Goal: Task Accomplishment & Management: Manage account settings

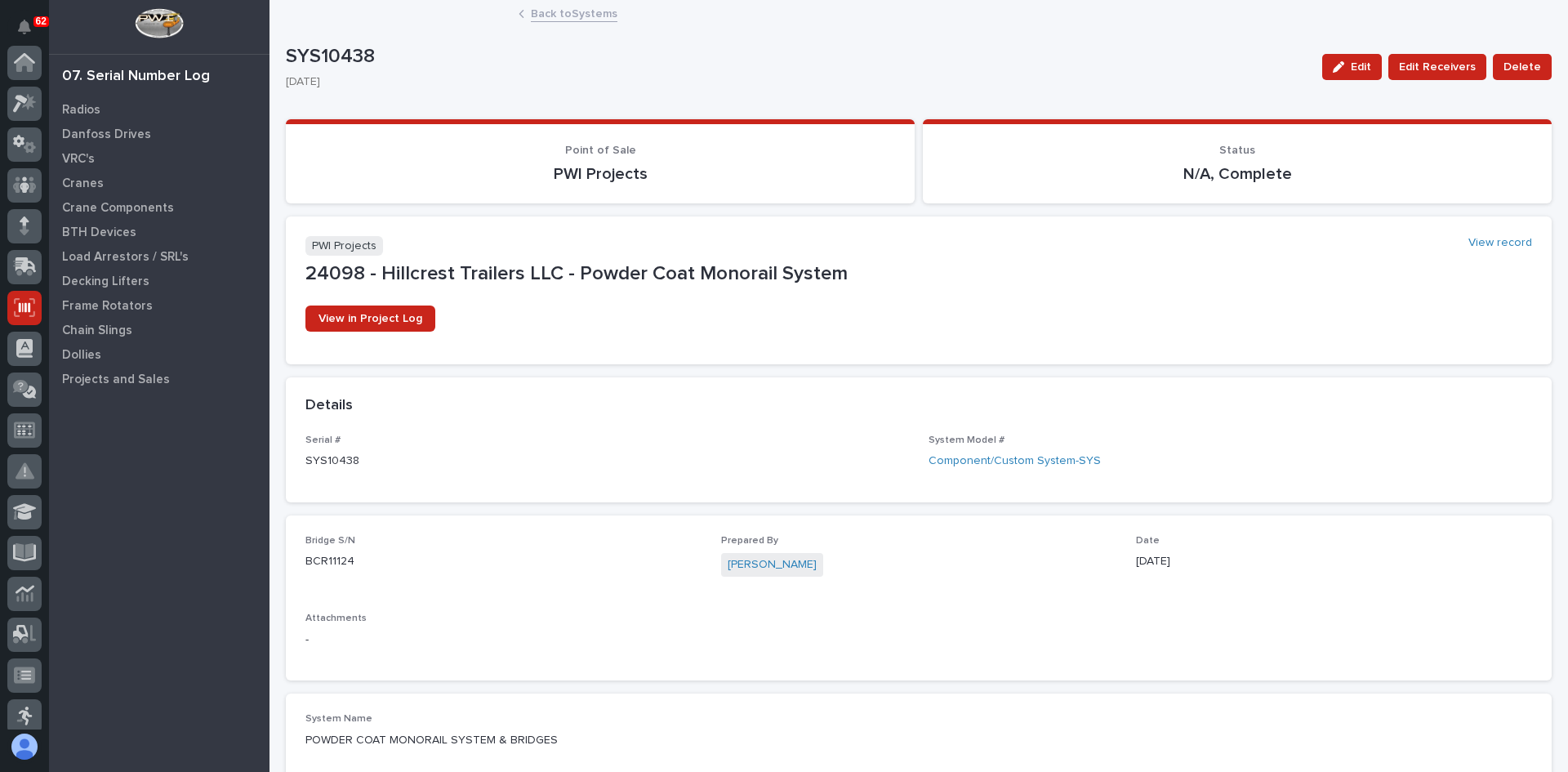
scroll to position [245, 0]
click at [85, 102] on p "Radios" at bounding box center [81, 109] width 38 height 15
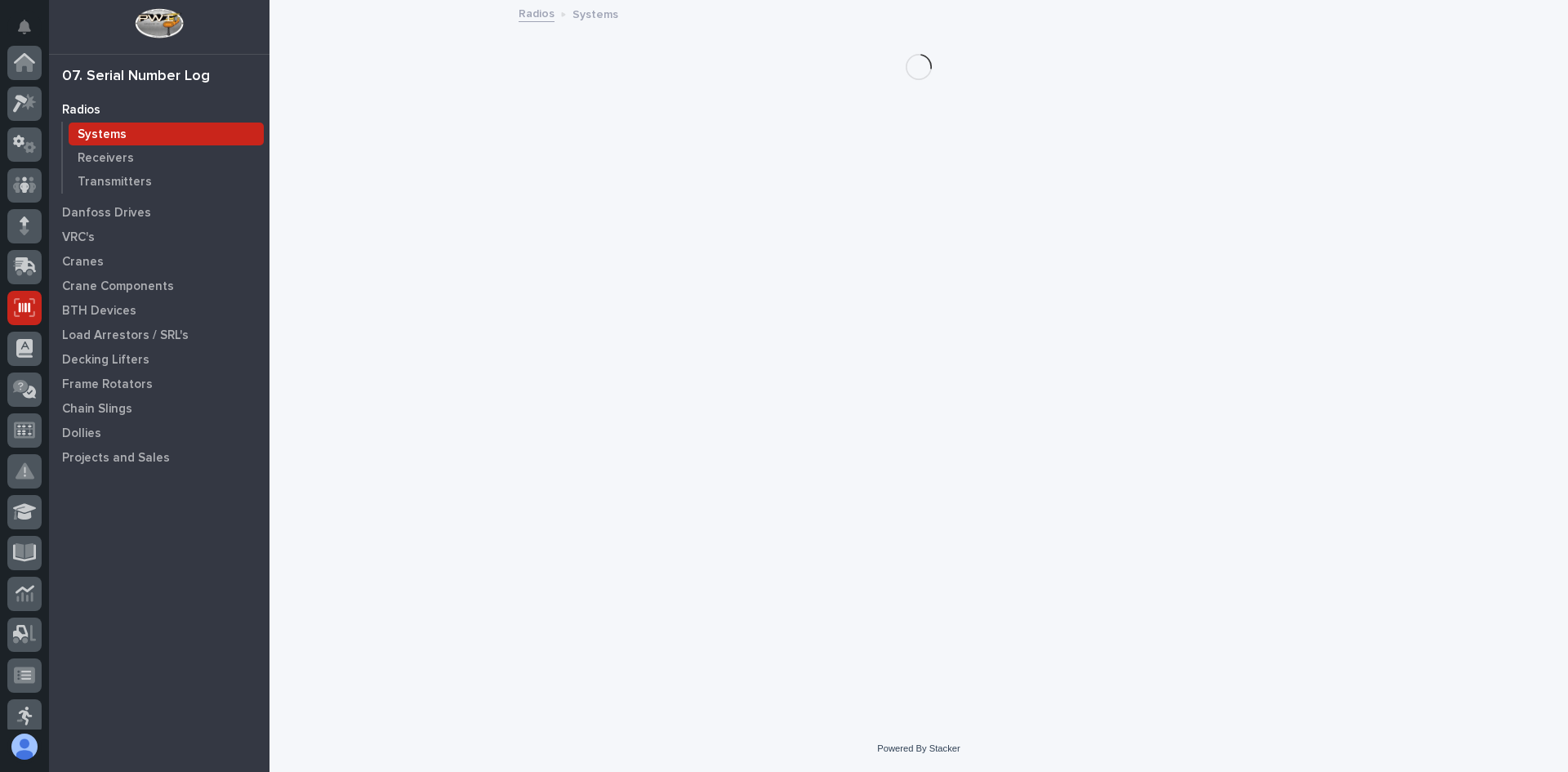
scroll to position [245, 0]
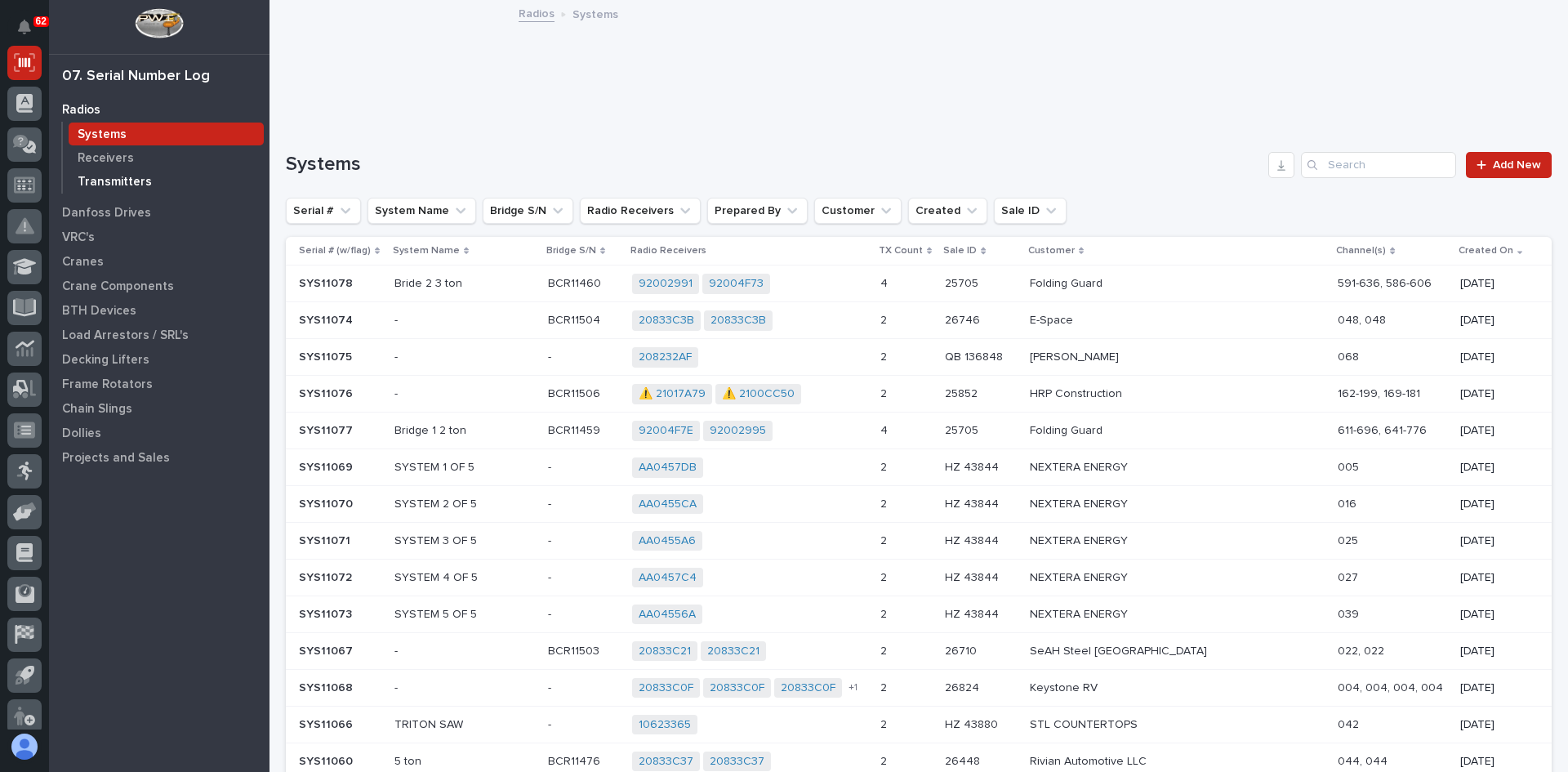
click at [114, 177] on p "Transmitters" at bounding box center [114, 182] width 74 height 15
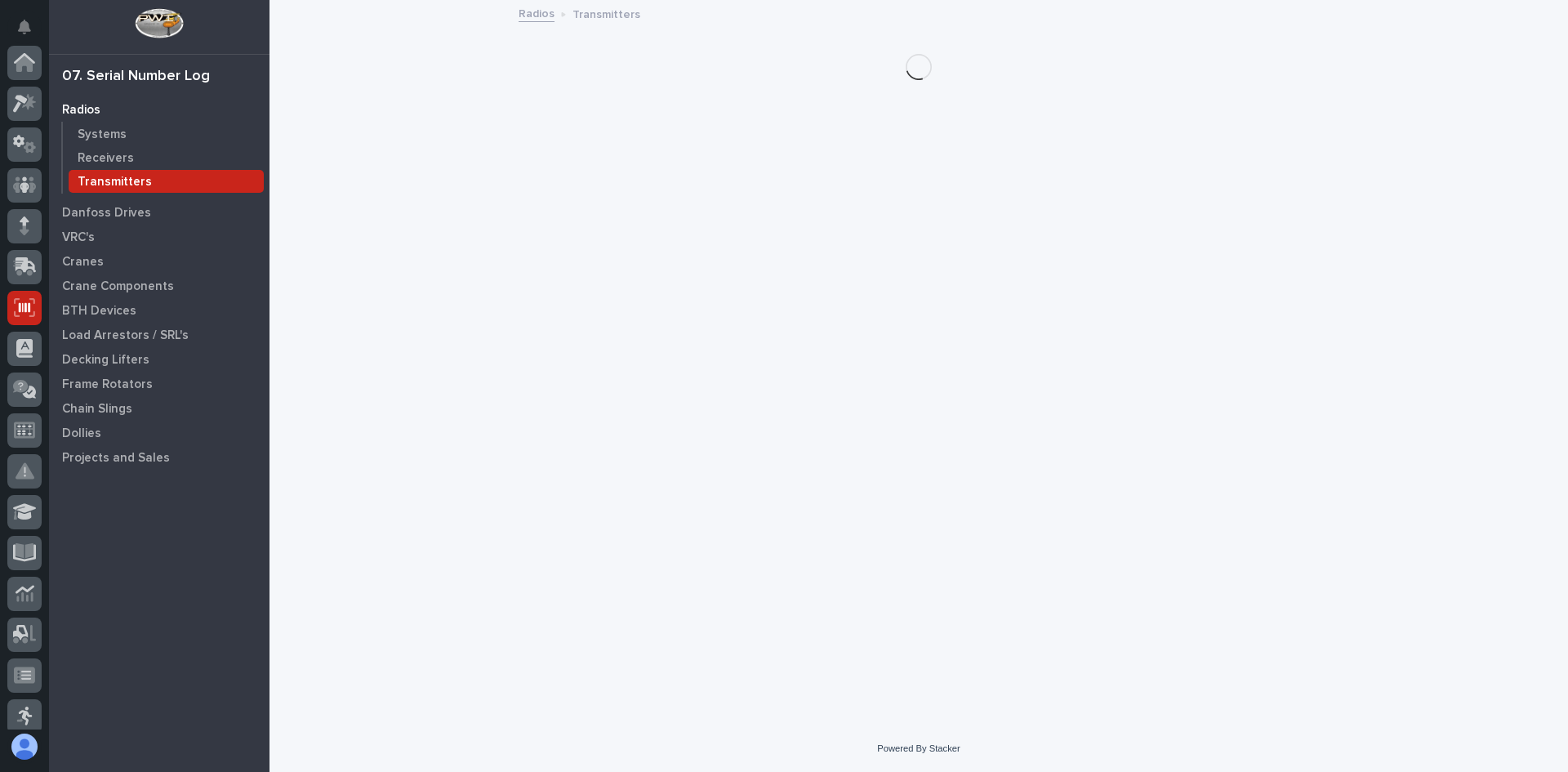
scroll to position [245, 0]
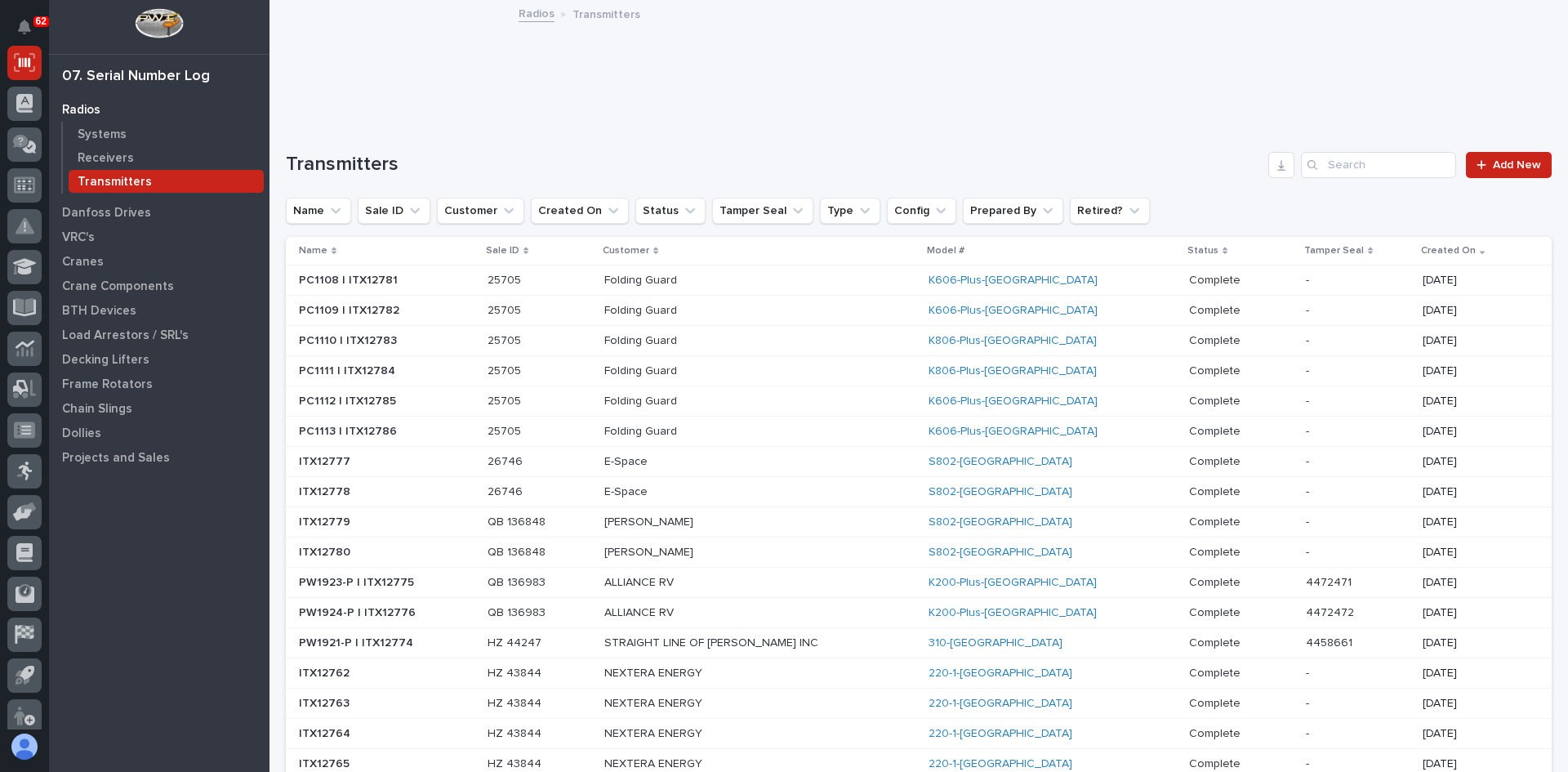
click at [766, 588] on p "ALLIANCE RV" at bounding box center [747, 582] width 286 height 14
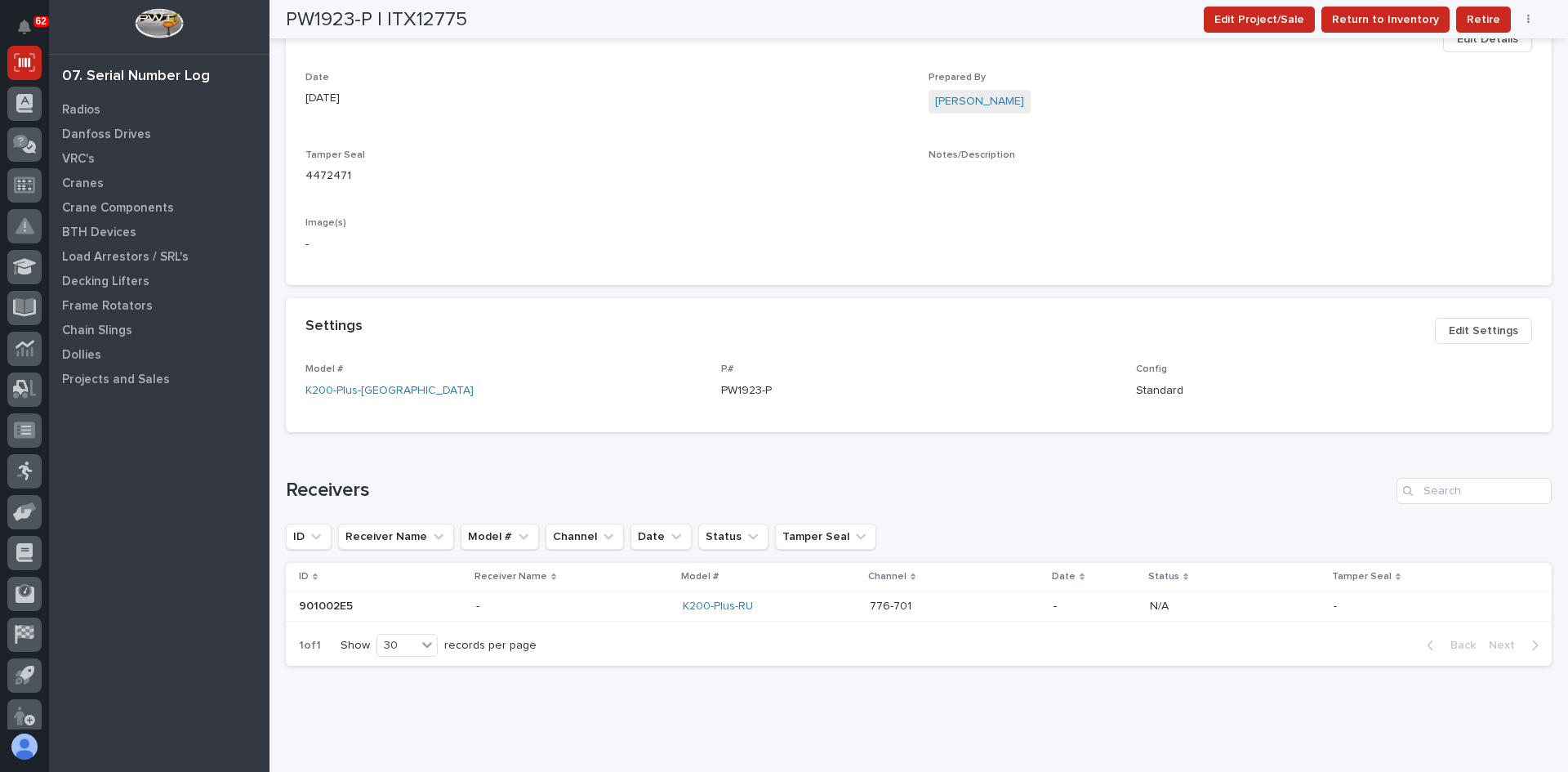
scroll to position [457, 0]
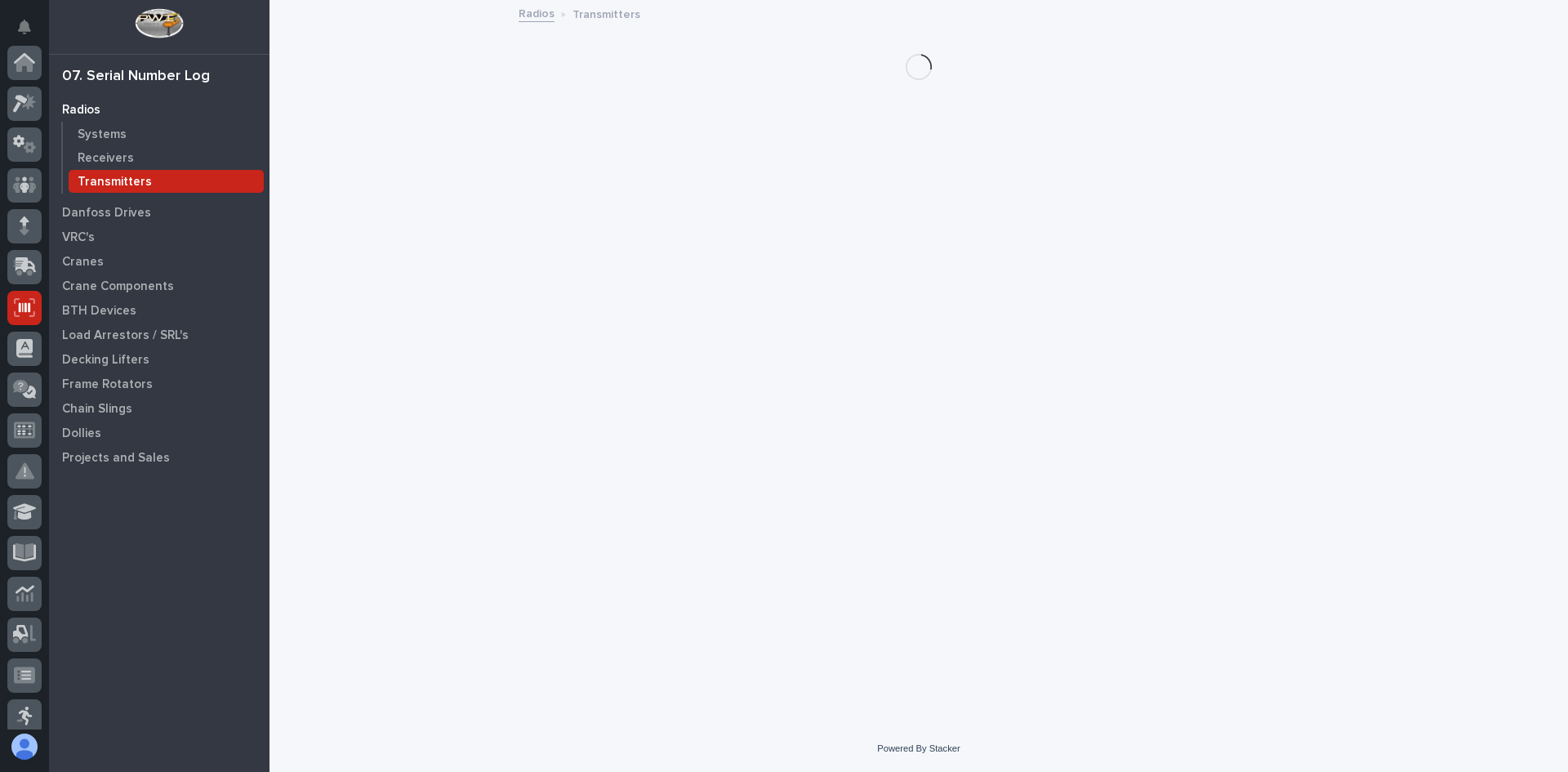
scroll to position [245, 0]
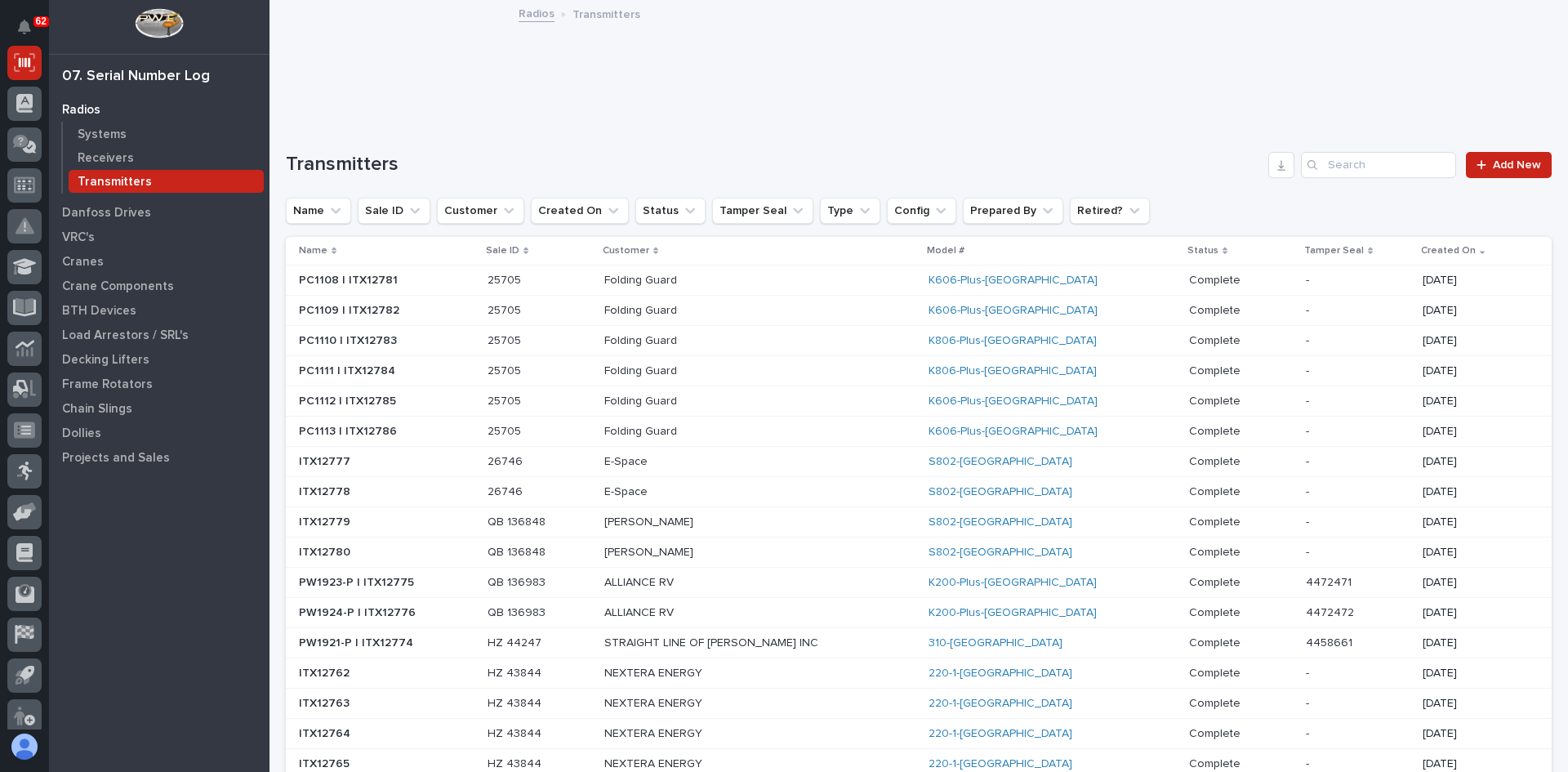
click at [591, 614] on p at bounding box center [539, 612] width 103 height 14
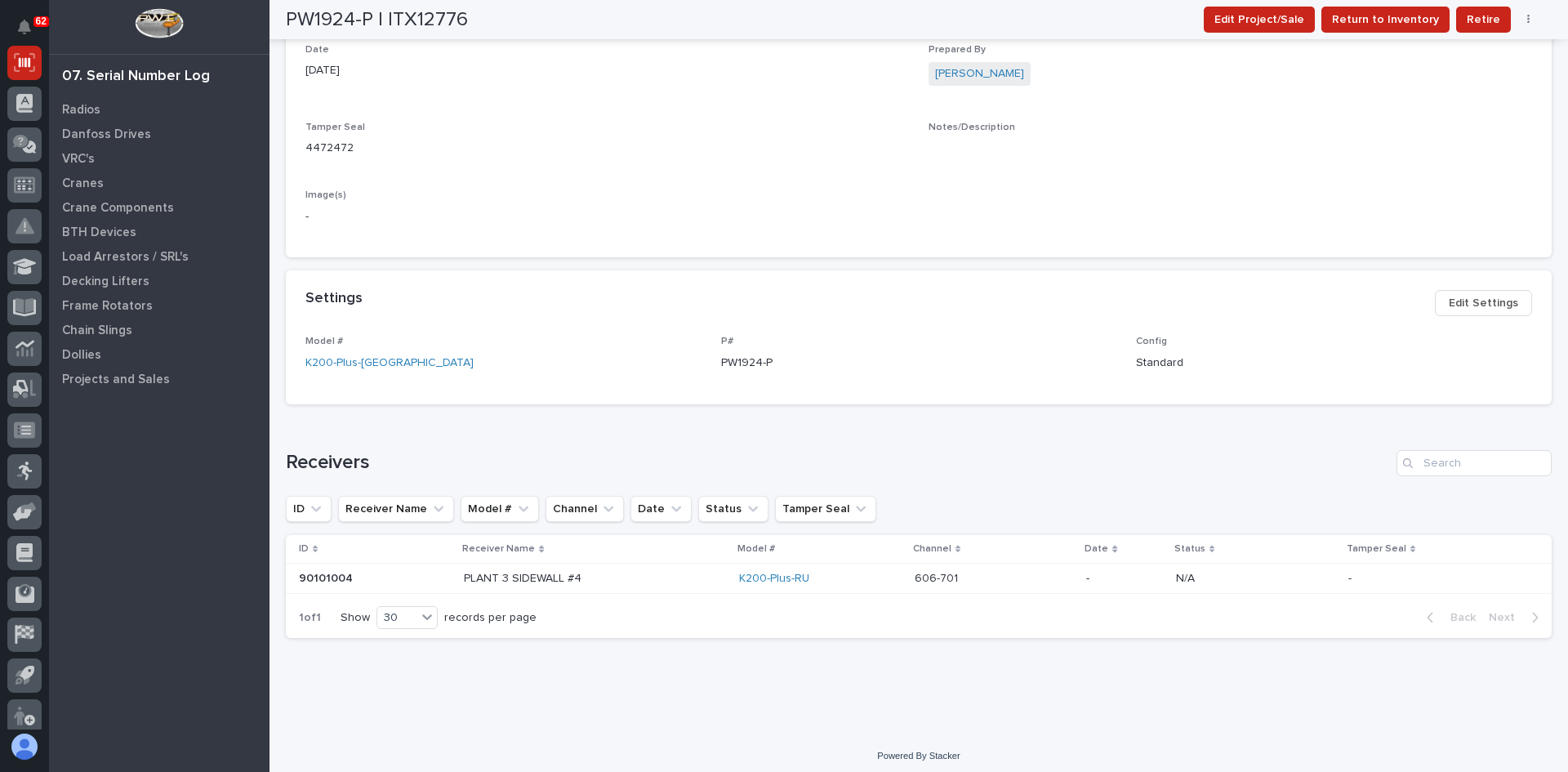
scroll to position [457, 0]
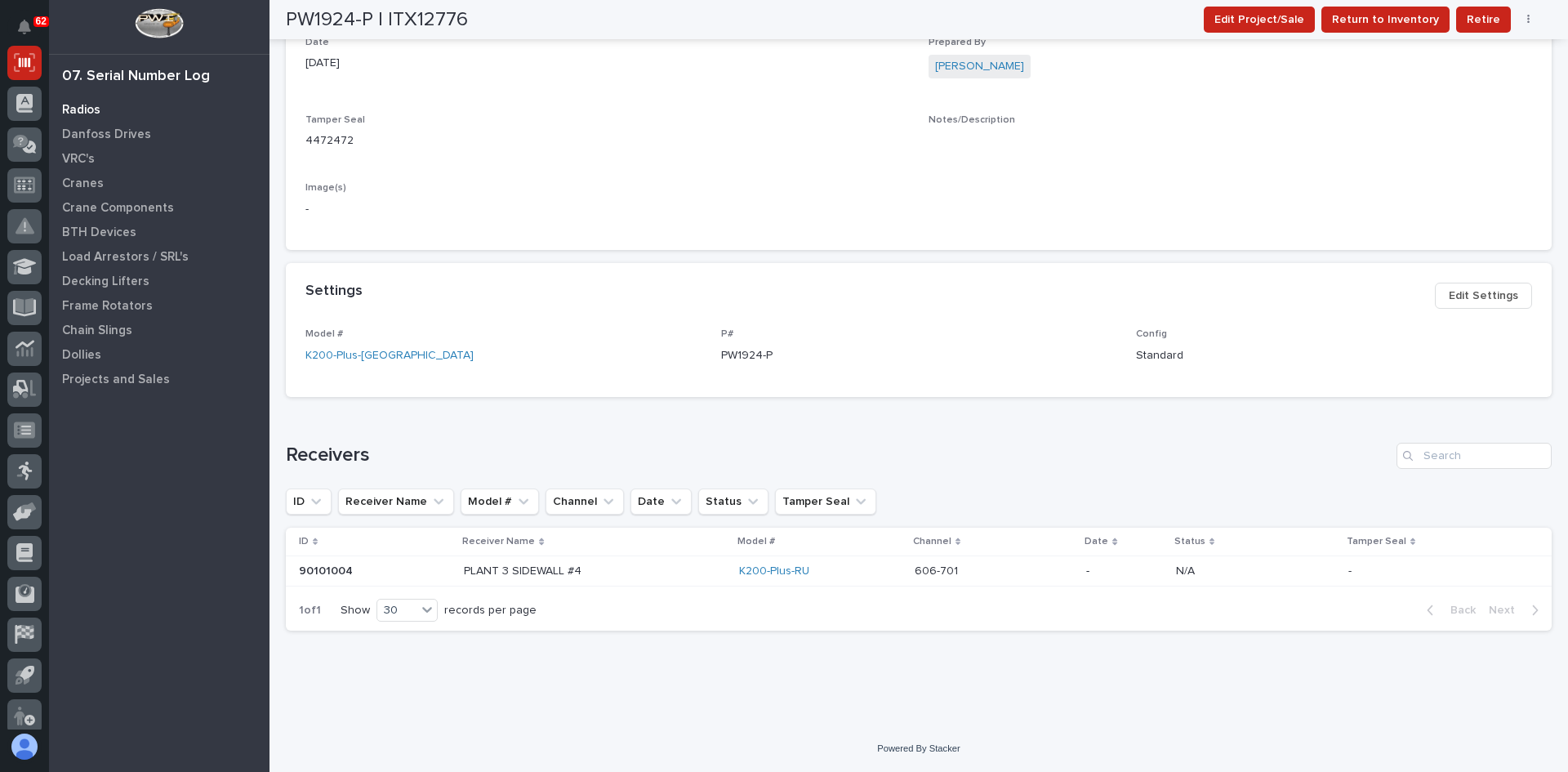
click at [79, 107] on p "Radios" at bounding box center [81, 109] width 38 height 15
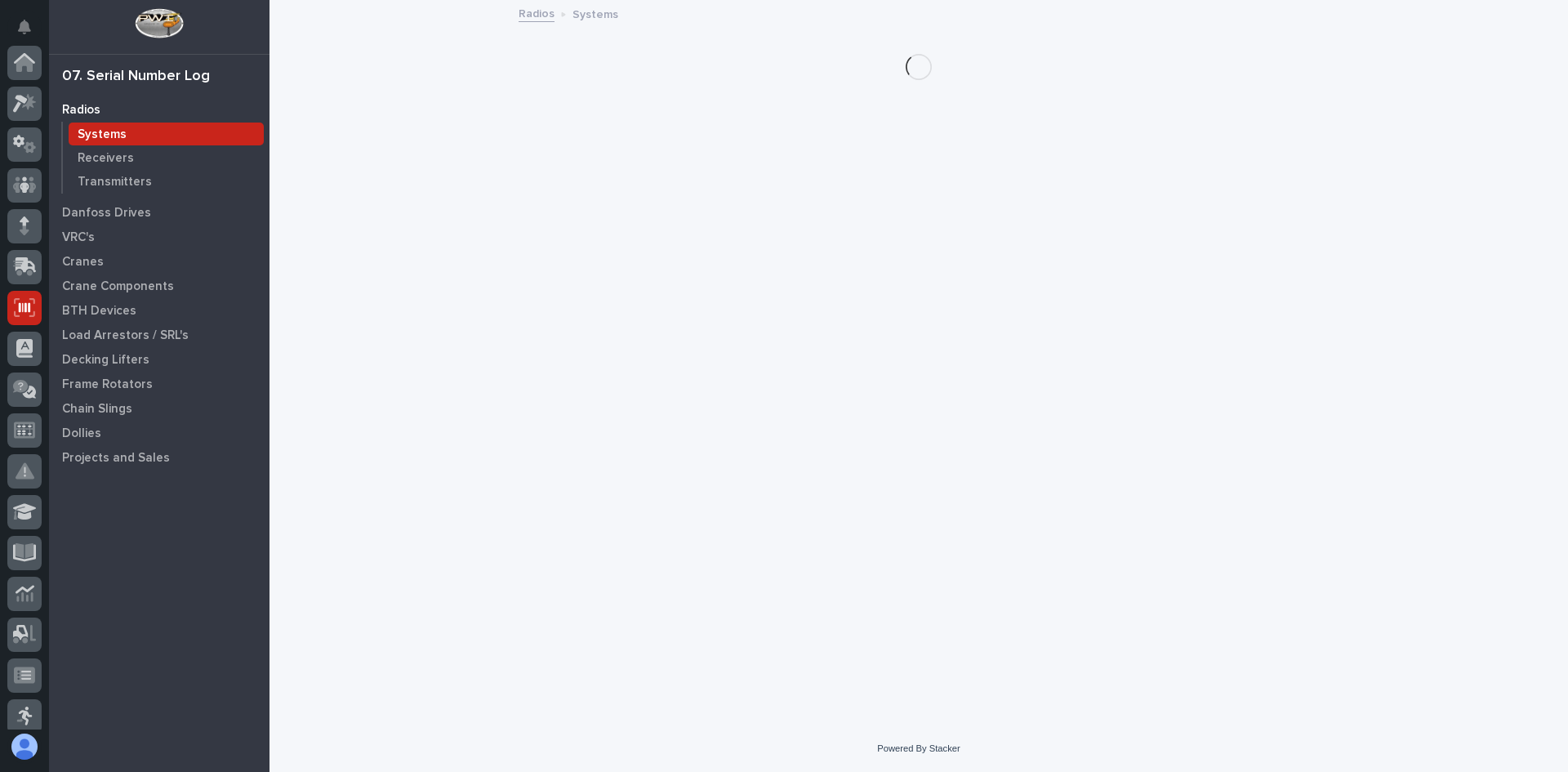
scroll to position [245, 0]
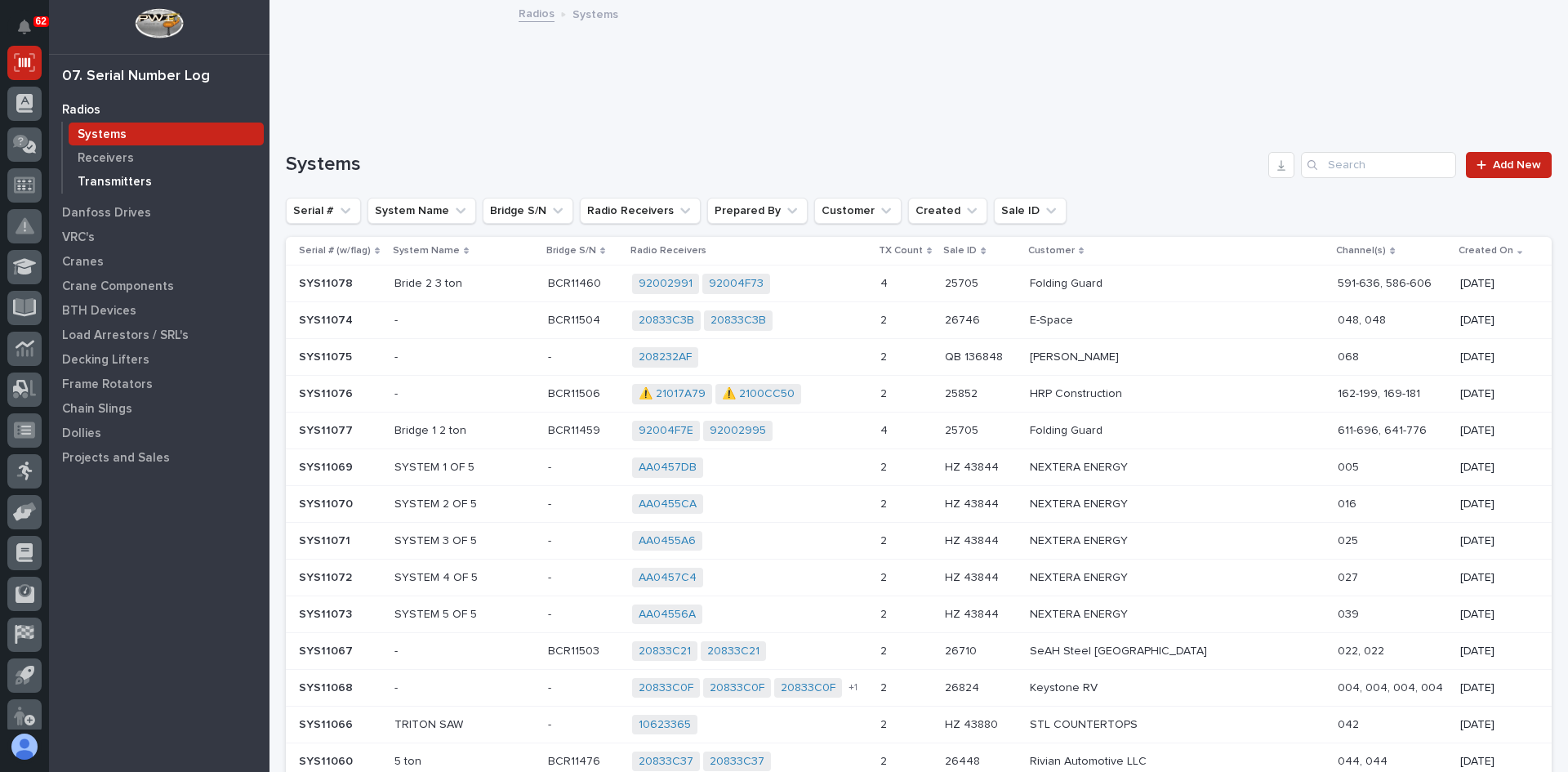
click at [112, 184] on p "Transmitters" at bounding box center [114, 182] width 74 height 15
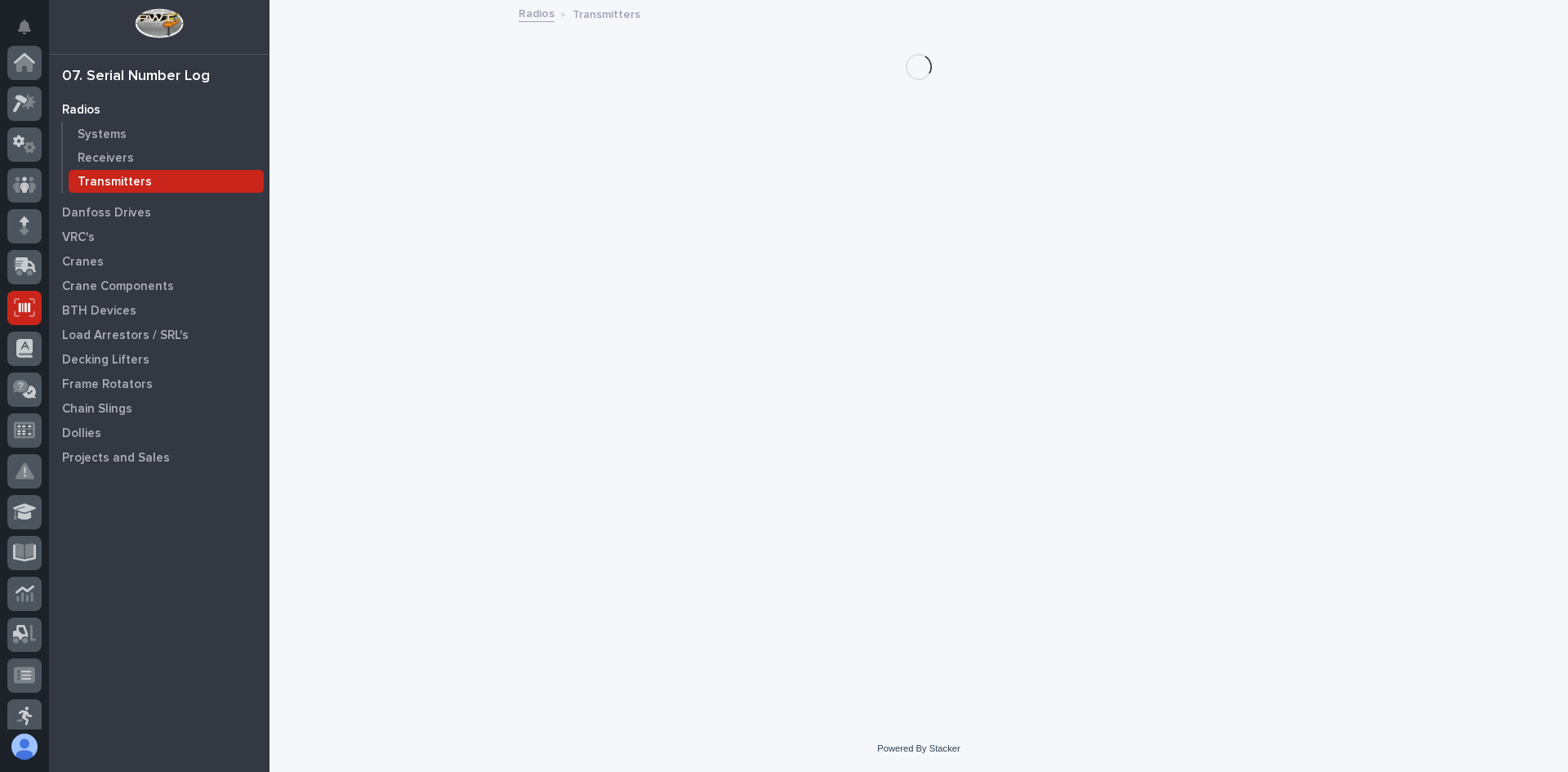
scroll to position [245, 0]
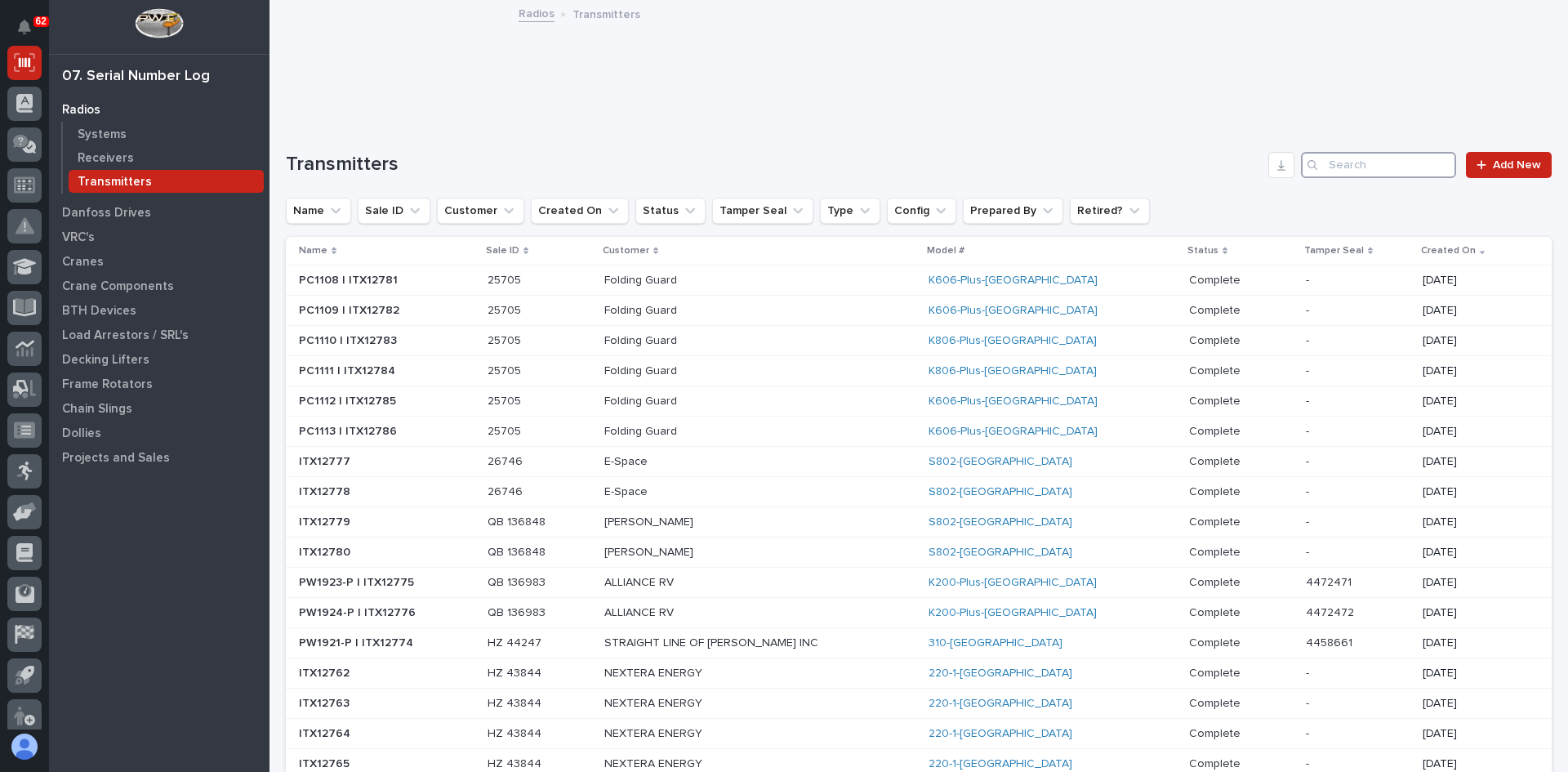
click at [1335, 163] on input "Search" at bounding box center [1378, 165] width 155 height 26
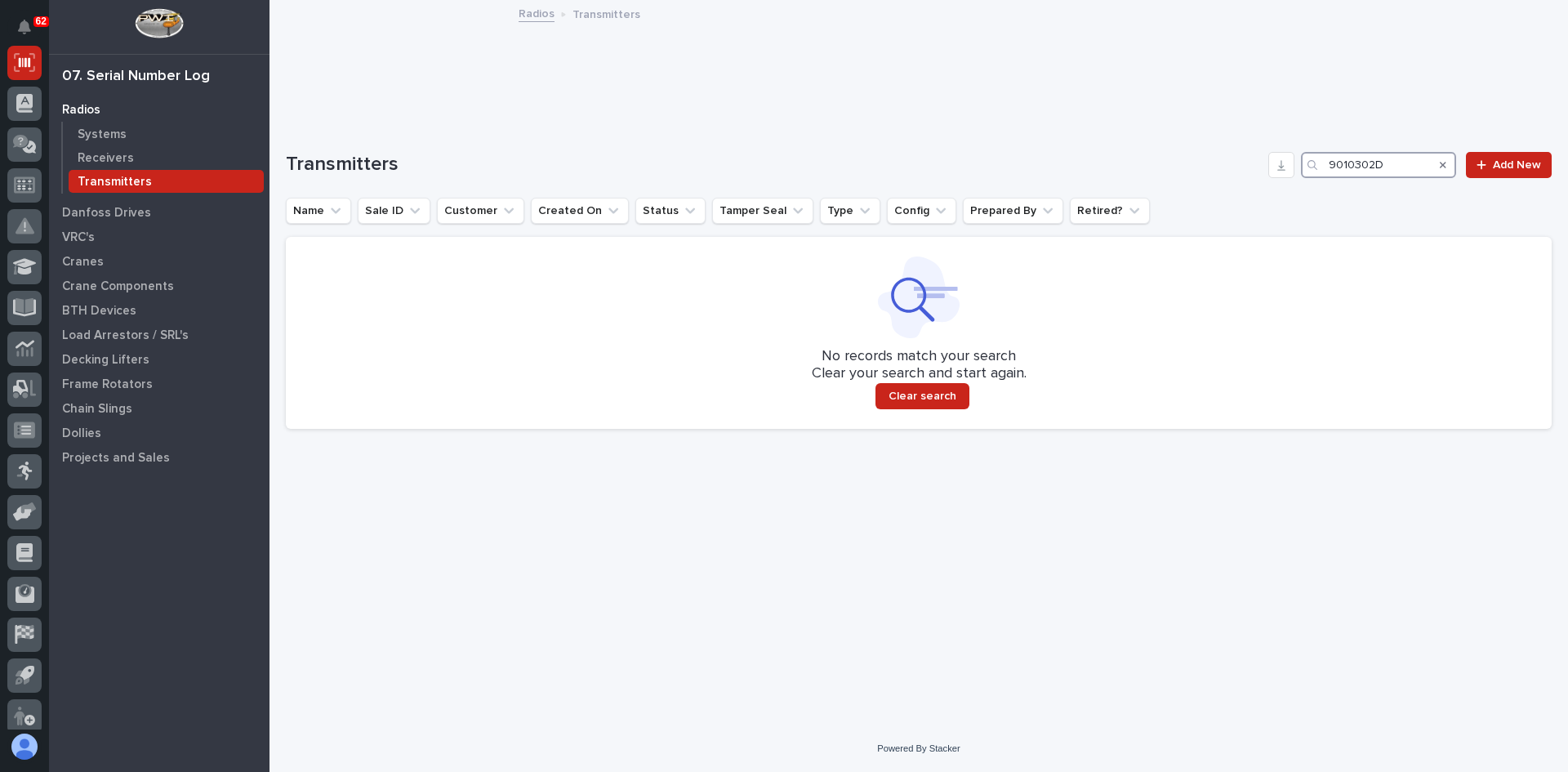
drag, startPoint x: 1389, startPoint y: 172, endPoint x: 1247, endPoint y: 181, distance: 142.3
click at [1247, 181] on div "Transmitters 9010302D Add New Name Sale ID Customer Created On Status Tamper Se…" at bounding box center [919, 290] width 1266 height 277
type input "201101BB"
click at [119, 157] on p "Receivers" at bounding box center [106, 158] width 56 height 15
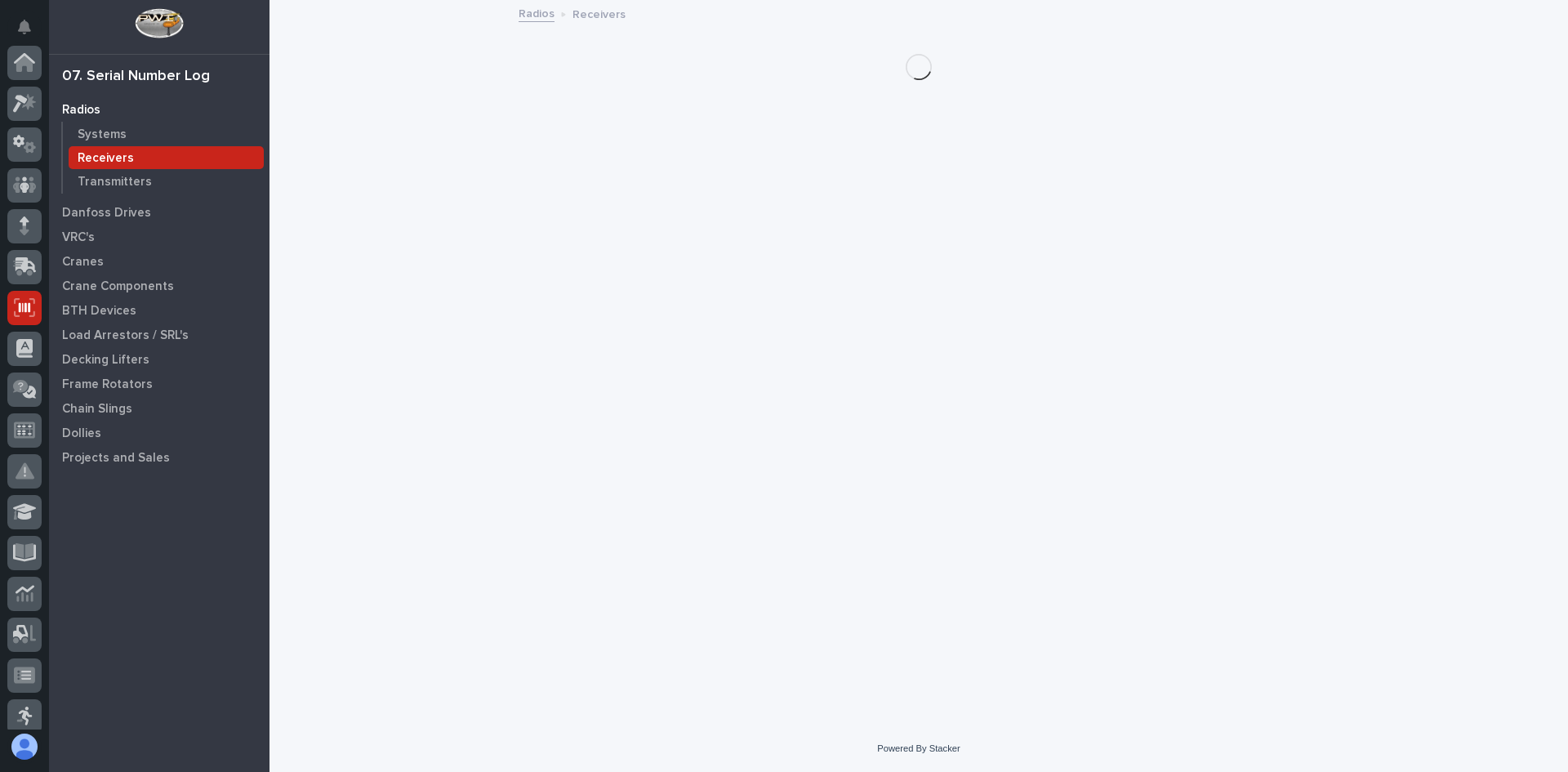
scroll to position [245, 0]
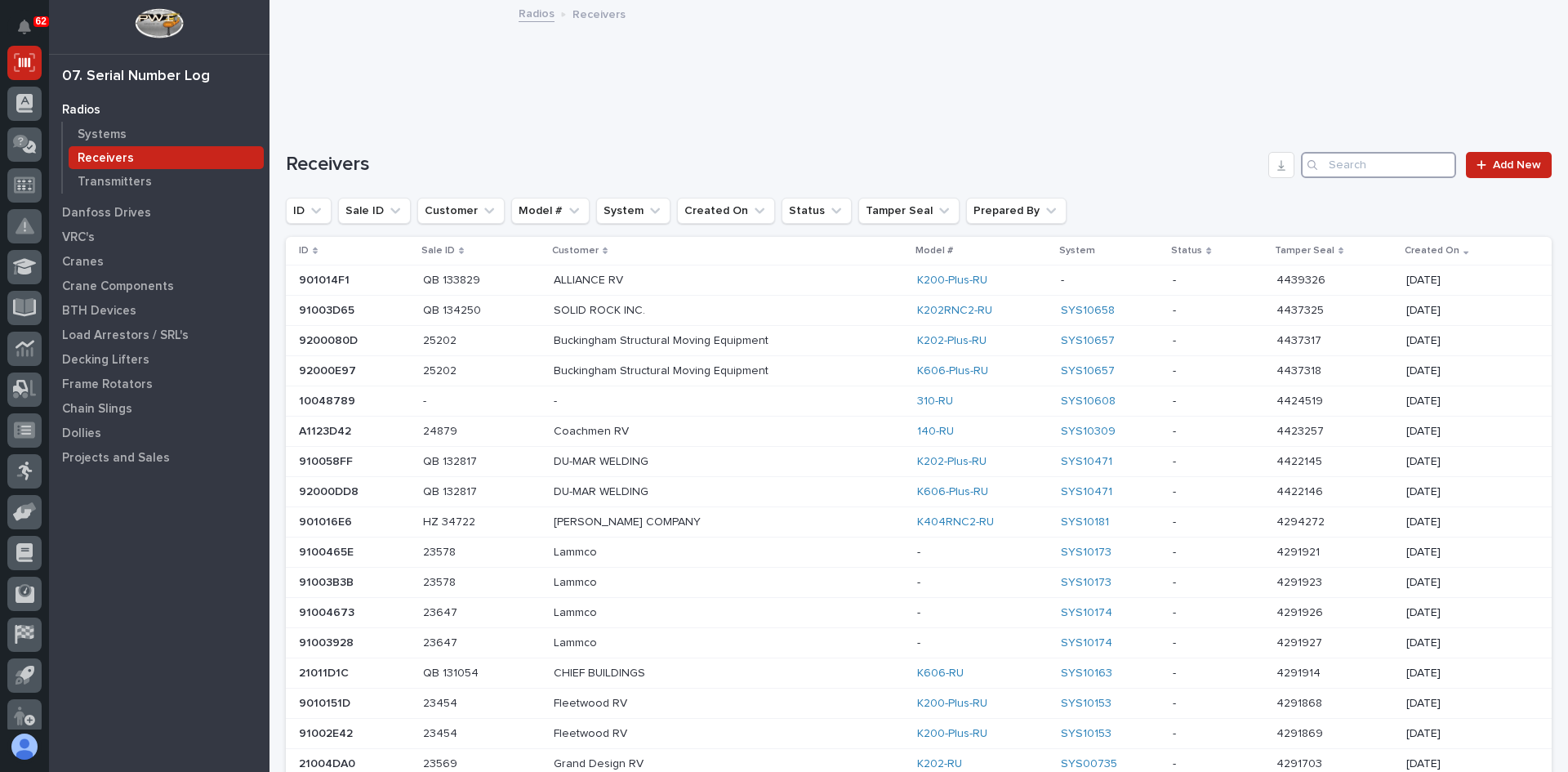
click at [1356, 163] on input "Search" at bounding box center [1378, 165] width 155 height 26
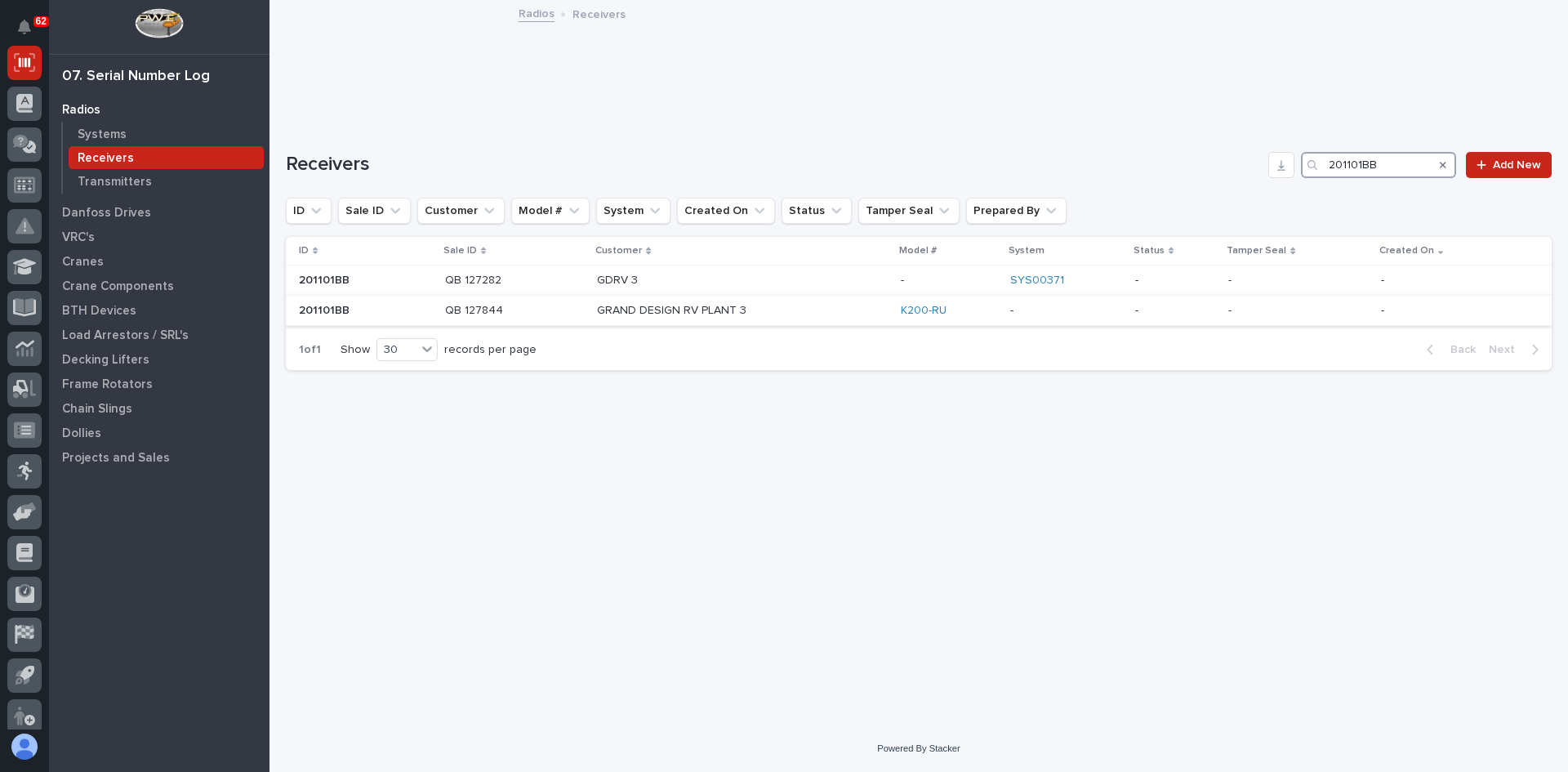
type input "201101BB"
click at [785, 311] on p "GRAND DESIGN RV PLANT 3" at bounding box center [740, 311] width 286 height 14
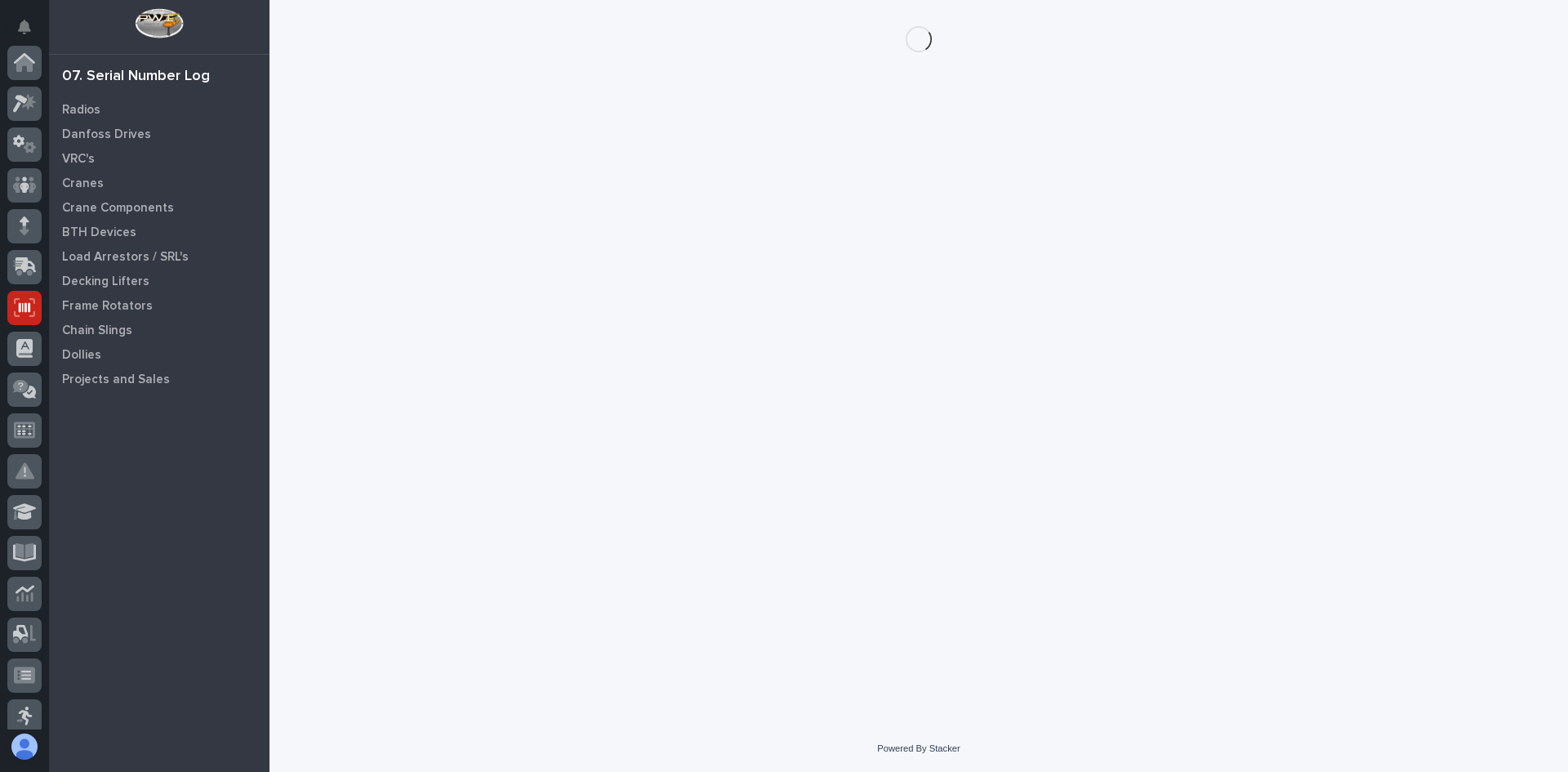
scroll to position [245, 0]
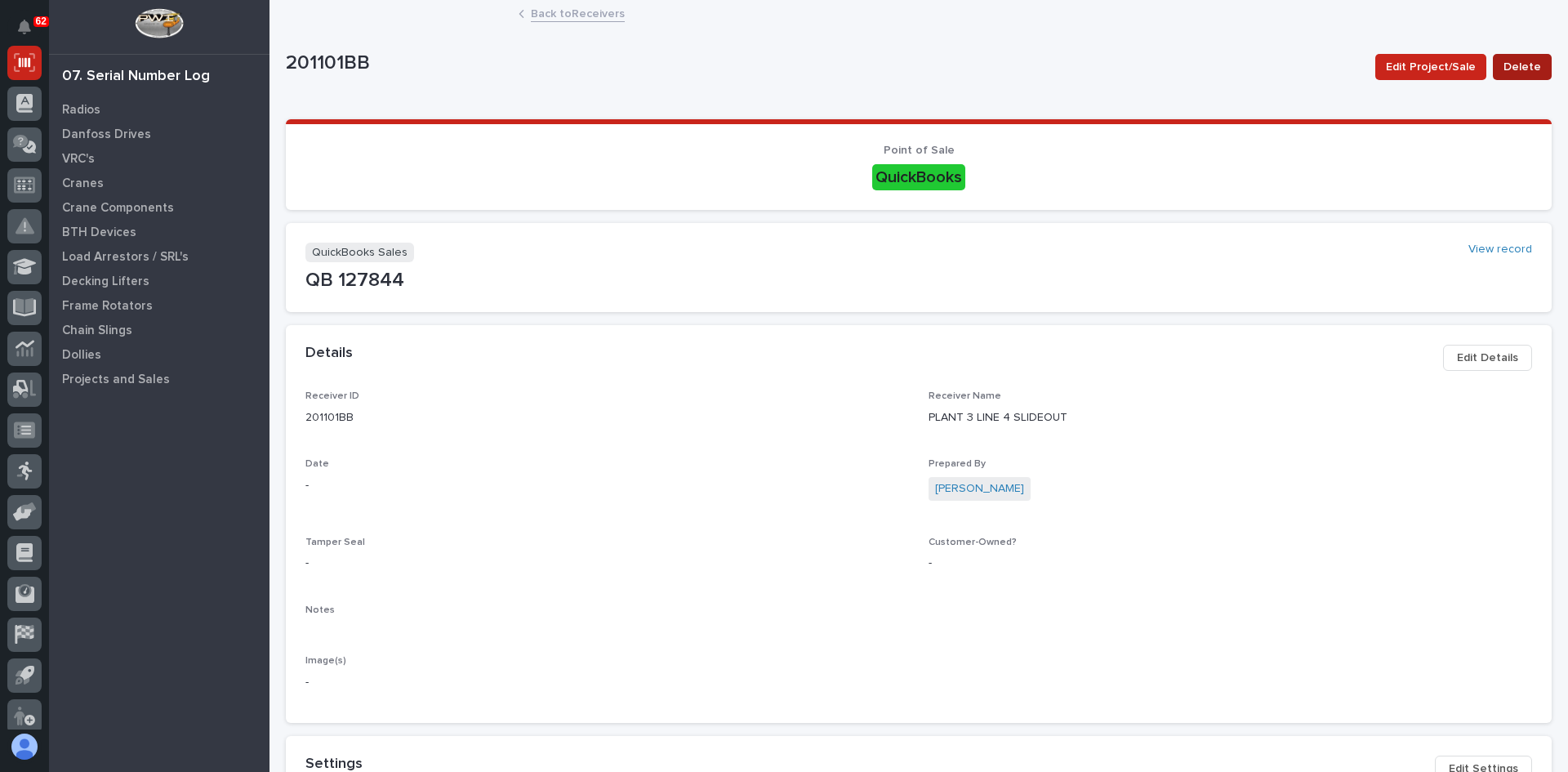
click at [1517, 61] on span "Delete" at bounding box center [1522, 67] width 38 height 20
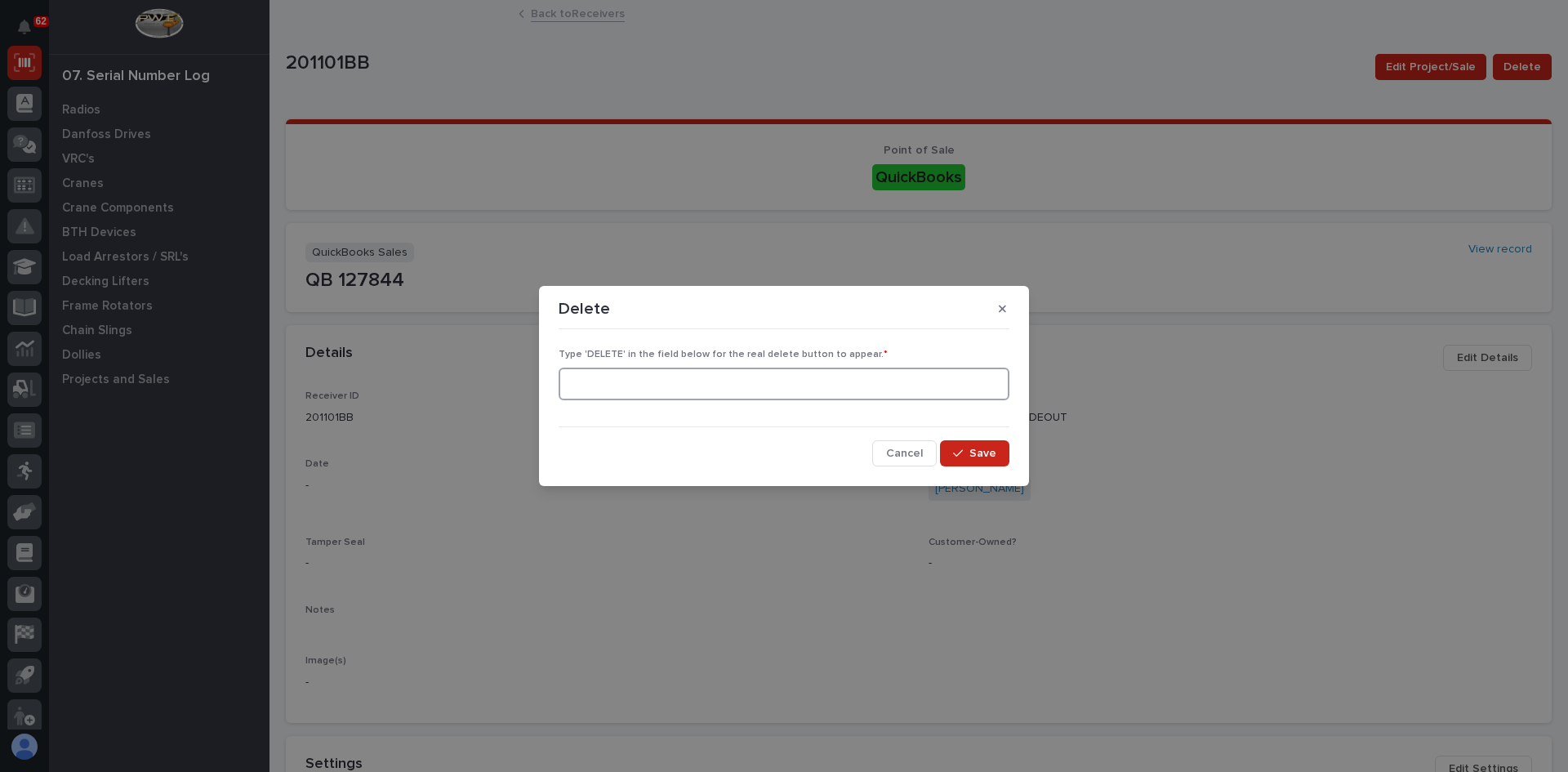
click at [578, 392] on input at bounding box center [784, 383] width 451 height 32
type input "DELETE"
click at [974, 449] on span "Save" at bounding box center [983, 453] width 27 height 15
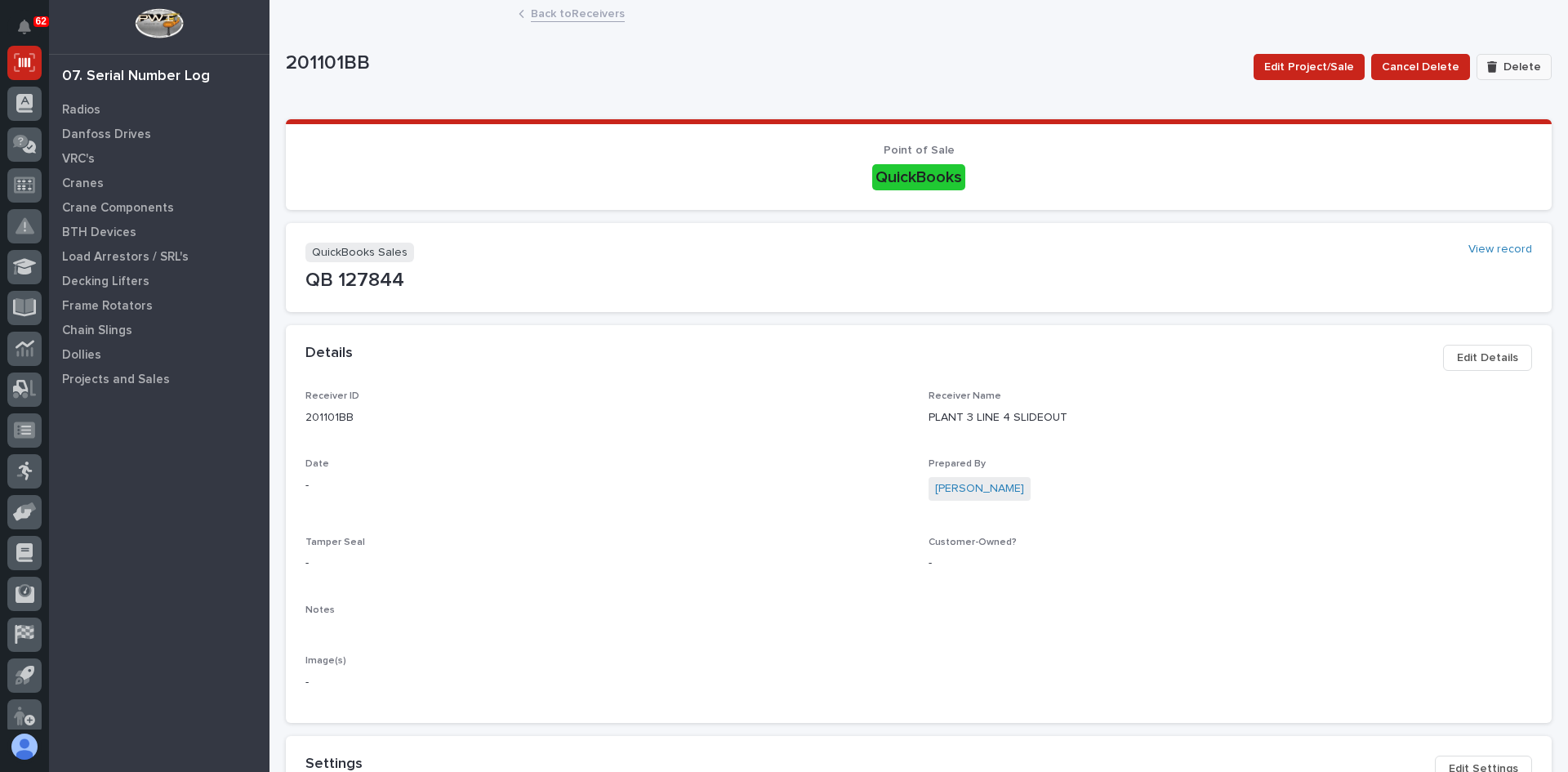
click at [1510, 68] on span "Delete" at bounding box center [1522, 67] width 38 height 15
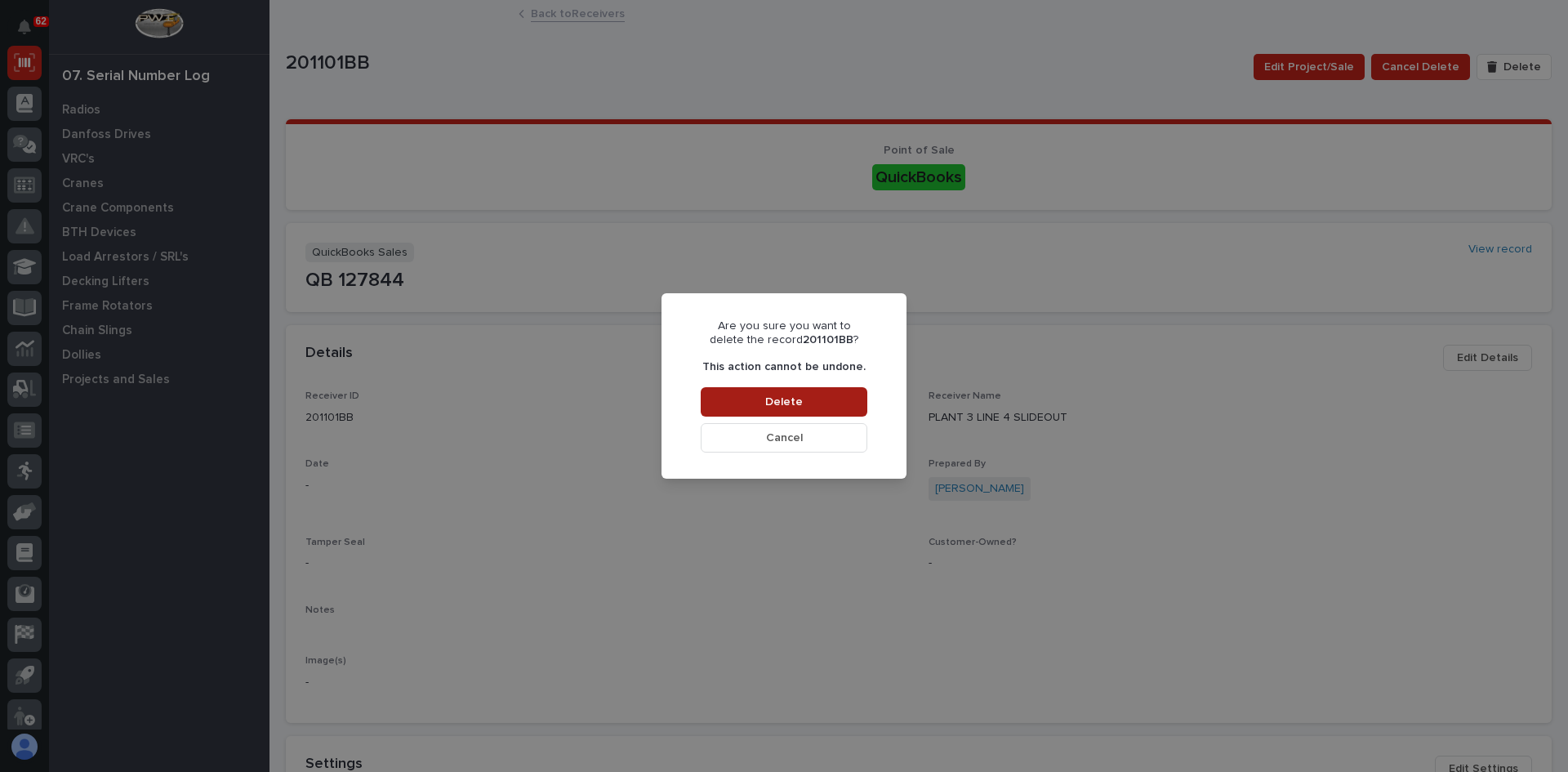
click at [779, 402] on span "Delete" at bounding box center [784, 401] width 38 height 15
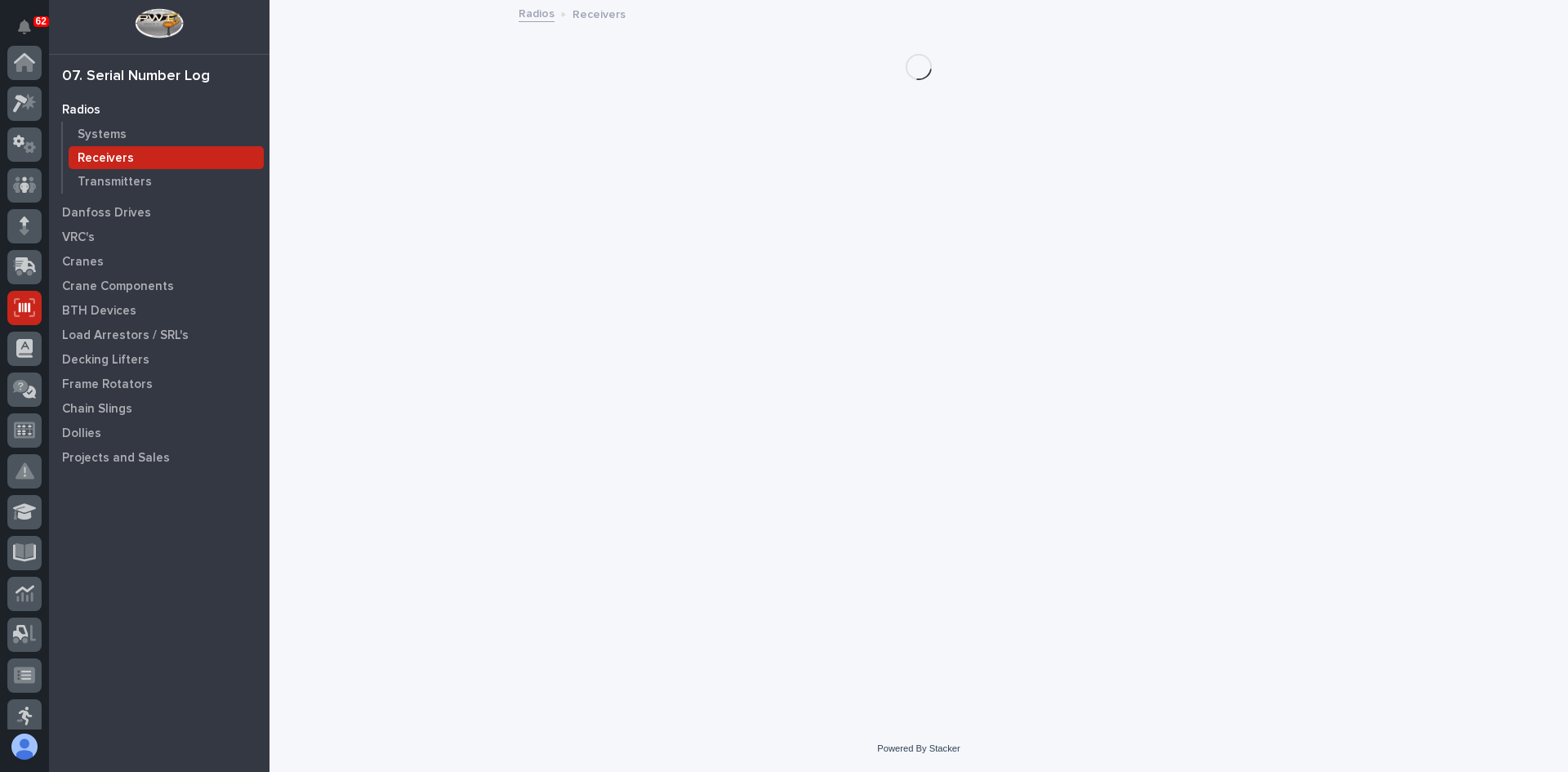
scroll to position [245, 0]
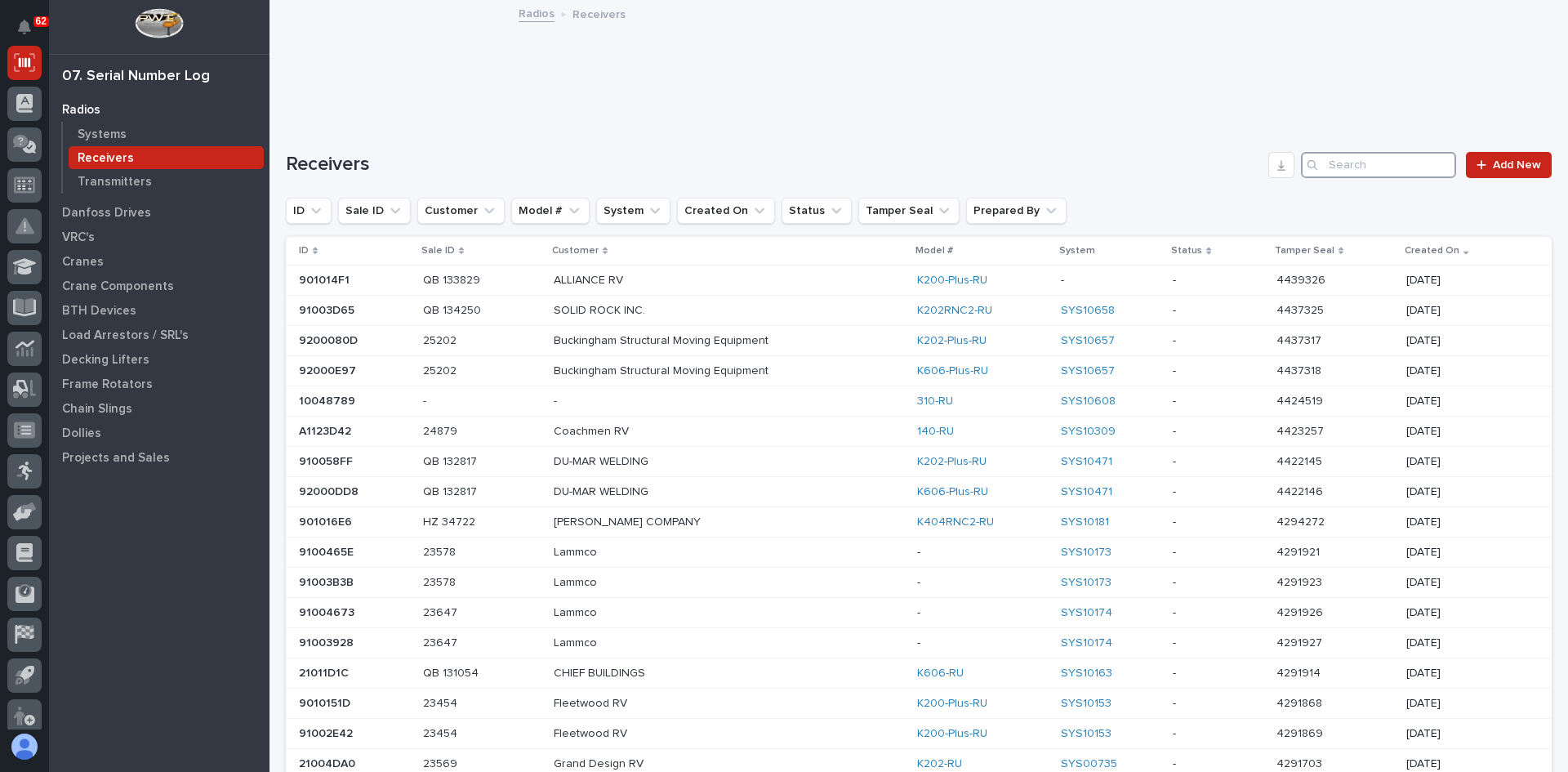
click at [1325, 167] on input "Search" at bounding box center [1378, 165] width 155 height 26
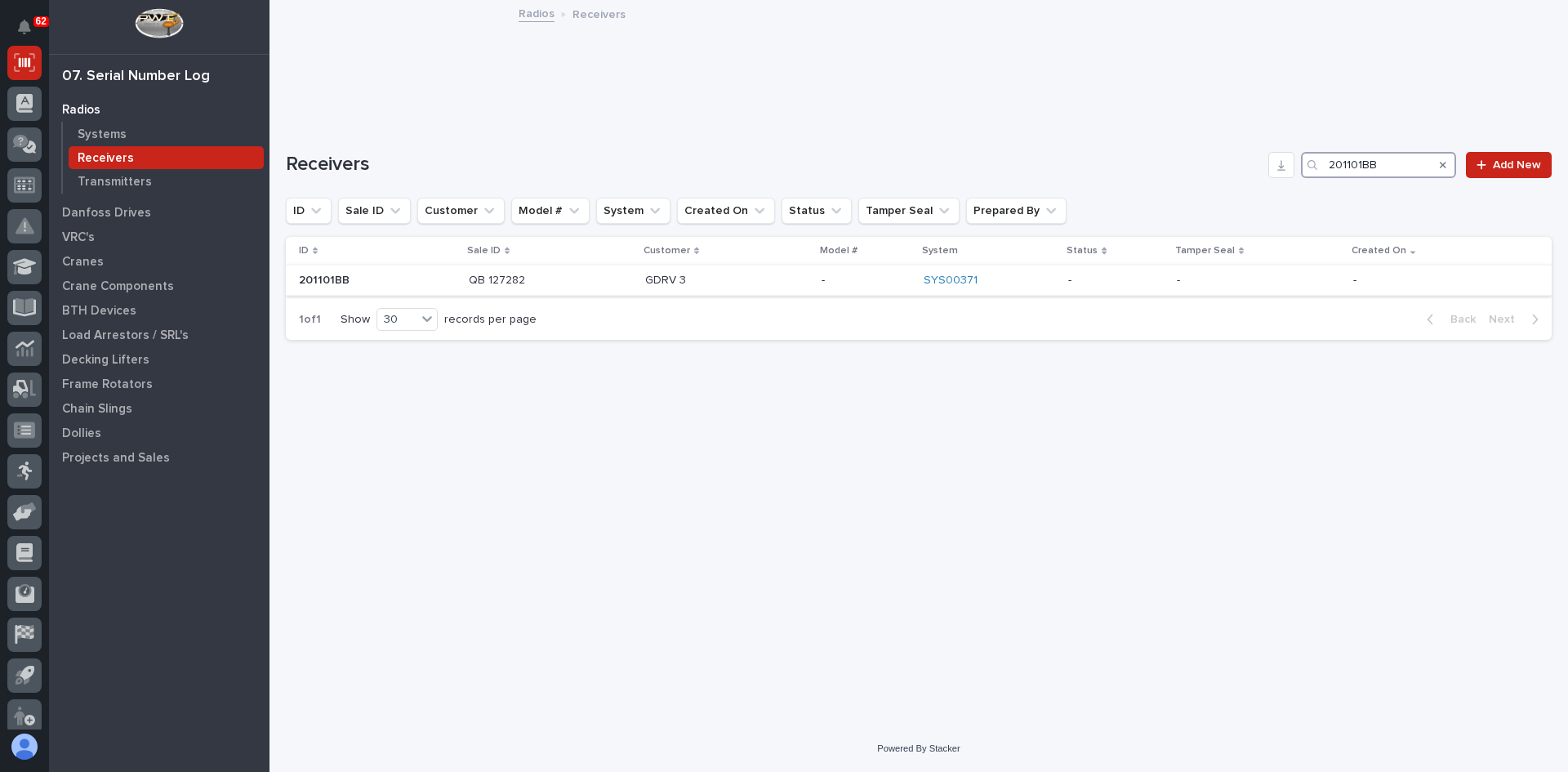
type input "201101BB"
click at [744, 277] on p "GDRV 3" at bounding box center [726, 280] width 163 height 14
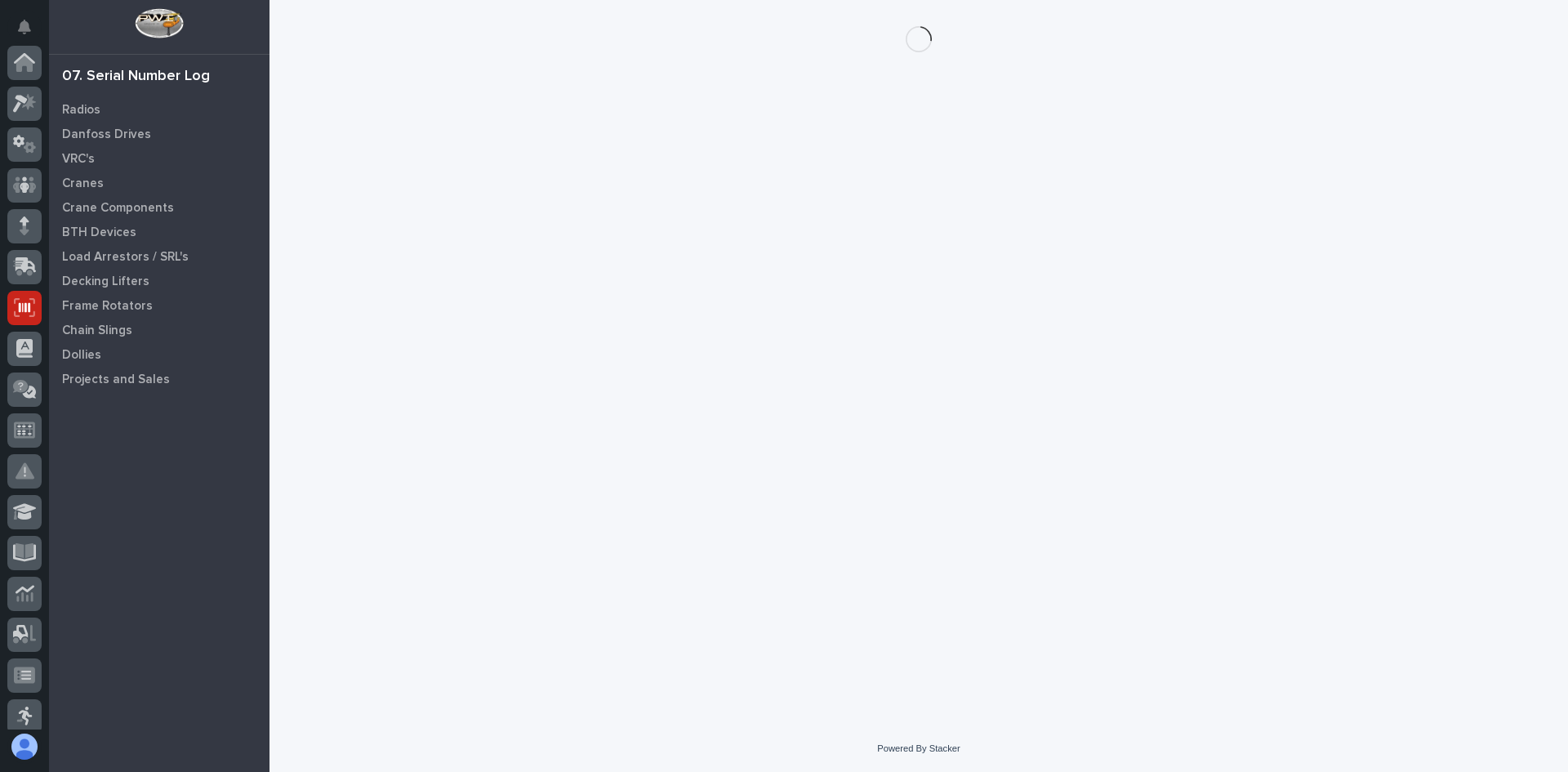
scroll to position [245, 0]
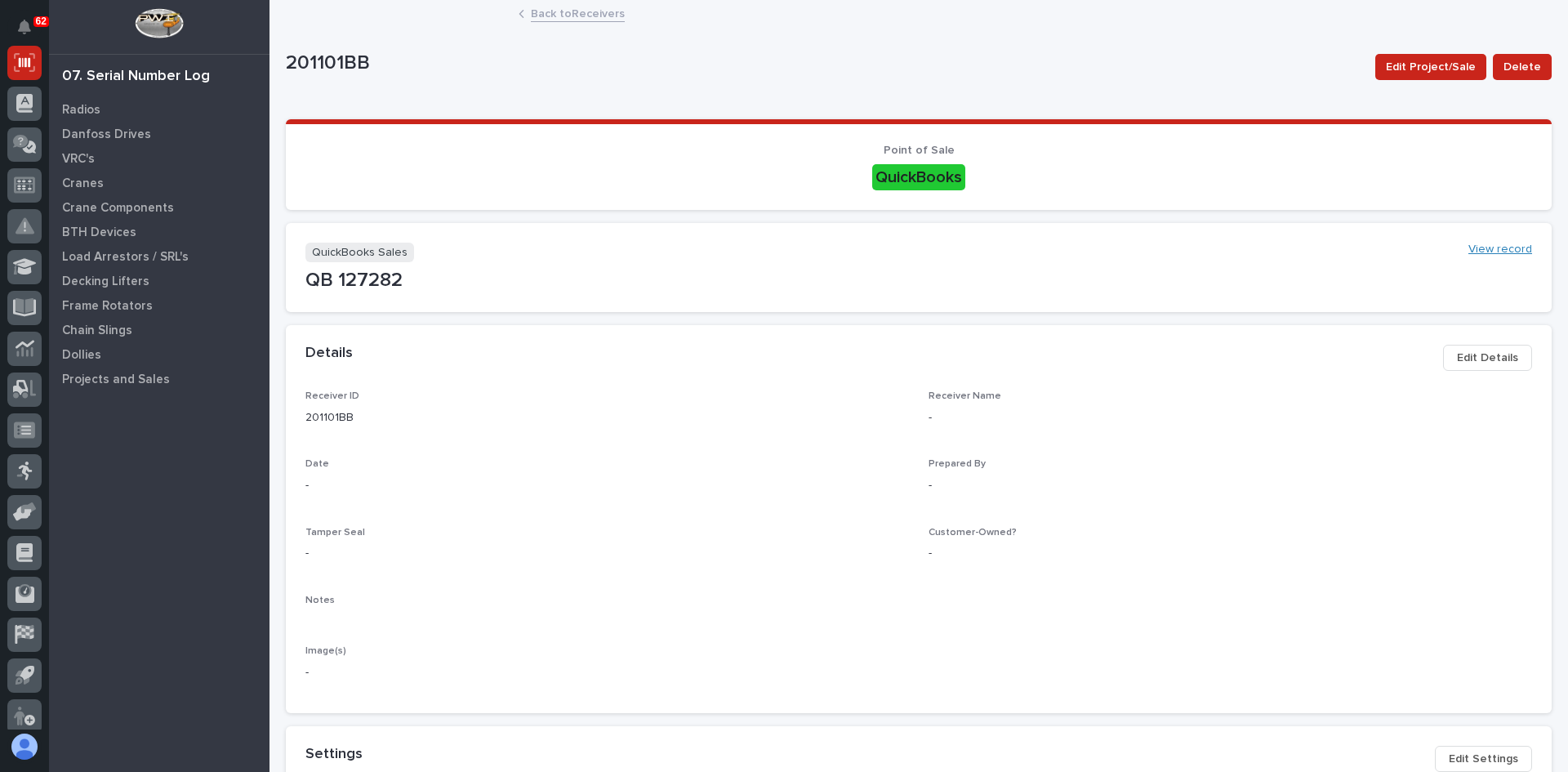
click at [1472, 245] on link "View record" at bounding box center [1500, 249] width 64 height 14
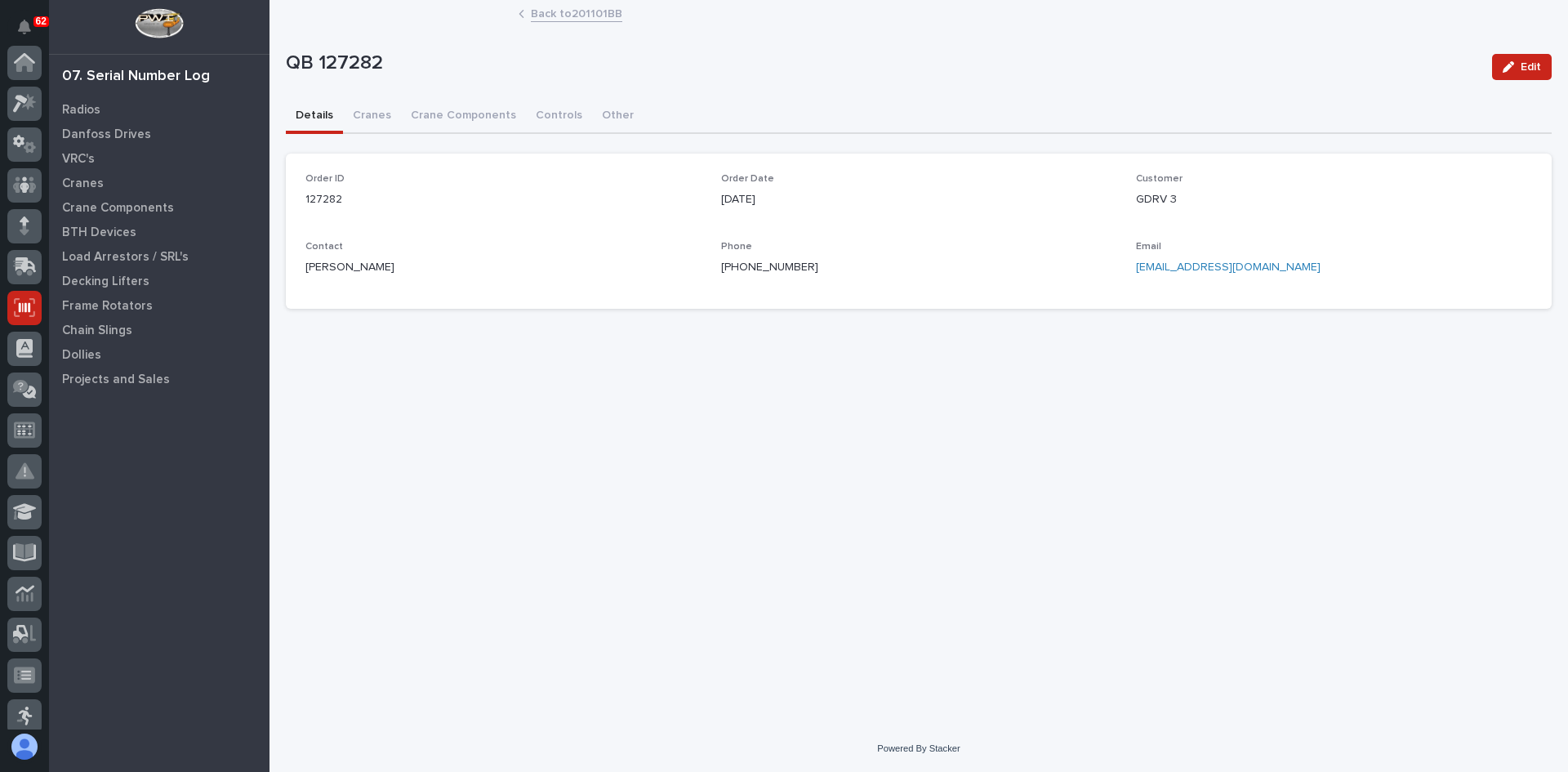
scroll to position [245, 0]
click at [1524, 65] on span "Edit" at bounding box center [1530, 67] width 20 height 15
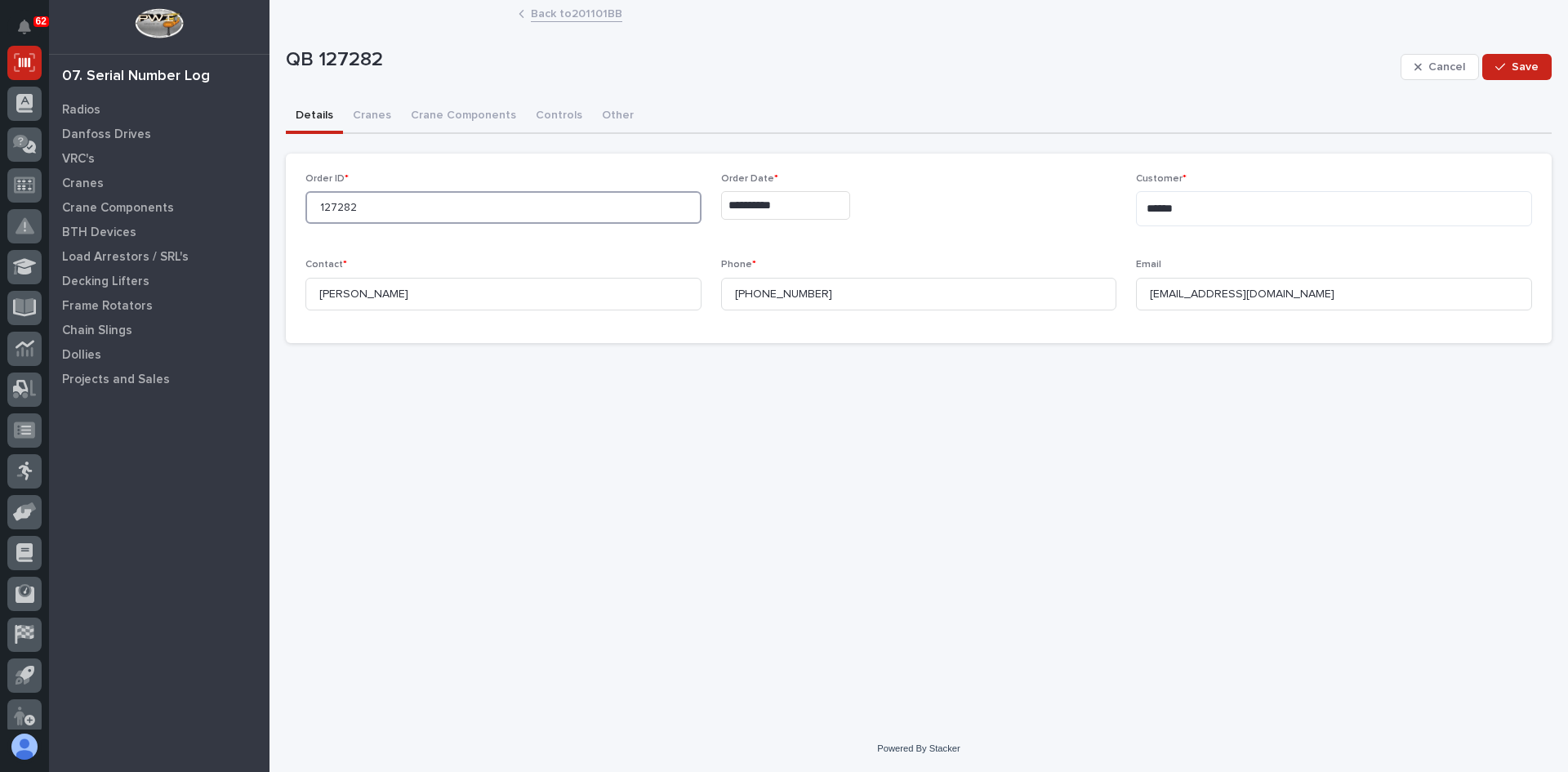
click at [361, 206] on input "127282" at bounding box center [504, 208] width 396 height 32
type input "1"
type input "PWI"
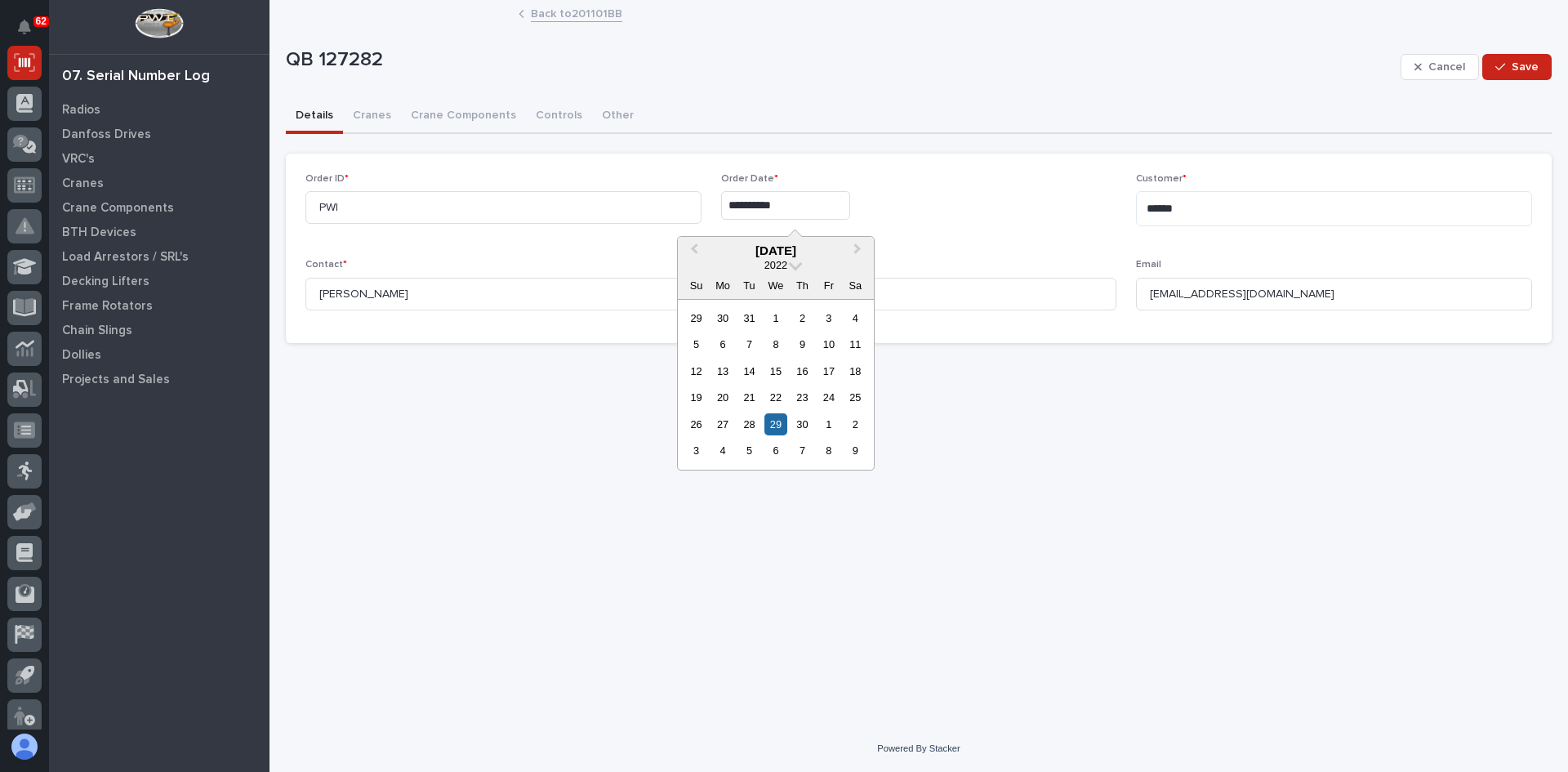
click at [790, 206] on input "**********" at bounding box center [785, 205] width 129 height 28
type input "*"
click at [748, 372] on div "17" at bounding box center [749, 371] width 22 height 22
type input "**********"
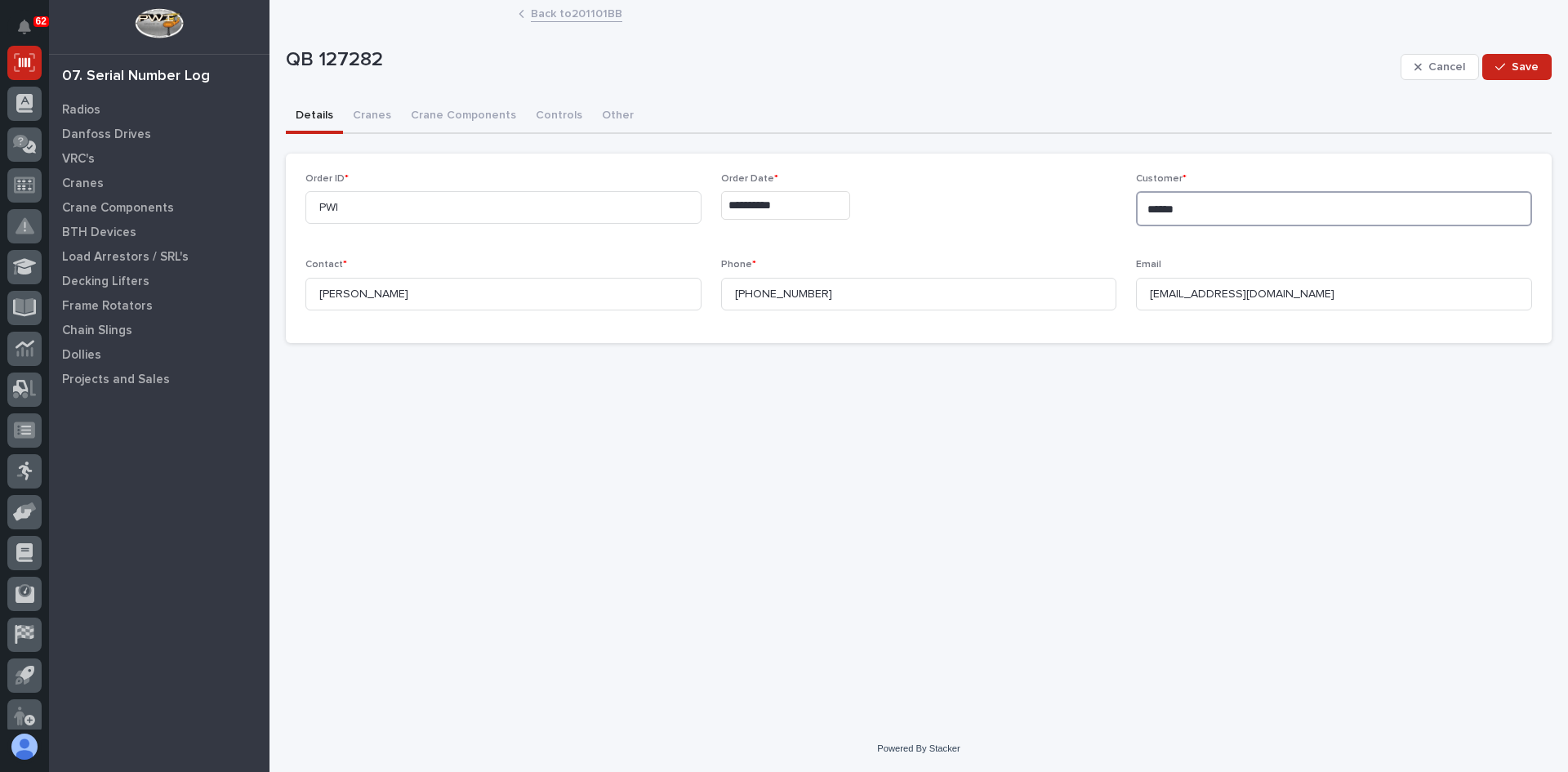
drag, startPoint x: 1192, startPoint y: 205, endPoint x: 1075, endPoint y: 219, distance: 117.8
click at [1075, 219] on div "**********" at bounding box center [919, 249] width 1226 height 150
type textarea "**********"
drag, startPoint x: 402, startPoint y: 291, endPoint x: 101, endPoint y: 302, distance: 301.2
click at [270, 302] on div "**********" at bounding box center [919, 386] width 1298 height 772
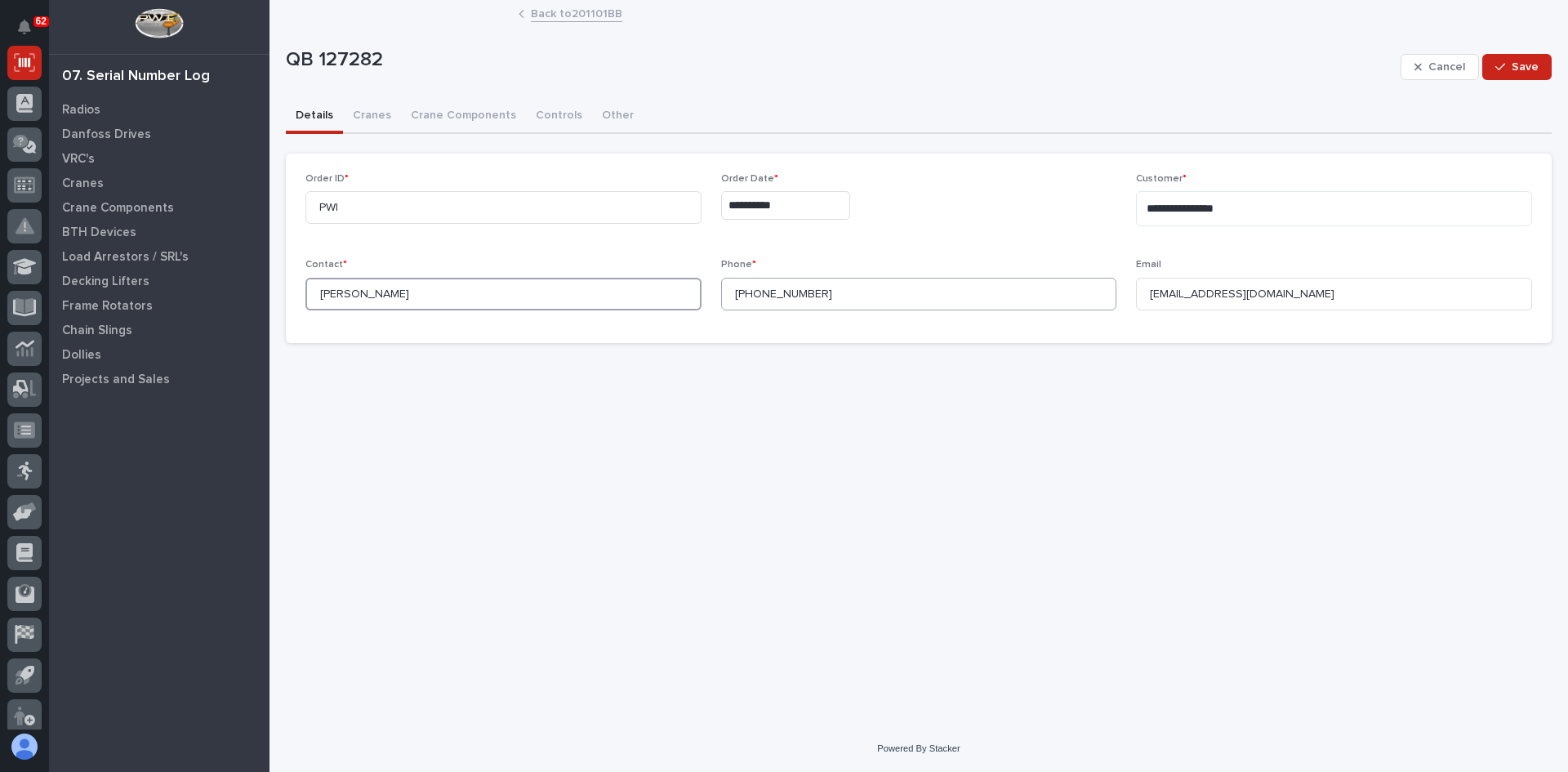
type input "[PERSON_NAME]"
drag, startPoint x: 823, startPoint y: 291, endPoint x: 656, endPoint y: 301, distance: 167.3
click at [656, 301] on div "**********" at bounding box center [919, 249] width 1226 height 150
type input "[PHONE_NUMBER]"
drag, startPoint x: 1318, startPoint y: 299, endPoint x: 1062, endPoint y: 297, distance: 256.0
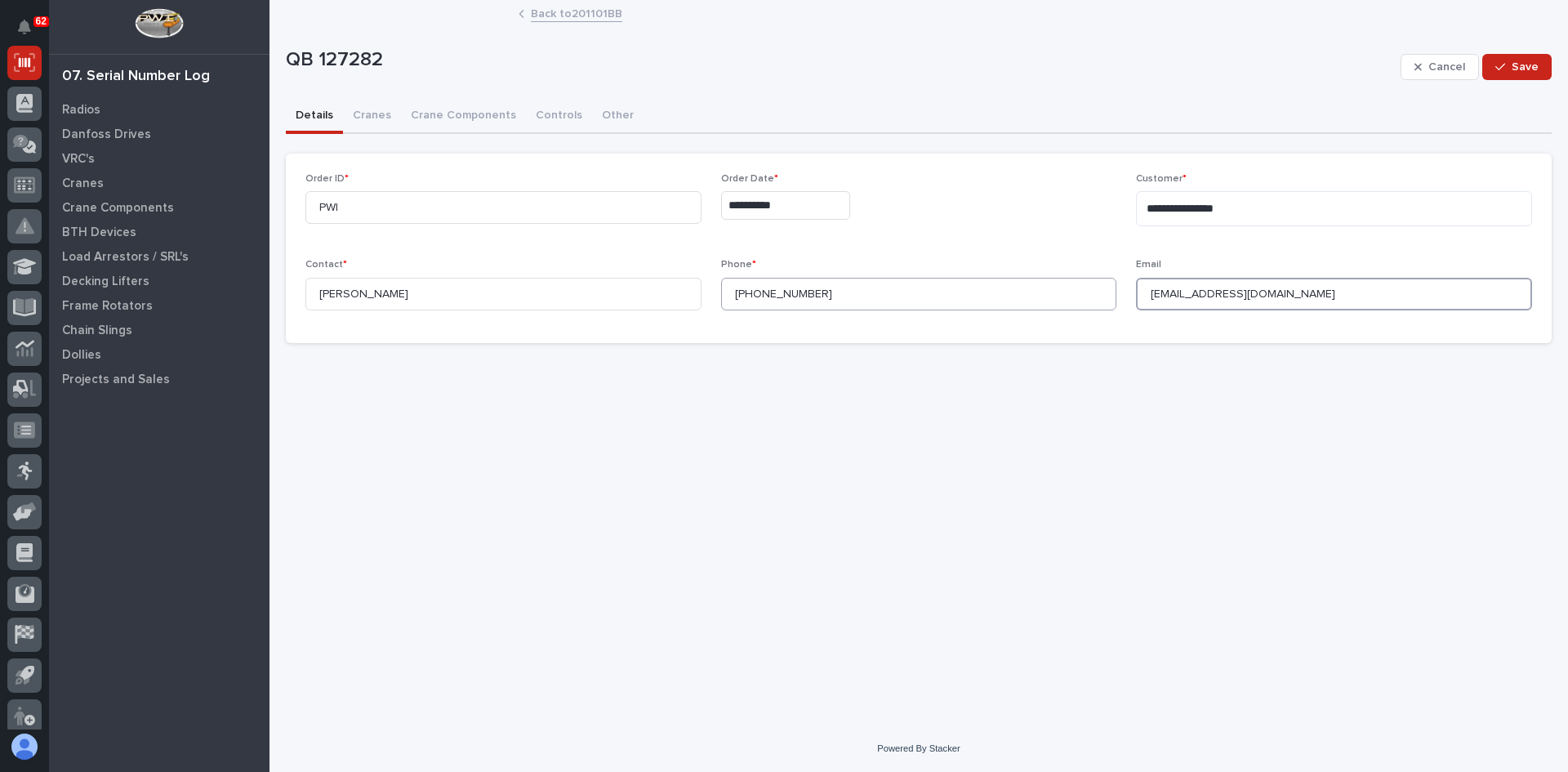
click at [1062, 297] on div "**********" at bounding box center [919, 249] width 1226 height 150
type input "[EMAIL_ADDRESS][DOMAIN_NAME]"
click at [1512, 67] on div "button" at bounding box center [1503, 67] width 16 height 11
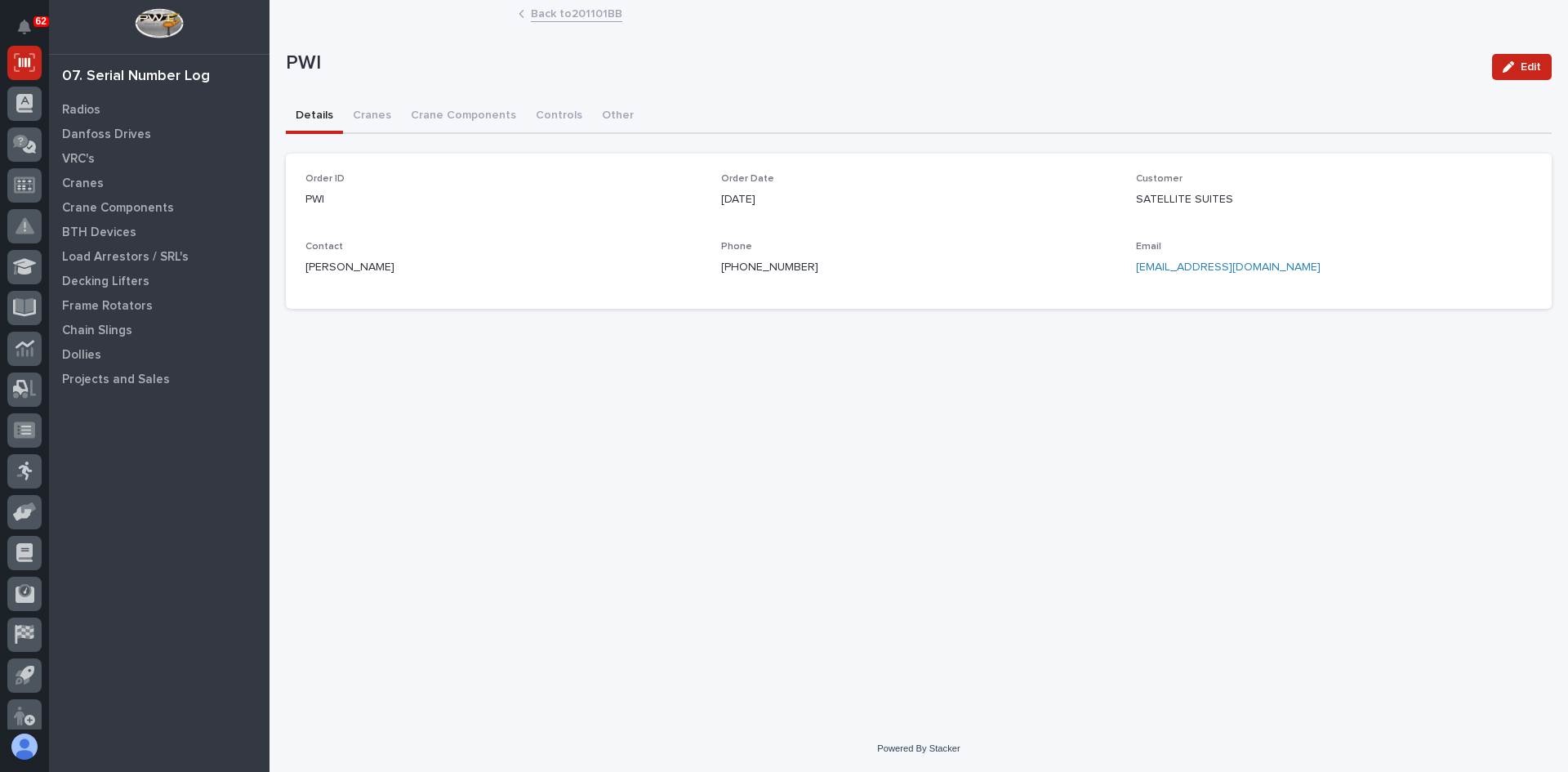
click at [576, 16] on link "Back to 201101BB" at bounding box center [576, 13] width 91 height 19
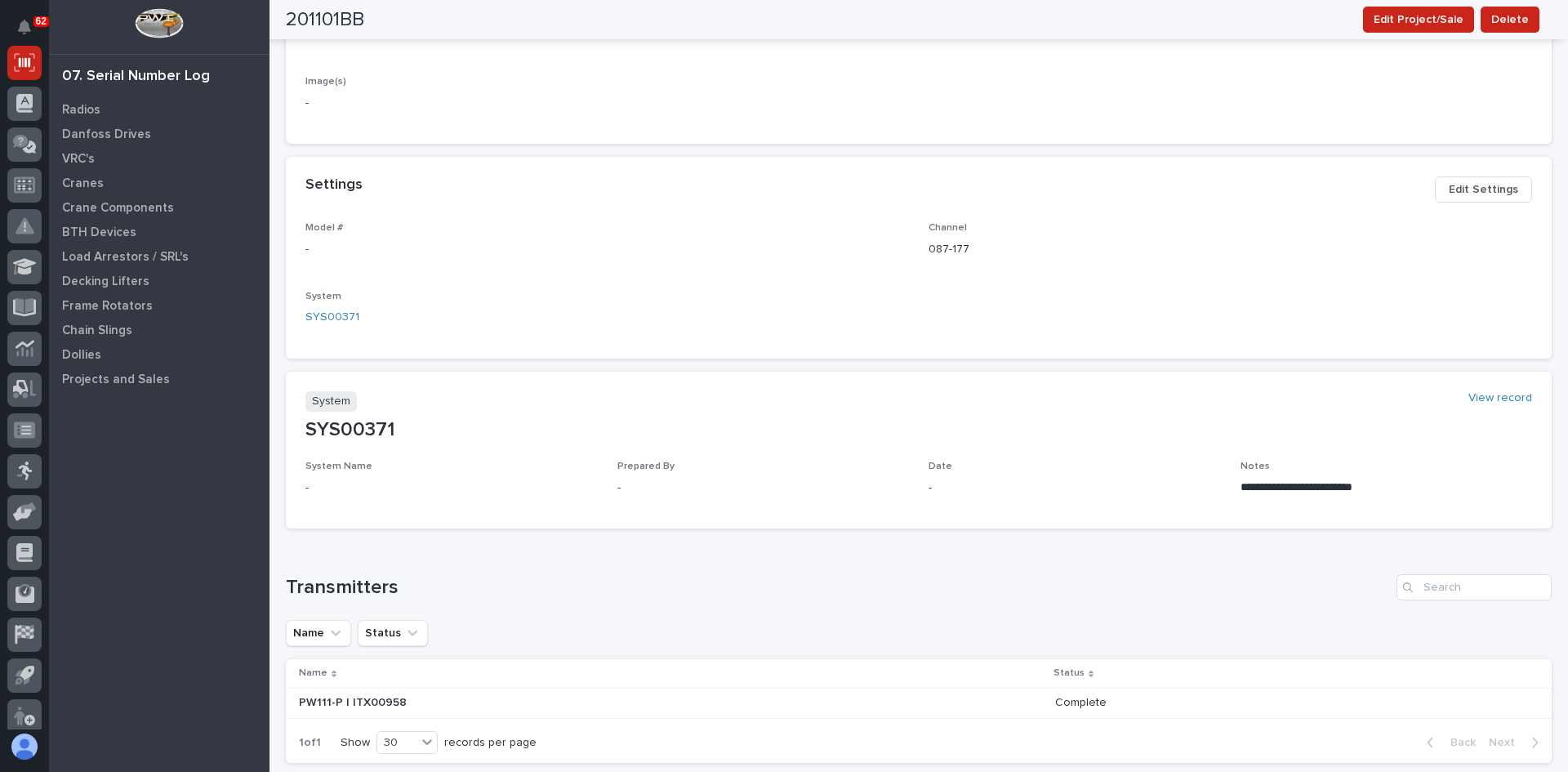
scroll to position [653, 0]
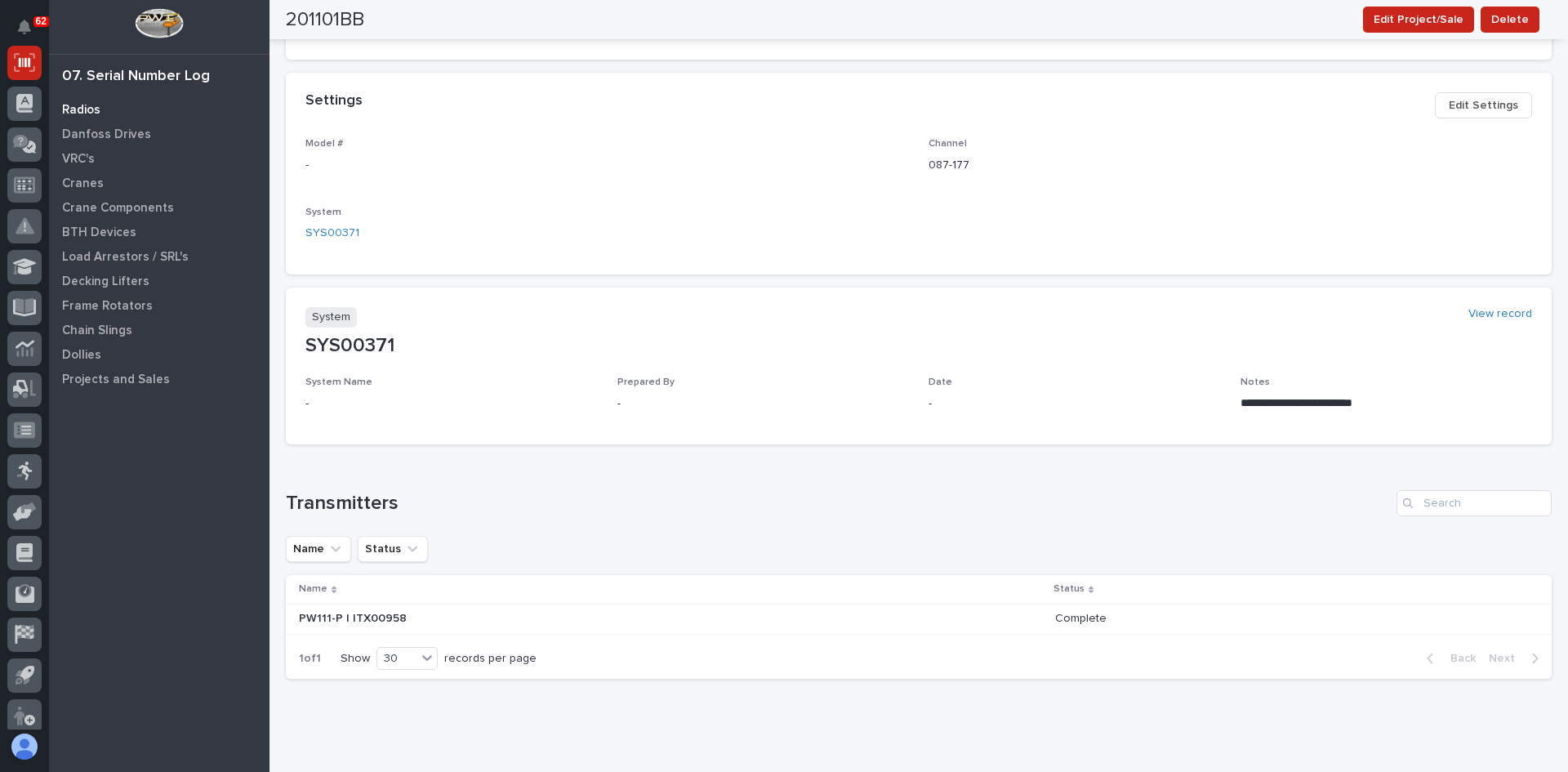
click at [72, 108] on p "Radios" at bounding box center [81, 109] width 38 height 15
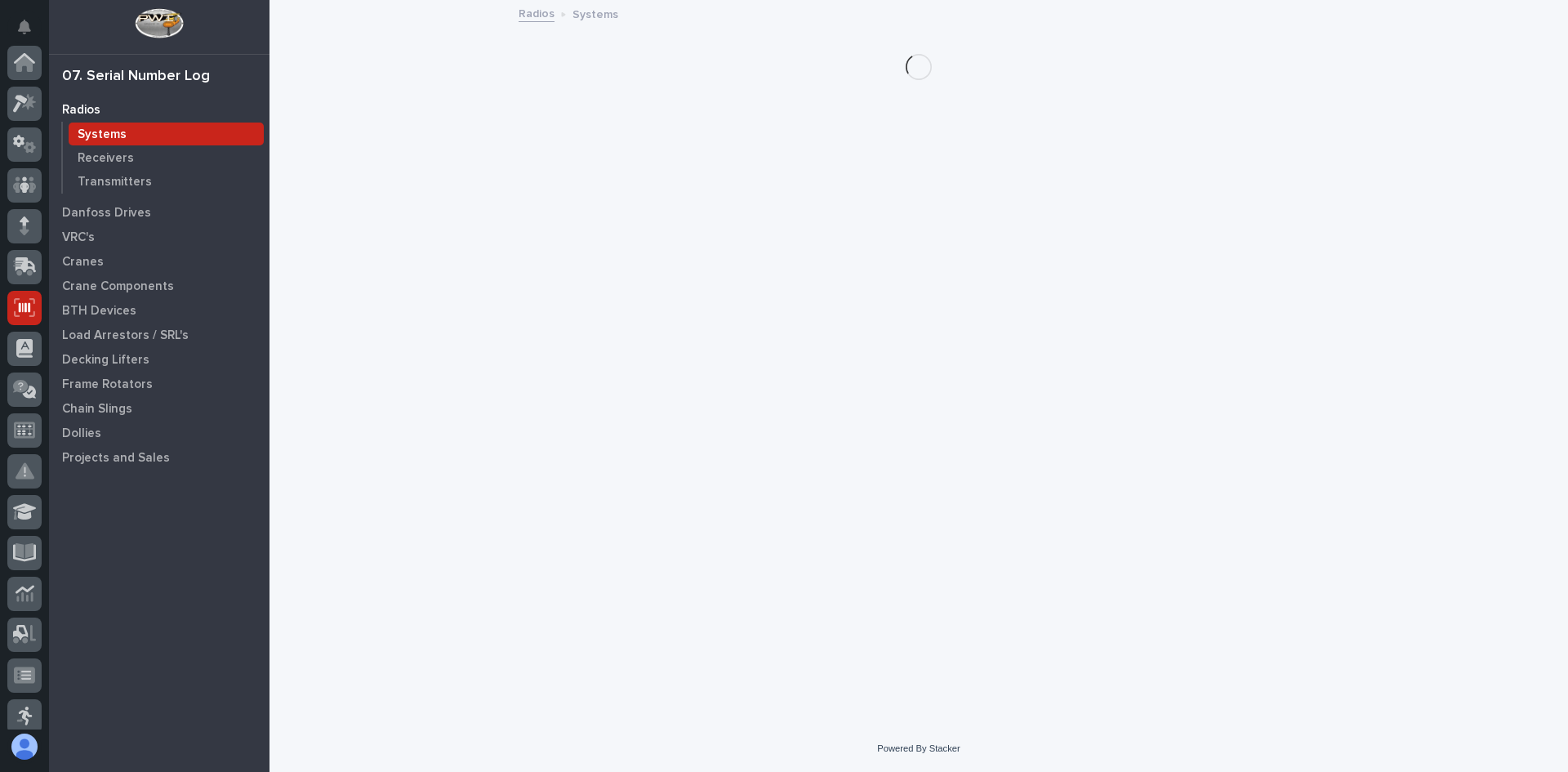
scroll to position [245, 0]
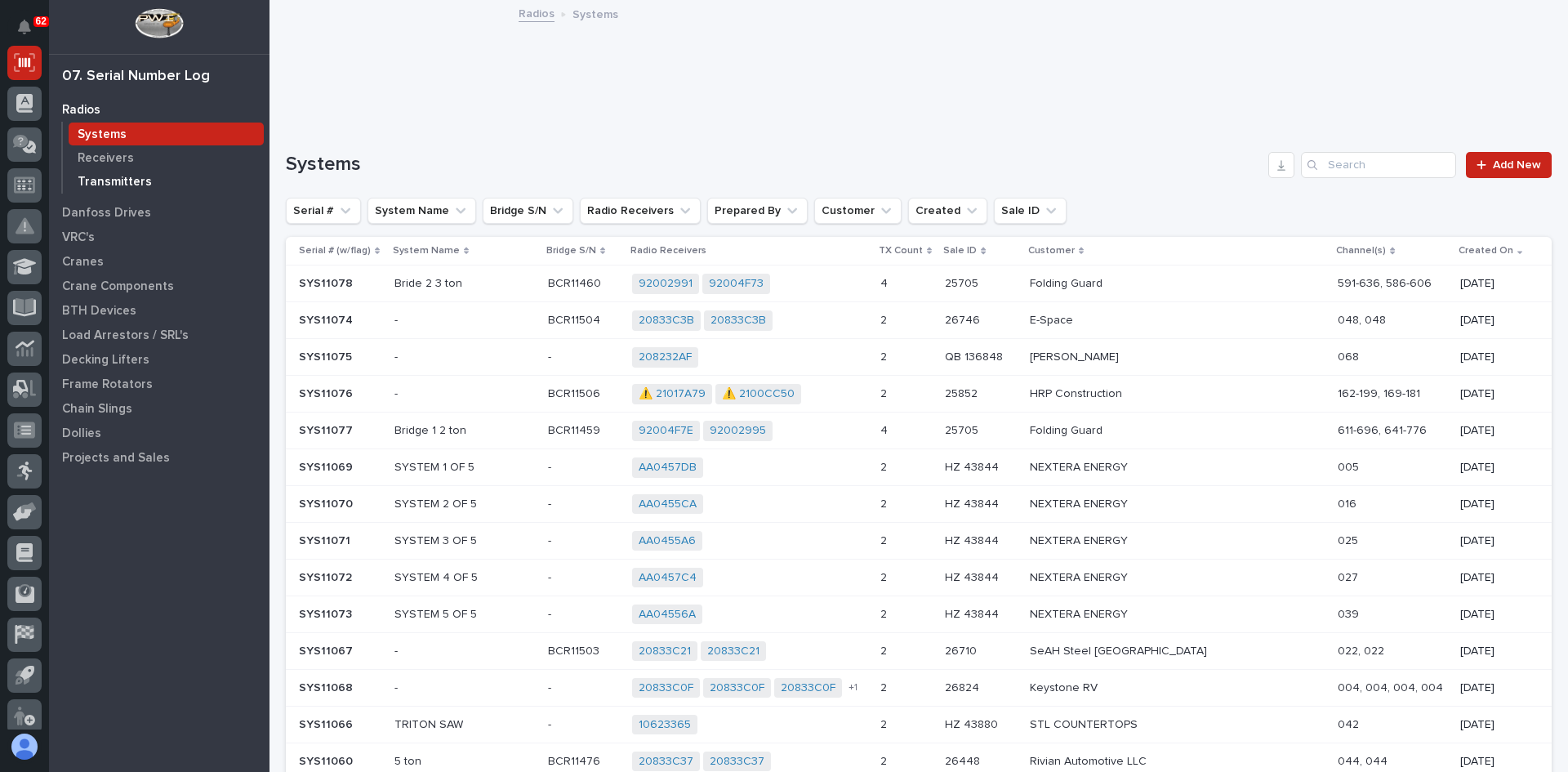
click at [109, 180] on p "Transmitters" at bounding box center [114, 182] width 74 height 15
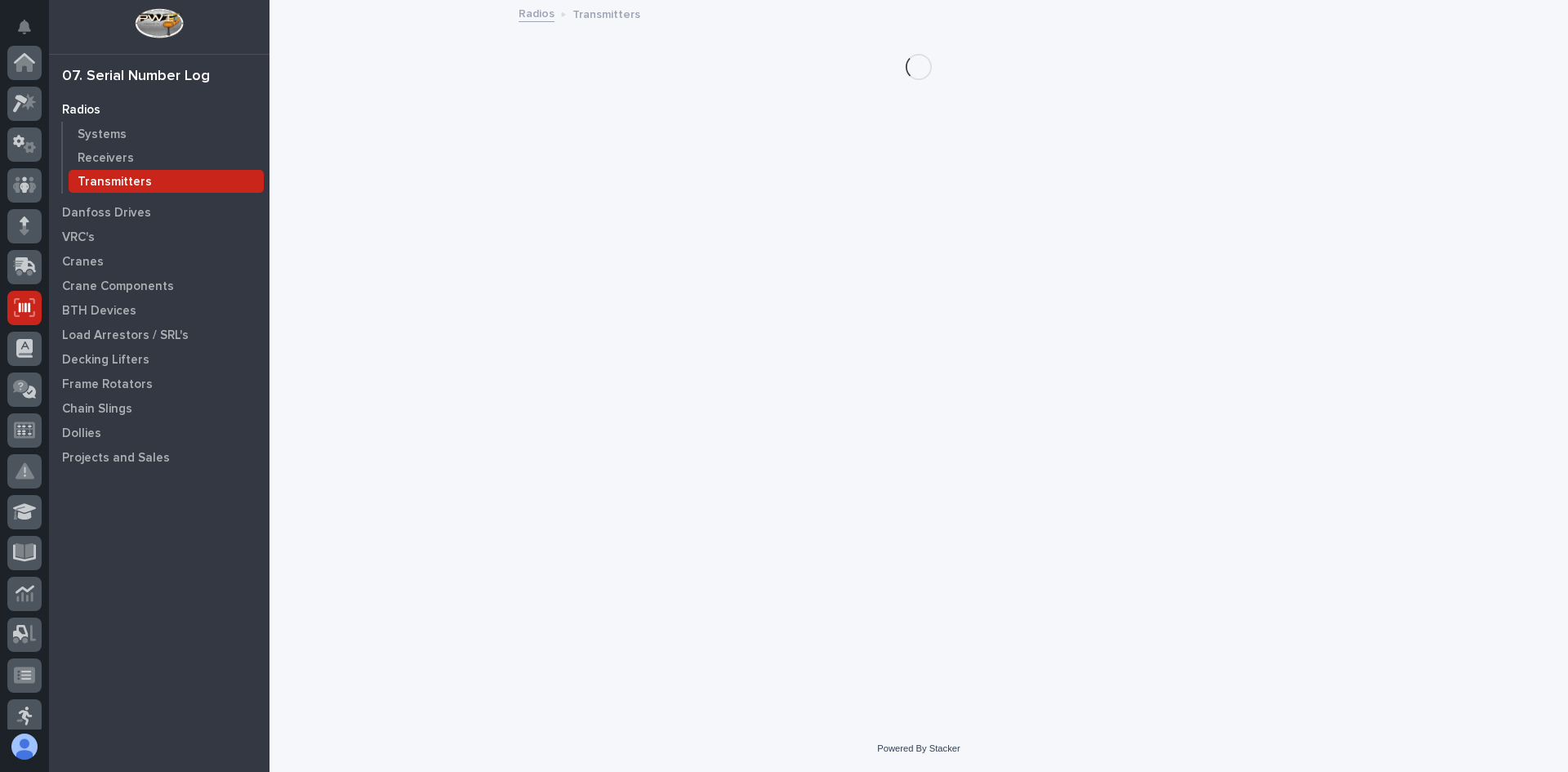
scroll to position [245, 0]
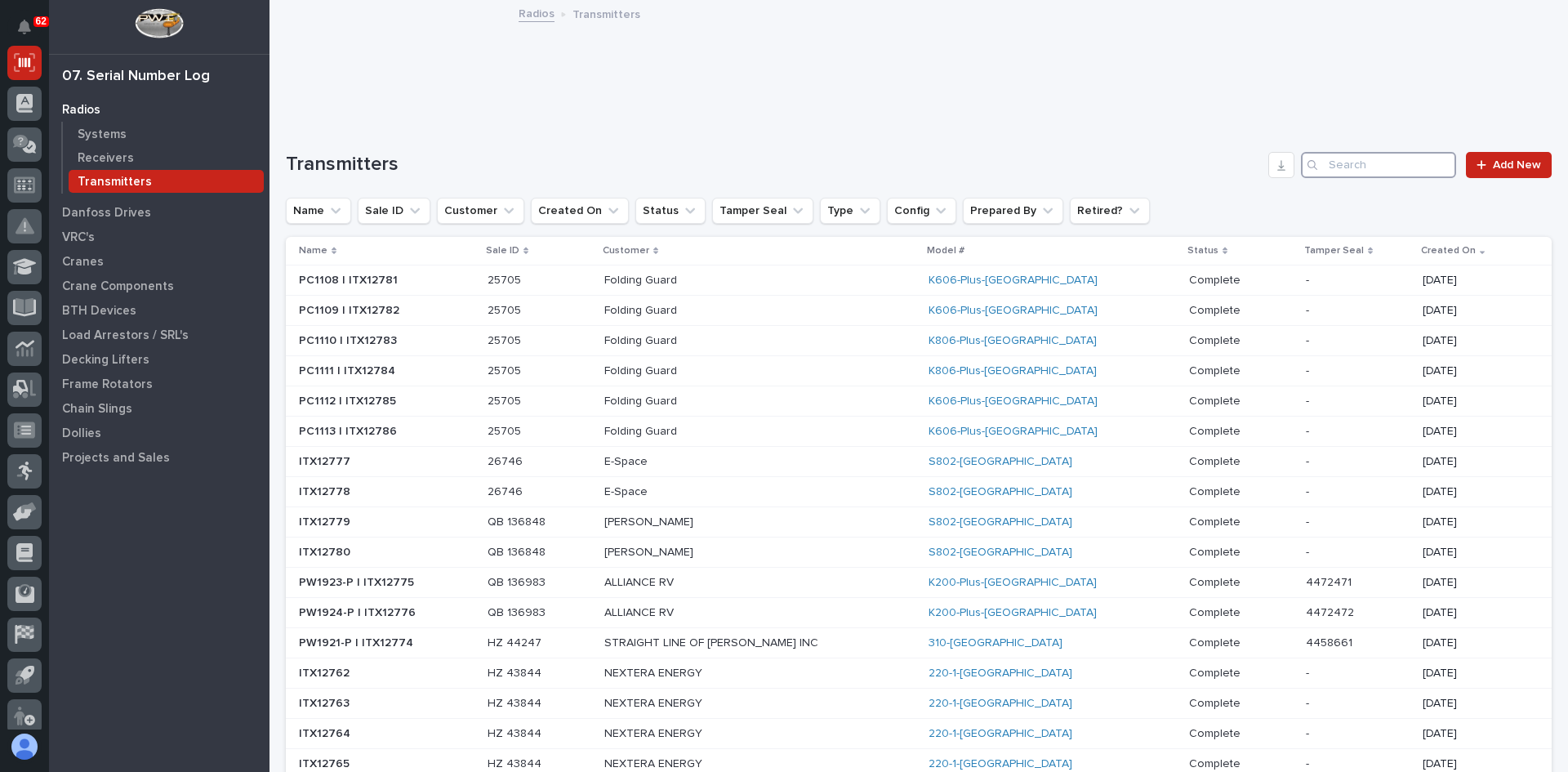
click at [1346, 162] on input "Search" at bounding box center [1378, 165] width 155 height 26
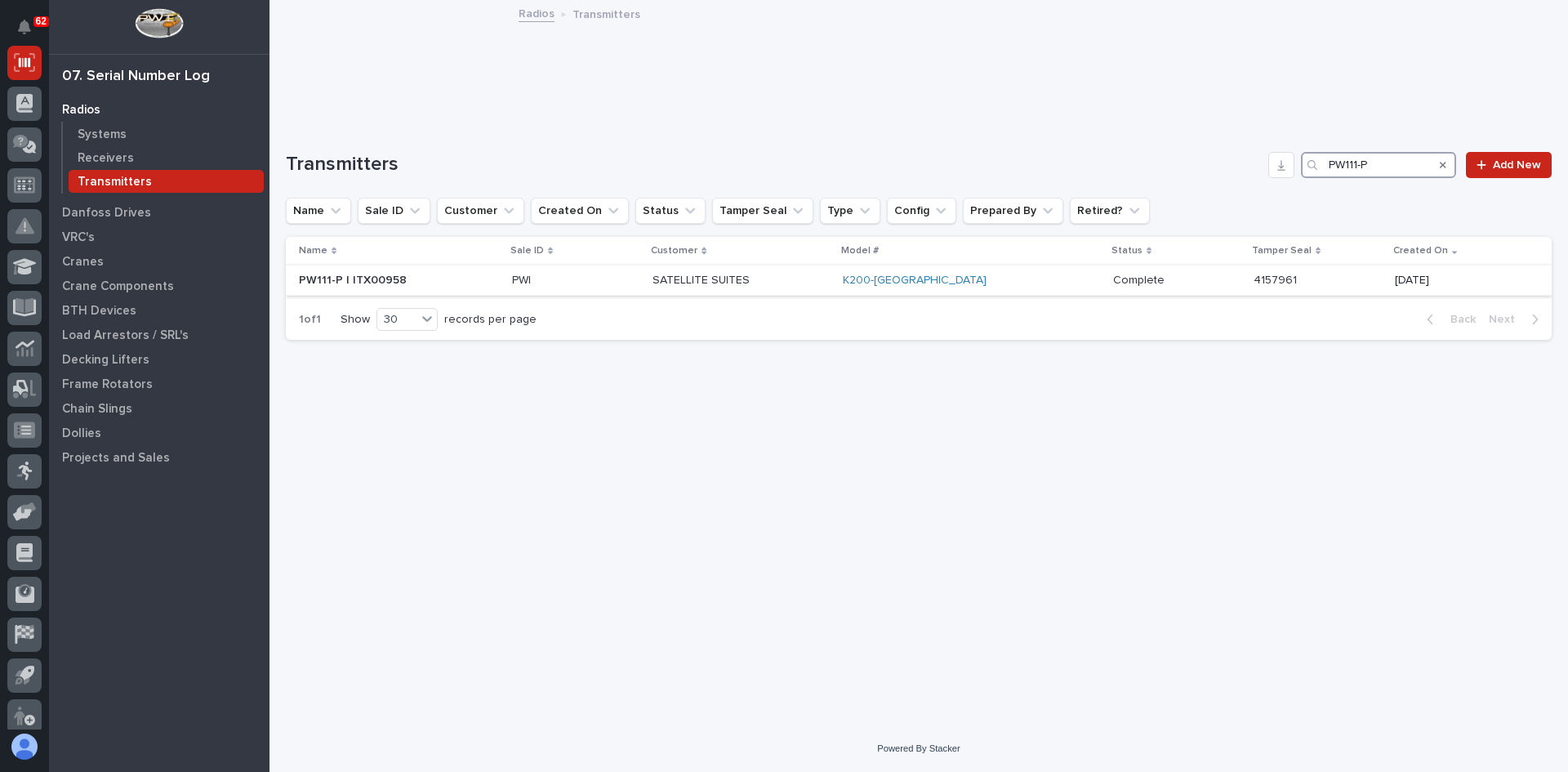
type input "PW111-P"
drag, startPoint x: 471, startPoint y: 280, endPoint x: 422, endPoint y: 281, distance: 49.0
click at [422, 281] on p at bounding box center [399, 280] width 200 height 14
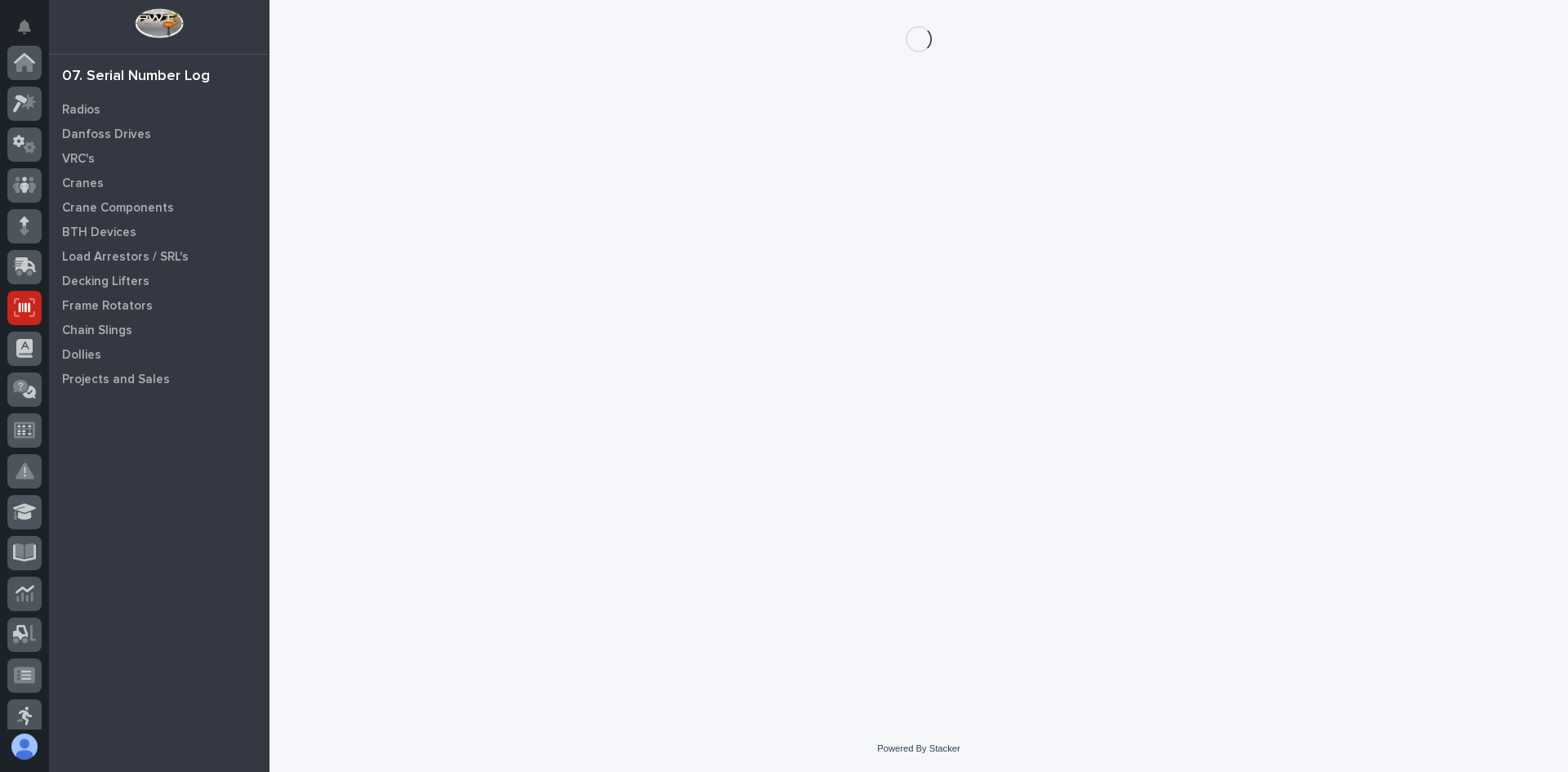
scroll to position [245, 0]
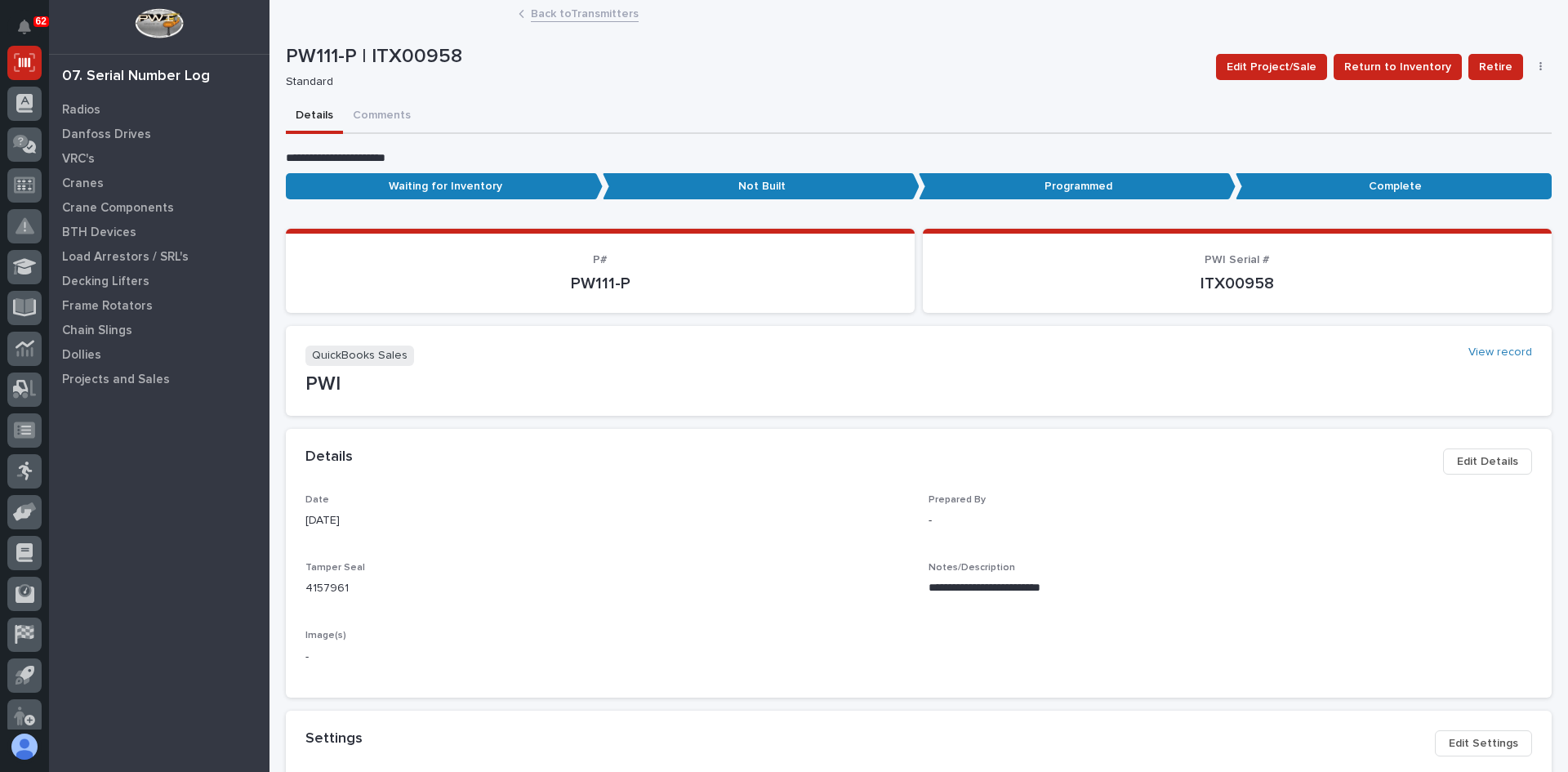
click at [1539, 66] on icon "button" at bounding box center [1540, 67] width 3 height 9
click at [1465, 94] on span "Delete" at bounding box center [1464, 99] width 36 height 20
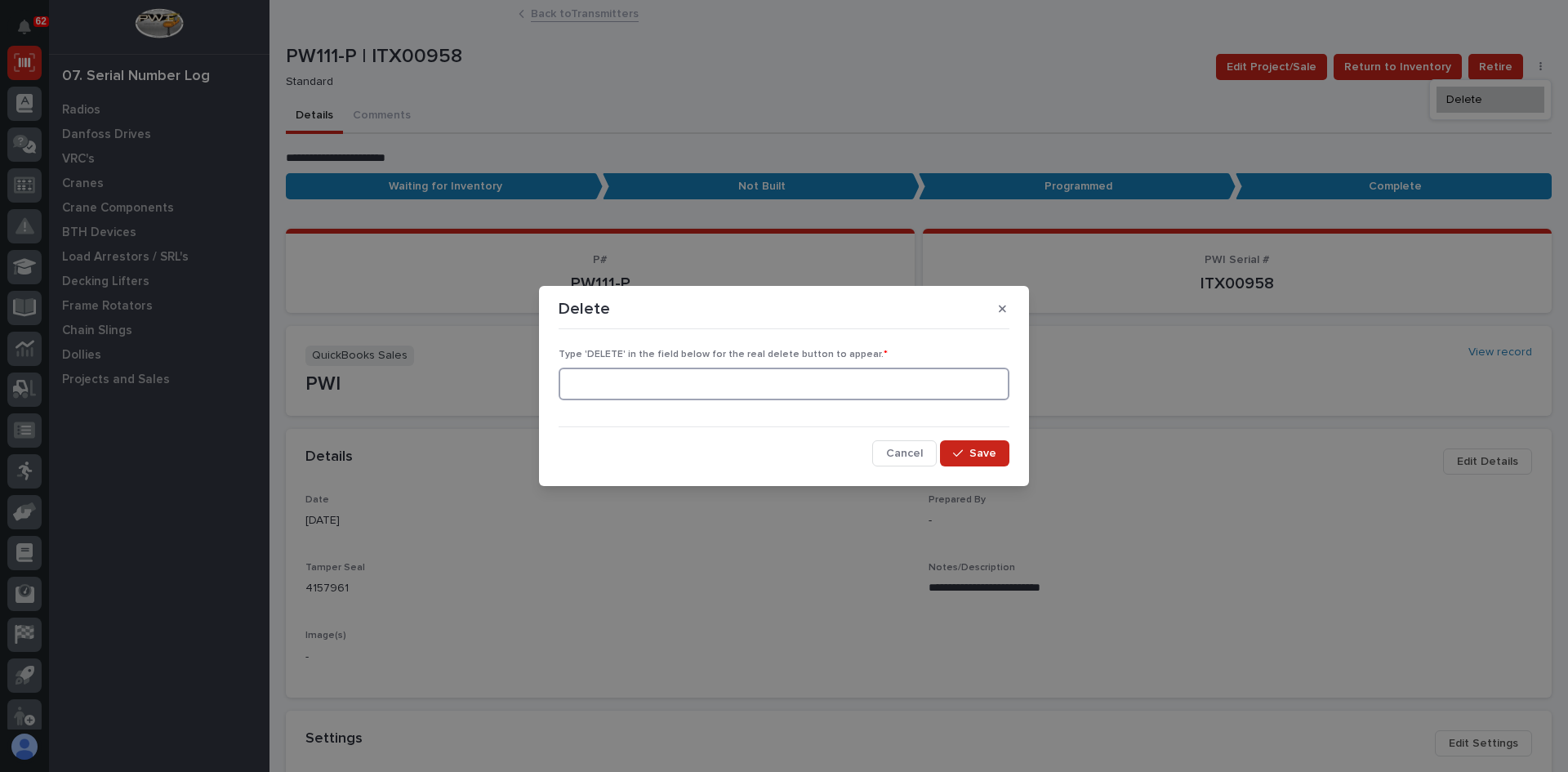
click at [585, 387] on input at bounding box center [784, 383] width 451 height 32
type input "DELETE"
click at [980, 453] on span "Save" at bounding box center [983, 453] width 27 height 15
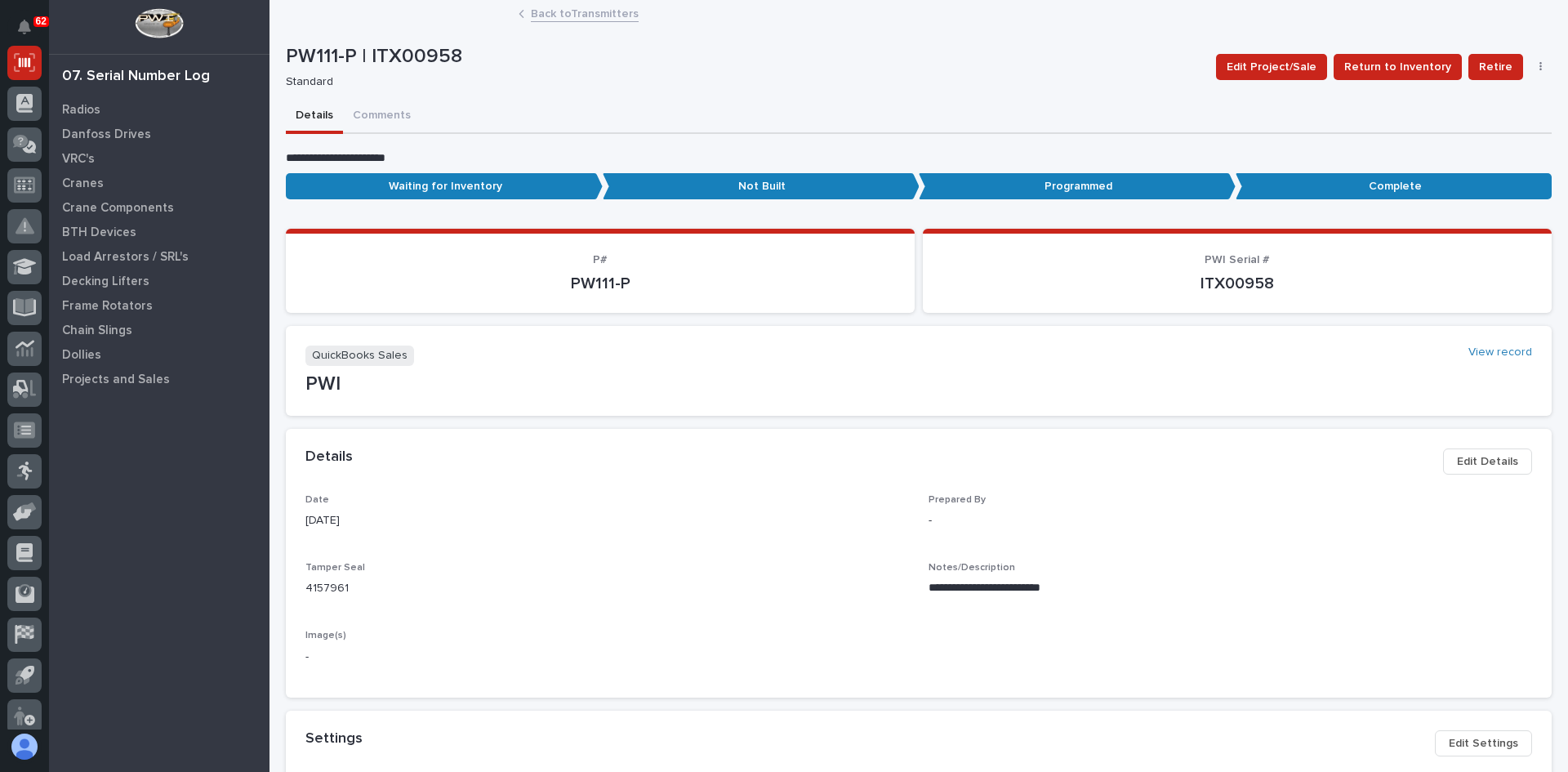
click at [1532, 63] on button "button" at bounding box center [1541, 67] width 23 height 11
click at [1467, 125] on span "Delete" at bounding box center [1481, 126] width 36 height 15
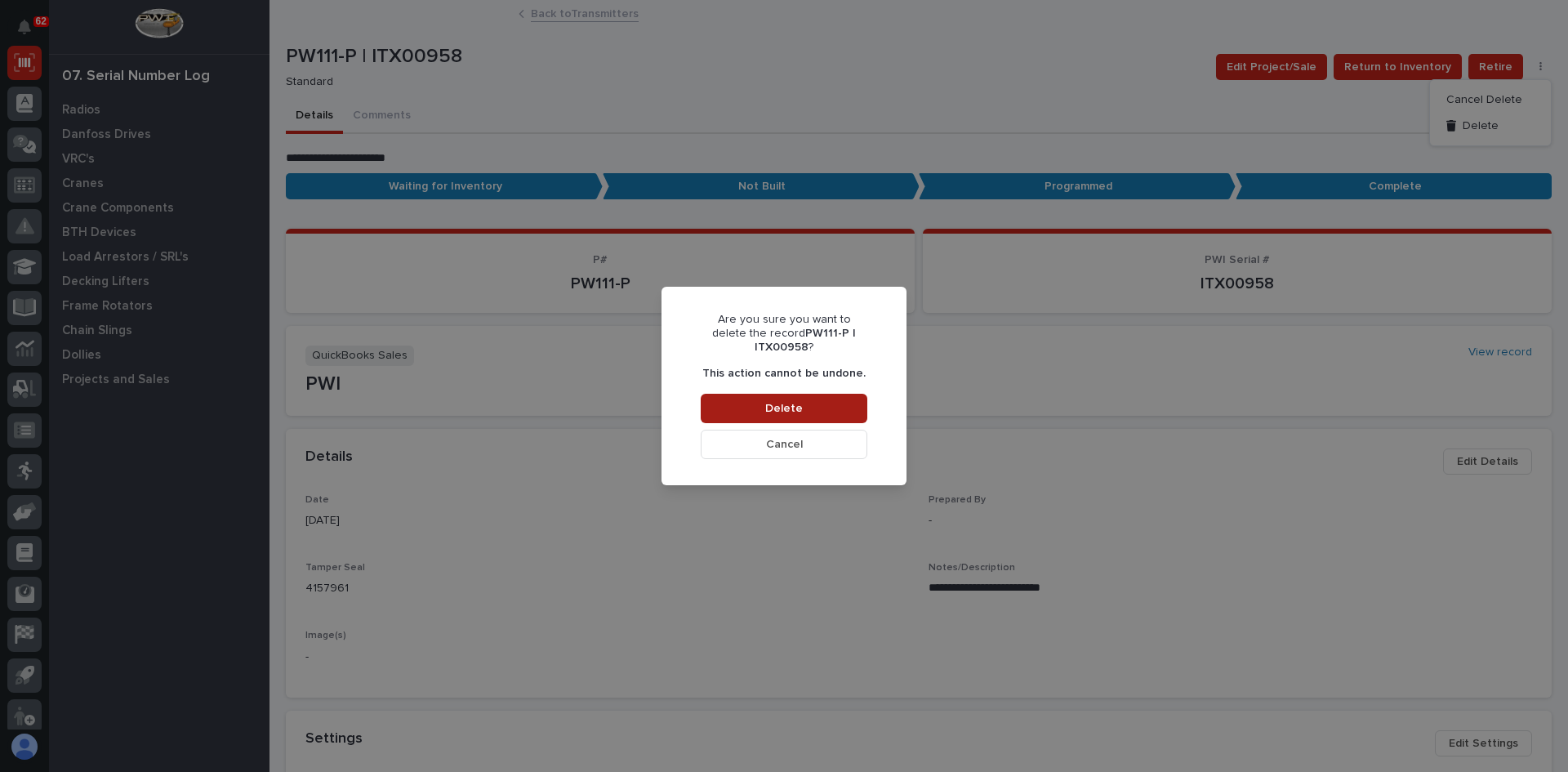
click at [801, 401] on button "Delete" at bounding box center [783, 408] width 167 height 29
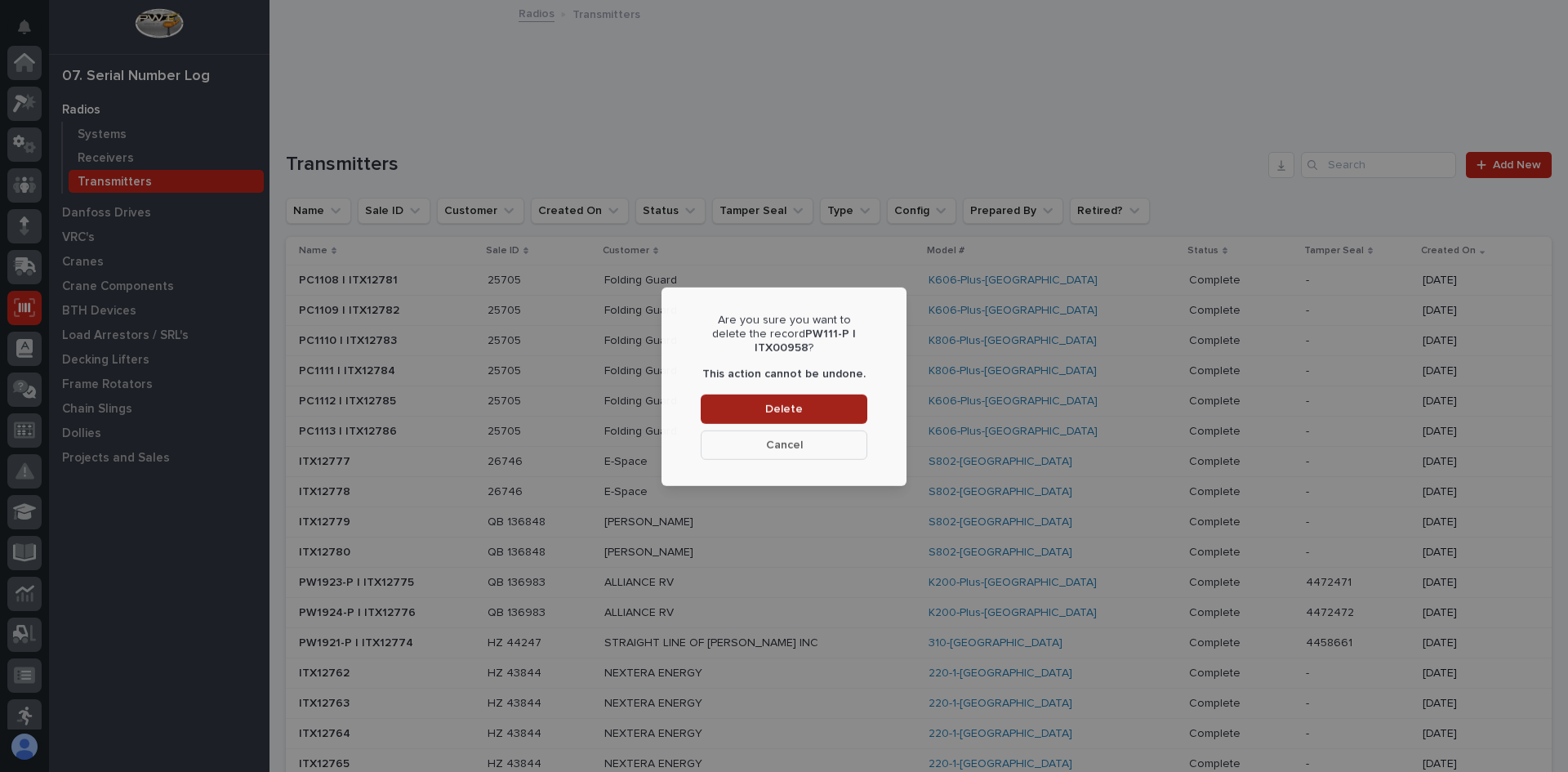
scroll to position [245, 0]
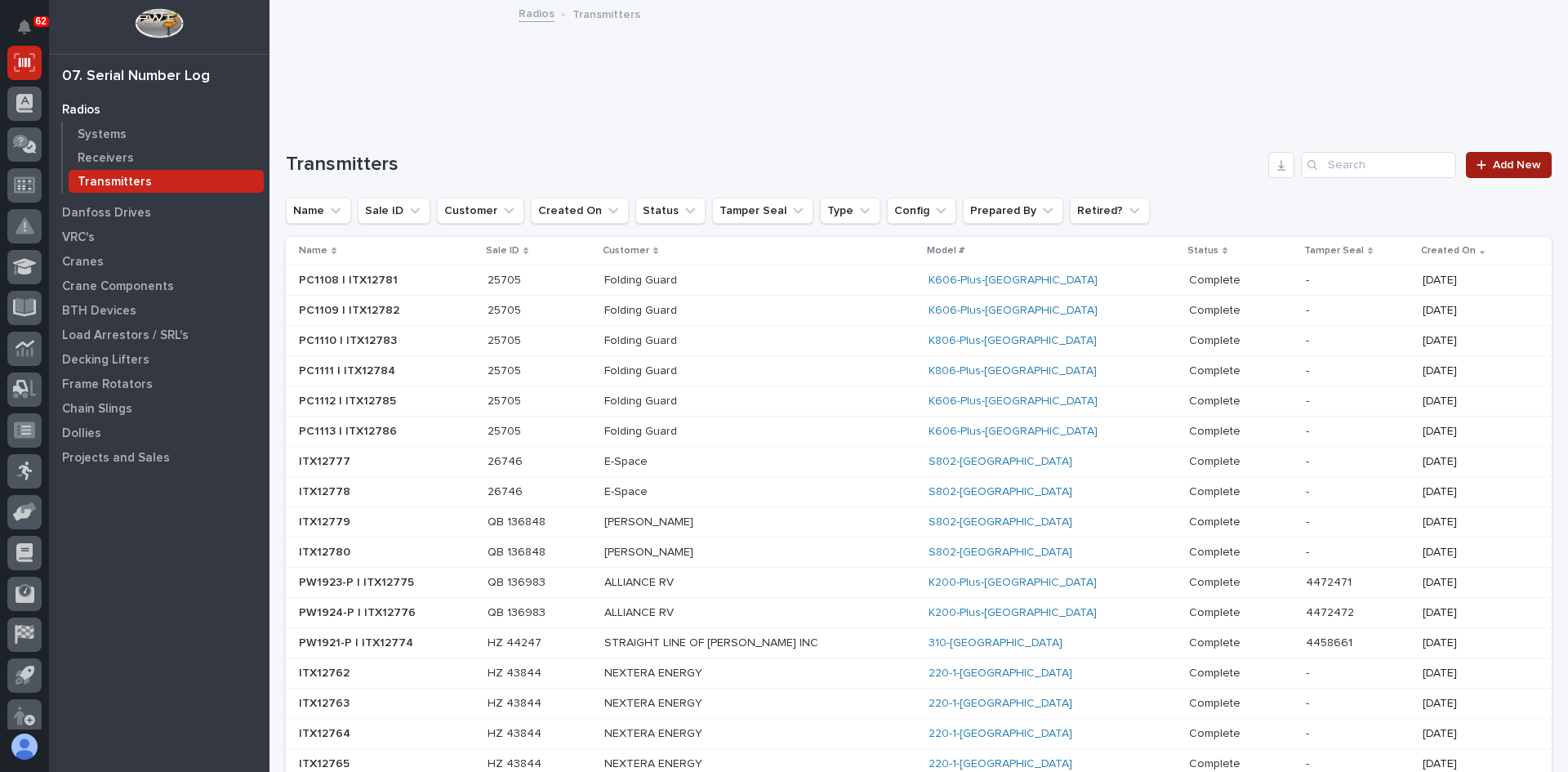
click at [1505, 165] on span "Add New" at bounding box center [1517, 164] width 48 height 11
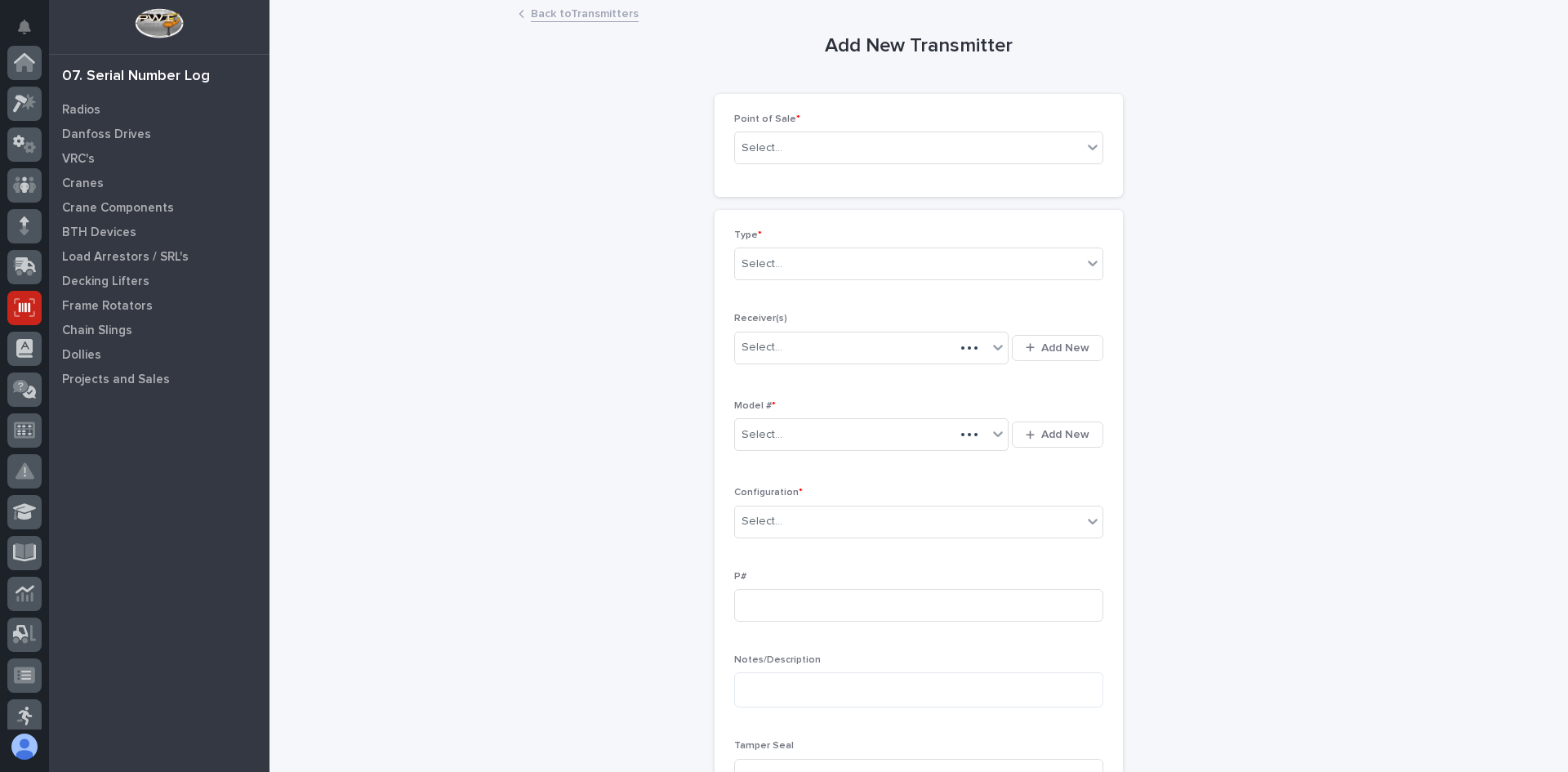
scroll to position [245, 0]
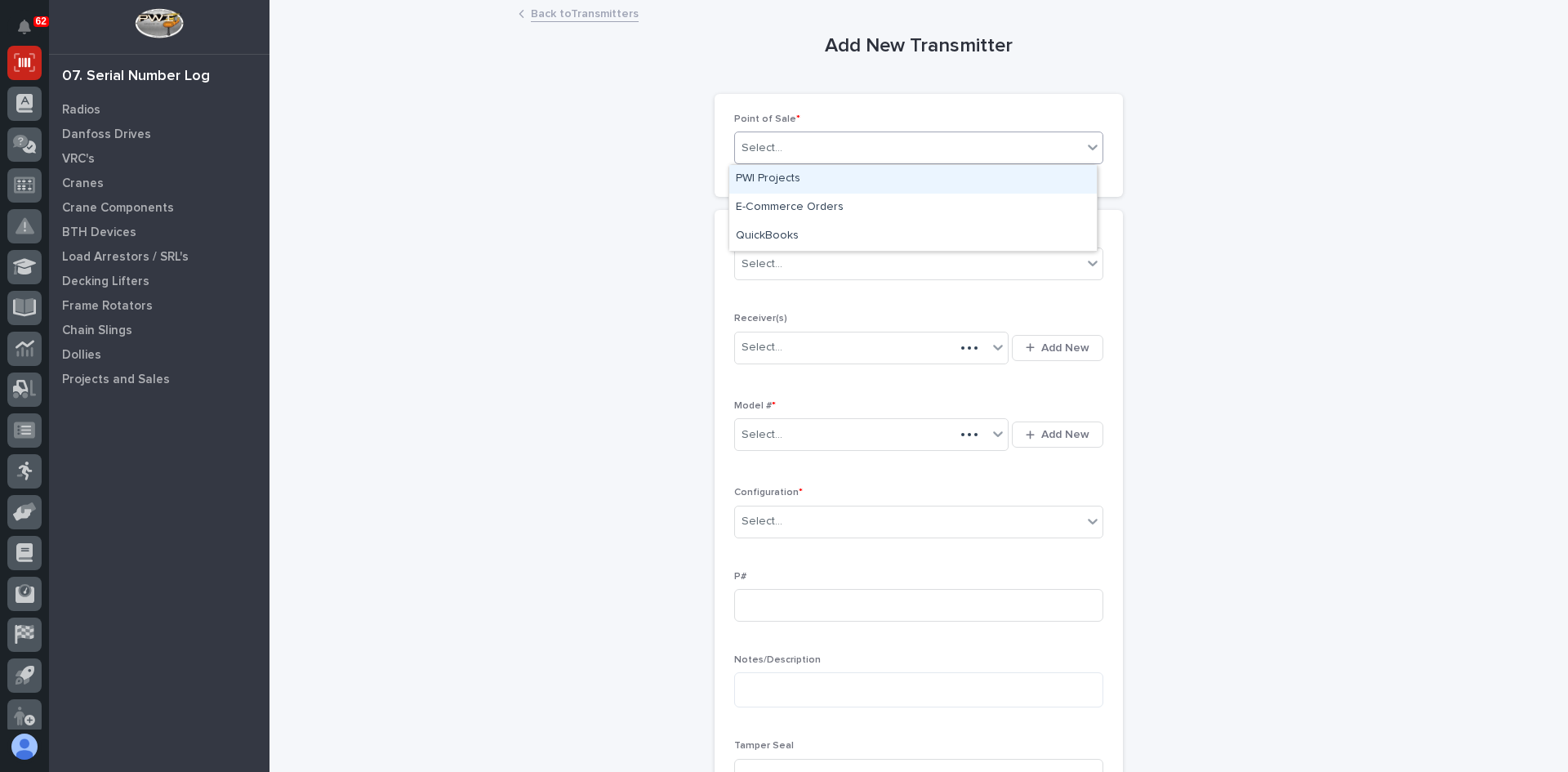
click at [804, 149] on div "Select..." at bounding box center [909, 149] width 347 height 27
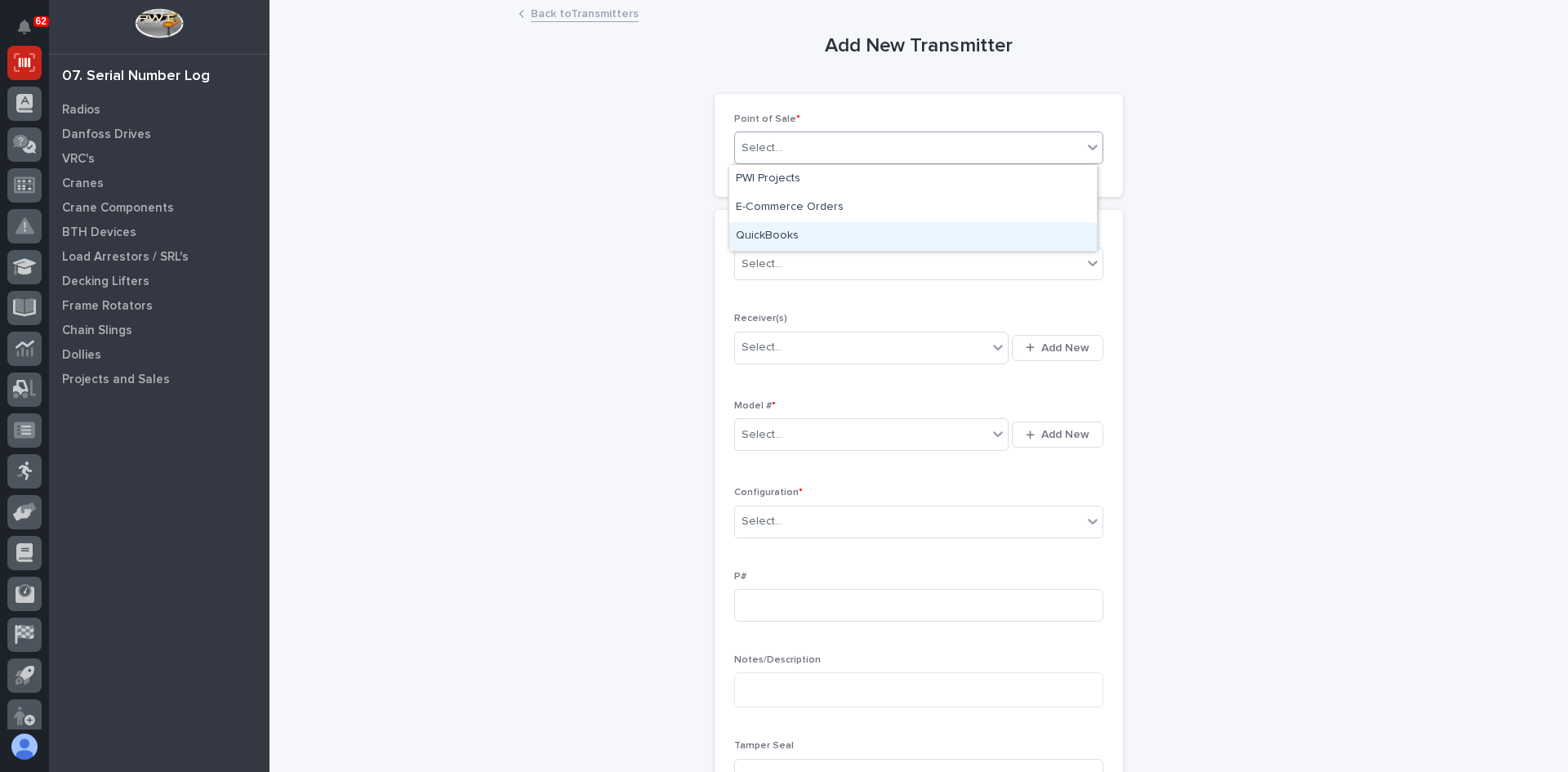
click at [782, 237] on div "QuickBooks" at bounding box center [913, 236] width 367 height 28
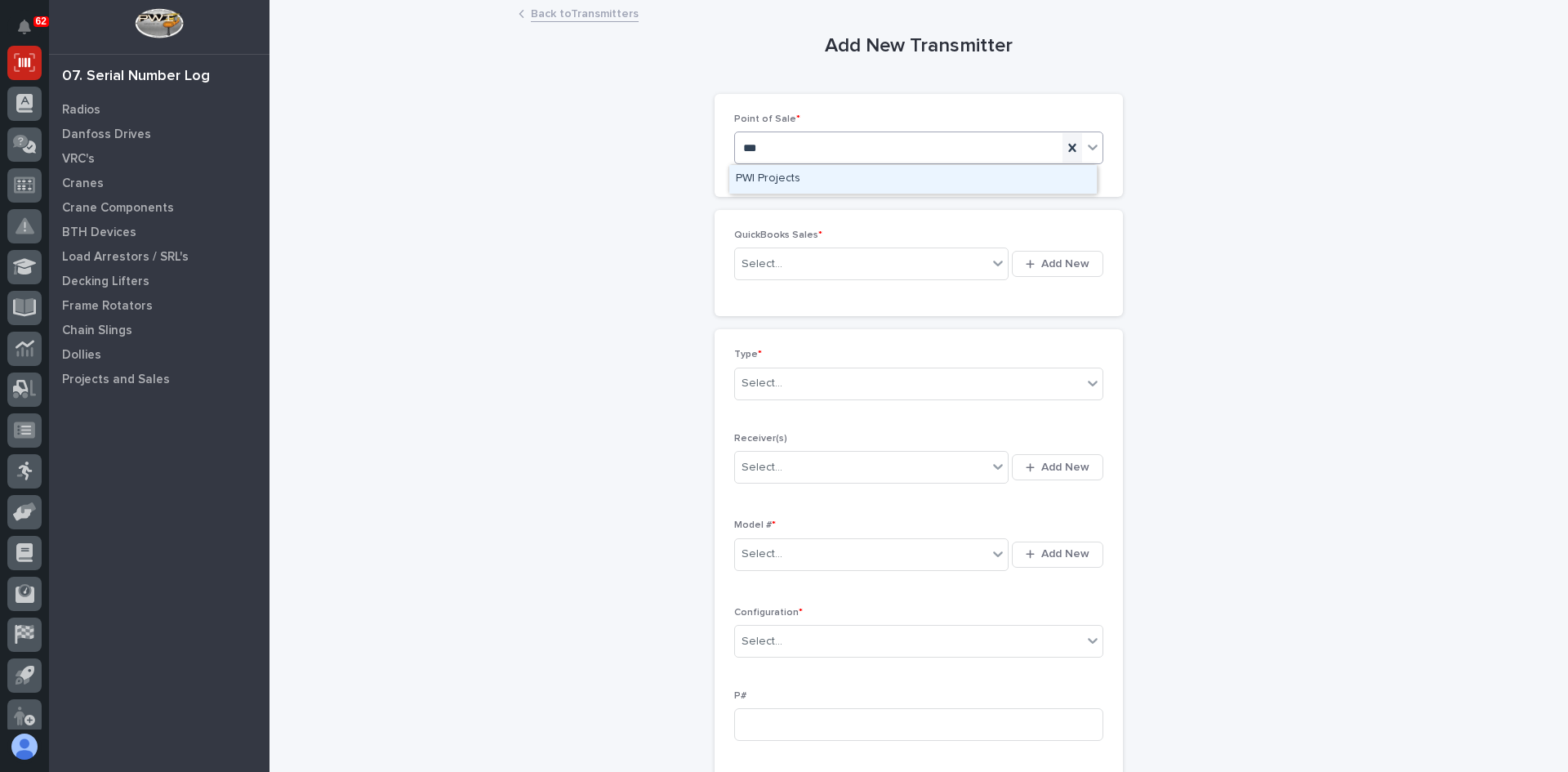
type input "***"
click at [1068, 147] on icon at bounding box center [1072, 148] width 8 height 9
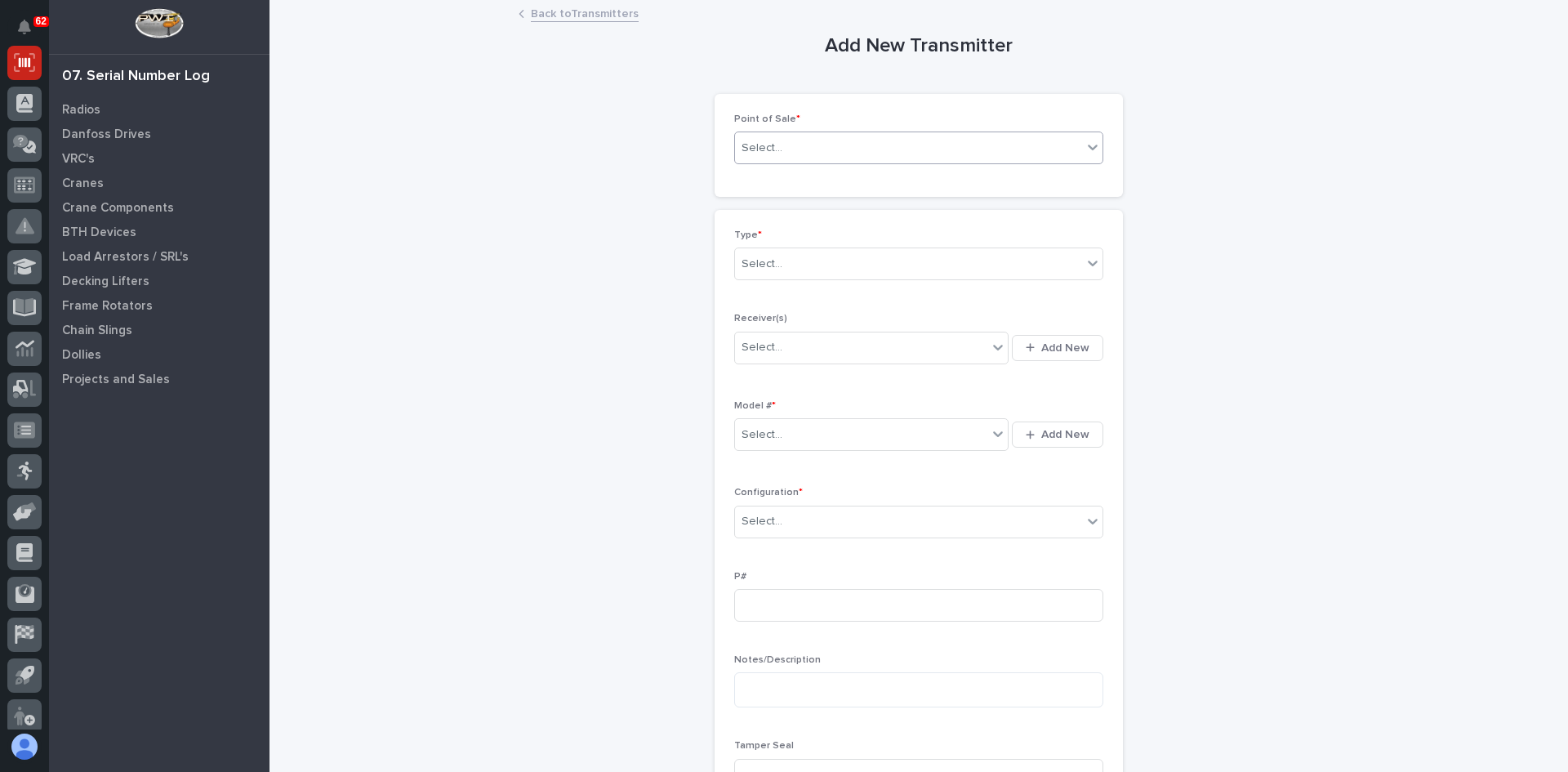
click at [797, 144] on div "Select..." at bounding box center [909, 149] width 347 height 27
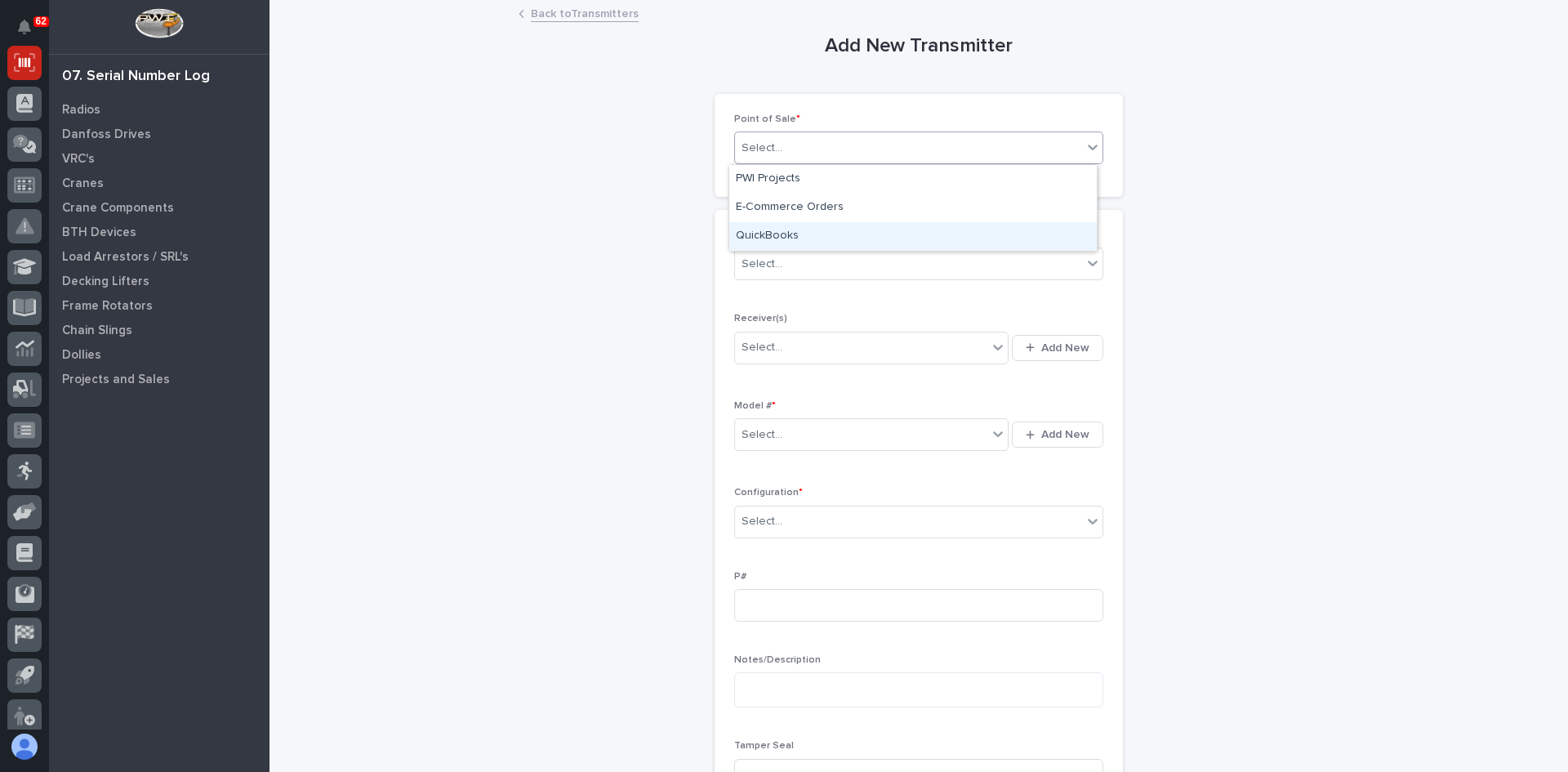
click at [766, 233] on div "QuickBooks" at bounding box center [913, 236] width 367 height 28
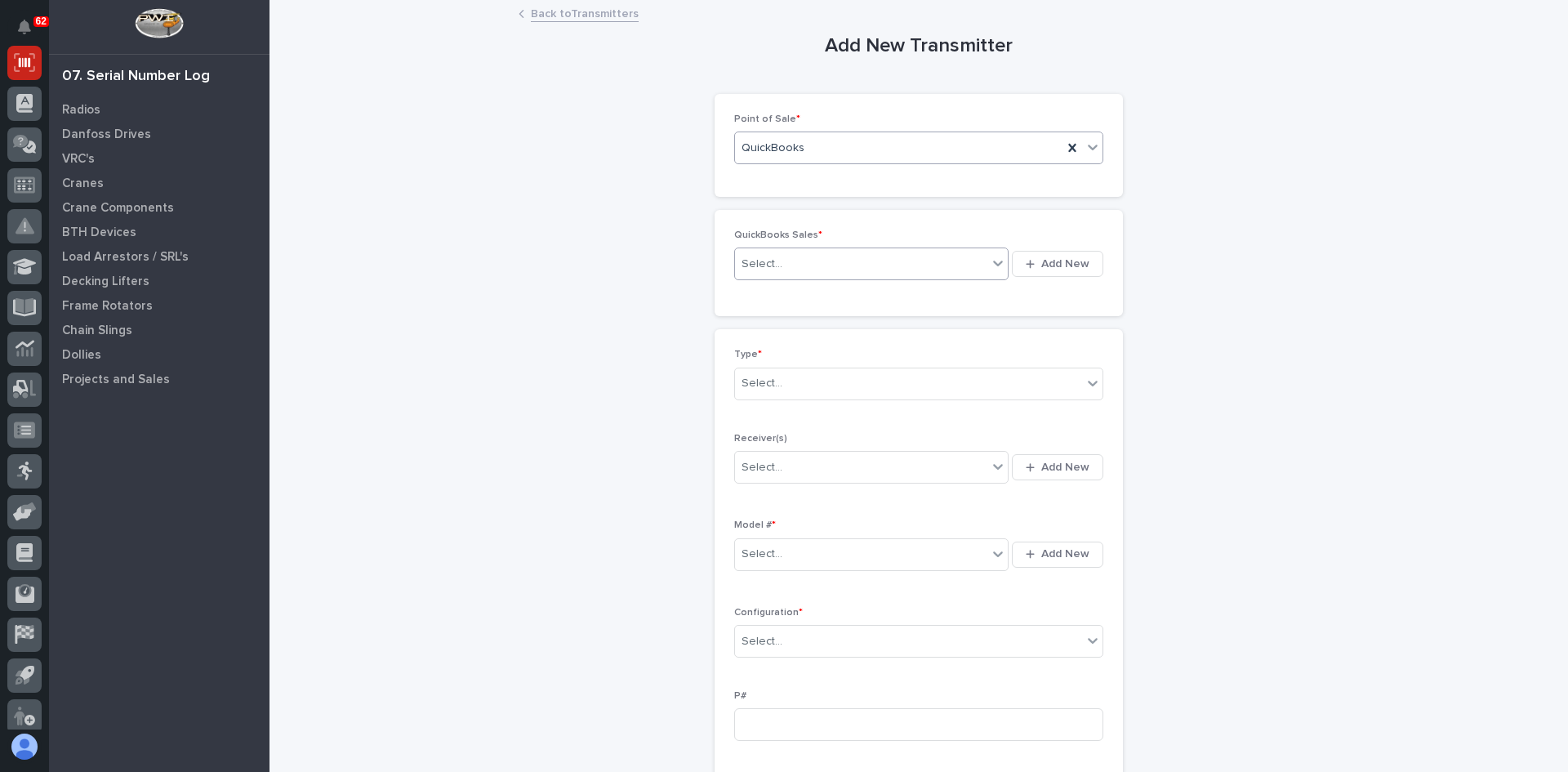
click at [782, 260] on div "Select..." at bounding box center [861, 265] width 252 height 27
click at [758, 291] on div "PWI" at bounding box center [866, 295] width 273 height 28
click at [779, 385] on div "Select..." at bounding box center [909, 383] width 347 height 27
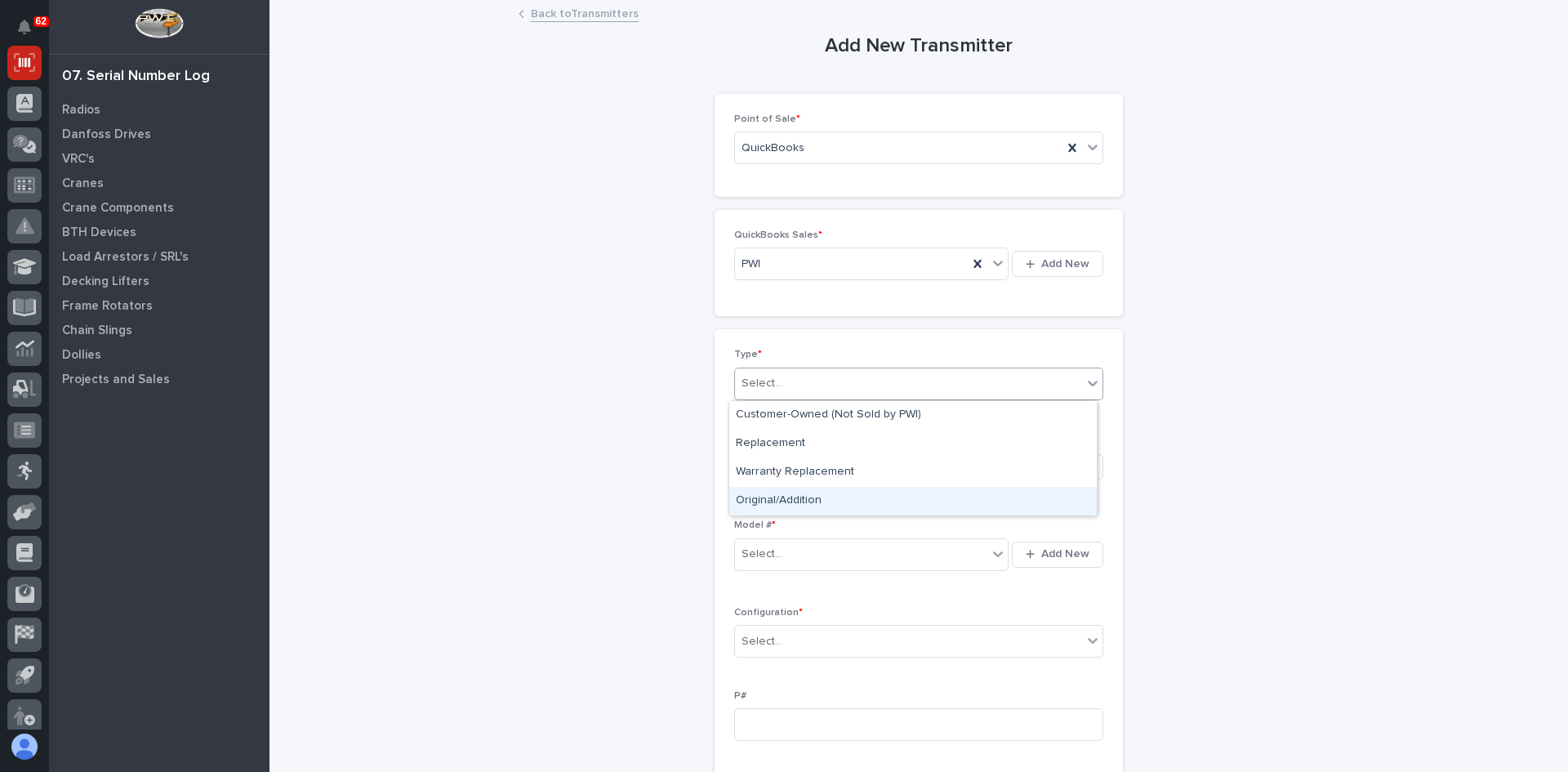
click at [780, 495] on div "Original/Addition" at bounding box center [913, 500] width 367 height 28
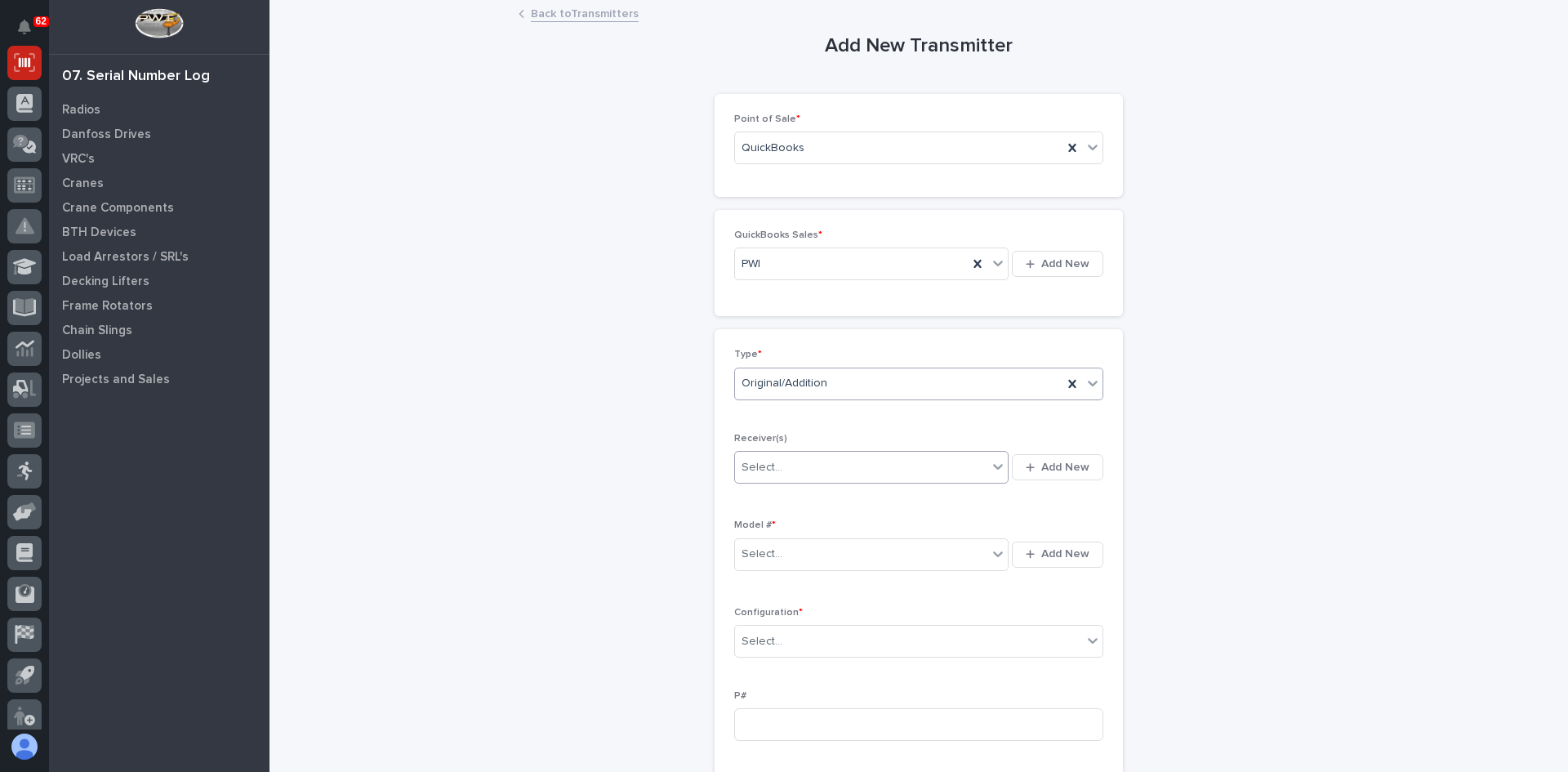
click at [781, 466] on div "Select..." at bounding box center [861, 468] width 252 height 27
type input "********"
click at [775, 498] on div "201101BB" at bounding box center [866, 498] width 273 height 28
click at [780, 553] on div "Select..." at bounding box center [861, 554] width 252 height 27
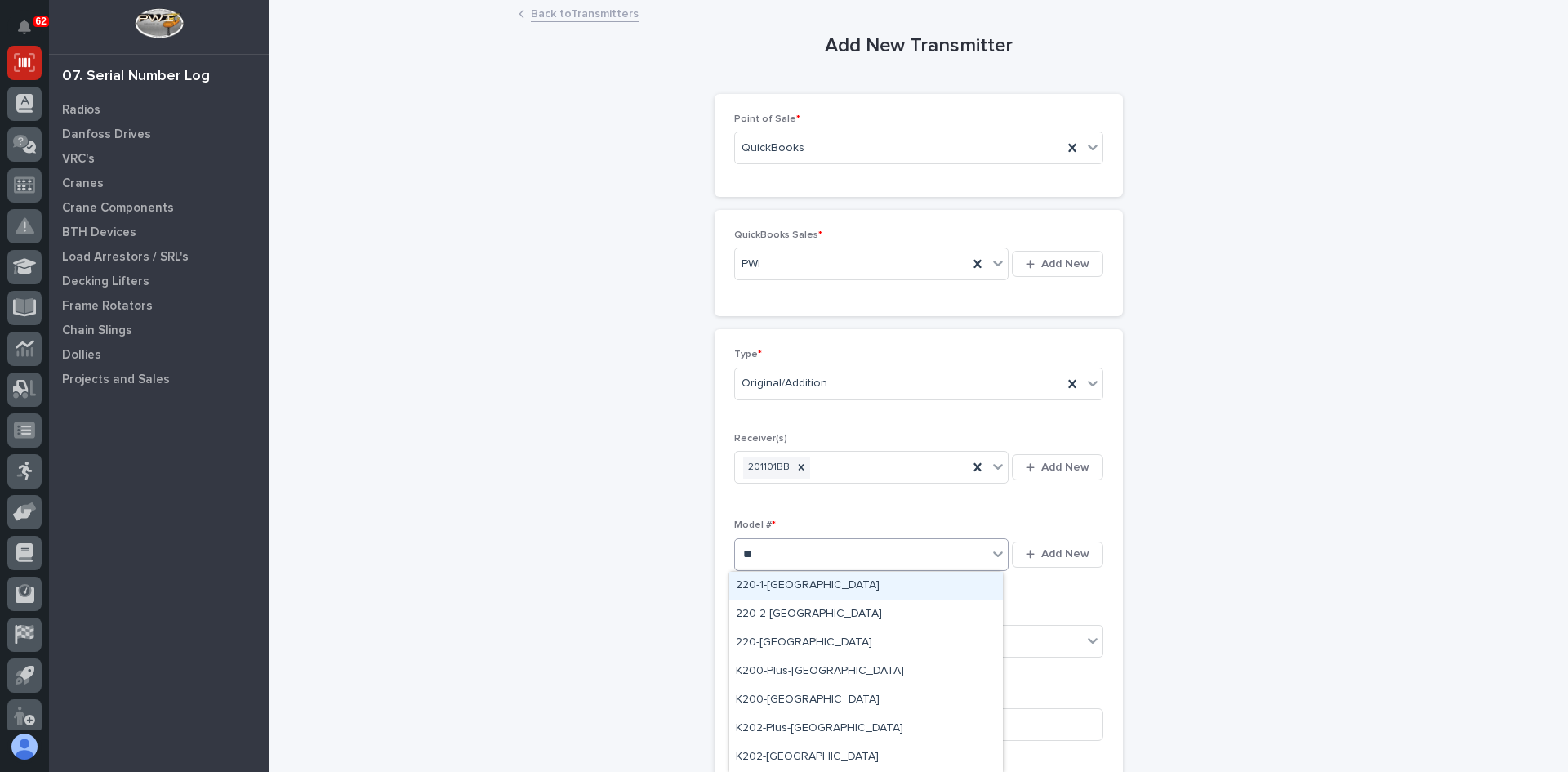
type input "***"
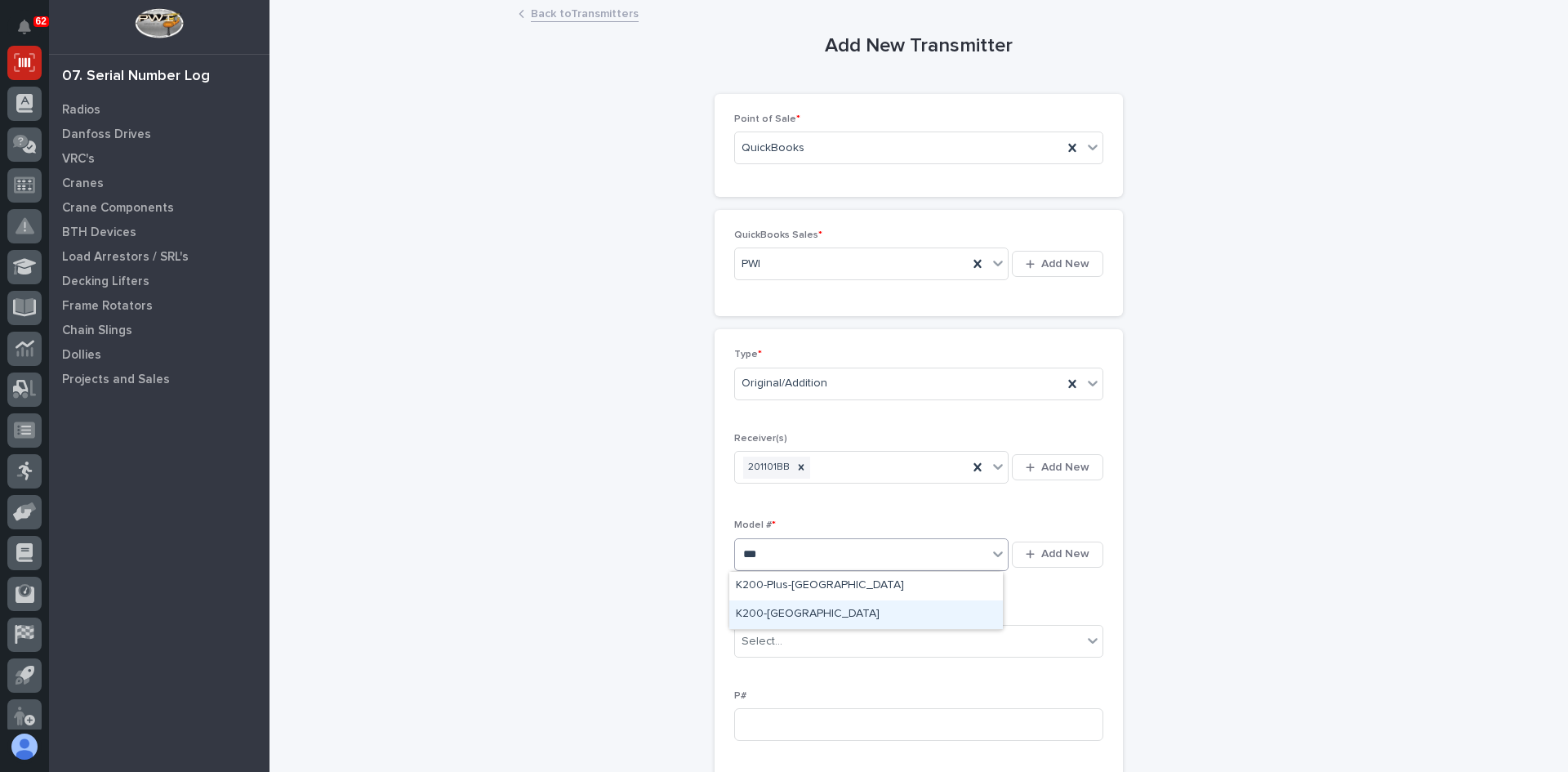
click at [754, 608] on div "K200-[GEOGRAPHIC_DATA]" at bounding box center [866, 614] width 273 height 28
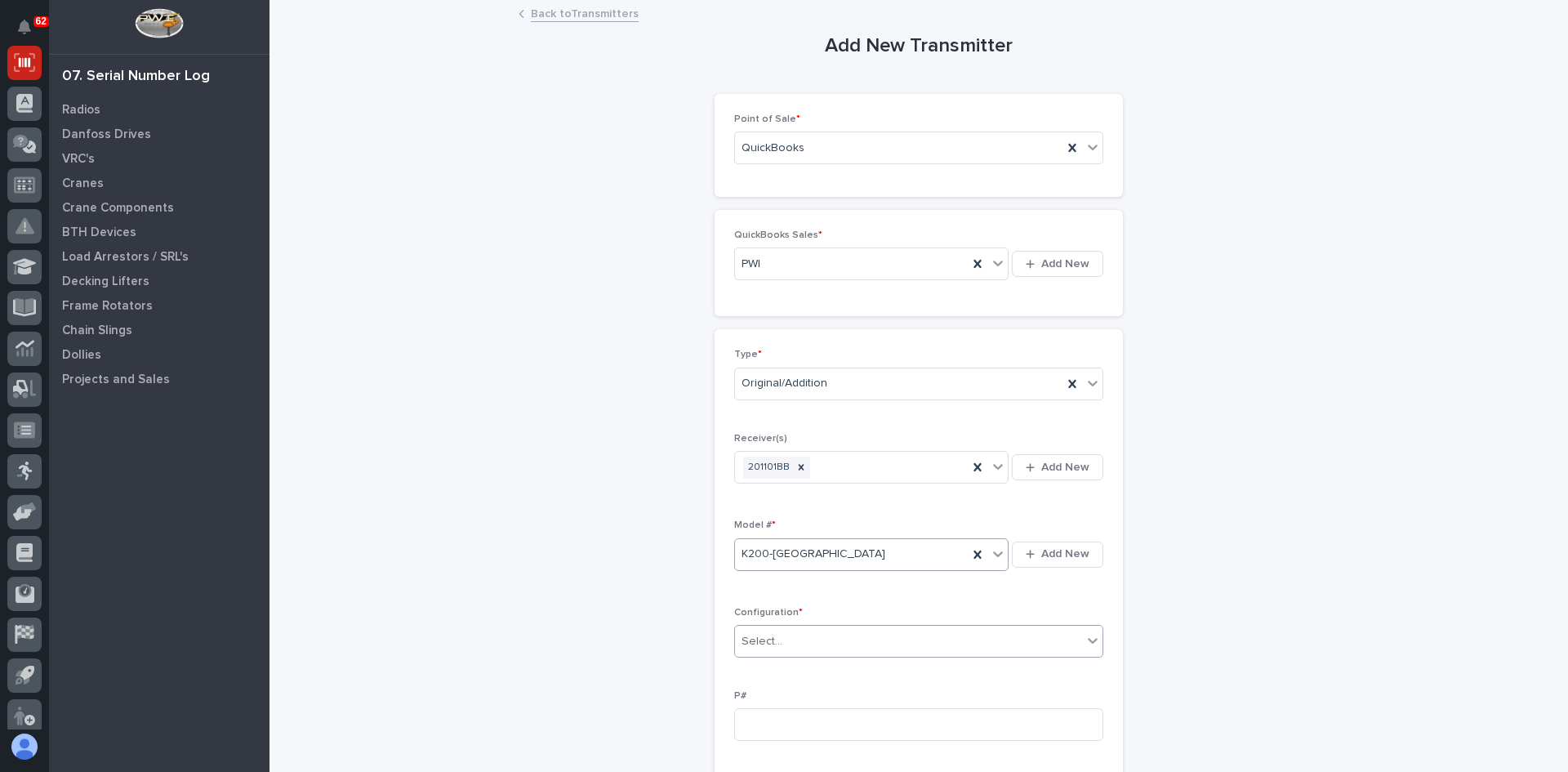
click at [784, 633] on div at bounding box center [785, 641] width 2 height 17
click at [773, 666] on div "Standard" at bounding box center [913, 672] width 367 height 28
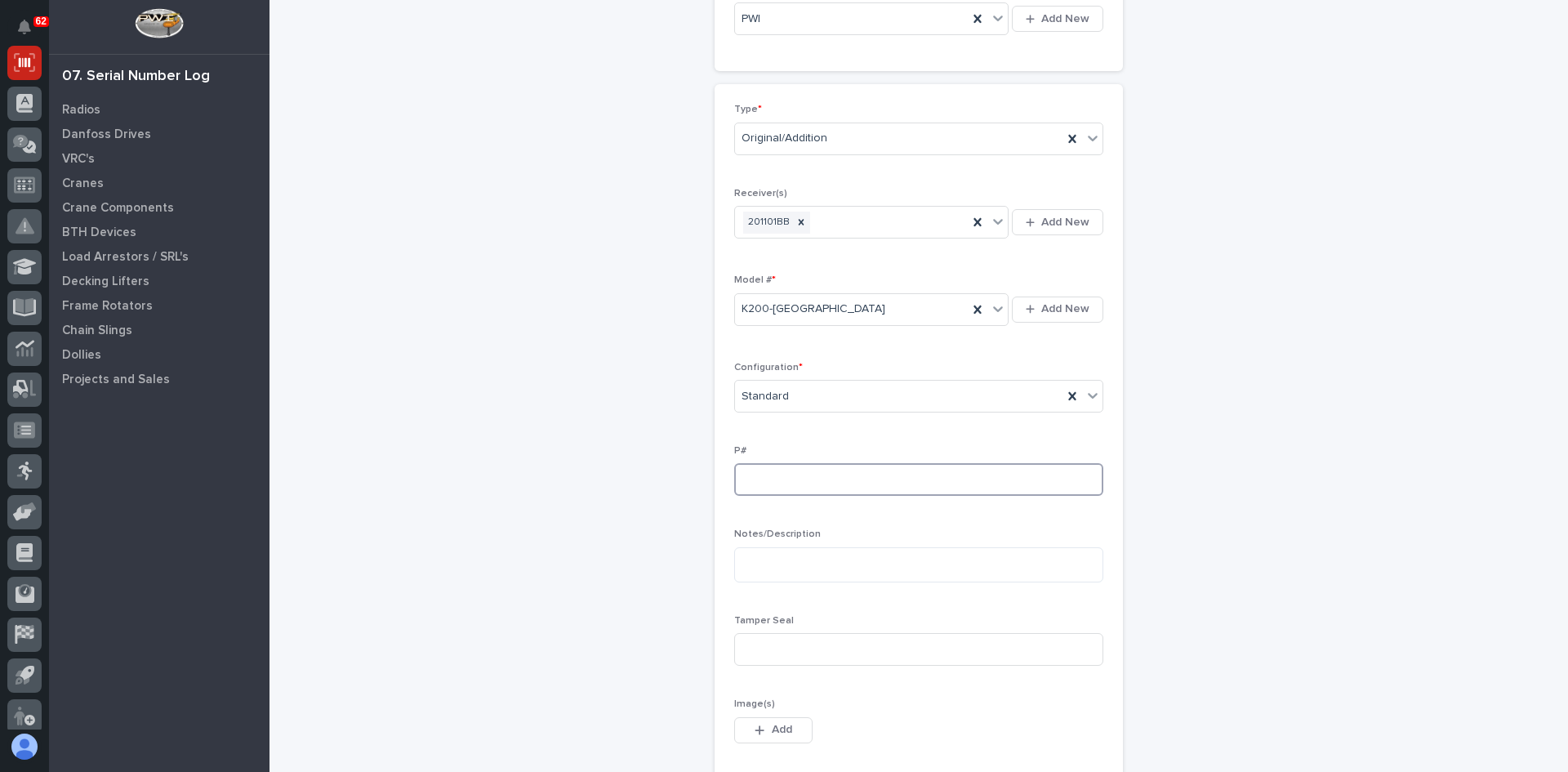
click at [745, 481] on input at bounding box center [919, 479] width 369 height 32
type input "PW1841-P"
click at [755, 645] on input at bounding box center [919, 649] width 369 height 32
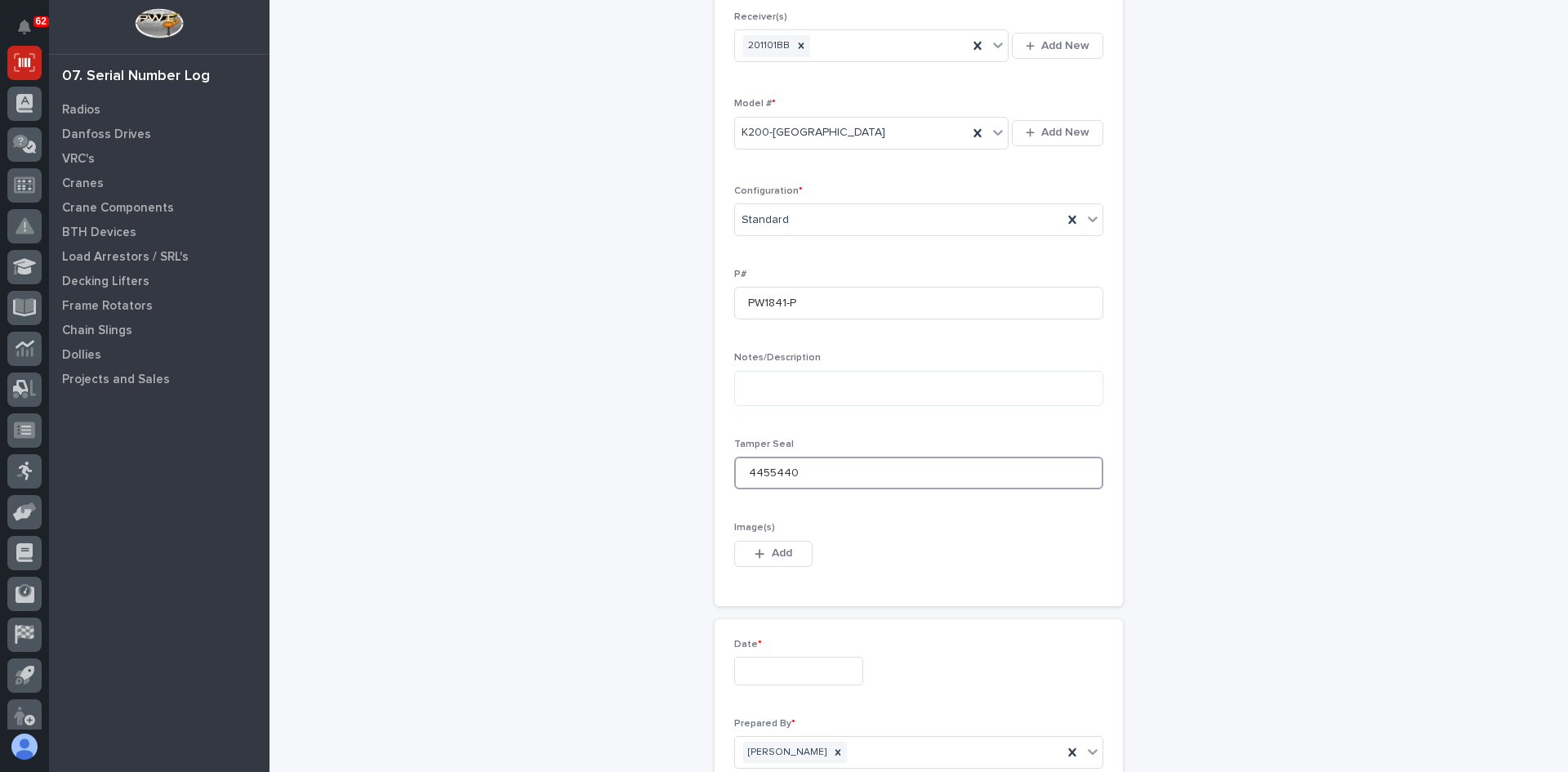
scroll to position [490, 0]
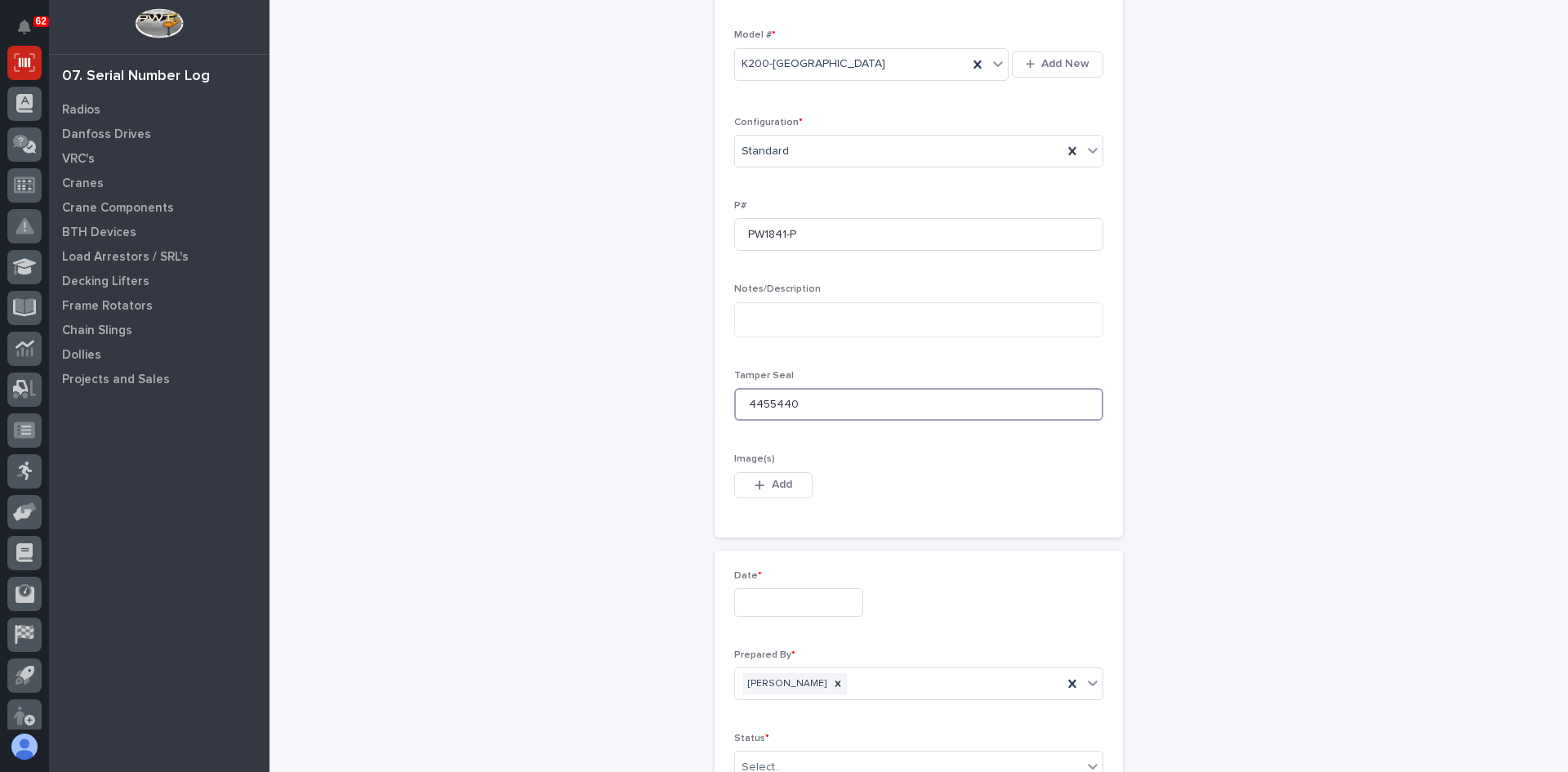
type input "4455440"
click at [756, 602] on input "text" at bounding box center [799, 601] width 129 height 28
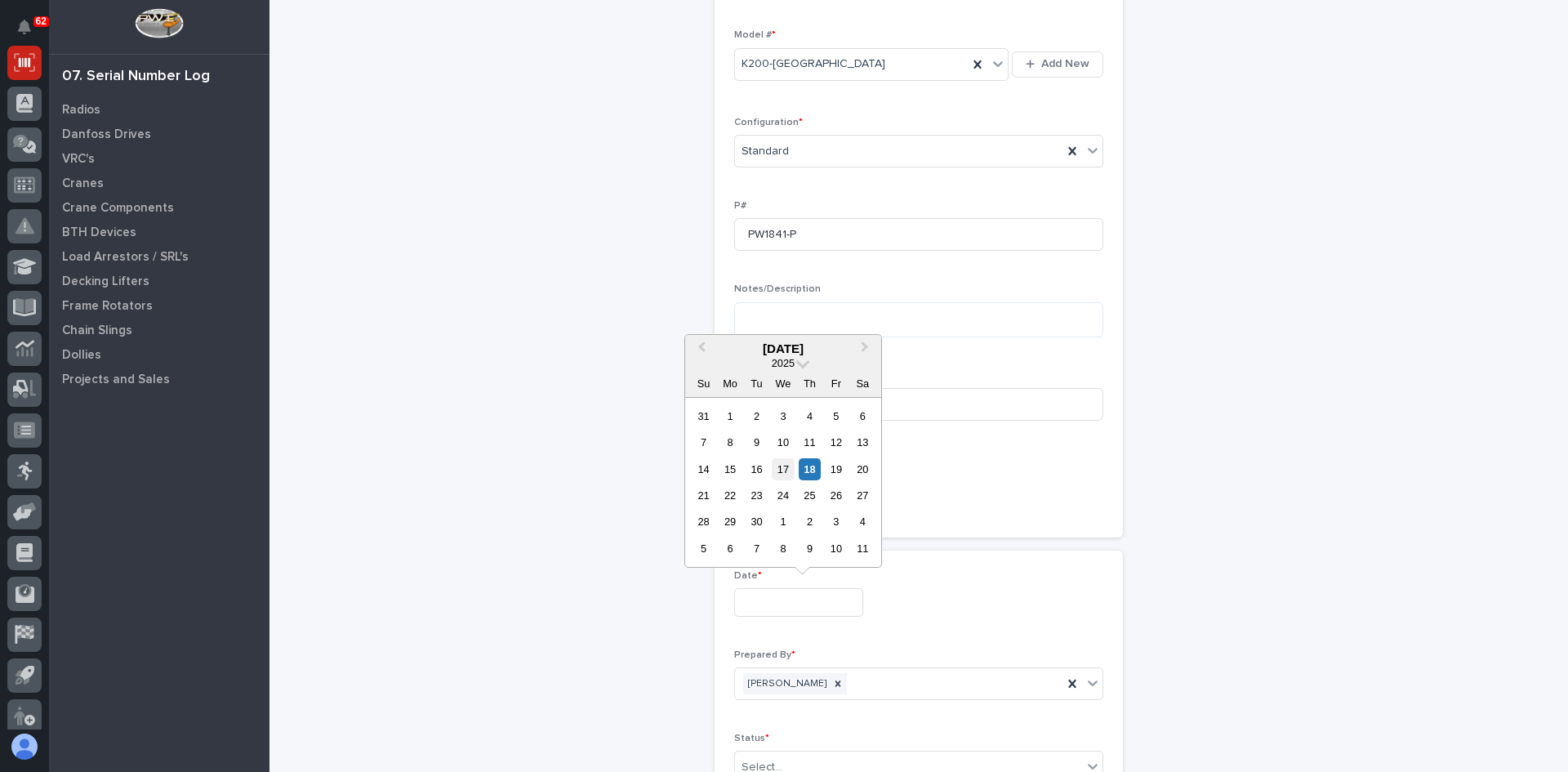
click at [779, 466] on div "17" at bounding box center [783, 469] width 22 height 22
type input "**********"
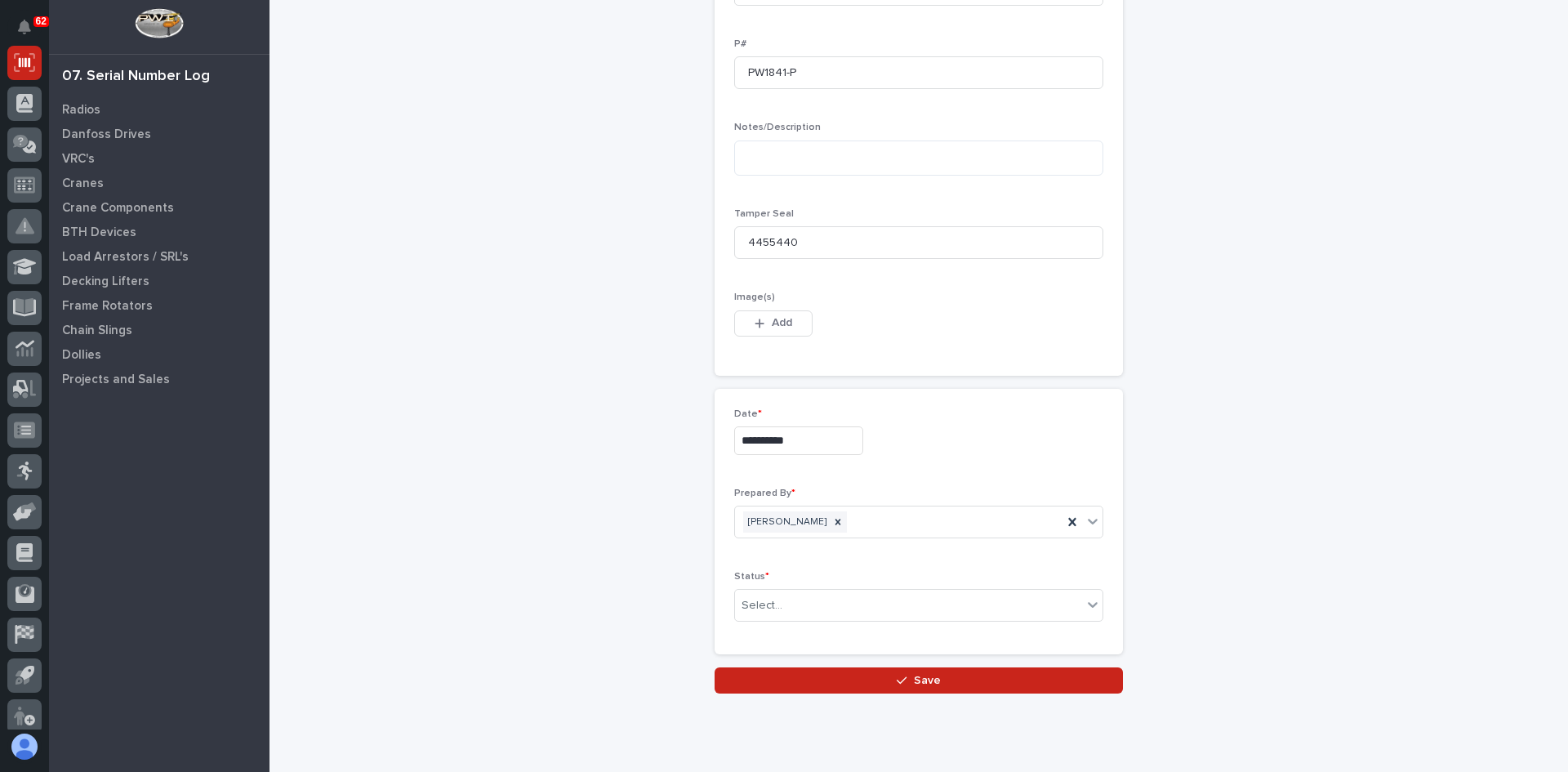
scroll to position [653, 0]
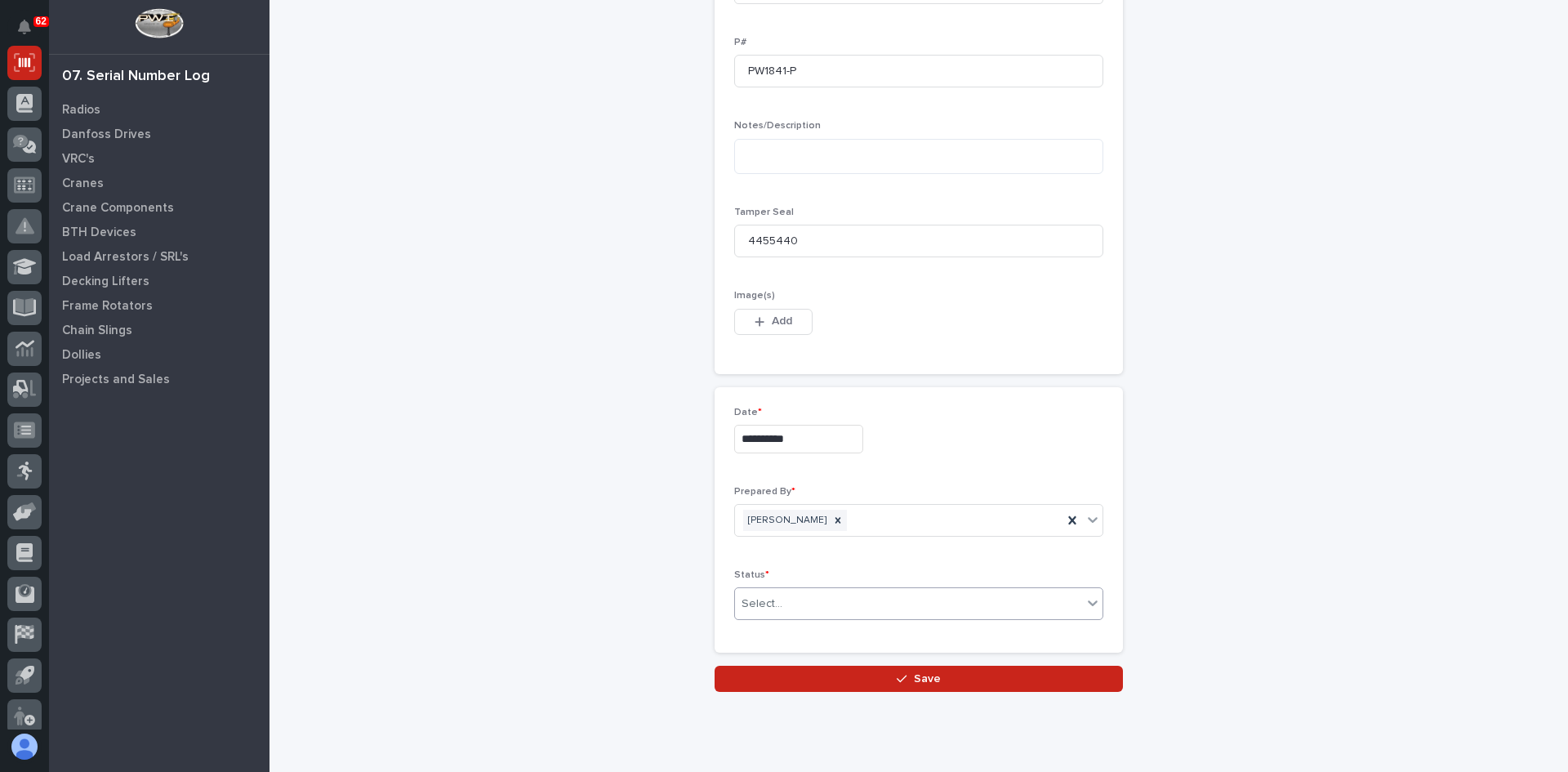
click at [797, 602] on div "Select..." at bounding box center [909, 604] width 347 height 27
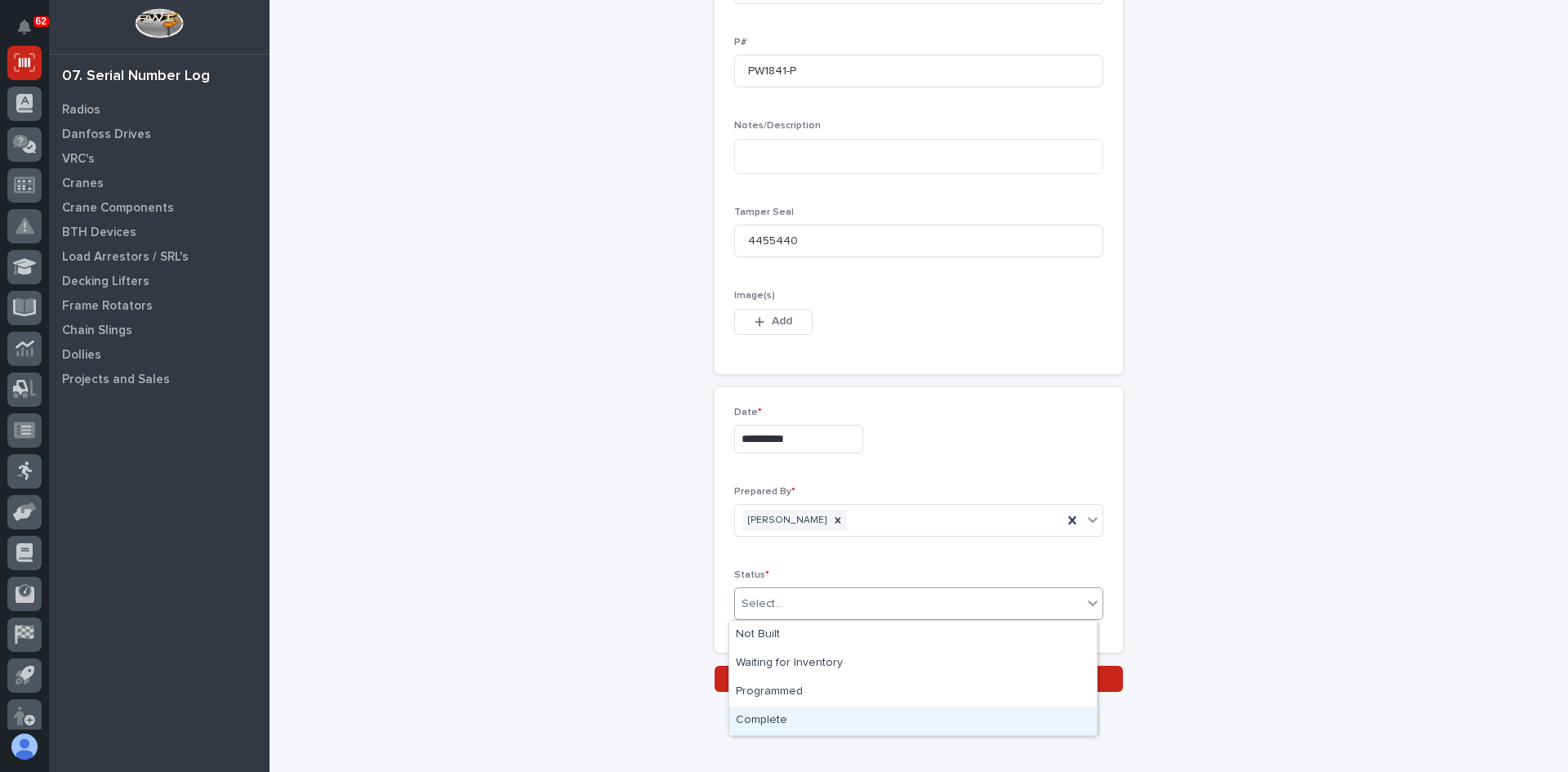
click at [767, 713] on div "Complete" at bounding box center [913, 720] width 367 height 28
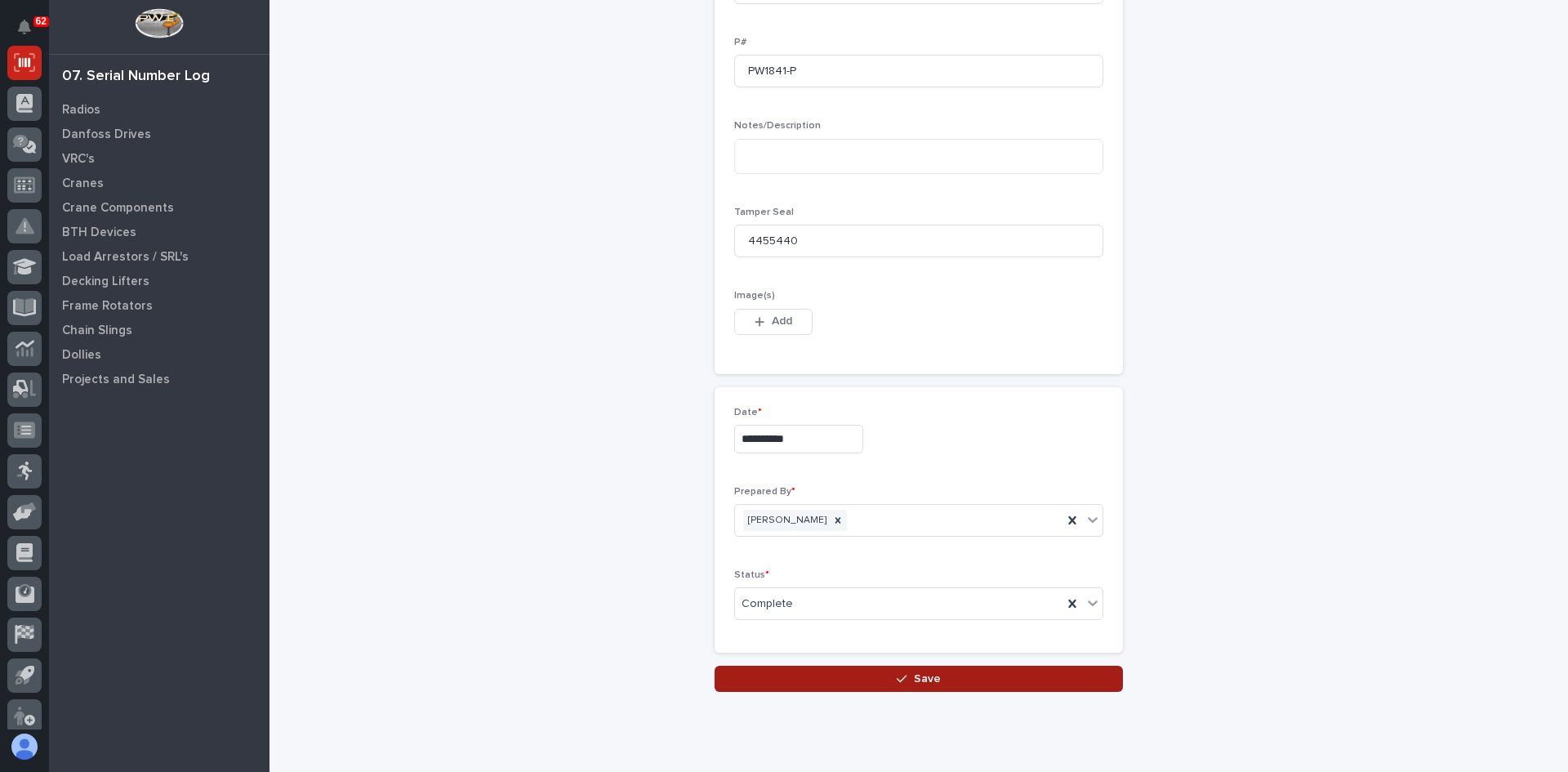
click at [926, 680] on span "Save" at bounding box center [927, 678] width 27 height 15
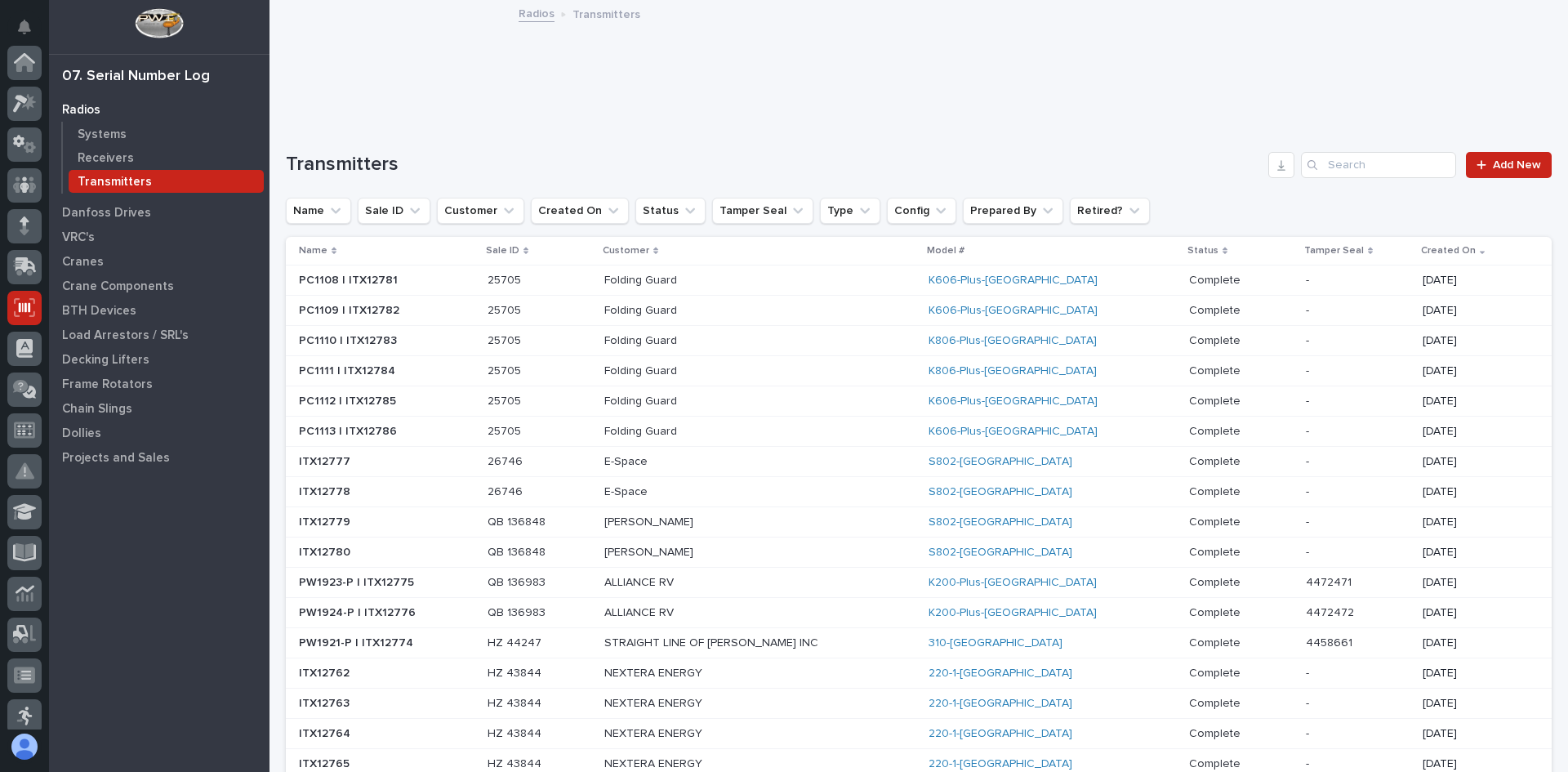
scroll to position [245, 0]
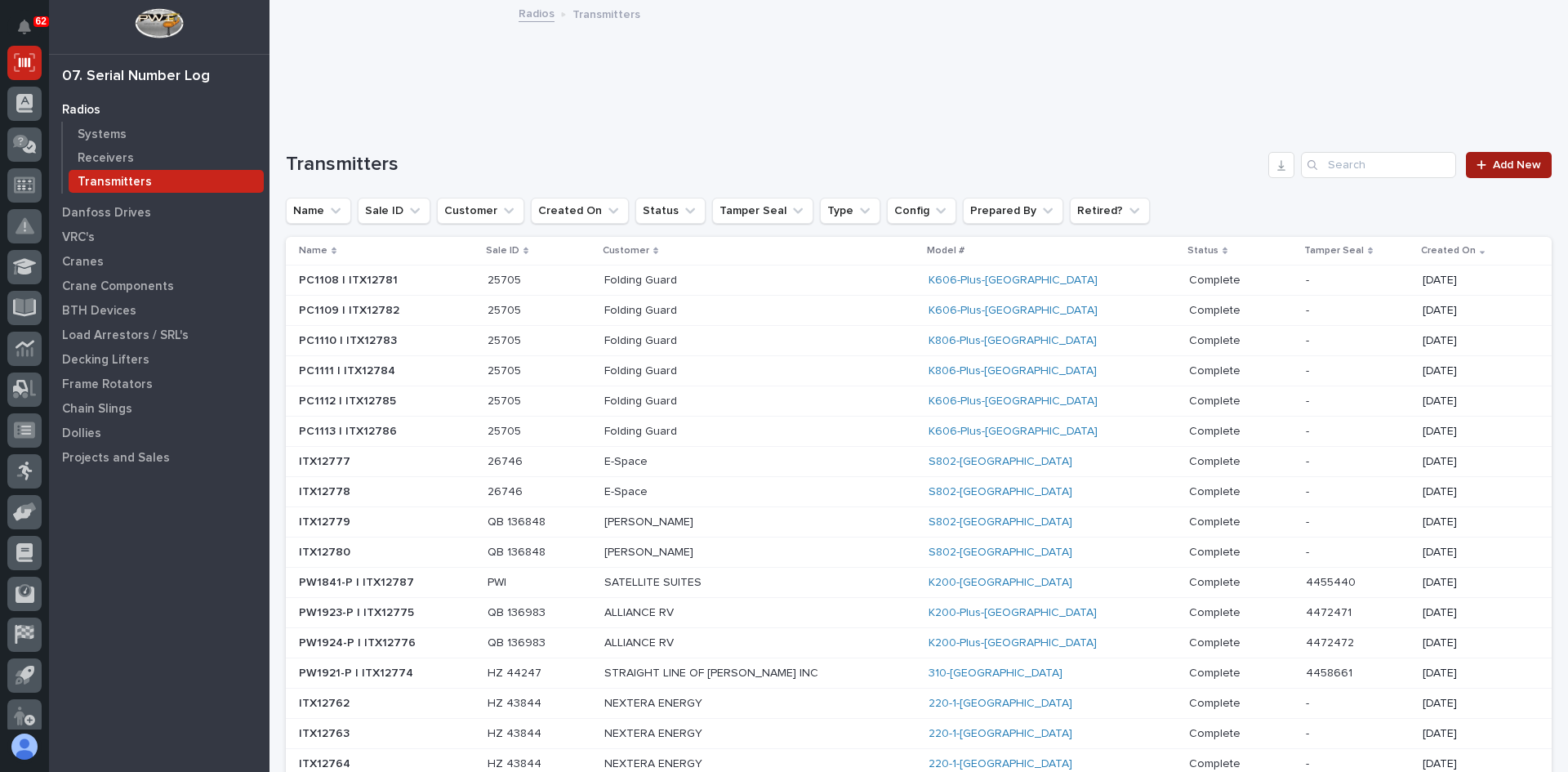
click at [1503, 159] on span "Add New" at bounding box center [1517, 164] width 48 height 11
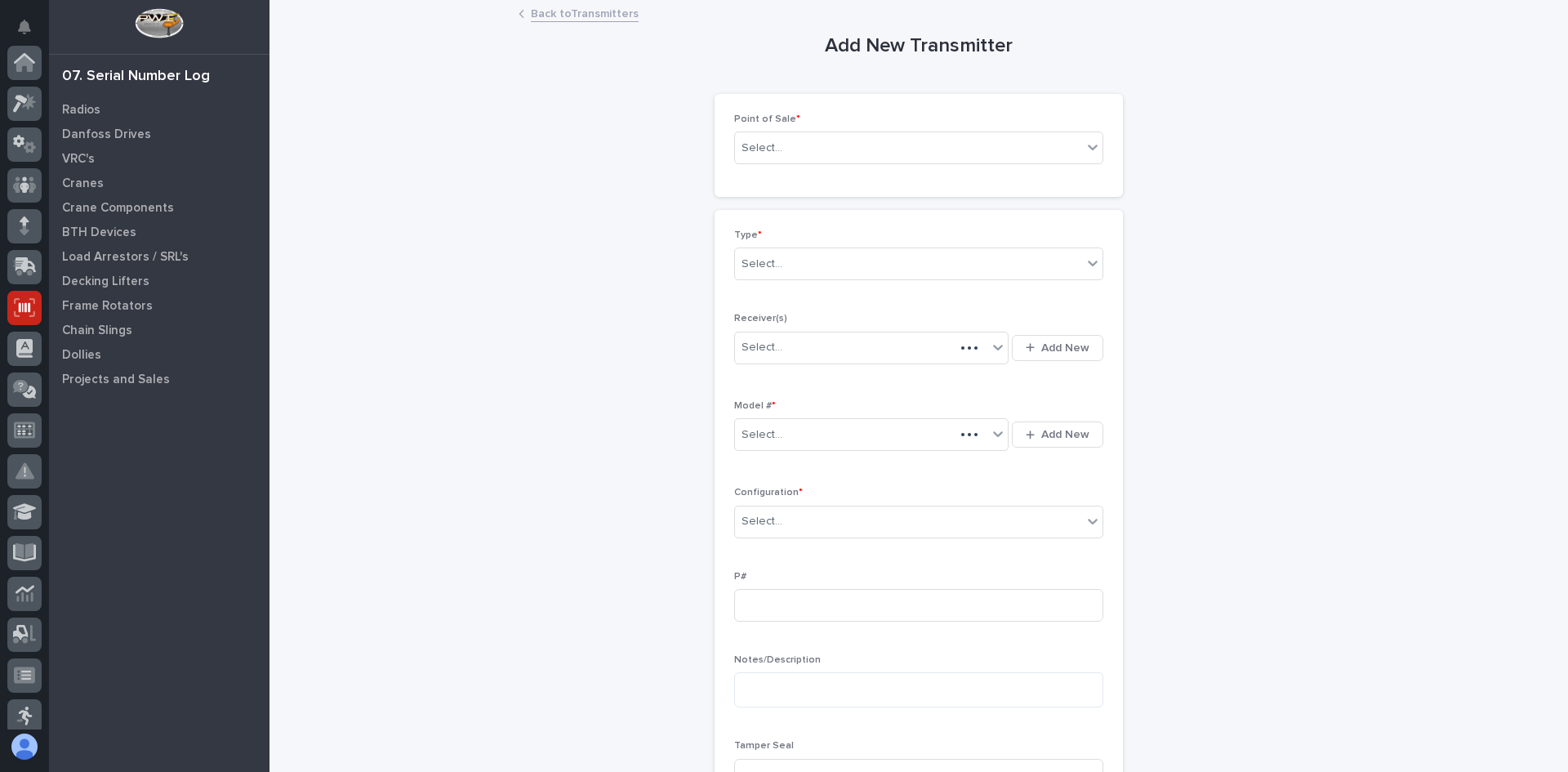
scroll to position [245, 0]
click at [802, 143] on div "Select..." at bounding box center [909, 149] width 347 height 27
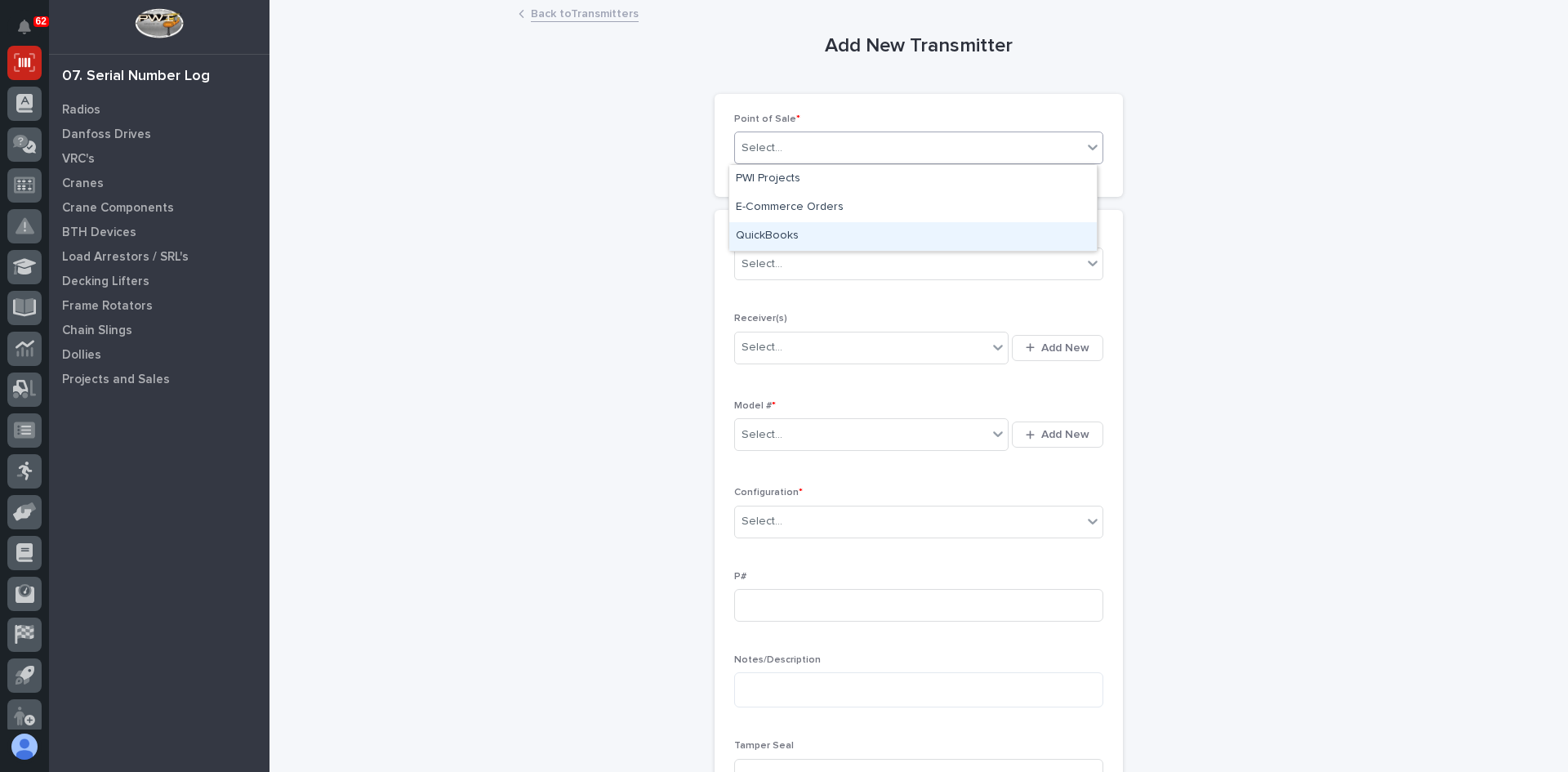
click at [769, 231] on div "QuickBooks" at bounding box center [913, 236] width 367 height 28
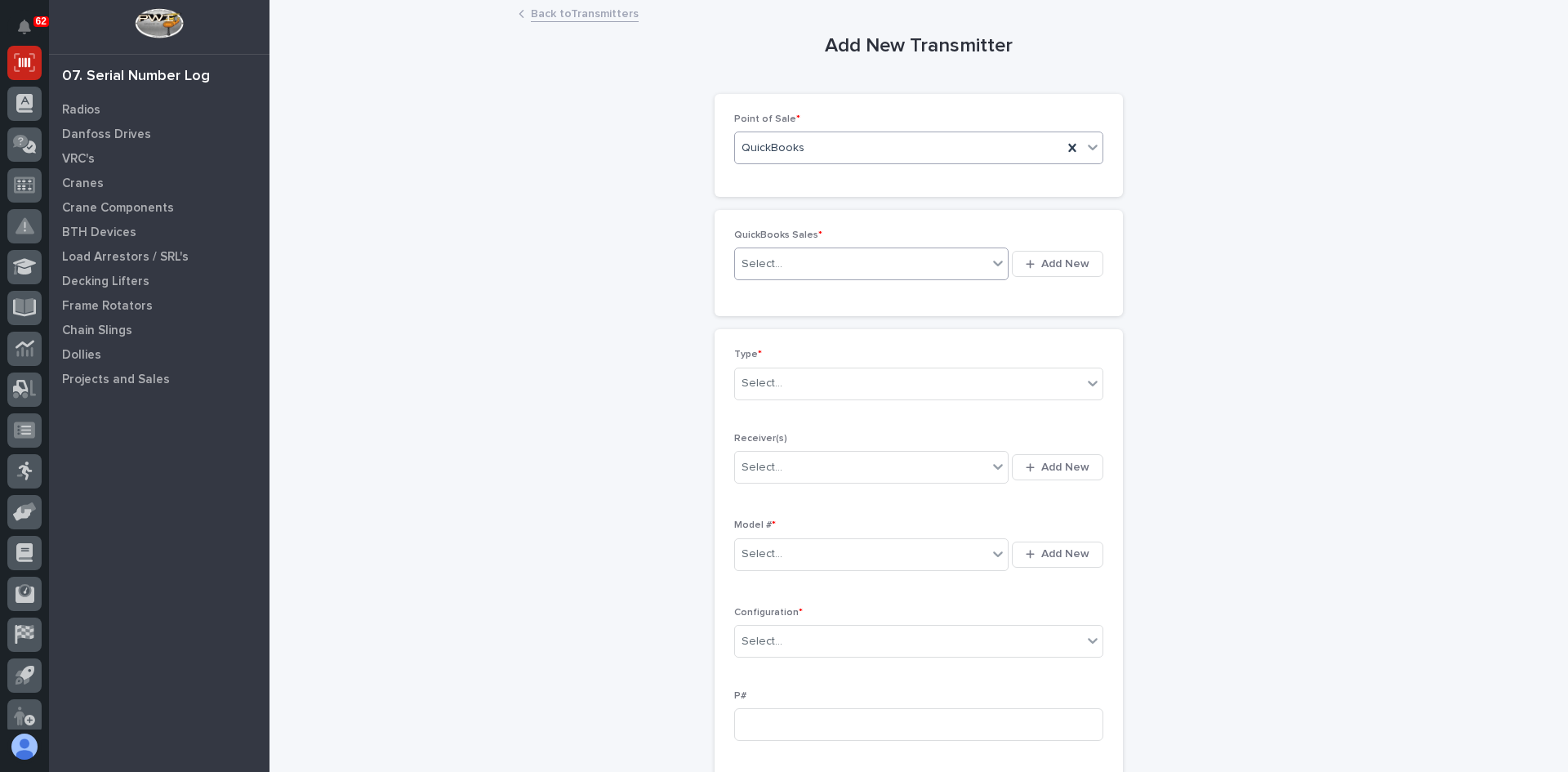
click at [773, 255] on div "Select..." at bounding box center [762, 264] width 41 height 17
click at [752, 288] on div "PWI" at bounding box center [866, 295] width 273 height 28
click at [785, 382] on div "Select..." at bounding box center [909, 383] width 347 height 27
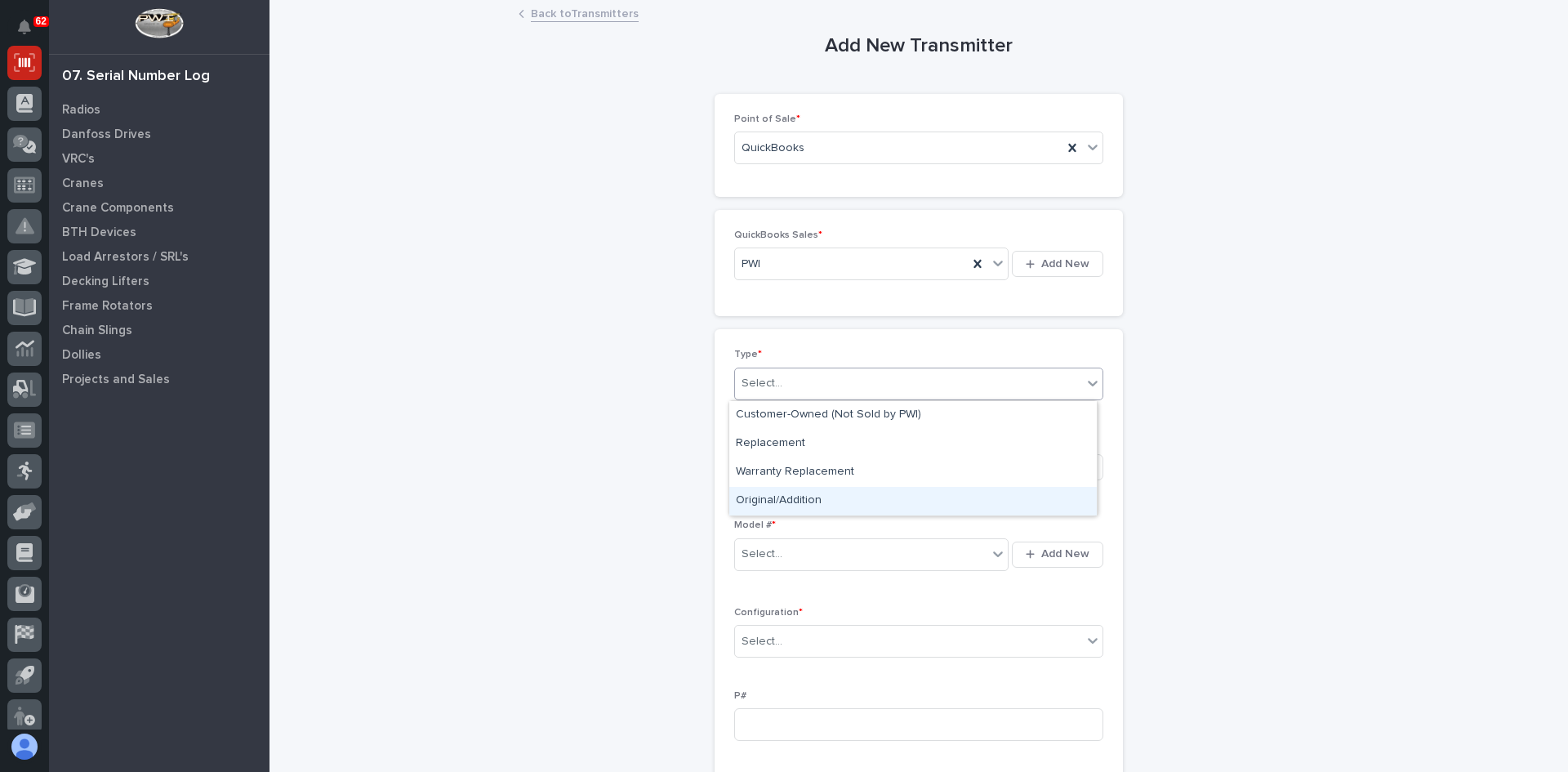
click at [775, 494] on div "Original/Addition" at bounding box center [913, 500] width 367 height 28
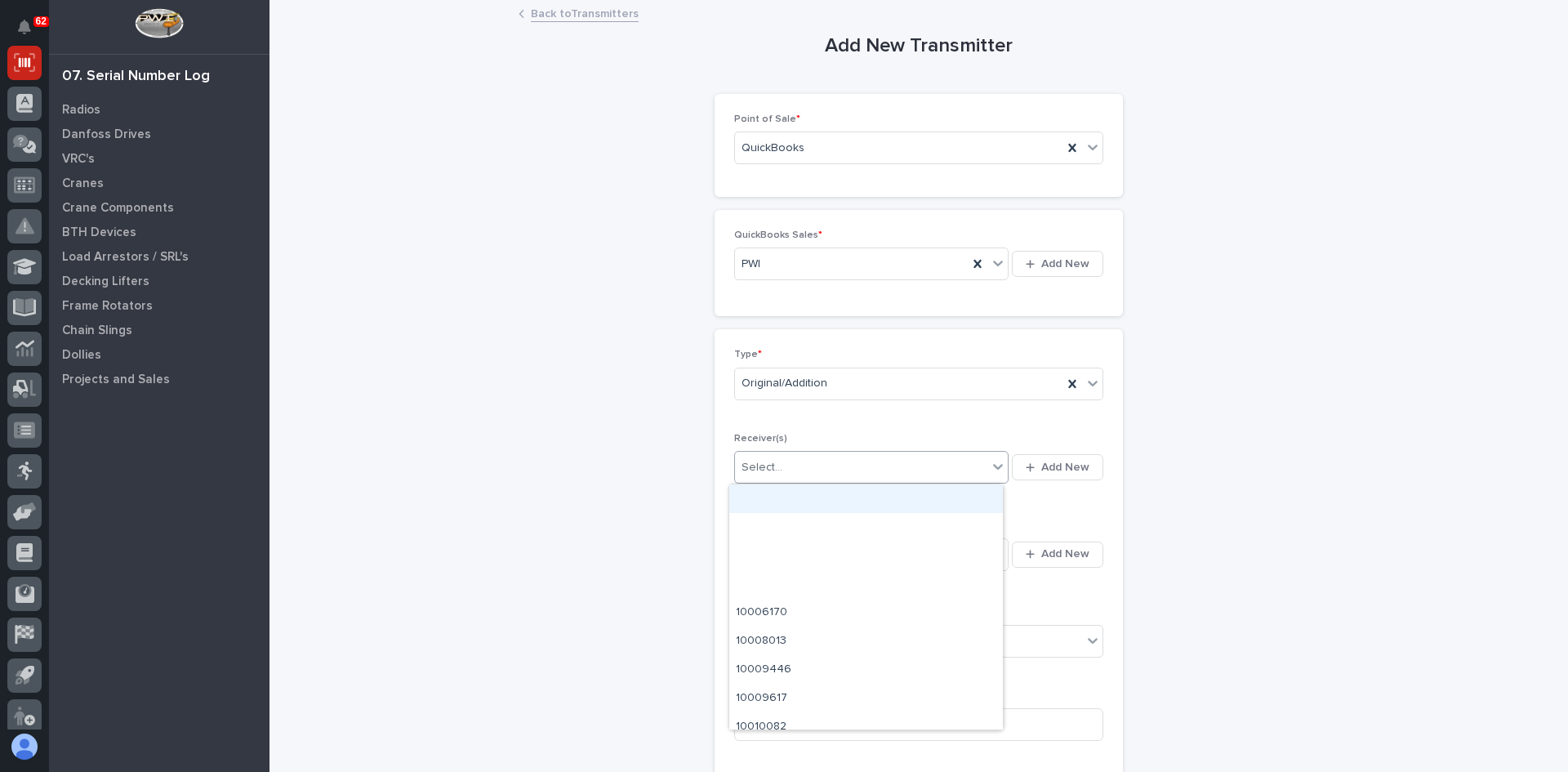
click at [783, 460] on div "Select..." at bounding box center [861, 468] width 252 height 27
type input "********"
click at [760, 499] on div "201101BB" at bounding box center [866, 498] width 273 height 28
click at [785, 551] on div "Select..." at bounding box center [861, 554] width 252 height 27
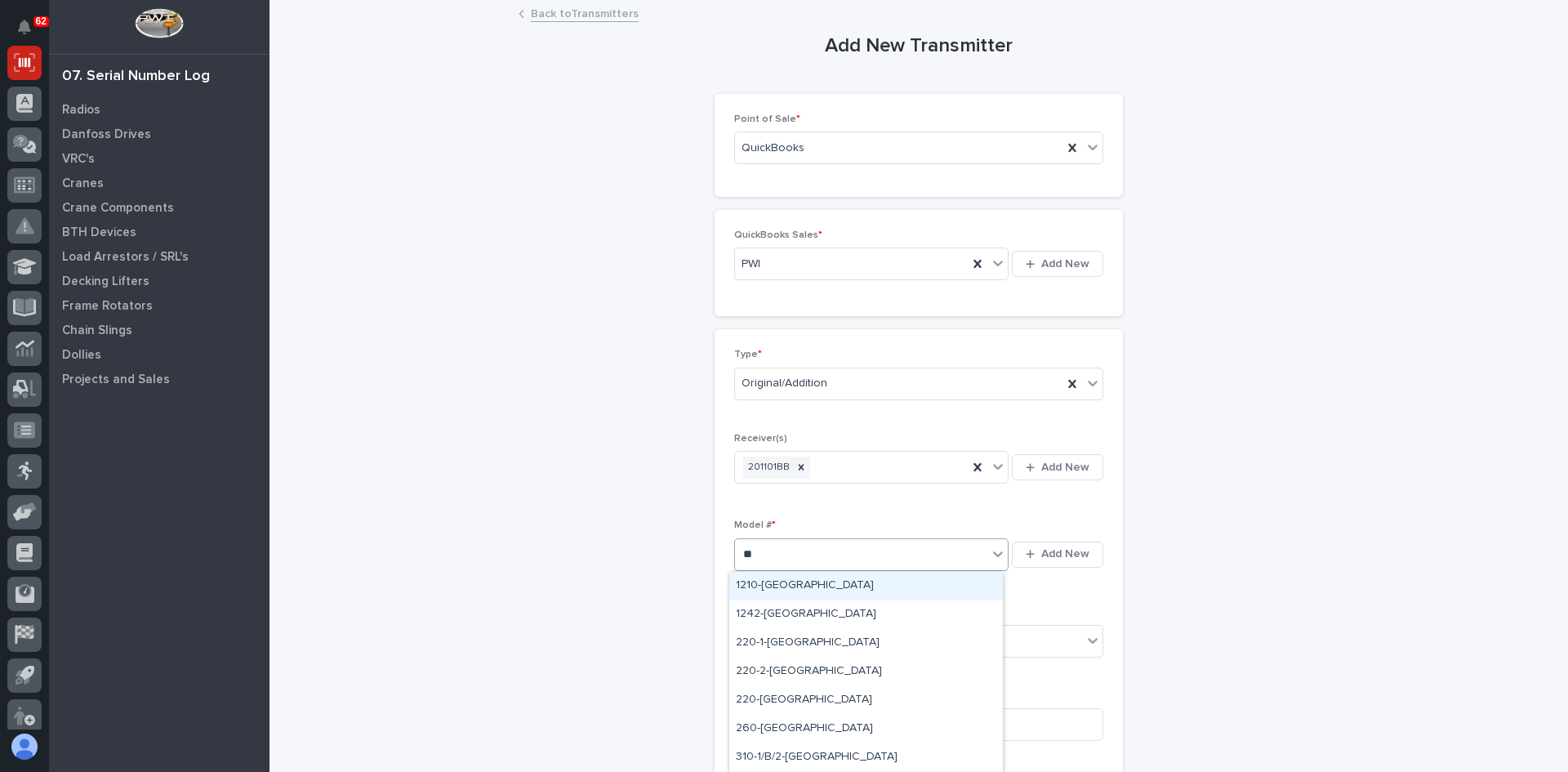
type input "***"
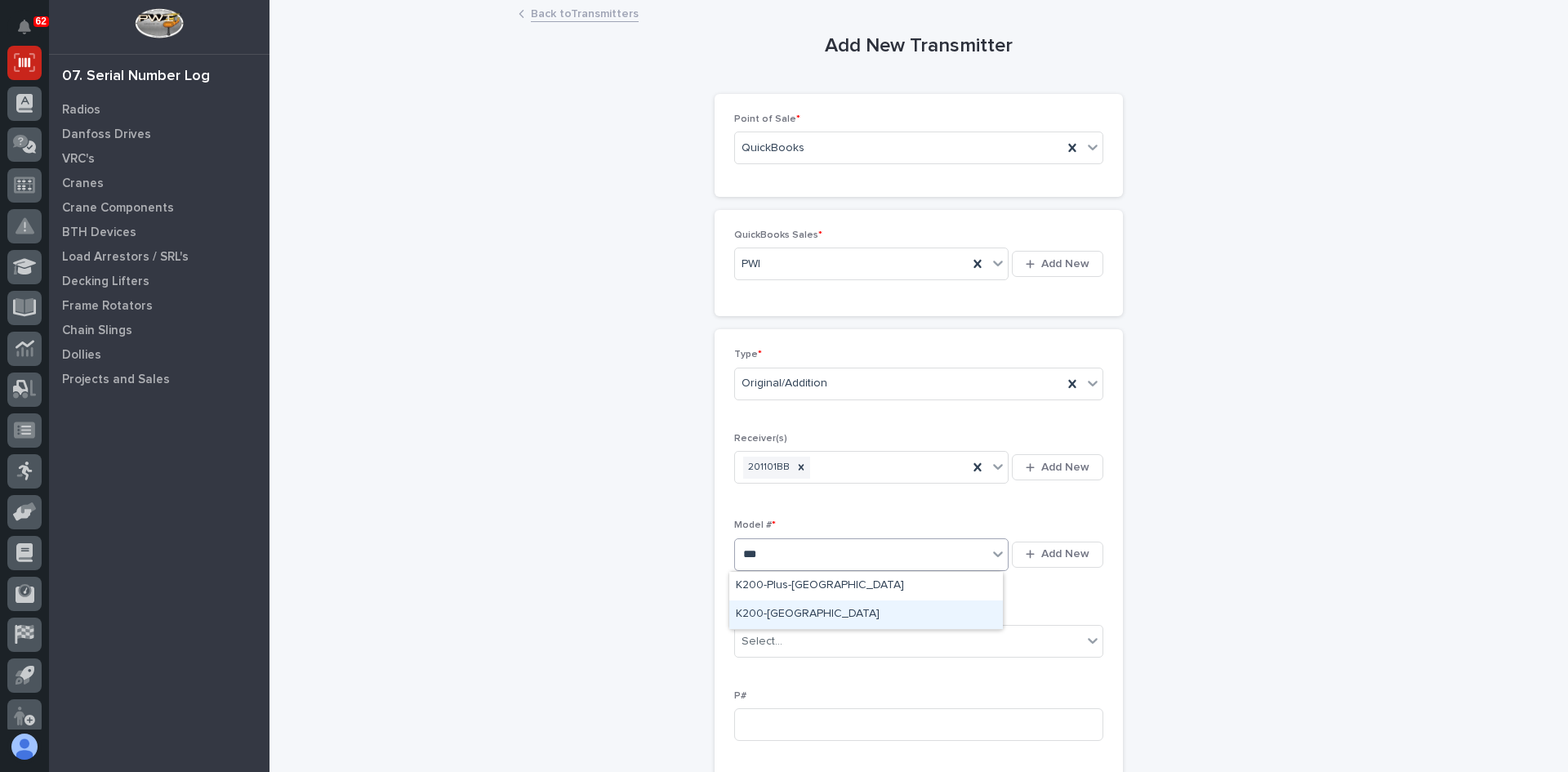
click at [766, 609] on div "K200-[GEOGRAPHIC_DATA]" at bounding box center [866, 614] width 273 height 28
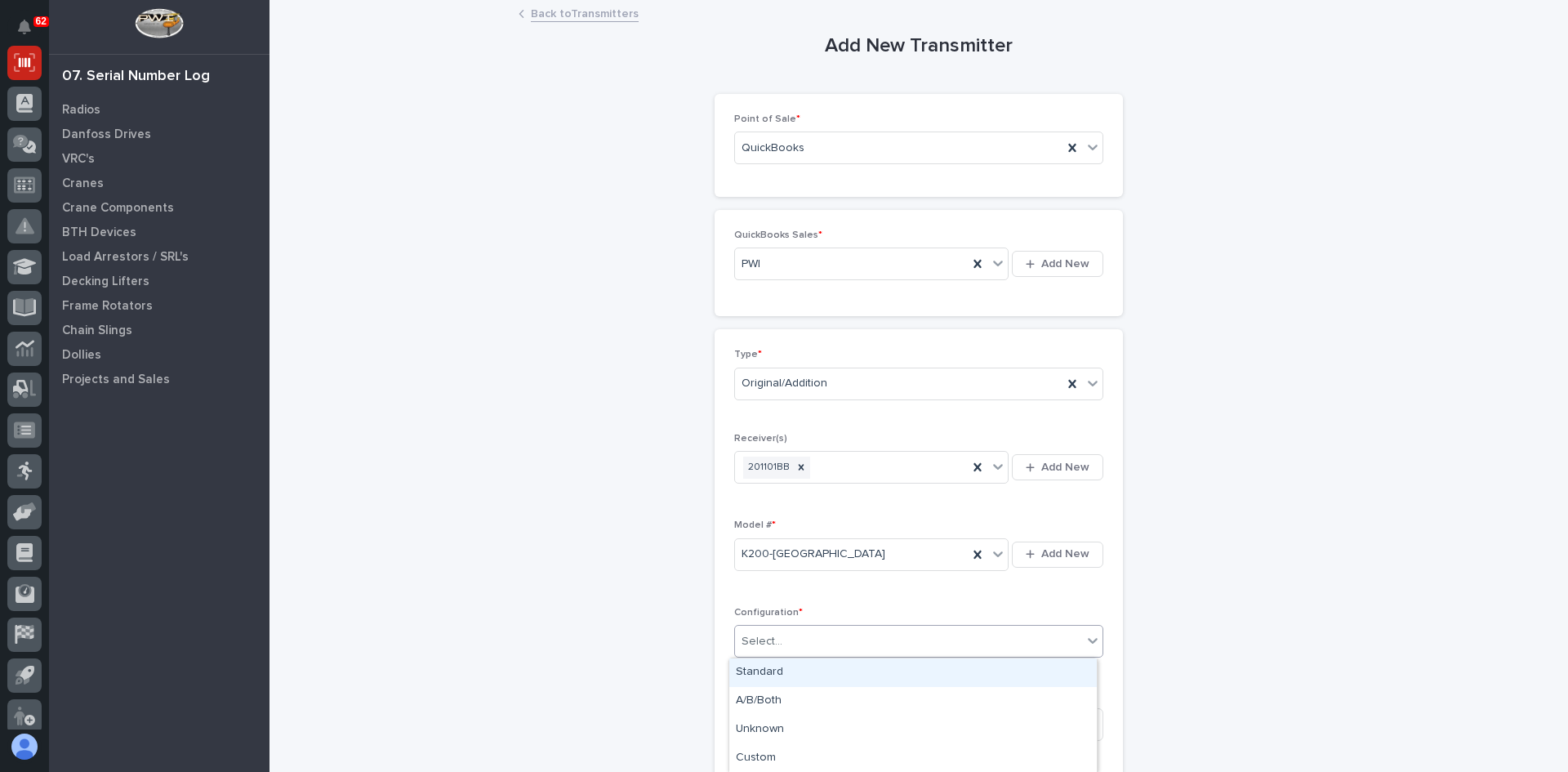
click at [780, 638] on div "Select..." at bounding box center [909, 641] width 347 height 27
click at [774, 670] on div "Standard" at bounding box center [913, 672] width 367 height 28
click at [753, 724] on input at bounding box center [919, 724] width 369 height 32
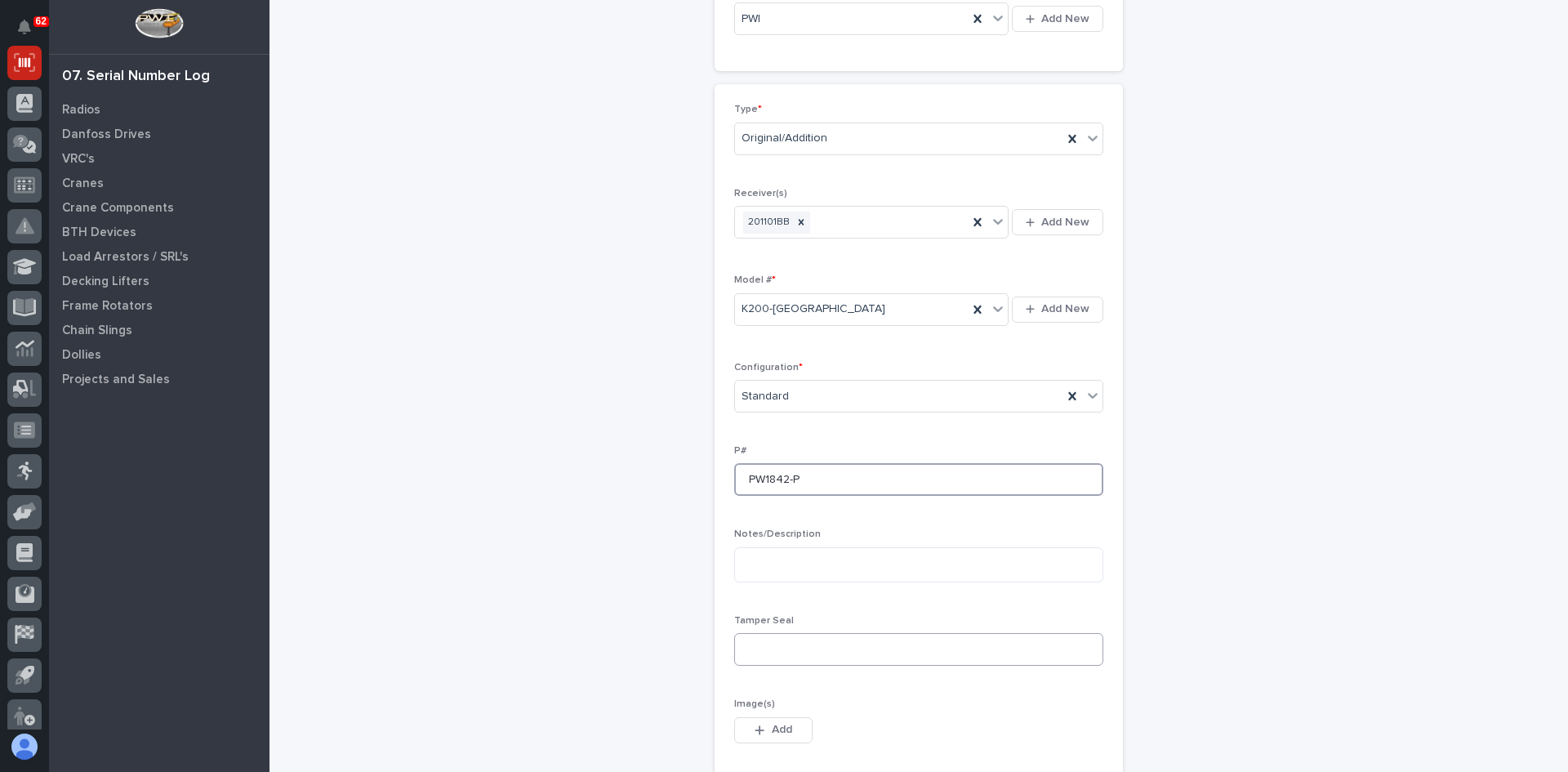
type input "PW1842-P"
click at [769, 651] on input at bounding box center [919, 649] width 369 height 32
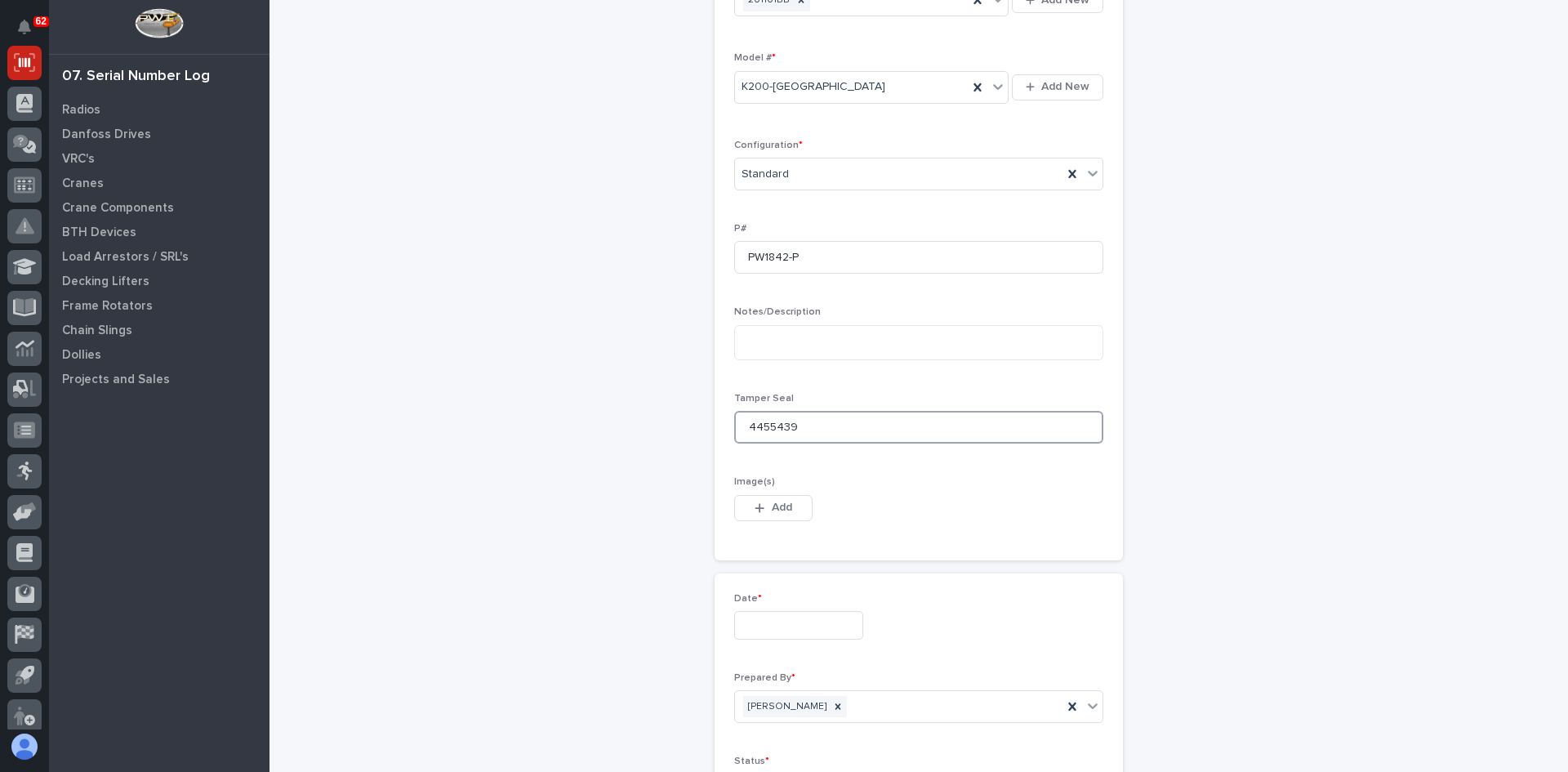
scroll to position [490, 0]
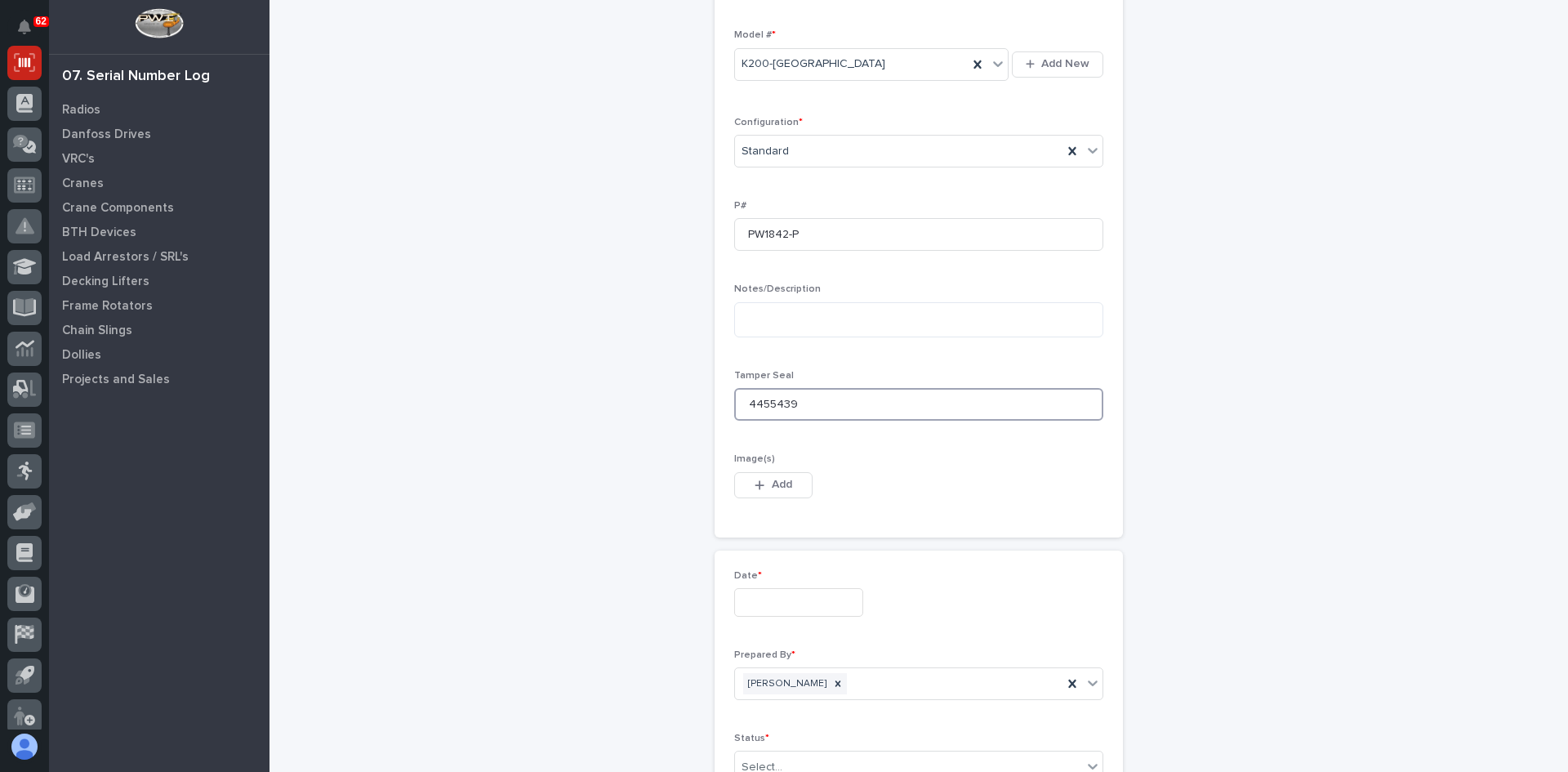
type input "4455439"
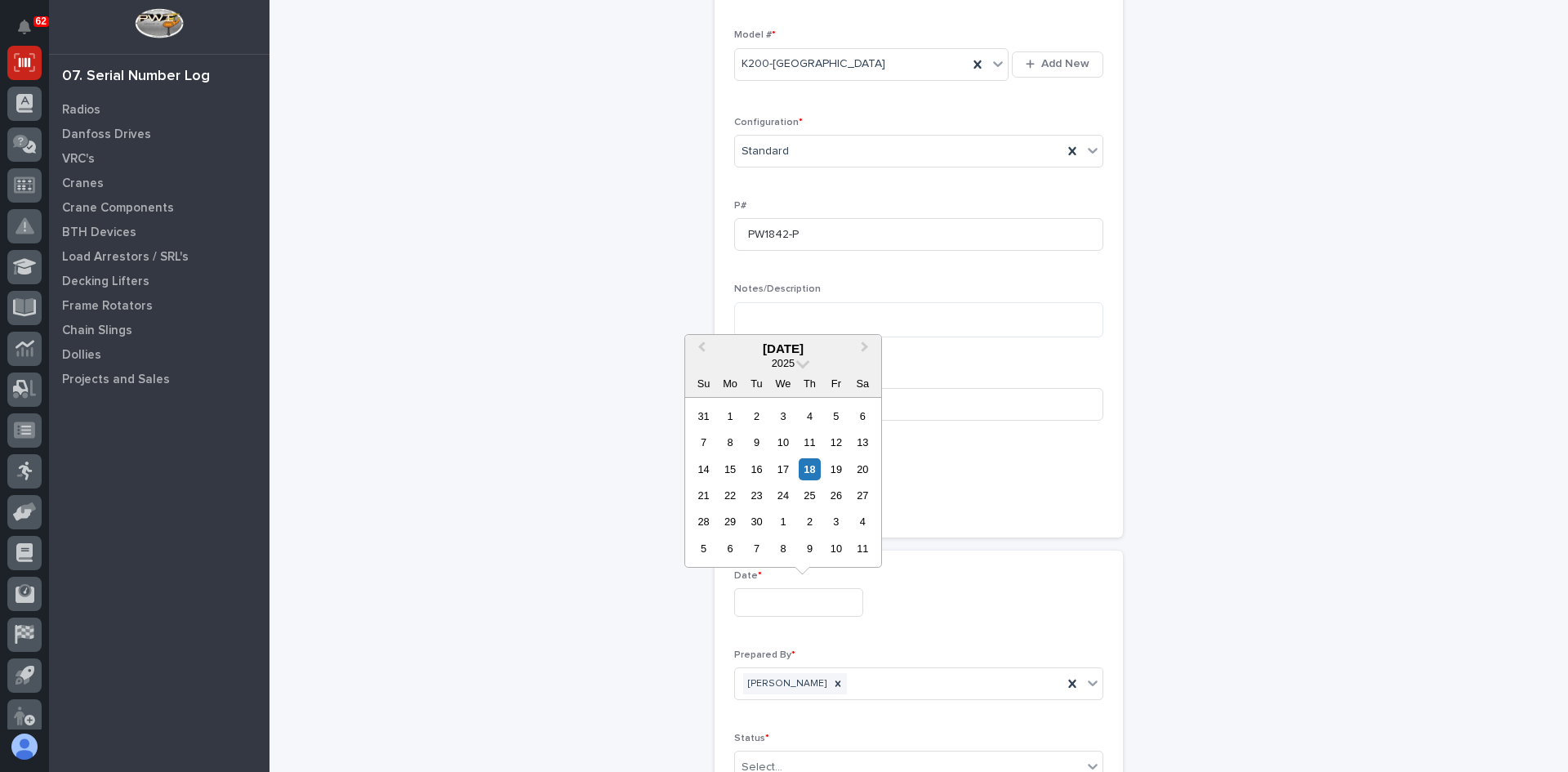
click at [755, 606] on input "text" at bounding box center [799, 601] width 129 height 28
click at [784, 473] on div "17" at bounding box center [783, 469] width 22 height 22
type input "**********"
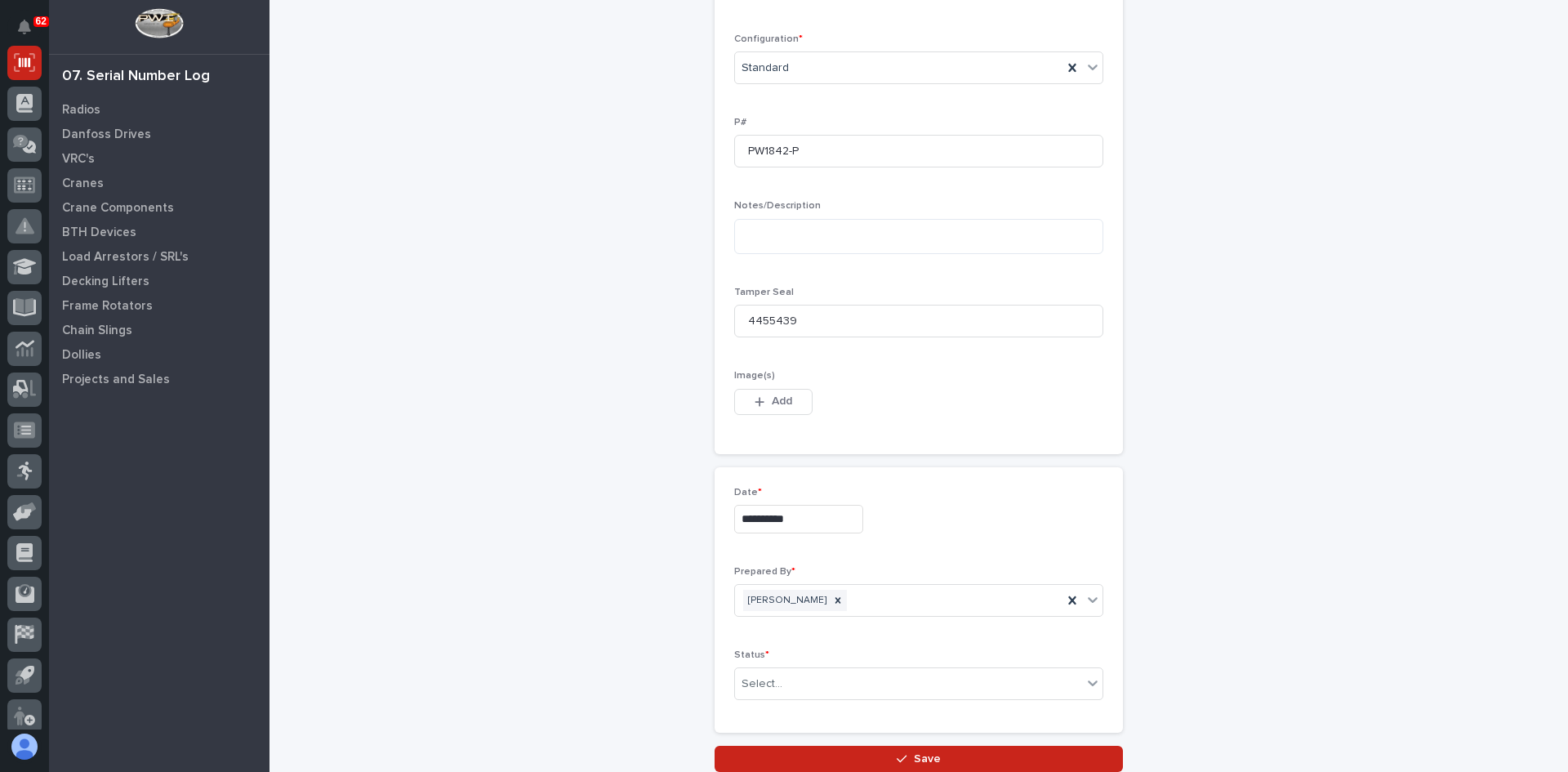
scroll to position [701, 0]
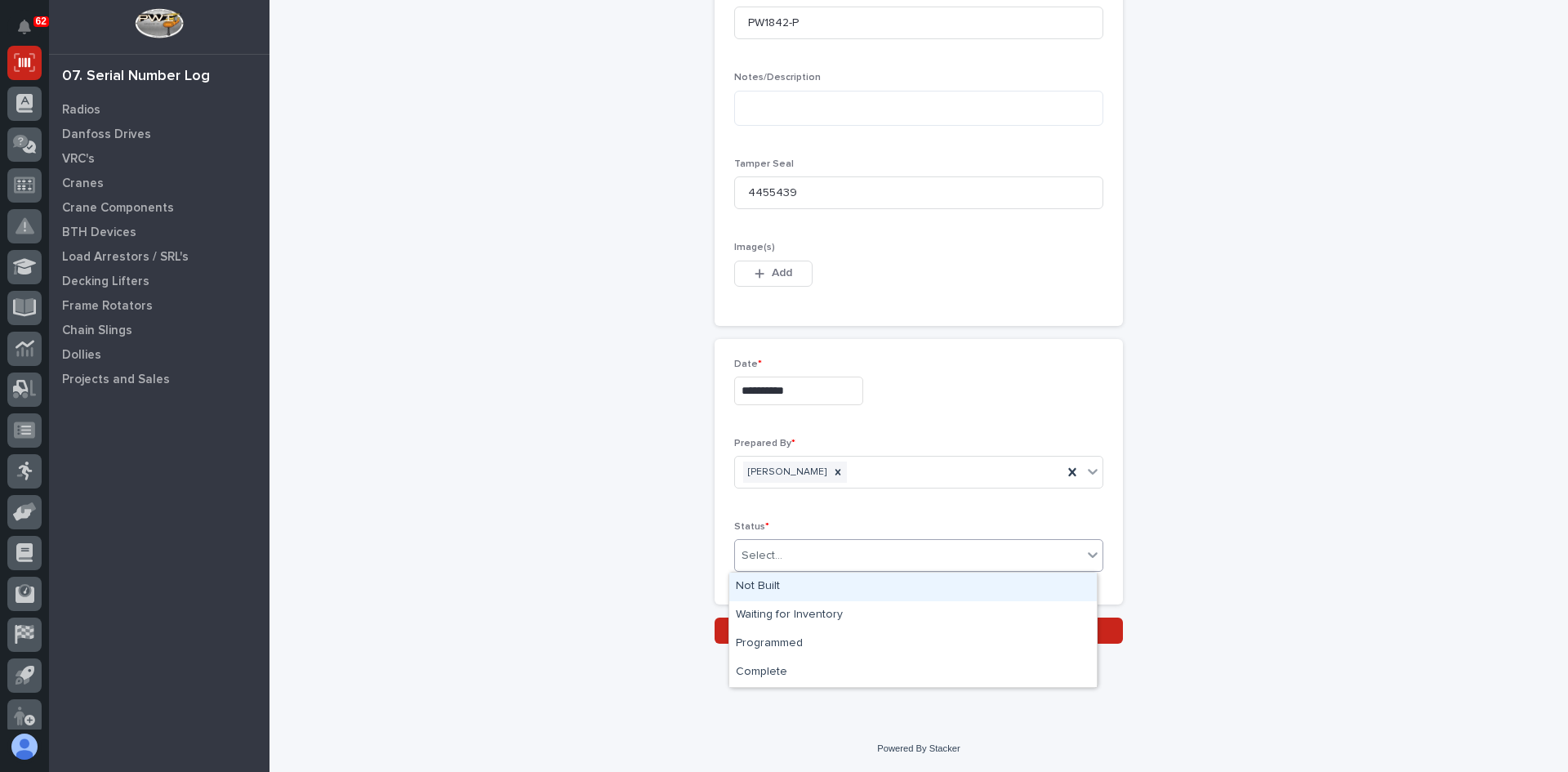
click at [768, 551] on div "Select..." at bounding box center [762, 556] width 41 height 17
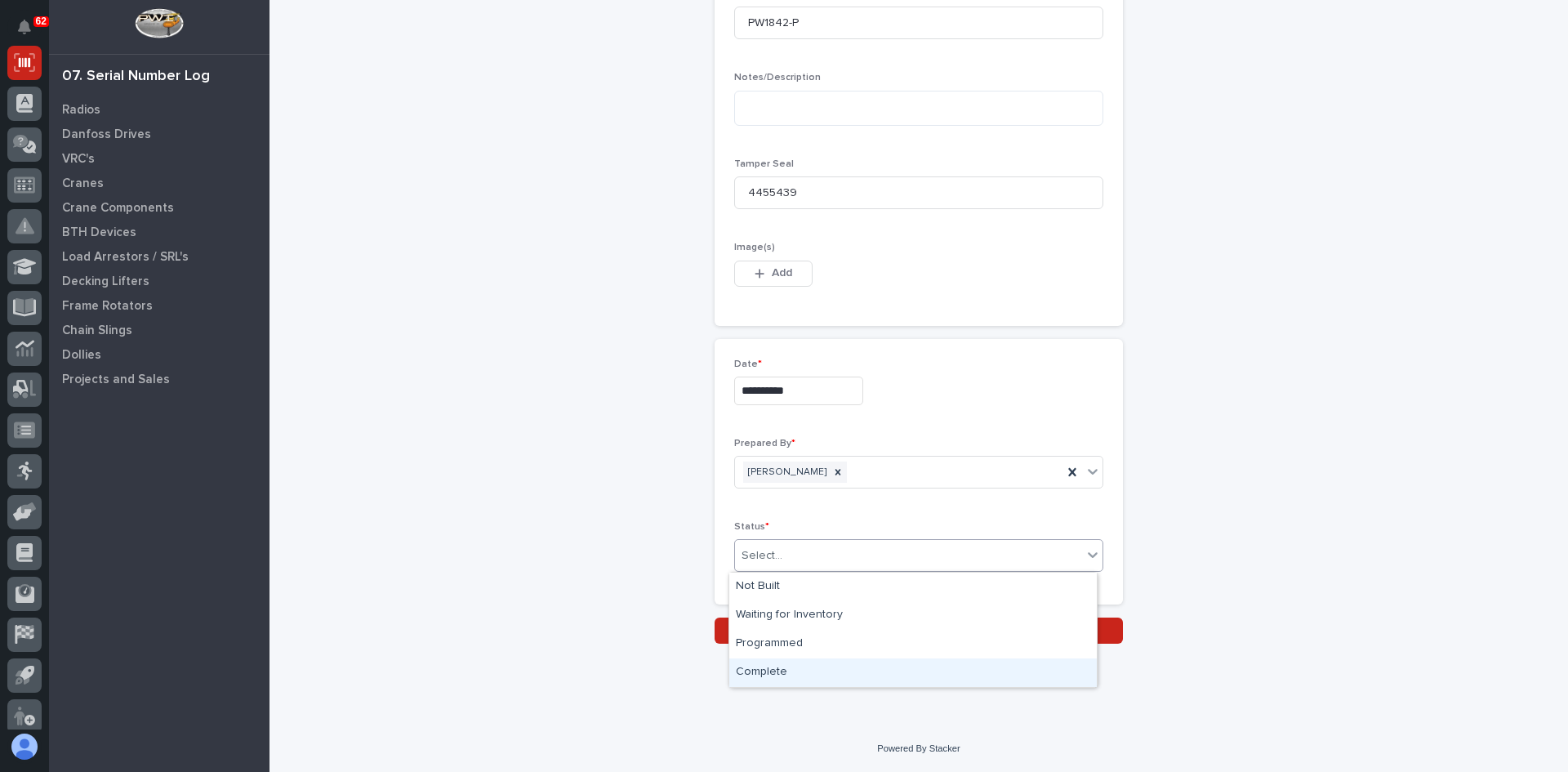
click at [769, 664] on div "Complete" at bounding box center [913, 672] width 367 height 28
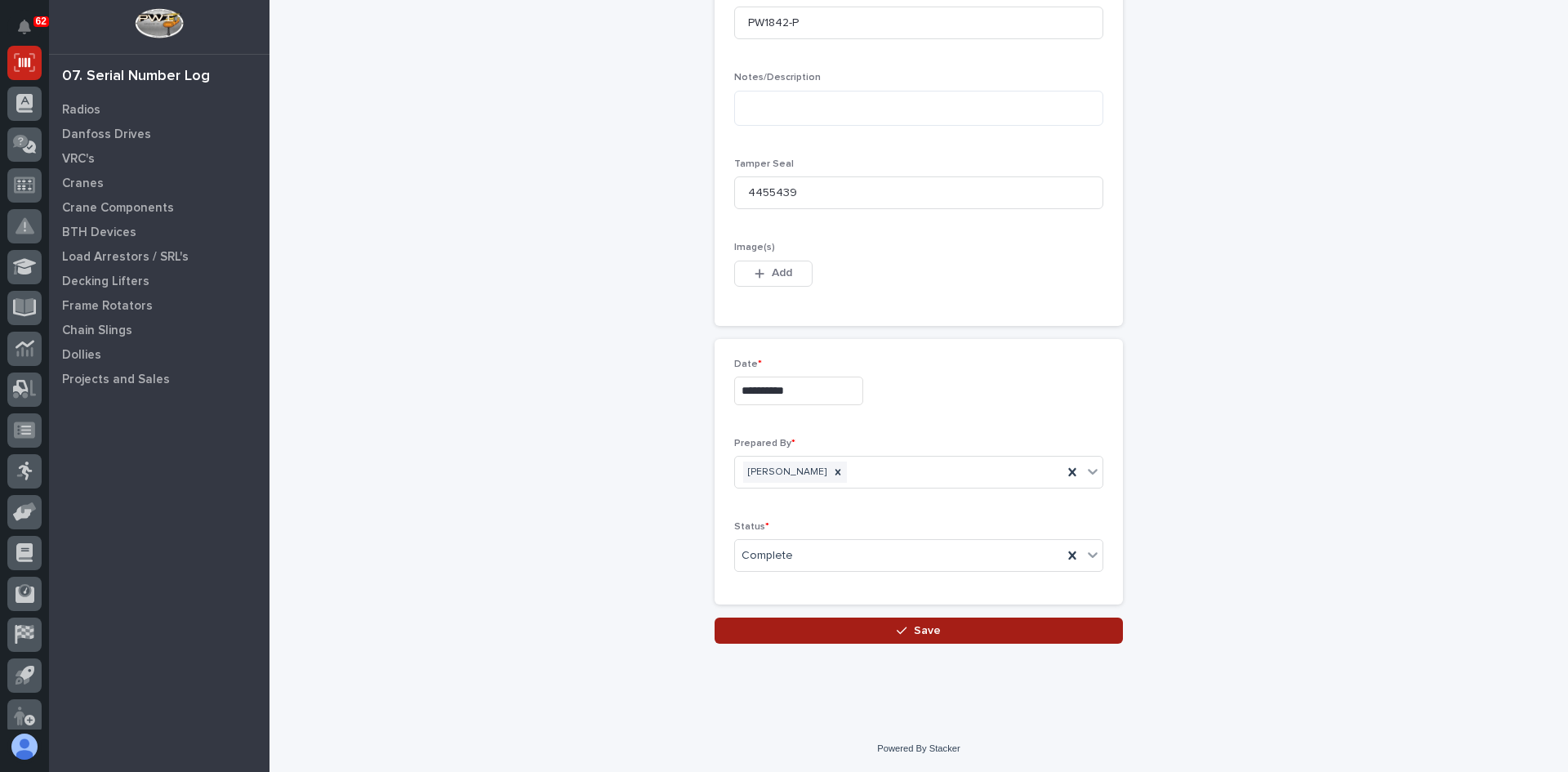
click at [931, 627] on span "Save" at bounding box center [927, 630] width 27 height 15
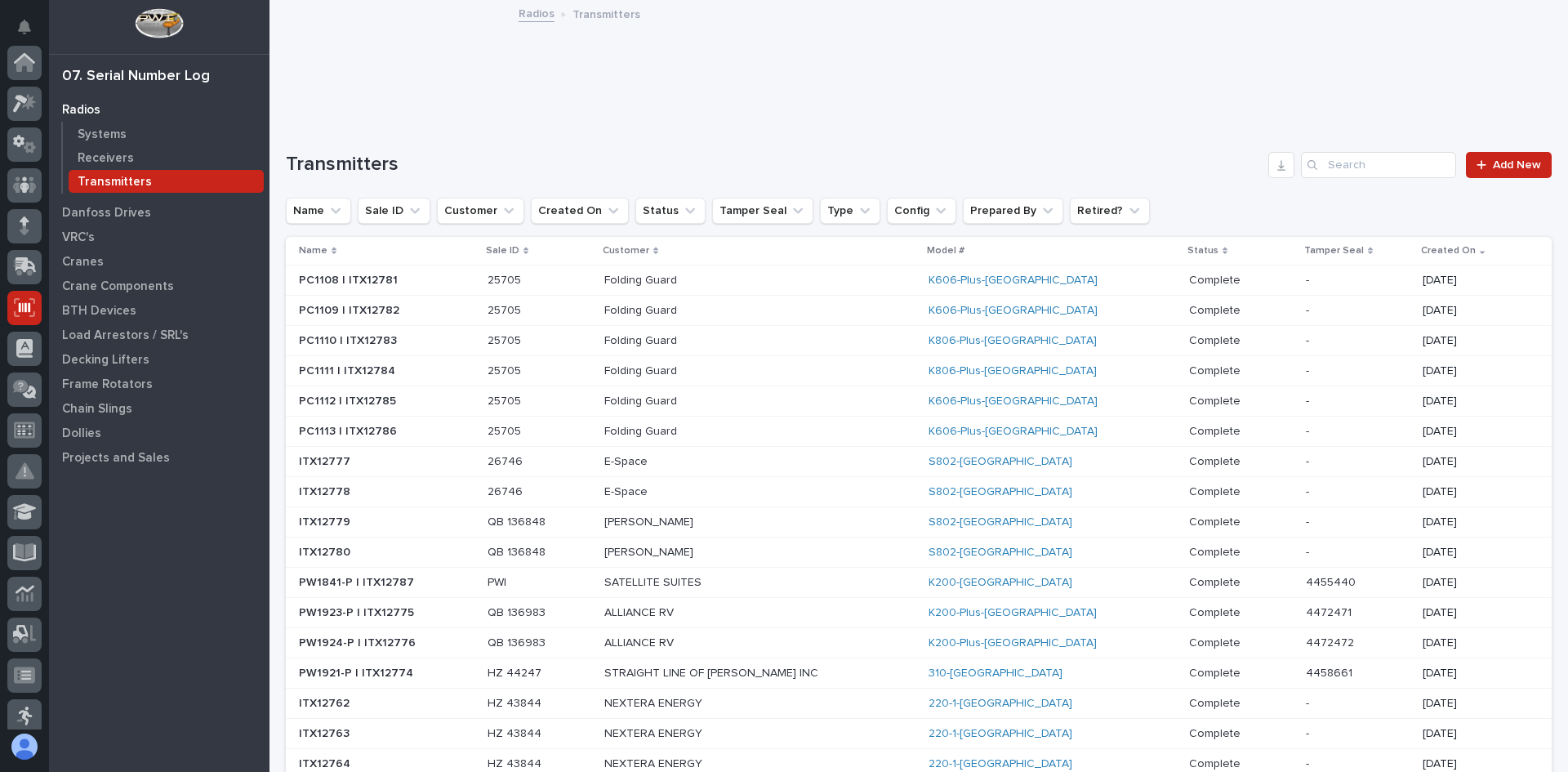
scroll to position [245, 0]
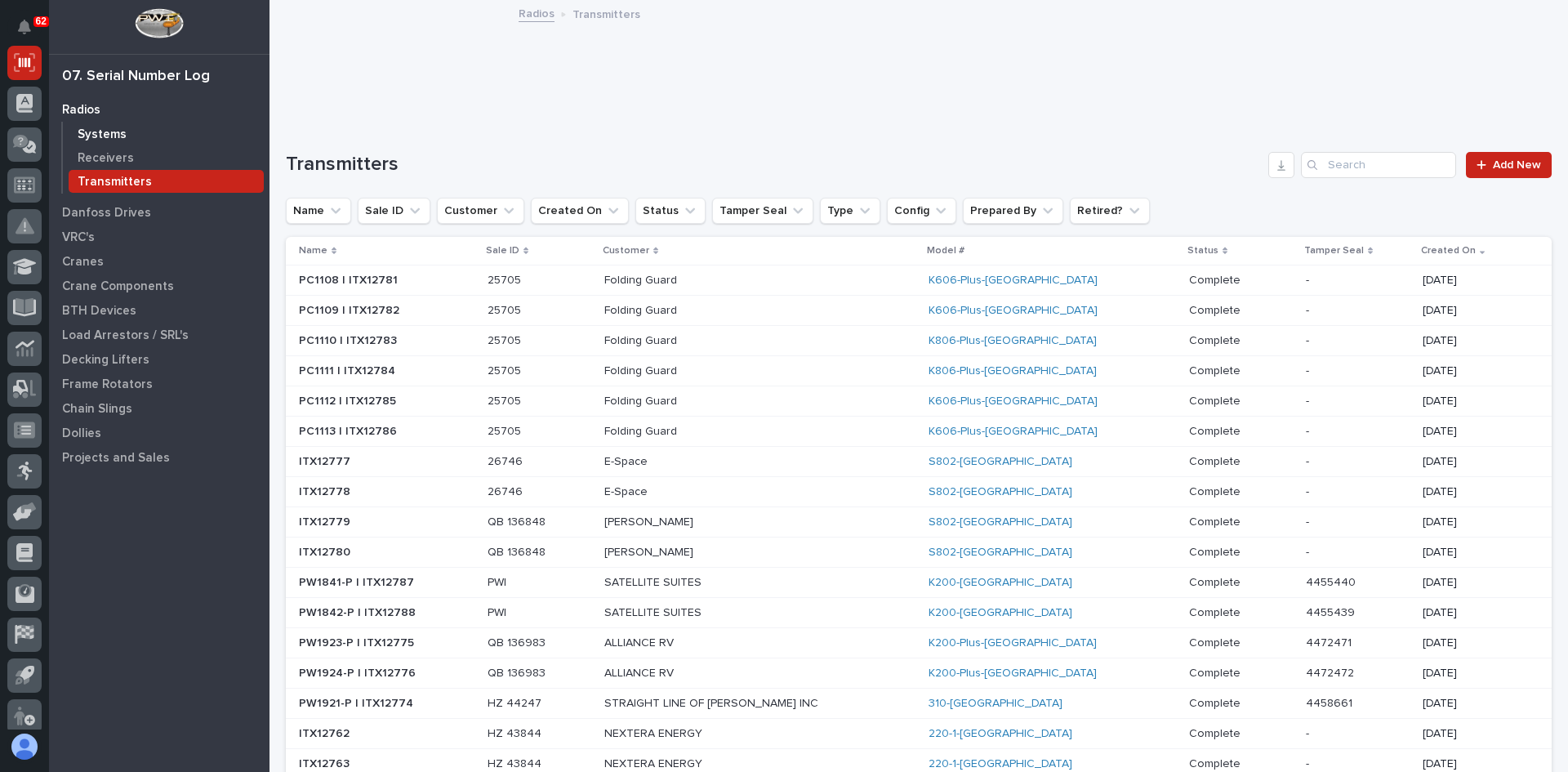
click at [108, 137] on p "Systems" at bounding box center [102, 134] width 49 height 15
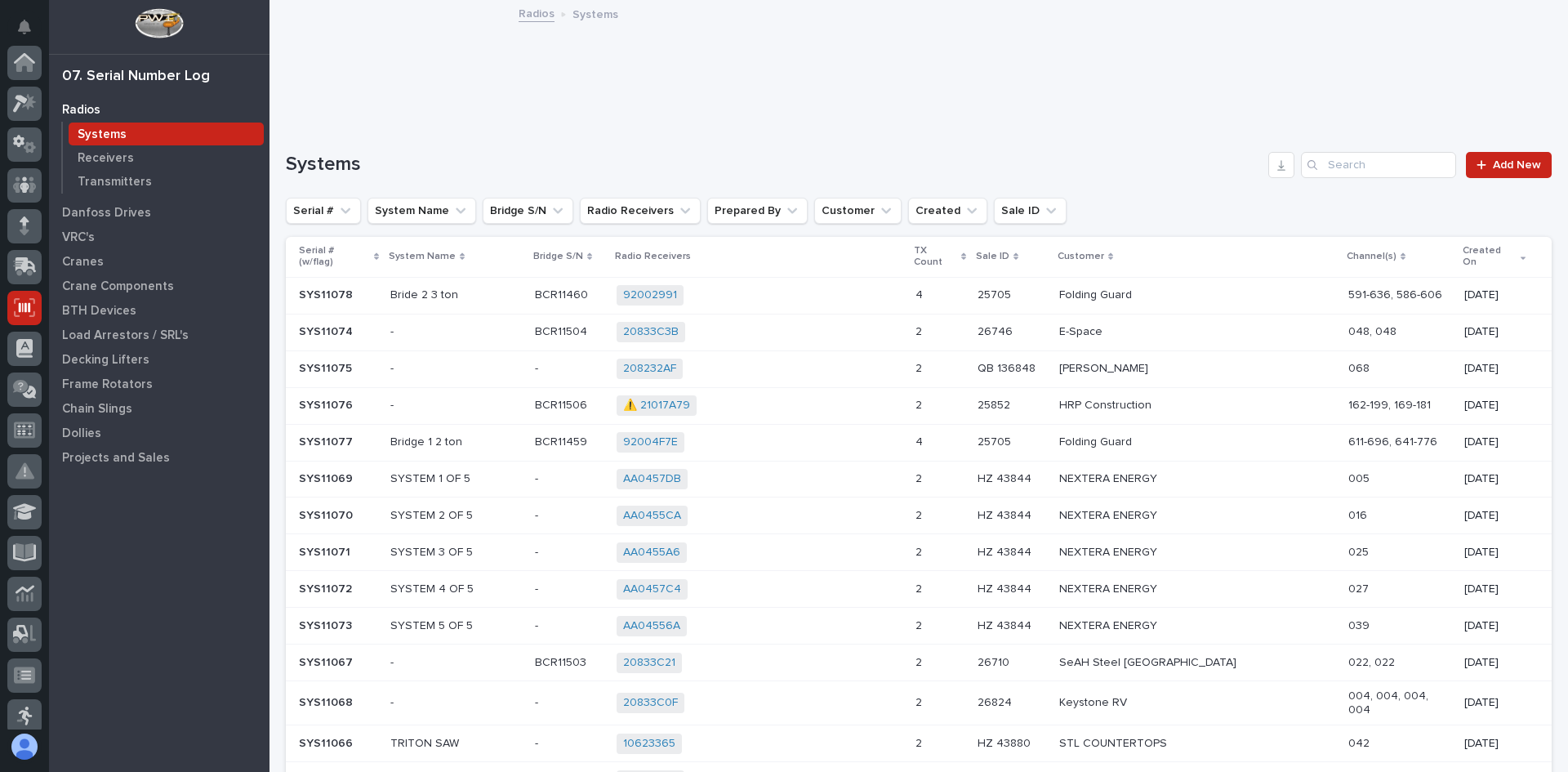
scroll to position [245, 0]
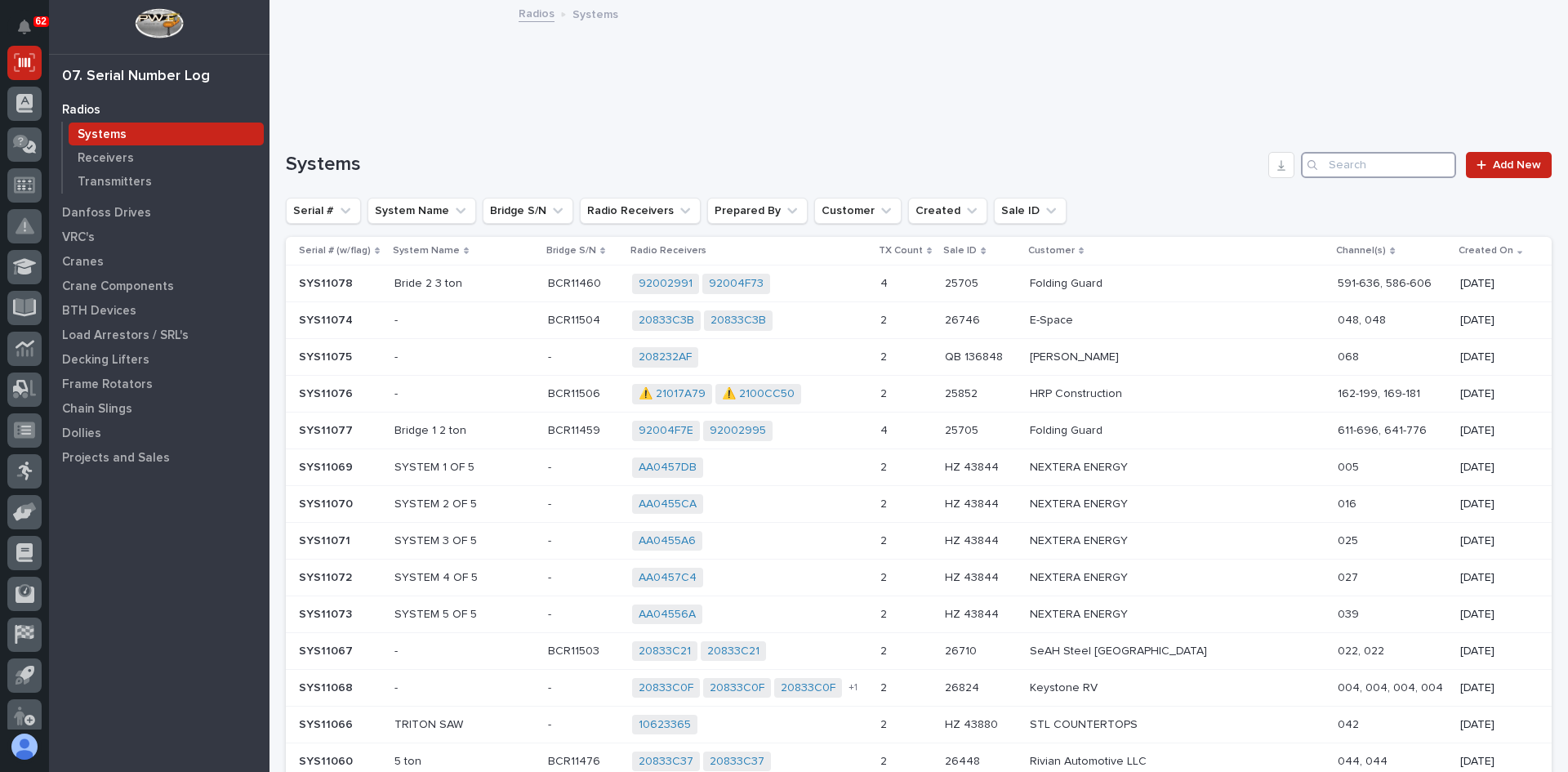
click at [1347, 171] on input "Search" at bounding box center [1378, 165] width 155 height 26
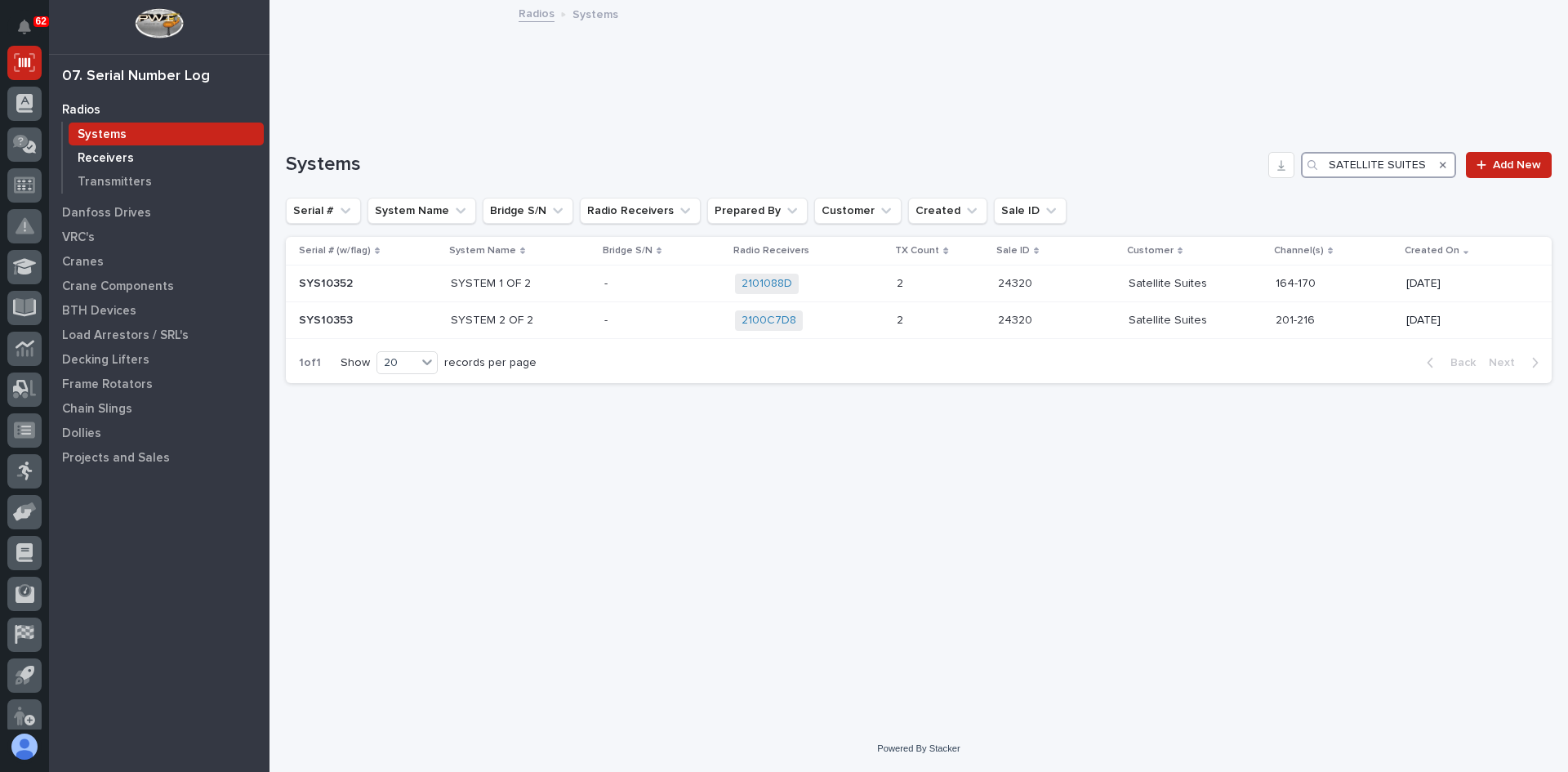
type input "SATELLITE SUITES"
click at [111, 158] on p "Receivers" at bounding box center [106, 158] width 56 height 15
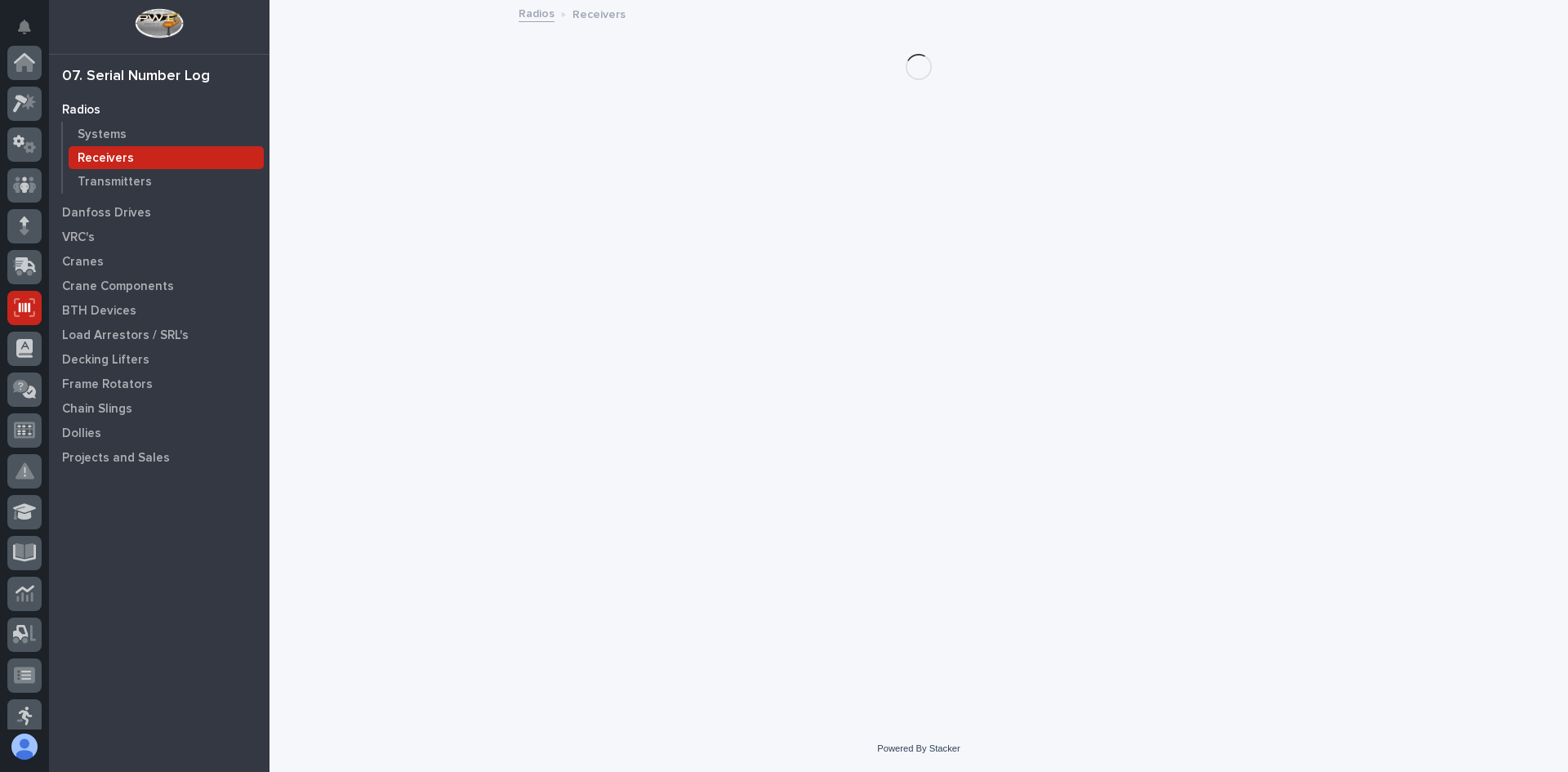
scroll to position [245, 0]
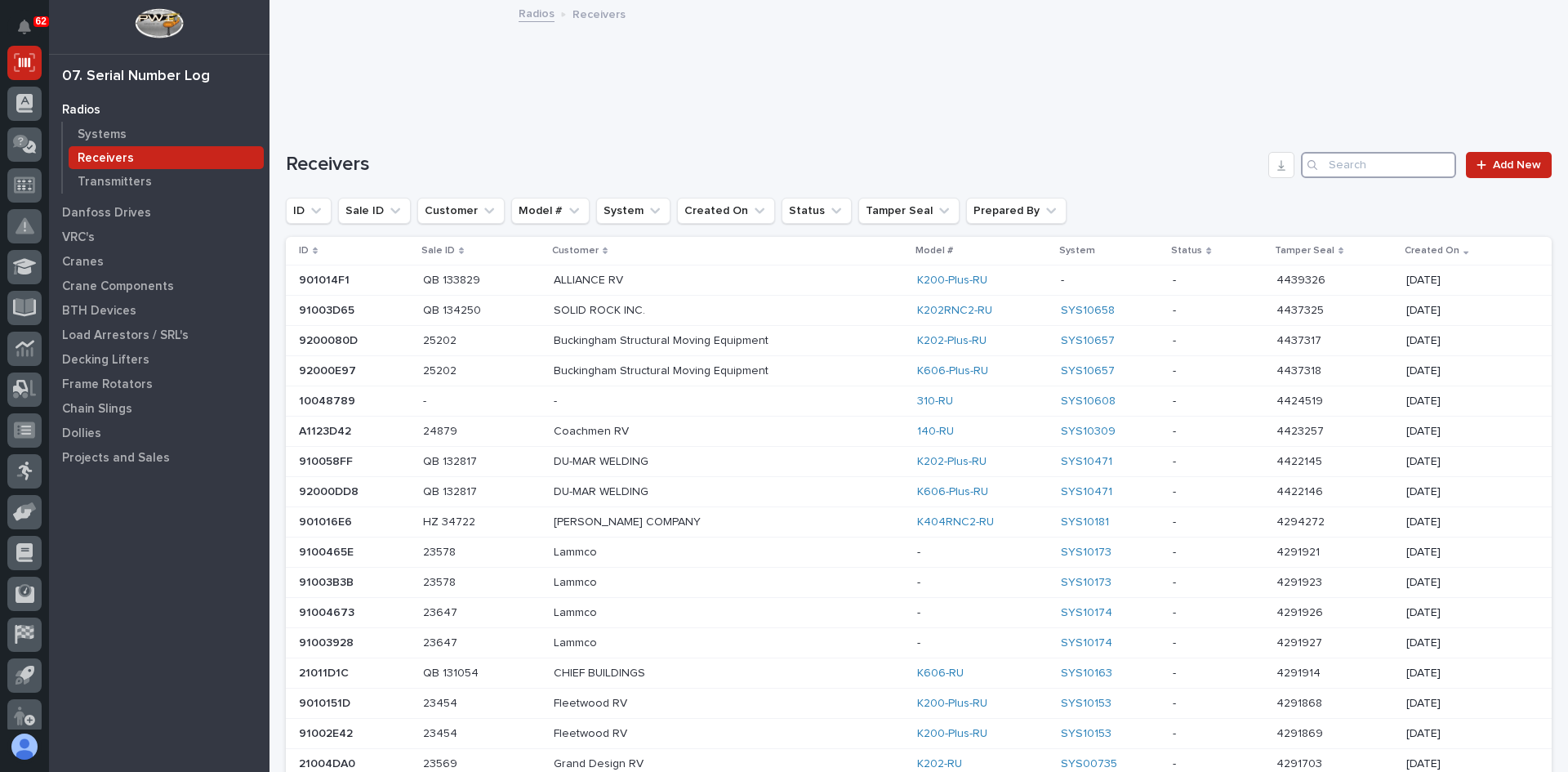
click at [1336, 166] on input "Search" at bounding box center [1378, 165] width 155 height 26
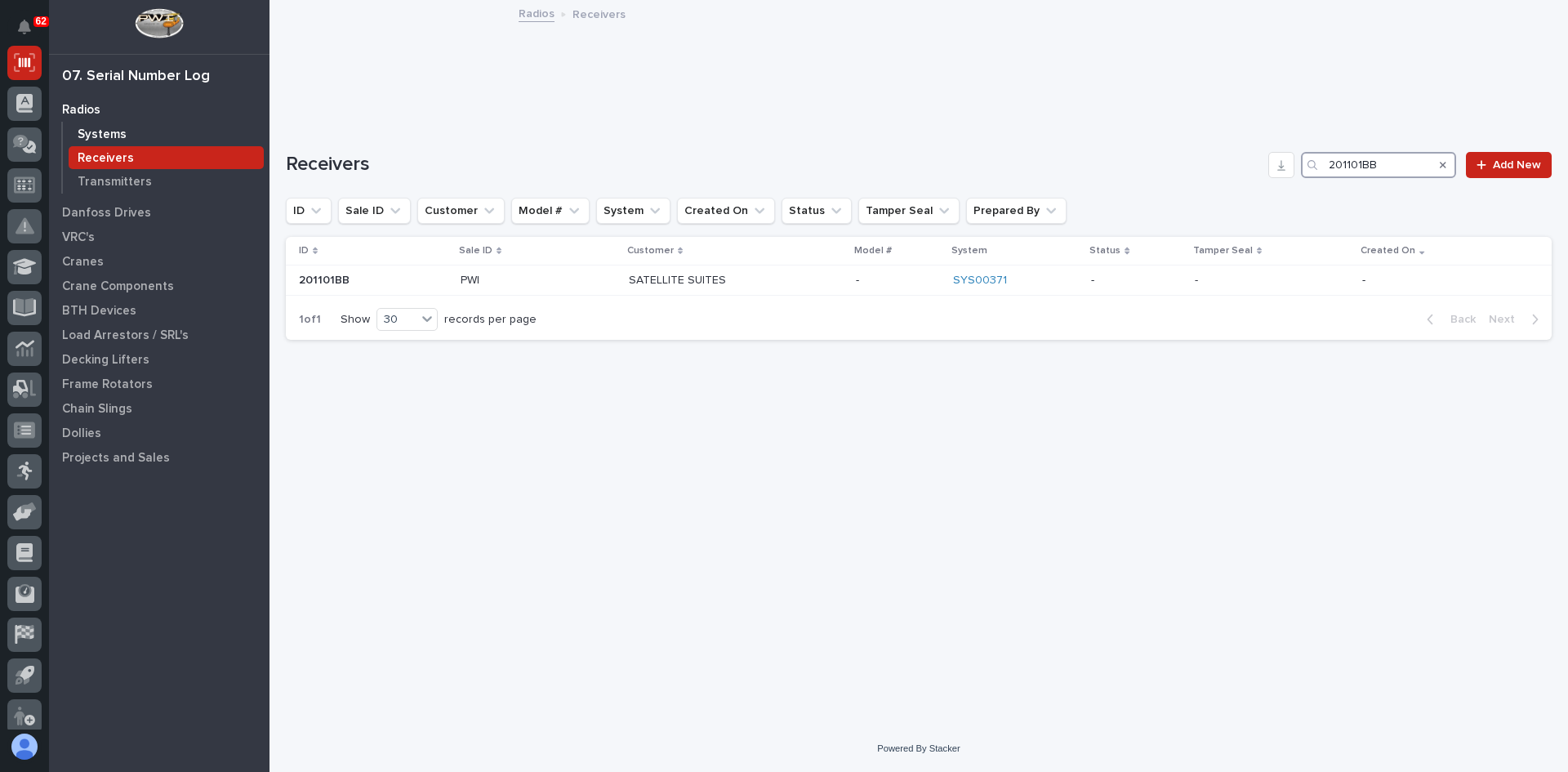
type input "201101BB"
click at [106, 128] on p "Systems" at bounding box center [102, 134] width 49 height 15
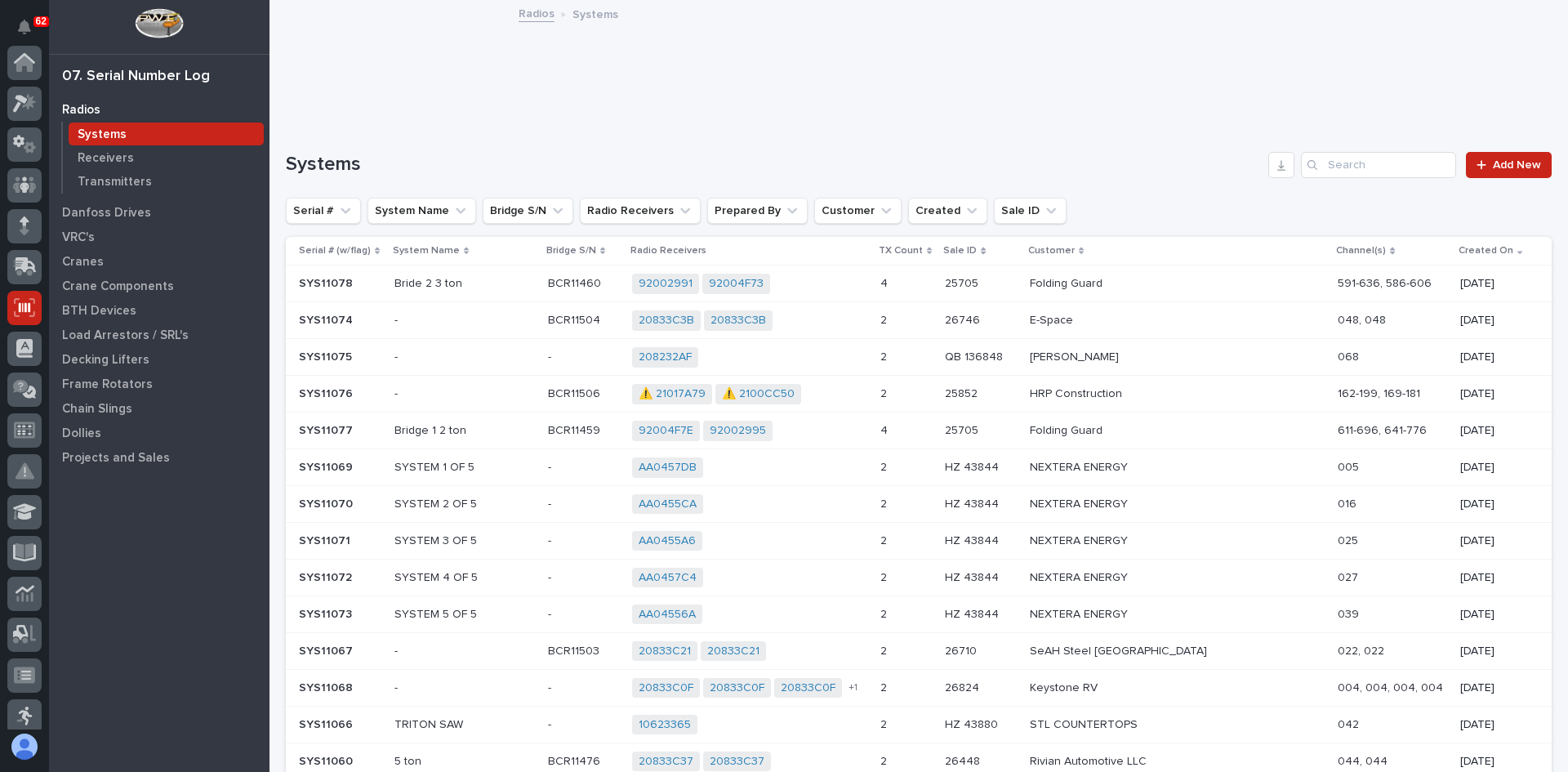
scroll to position [245, 0]
click at [1349, 168] on input "Search" at bounding box center [1378, 165] width 155 height 26
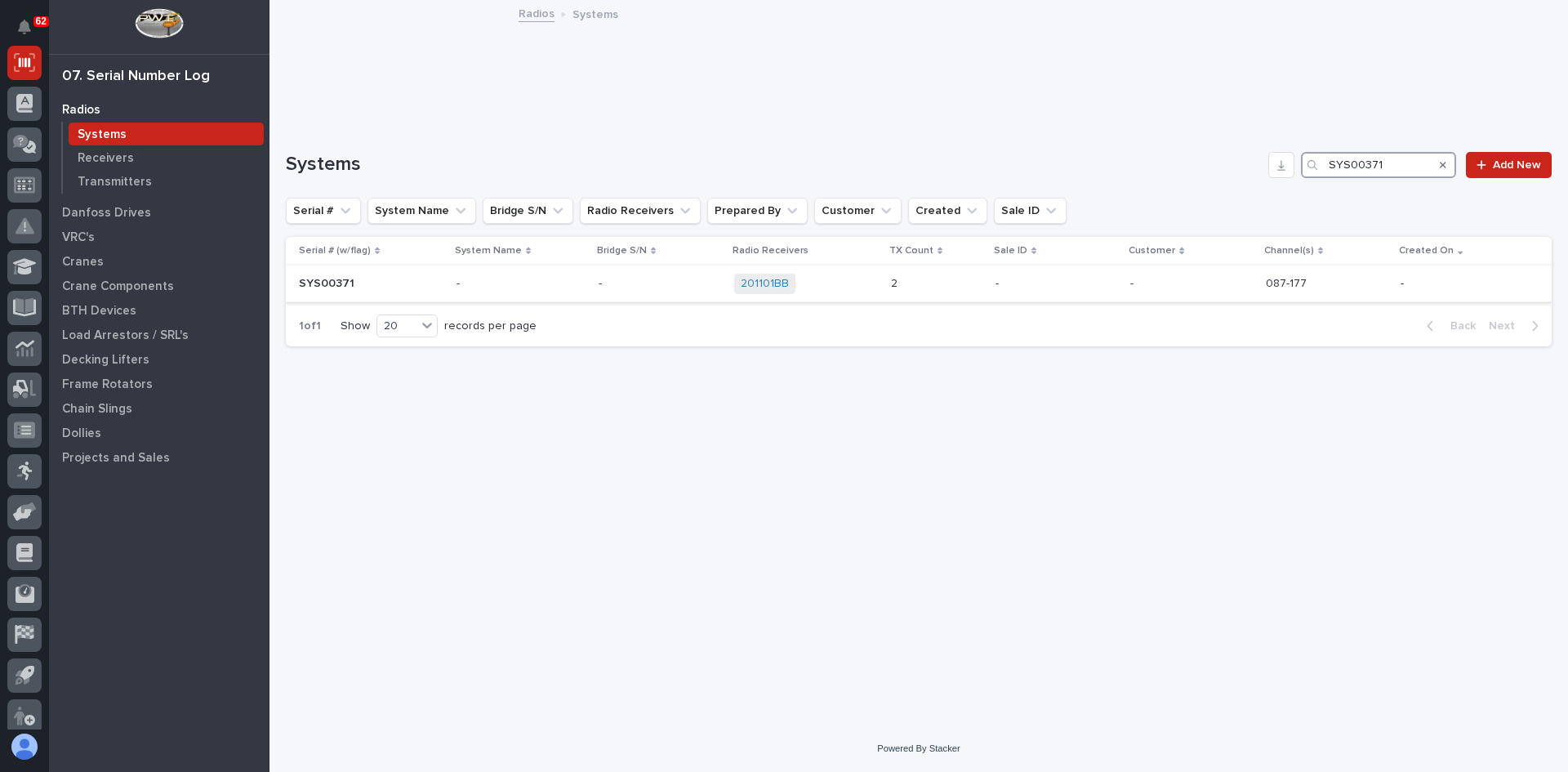
type input "SYS00371"
click at [395, 284] on p at bounding box center [371, 284] width 144 height 14
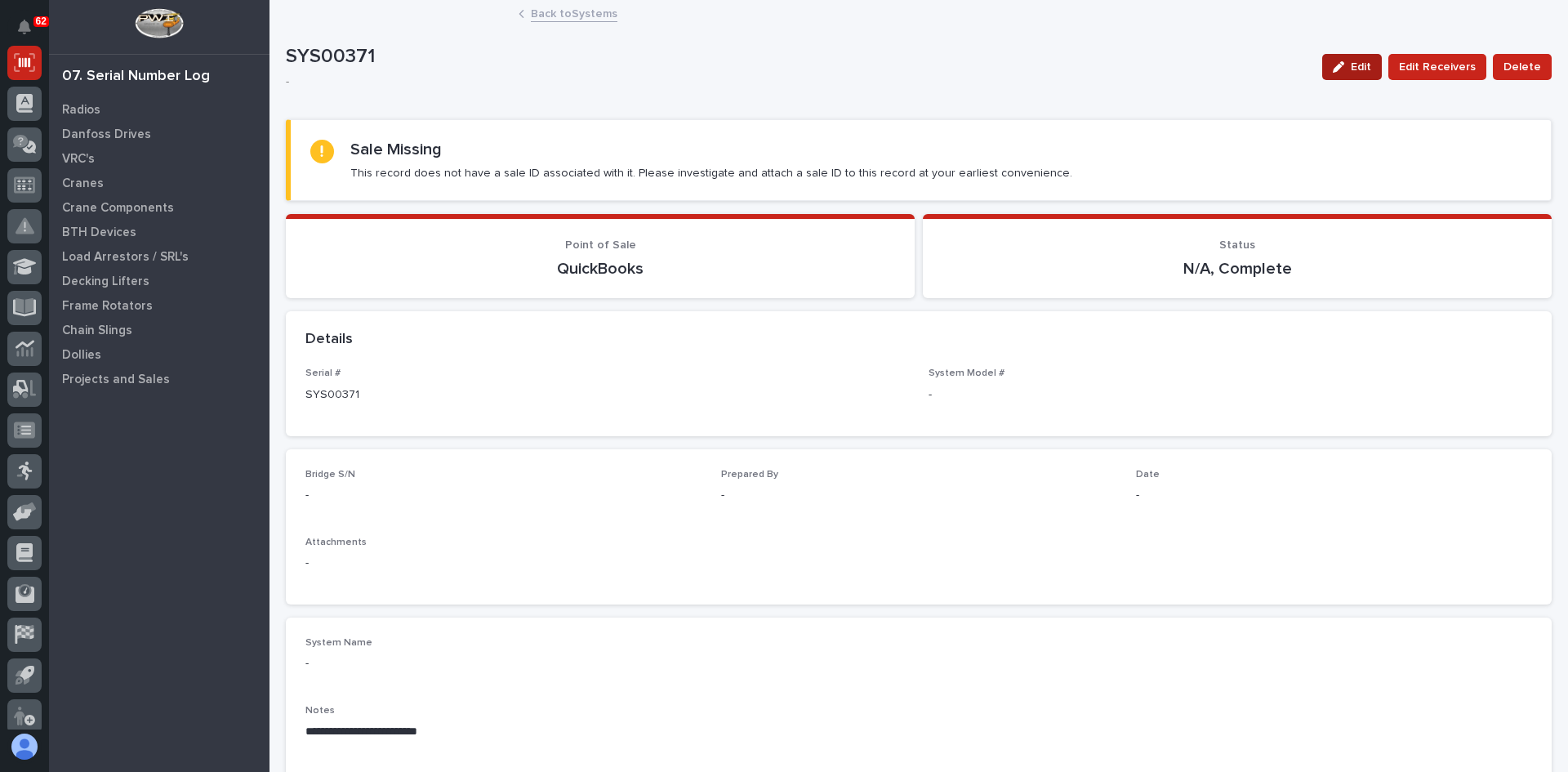
click at [1355, 63] on span "Edit" at bounding box center [1361, 67] width 20 height 15
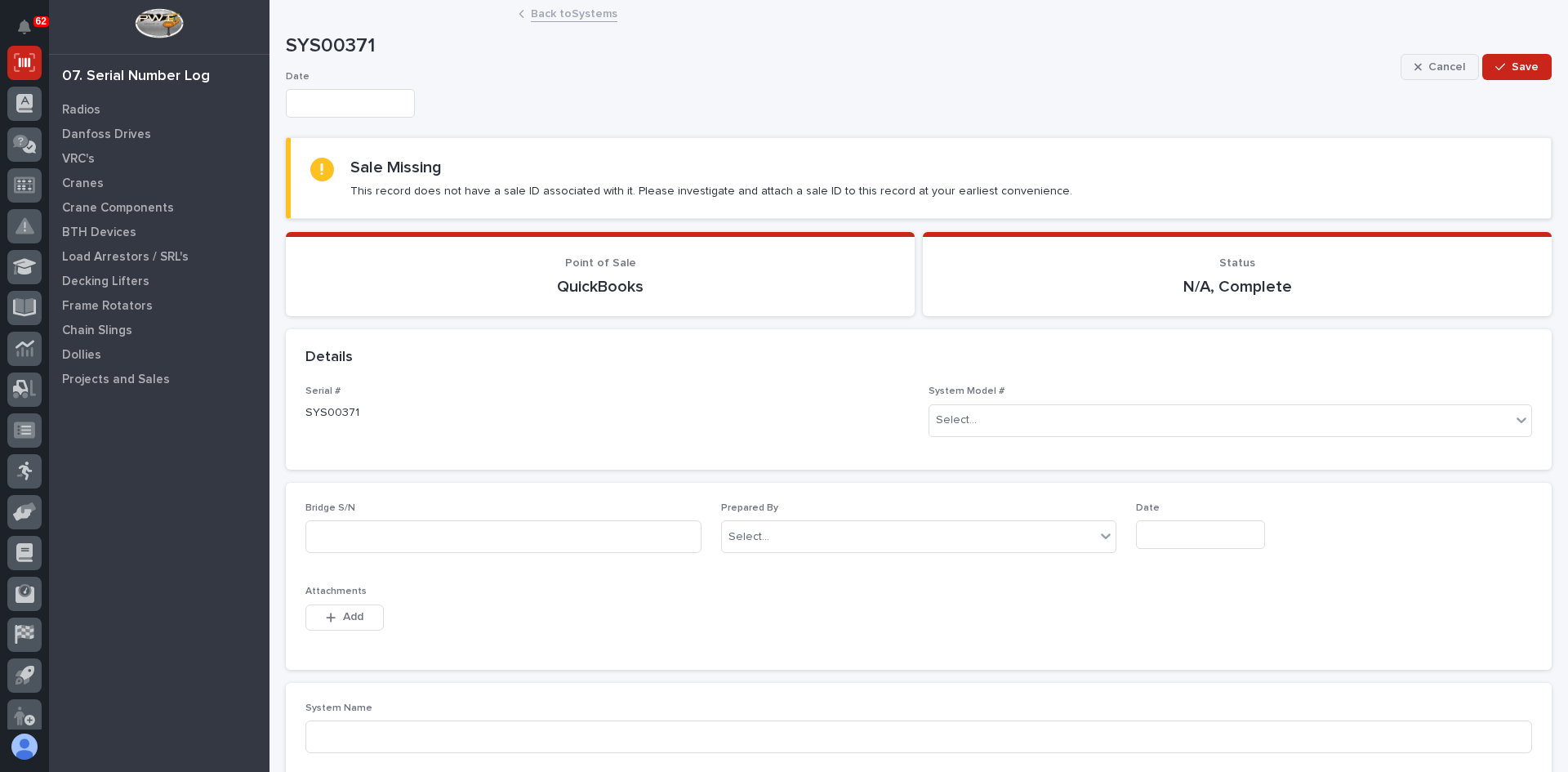
click at [1436, 62] on span "Cancel" at bounding box center [1446, 67] width 37 height 15
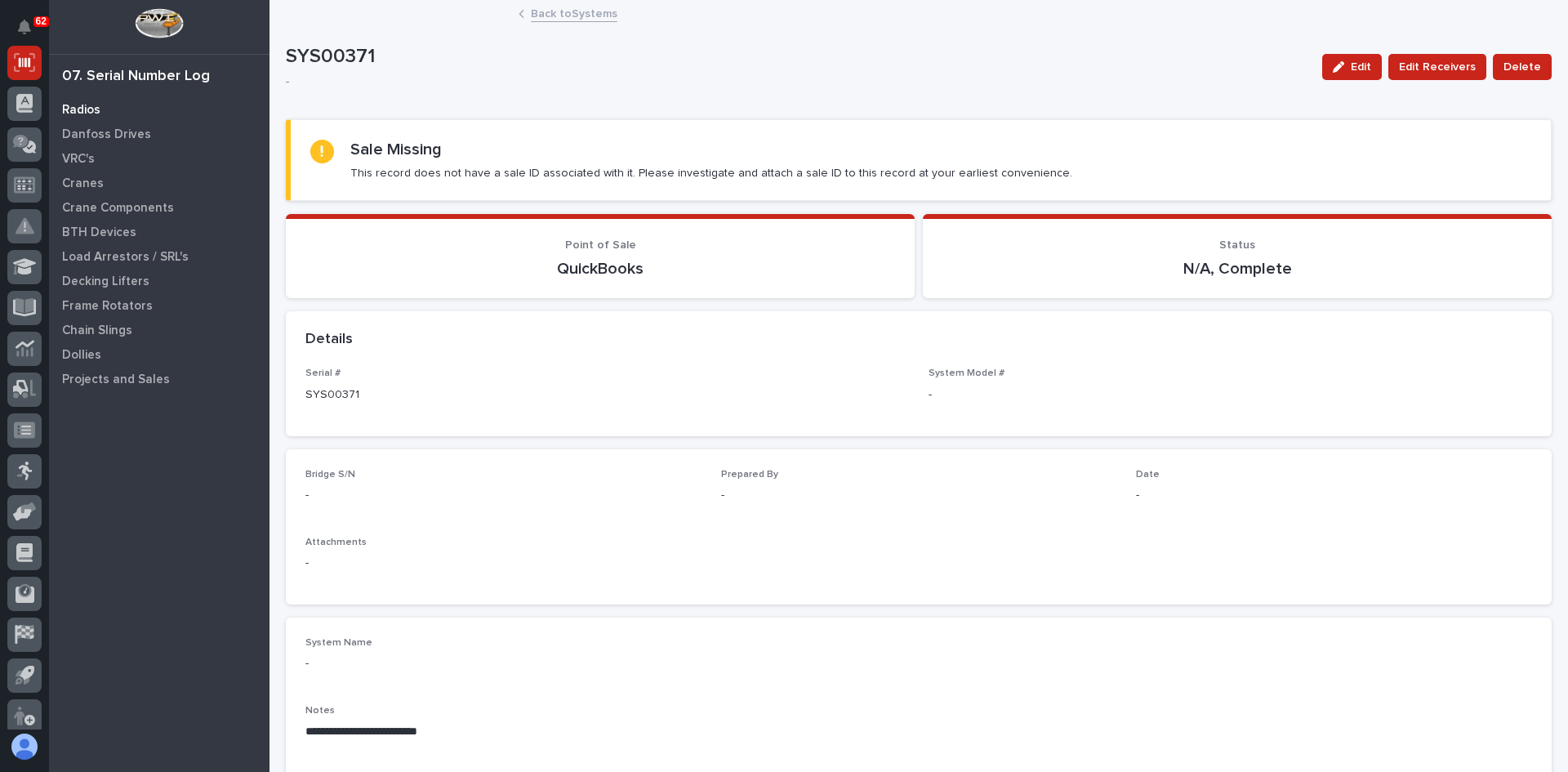
click at [85, 104] on p "Radios" at bounding box center [81, 109] width 38 height 15
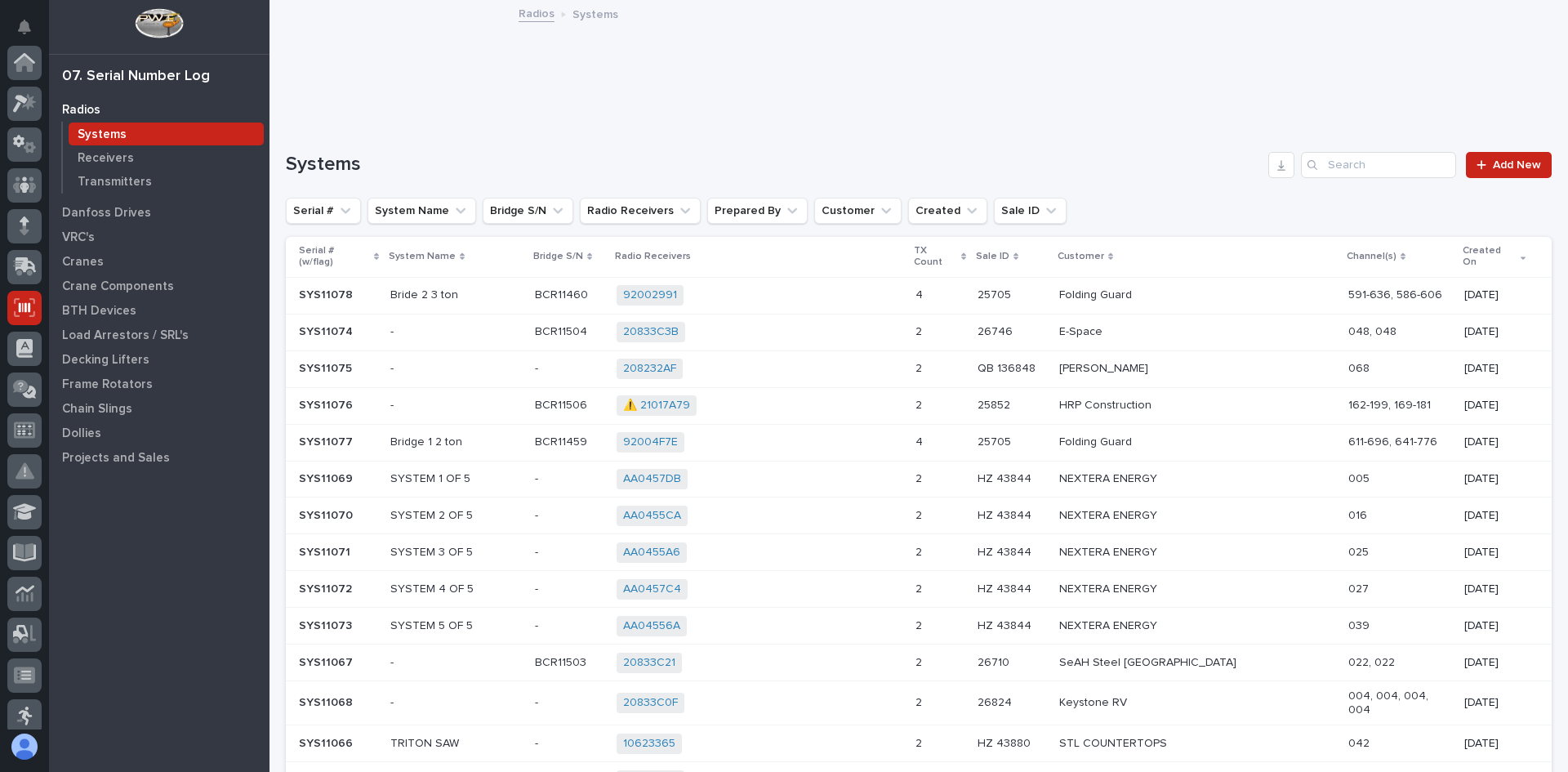
scroll to position [245, 0]
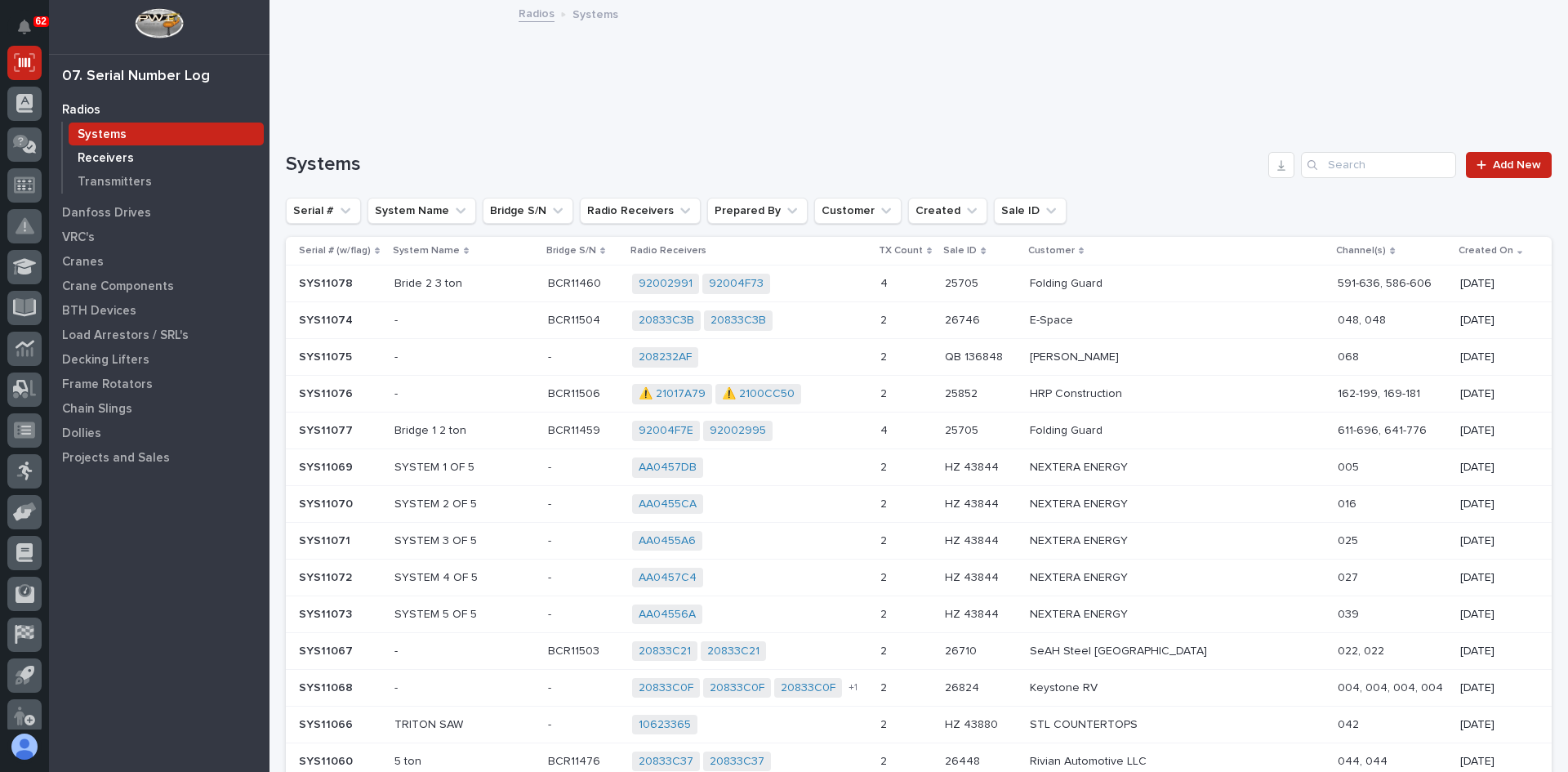
click at [108, 156] on p "Receivers" at bounding box center [106, 158] width 56 height 15
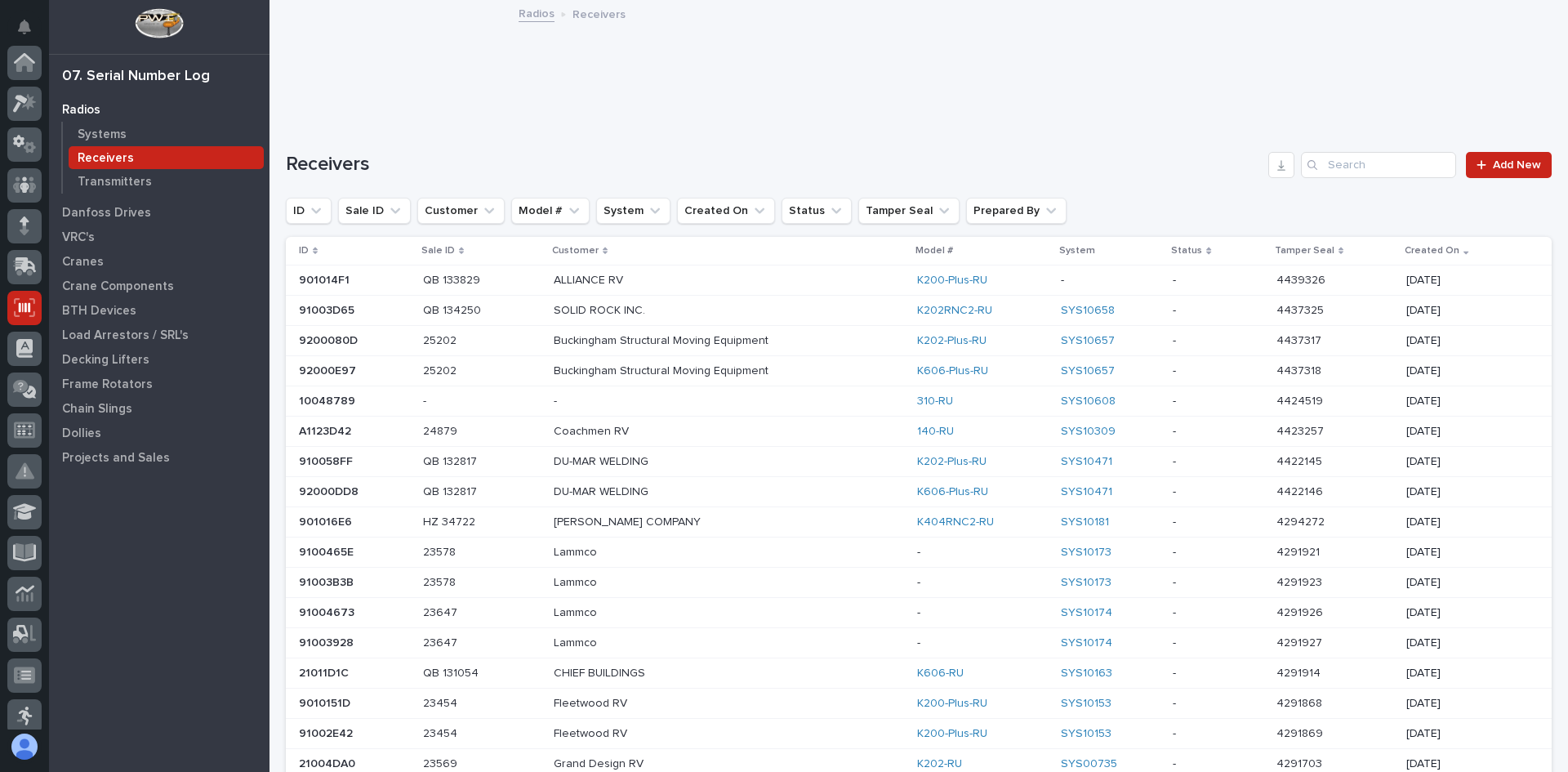
scroll to position [245, 0]
click at [1328, 165] on input "Search" at bounding box center [1378, 165] width 155 height 26
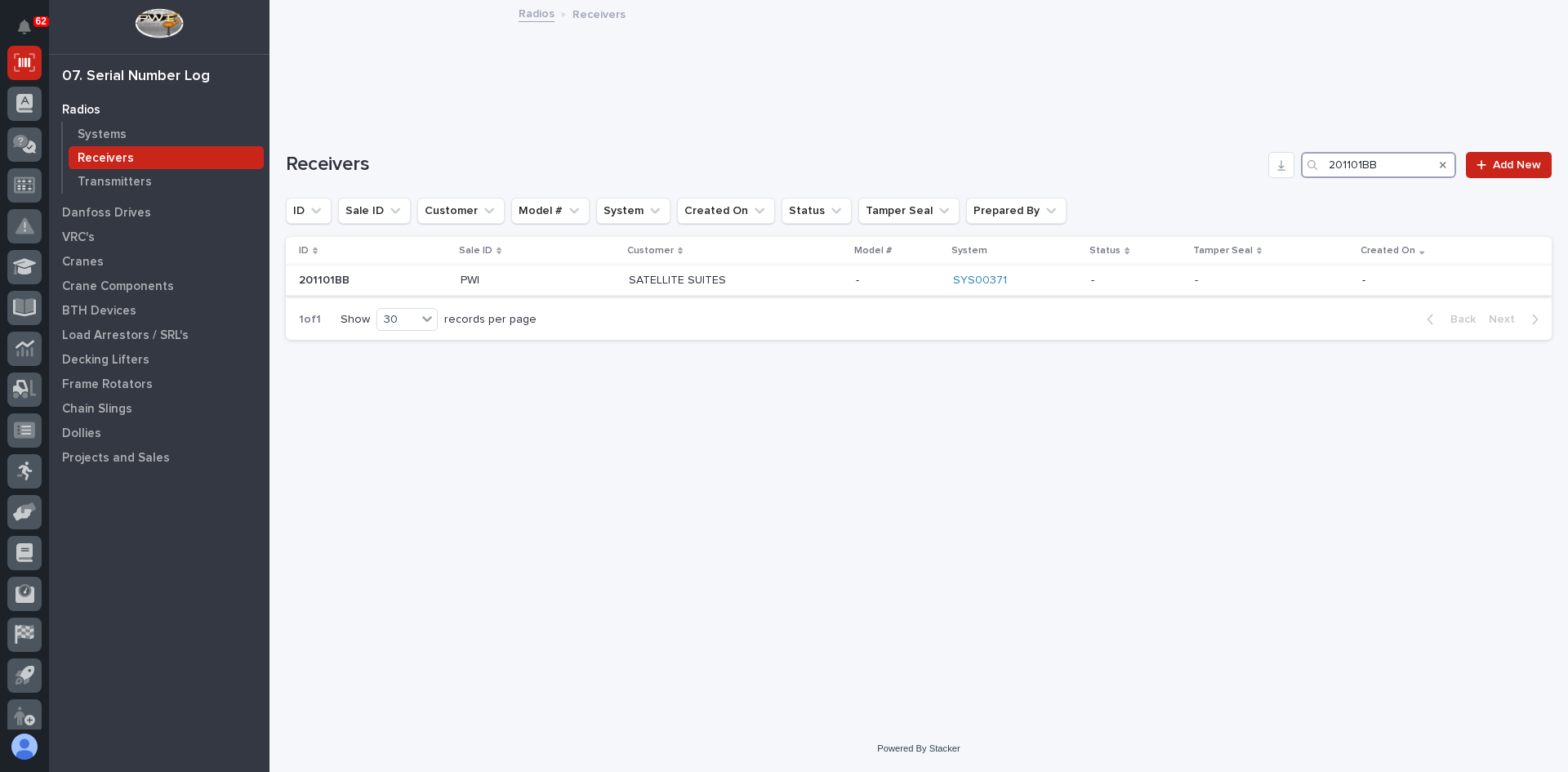
type input "201101BB"
click at [355, 278] on p at bounding box center [373, 280] width 149 height 14
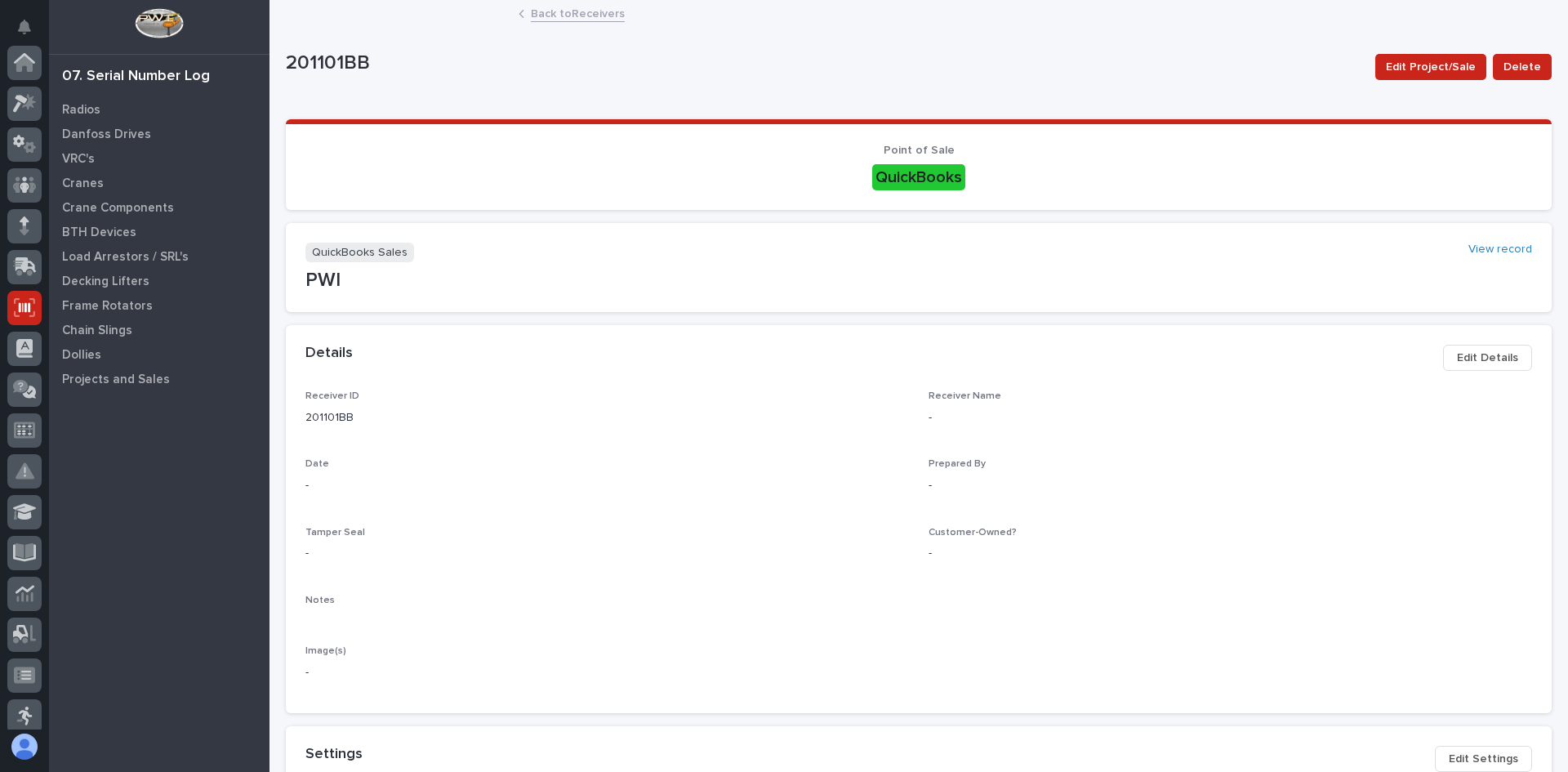
scroll to position [245, 0]
click at [1424, 65] on span "Edit Project/Sale" at bounding box center [1431, 67] width 90 height 20
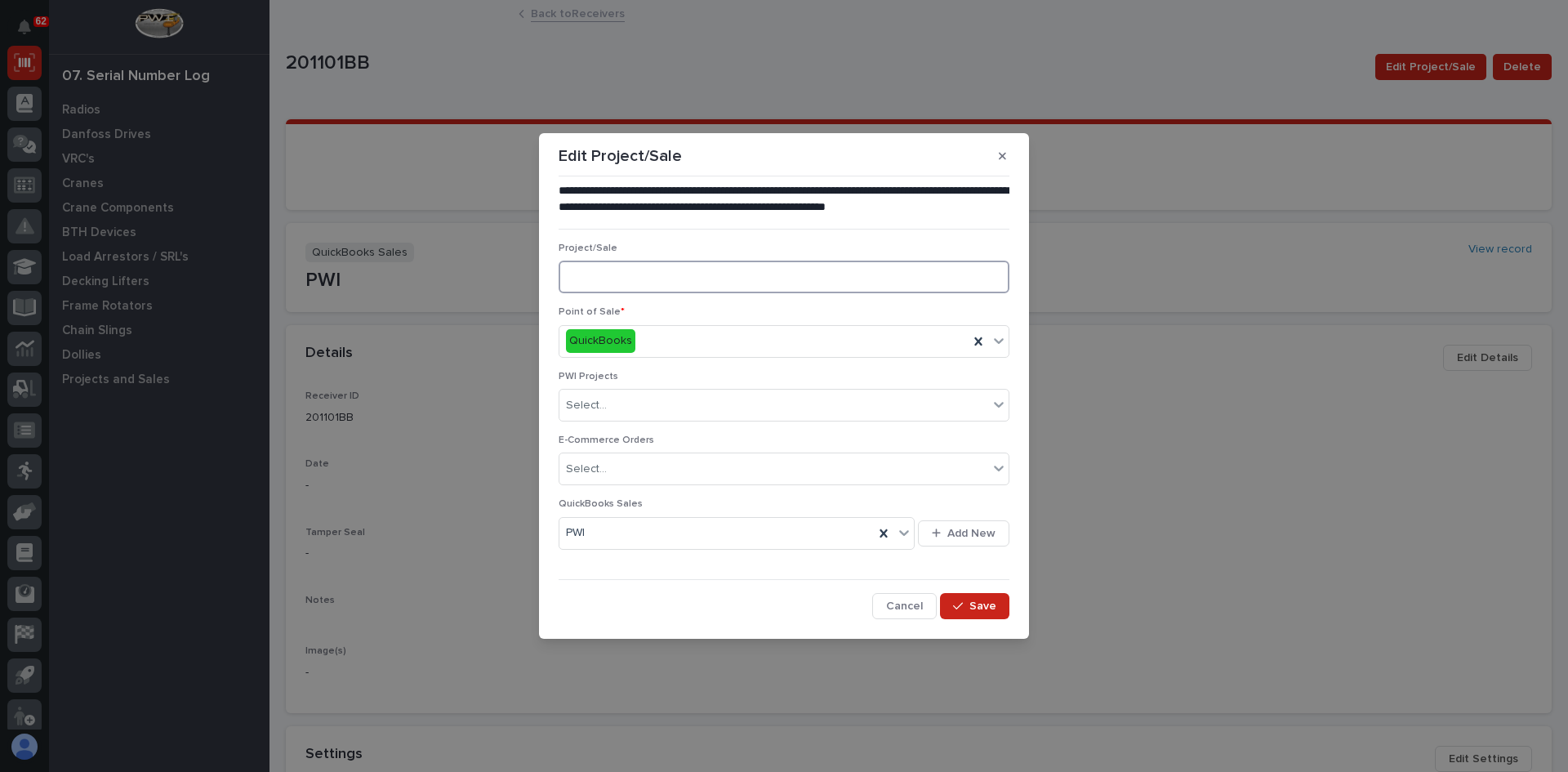
click at [592, 277] on input at bounding box center [784, 277] width 451 height 32
type input "PWI"
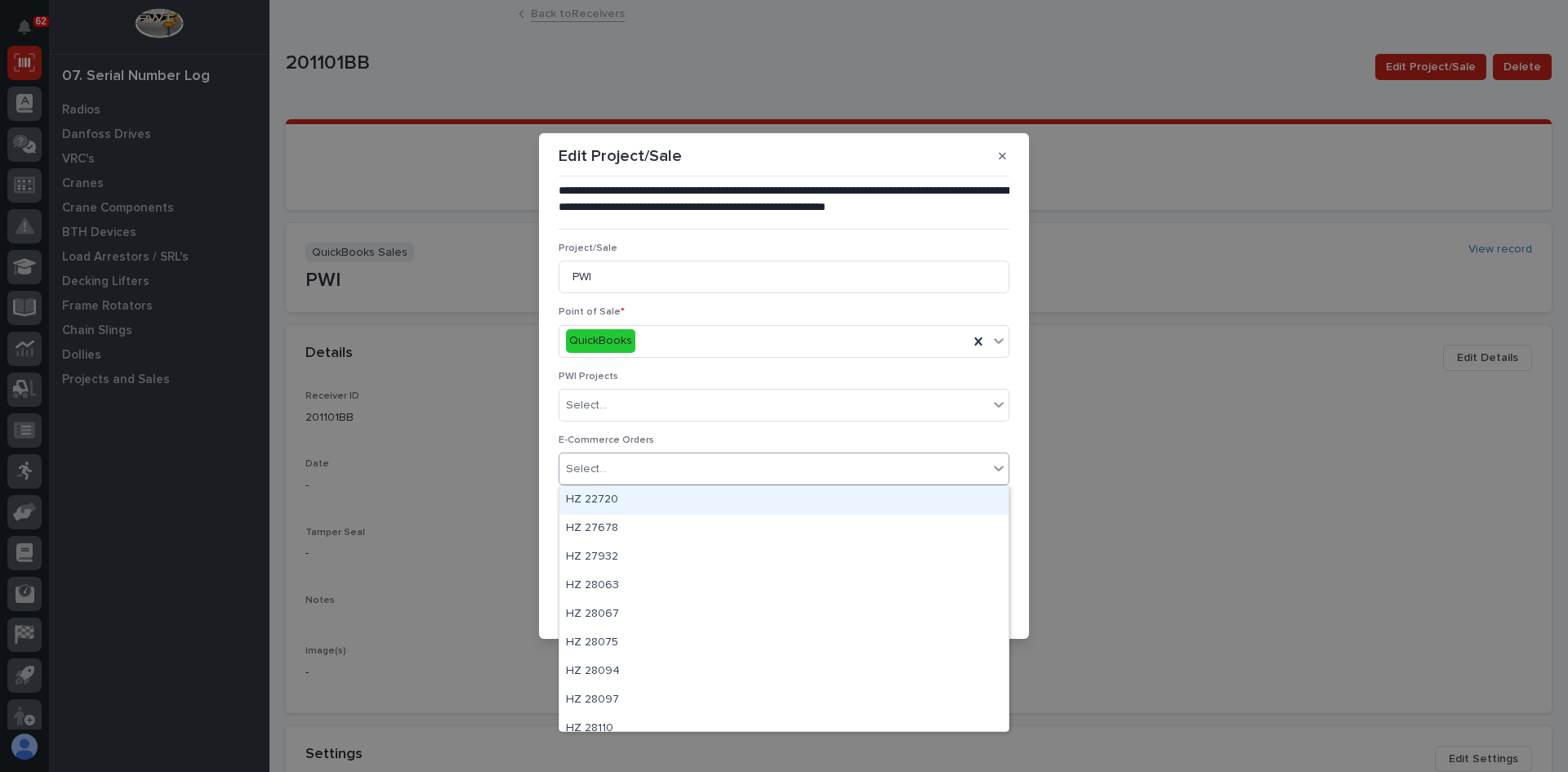
click at [614, 467] on div "Select..." at bounding box center [774, 470] width 429 height 27
type input "*"
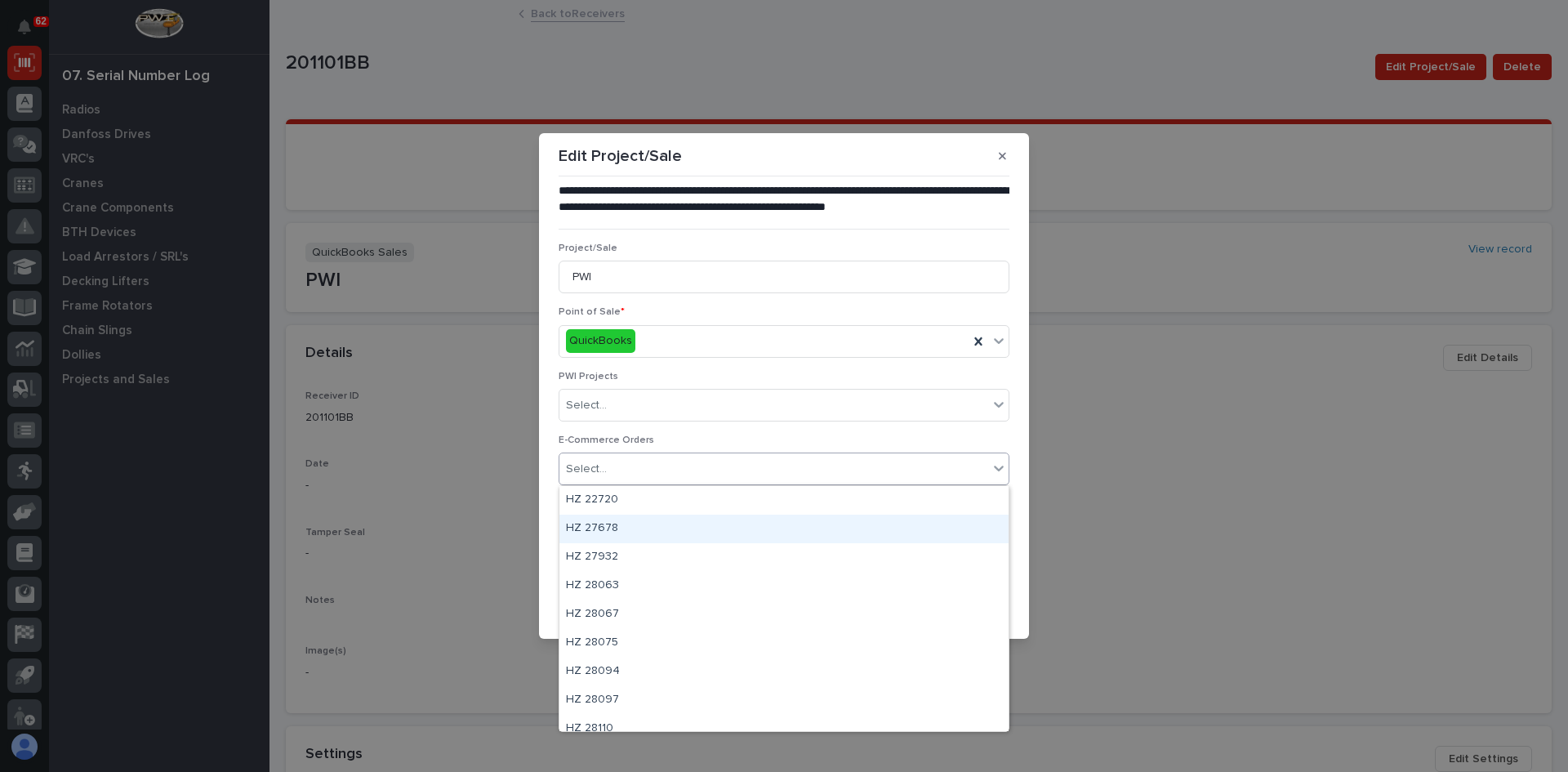
click at [995, 467] on icon at bounding box center [998, 469] width 9 height 6
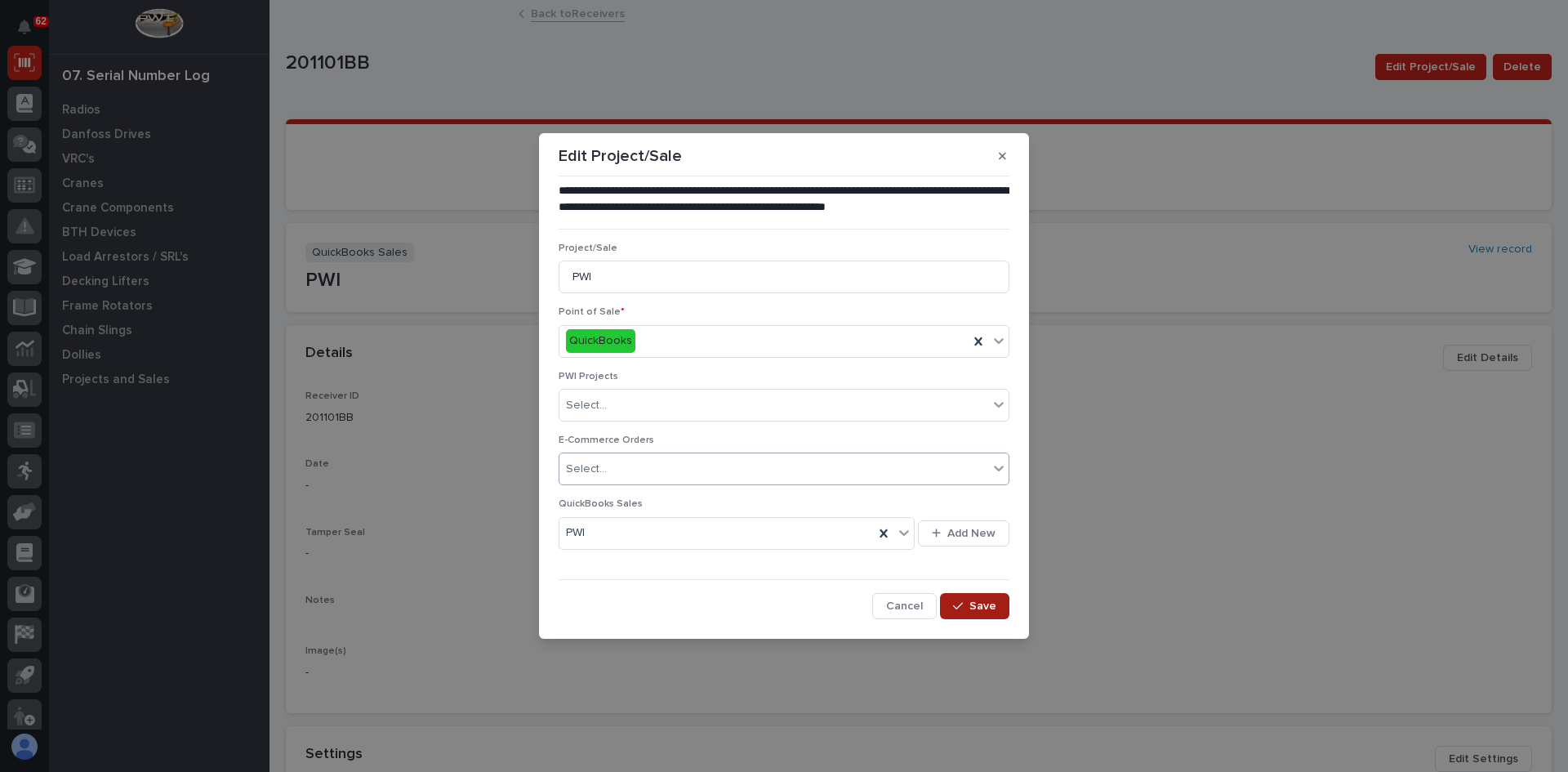
click at [978, 606] on span "Save" at bounding box center [983, 605] width 27 height 15
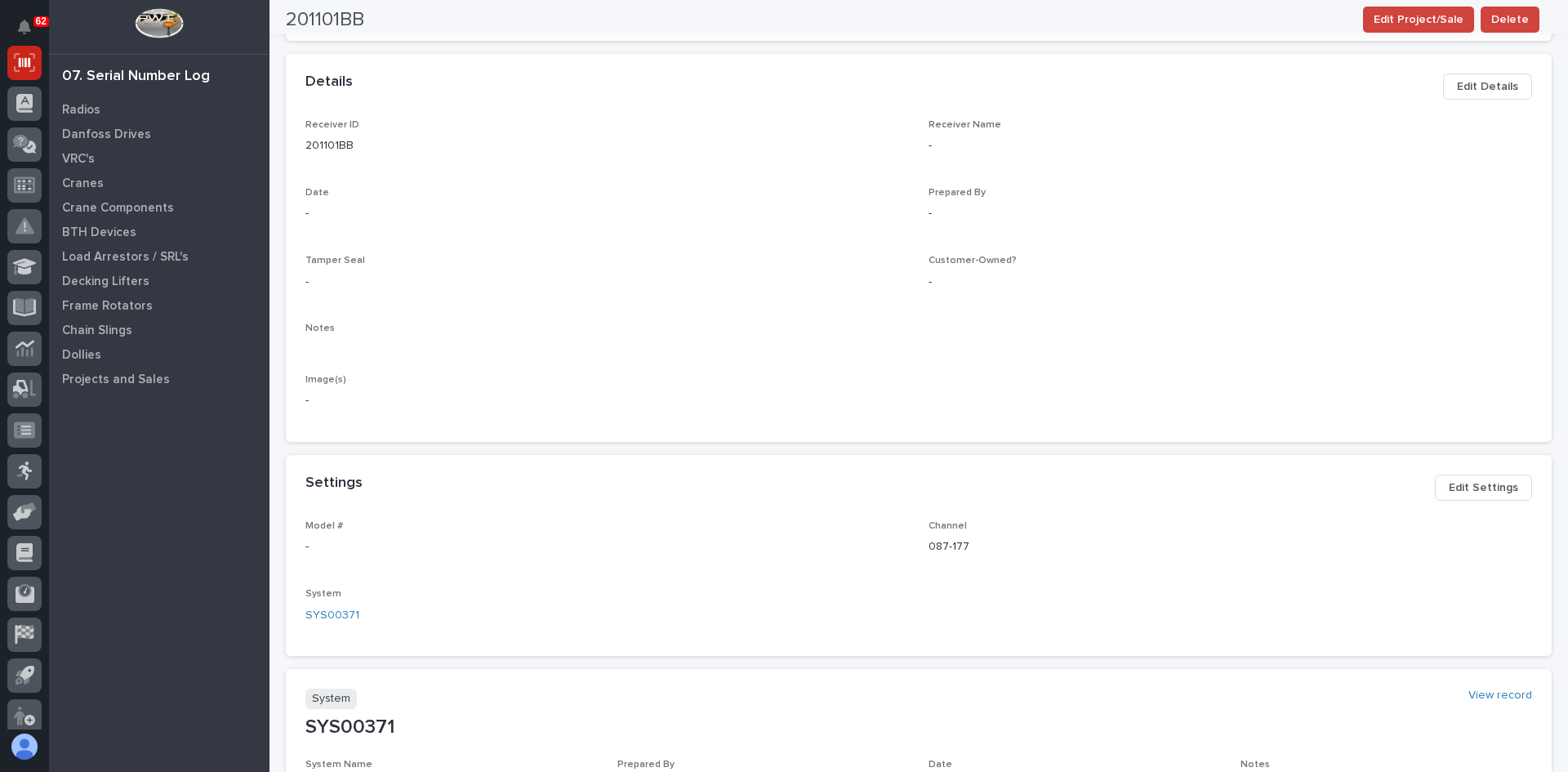
scroll to position [490, 0]
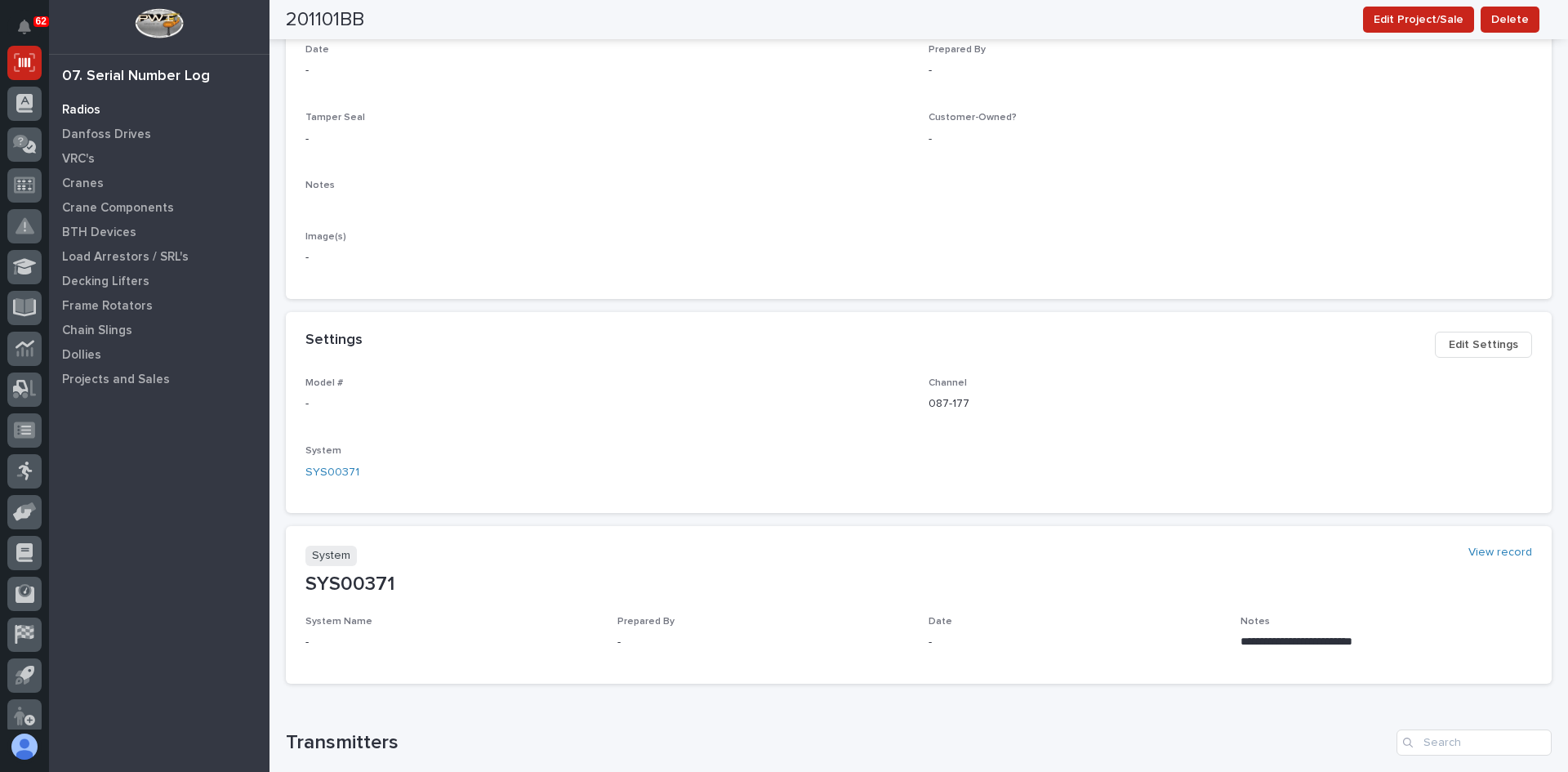
click at [84, 109] on p "Radios" at bounding box center [81, 109] width 38 height 15
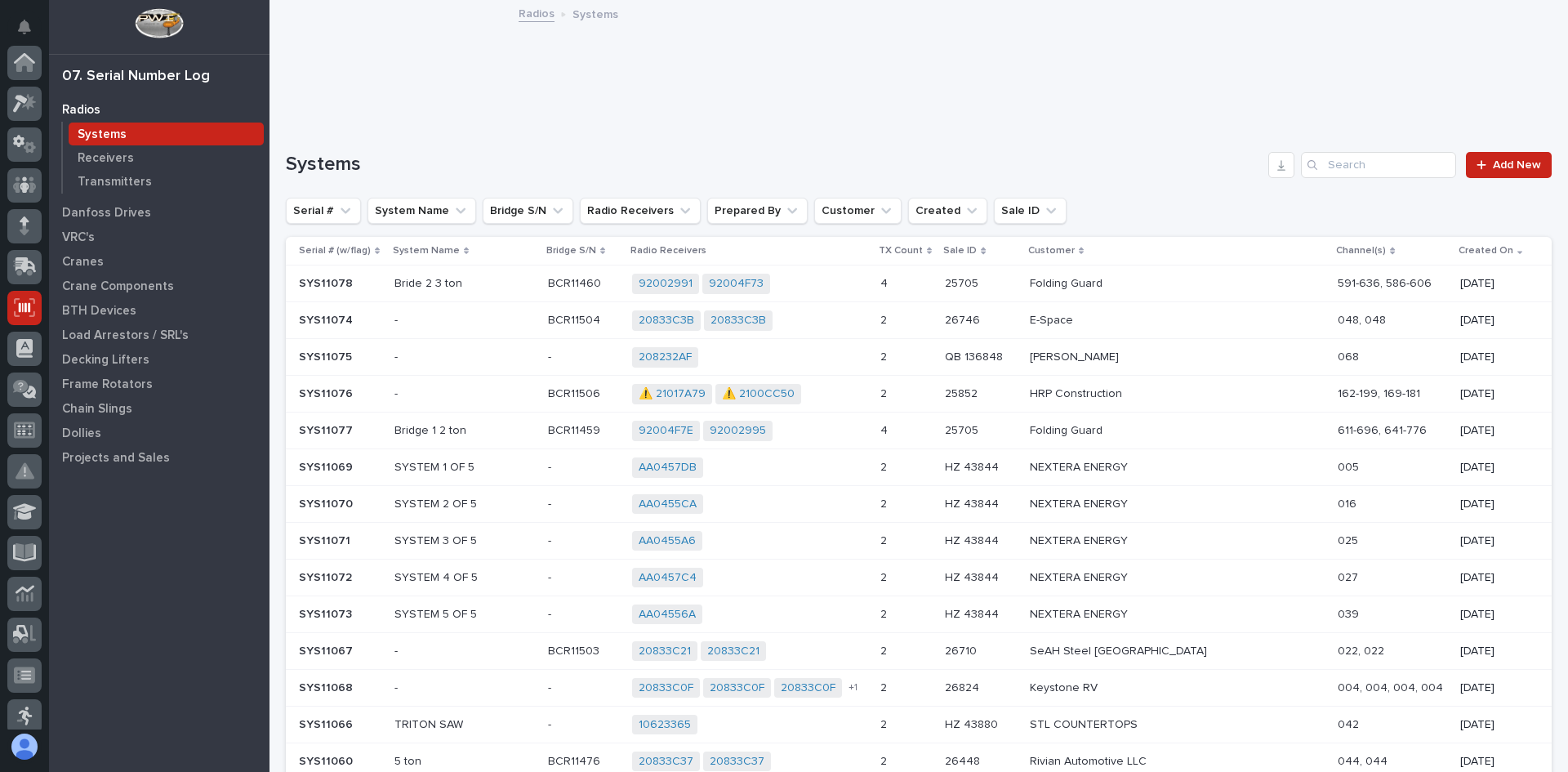
scroll to position [245, 0]
click at [1337, 163] on input "Search" at bounding box center [1378, 165] width 155 height 26
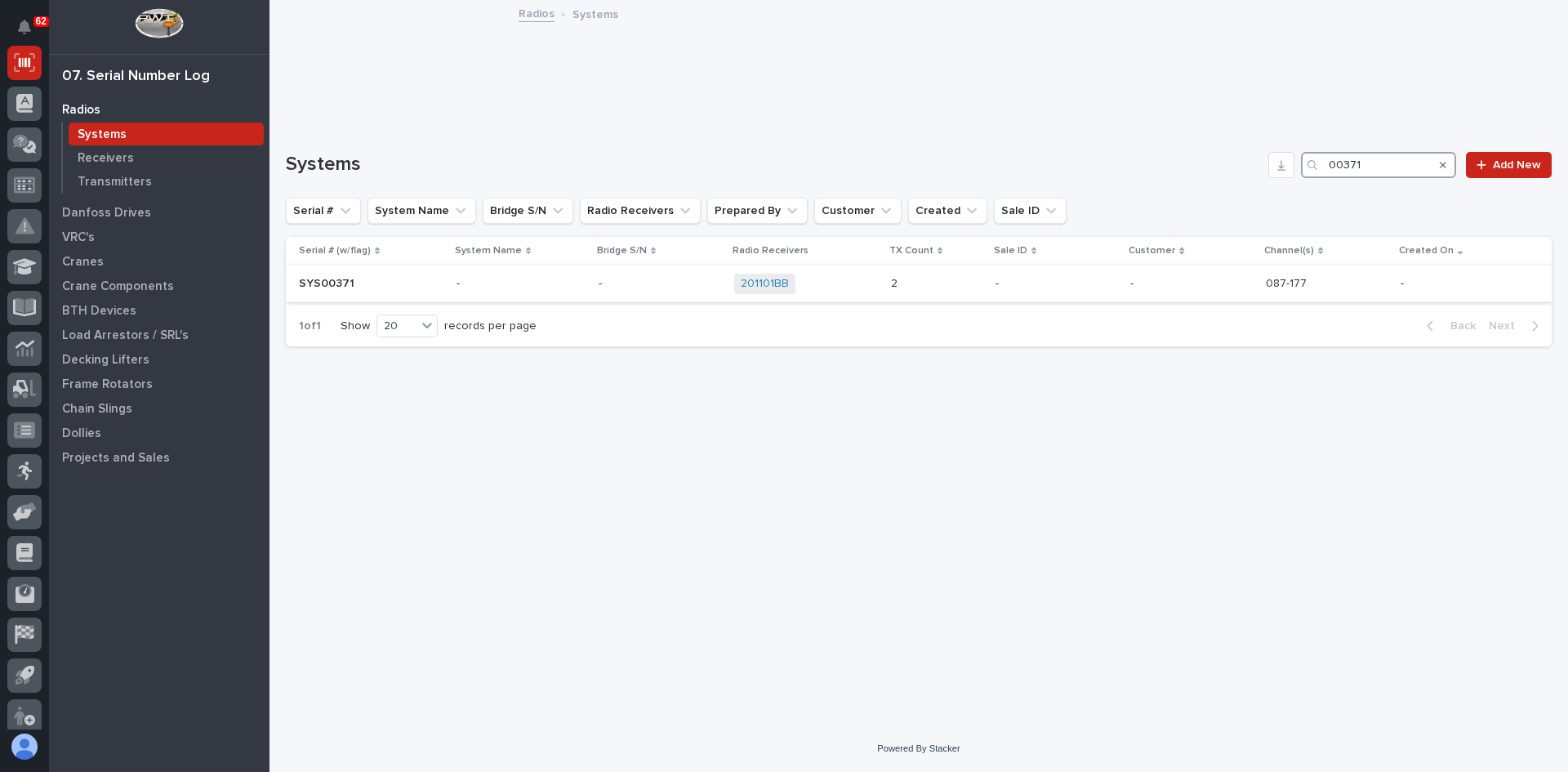
type input "00371"
click at [545, 279] on p "-" at bounding box center [521, 284] width 129 height 14
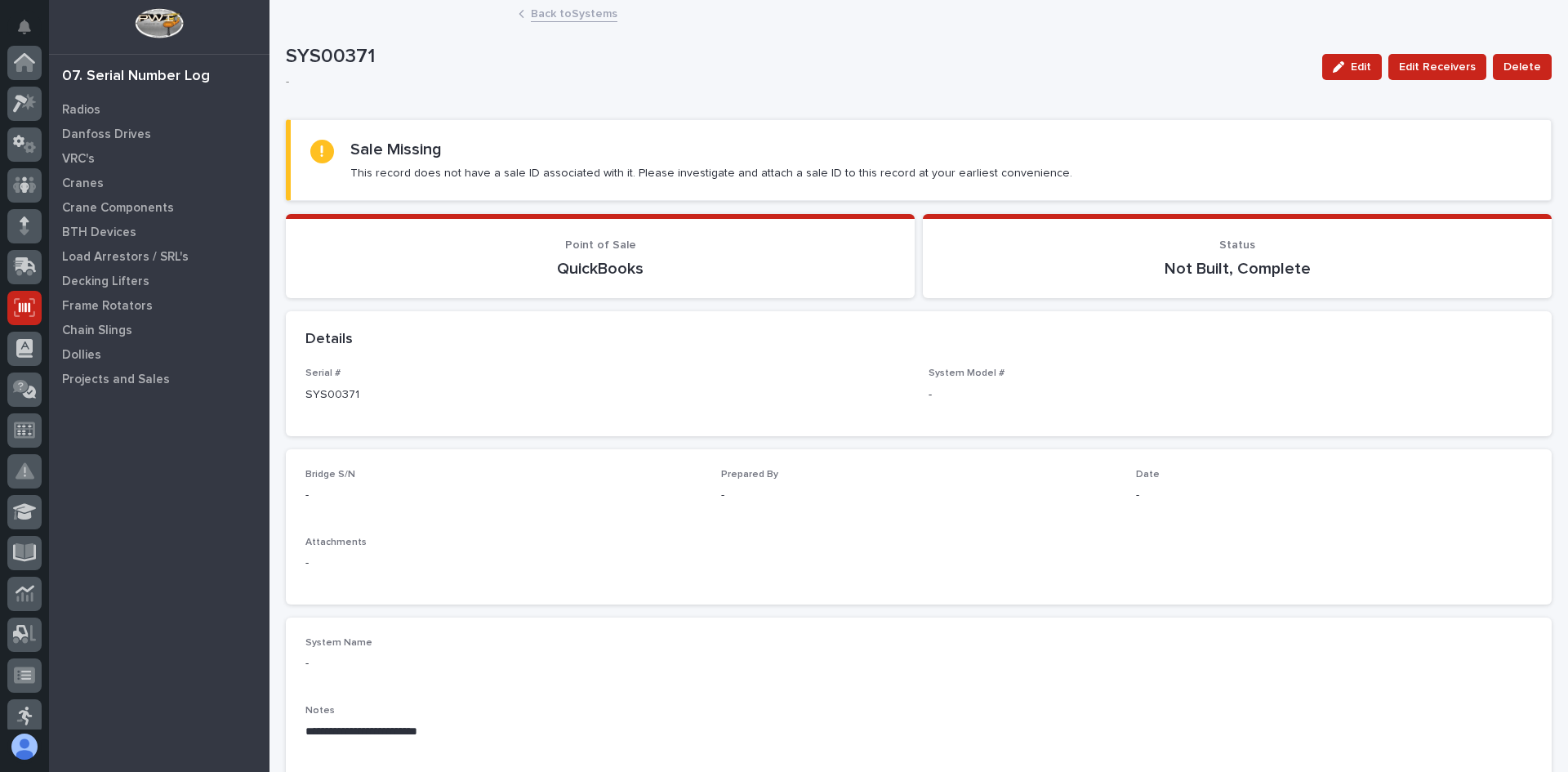
scroll to position [245, 0]
click at [1346, 66] on div "button" at bounding box center [1341, 67] width 18 height 11
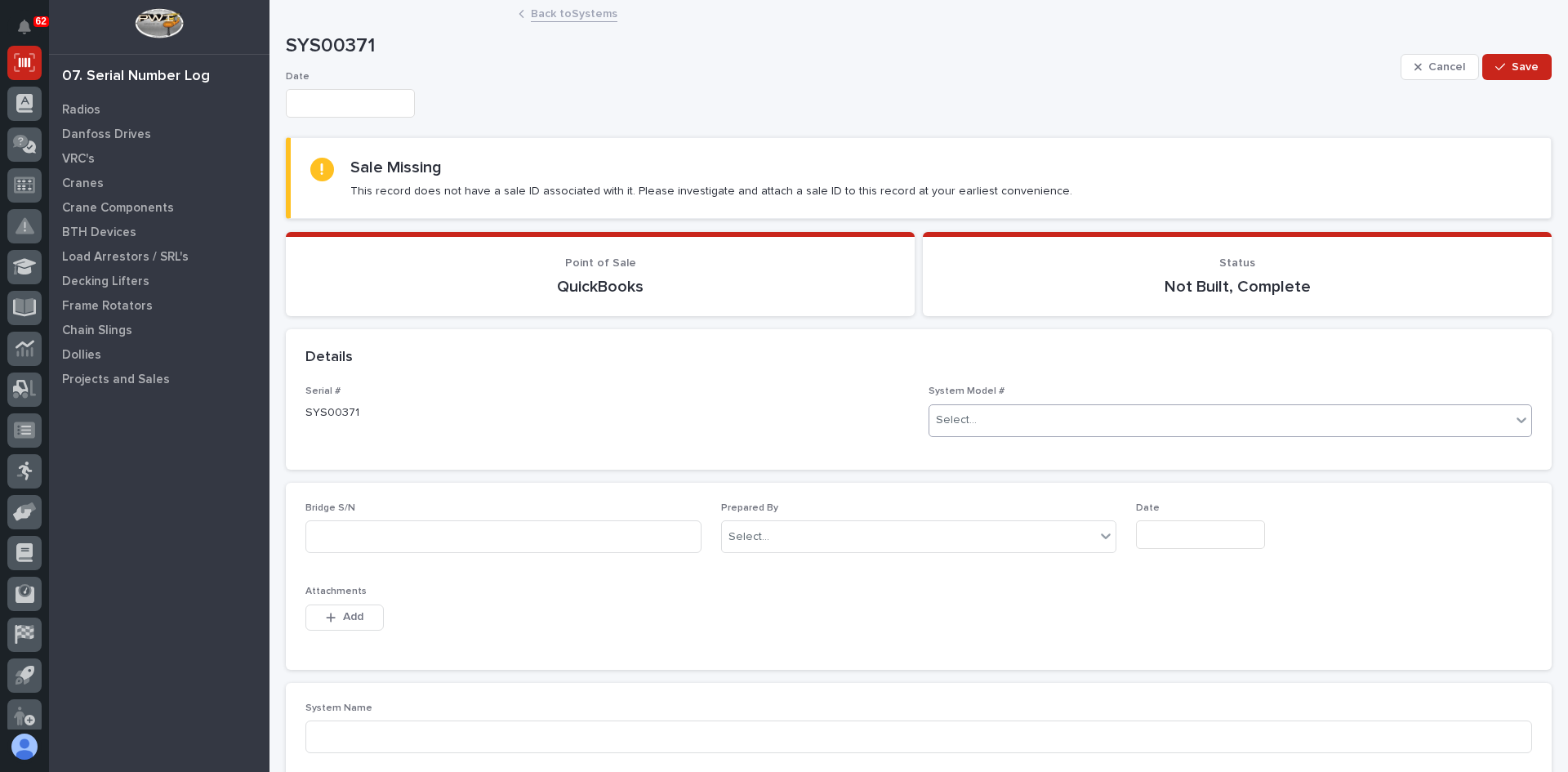
click at [991, 419] on div "Select..." at bounding box center [1220, 420] width 582 height 27
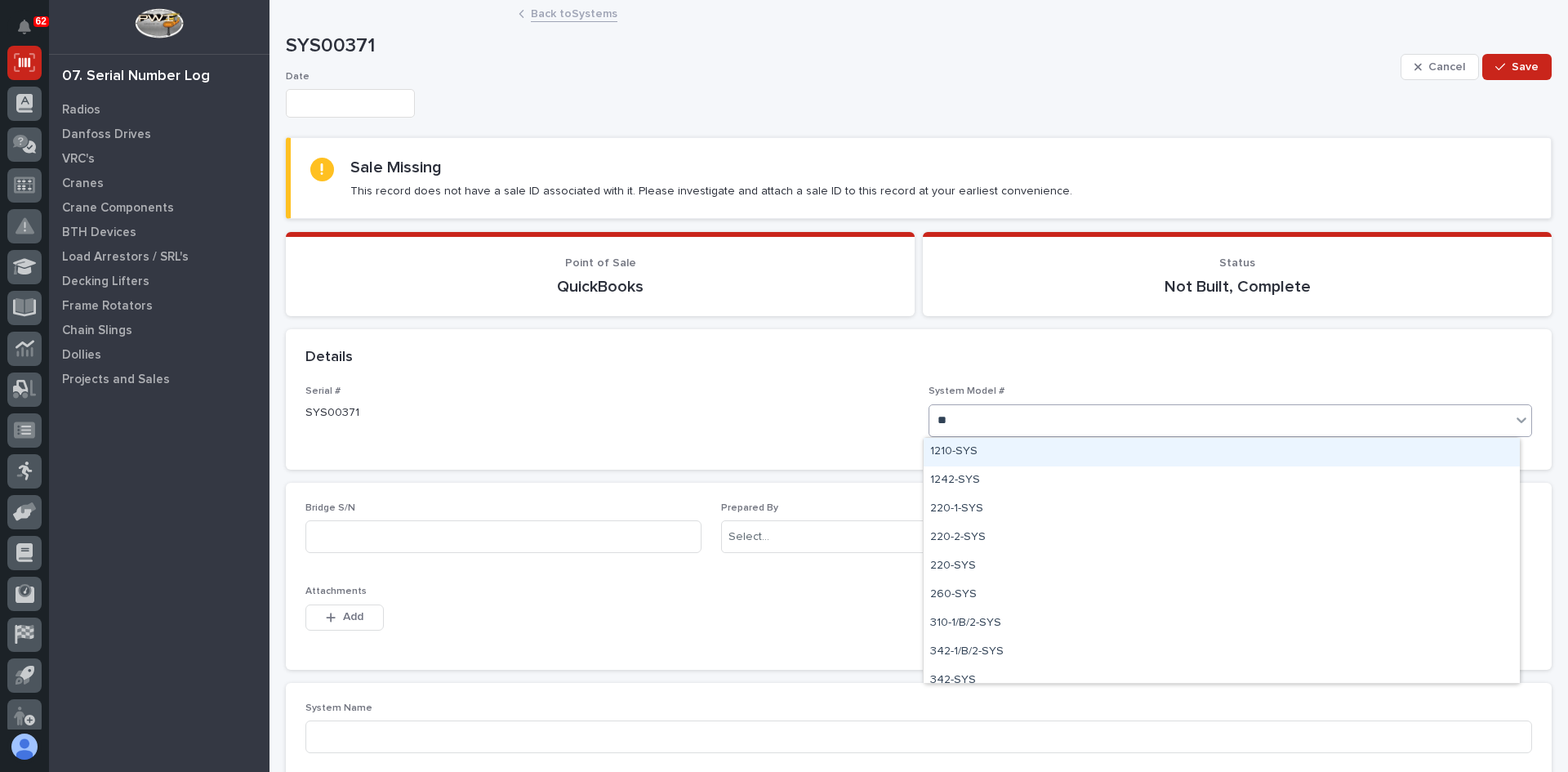
type input "***"
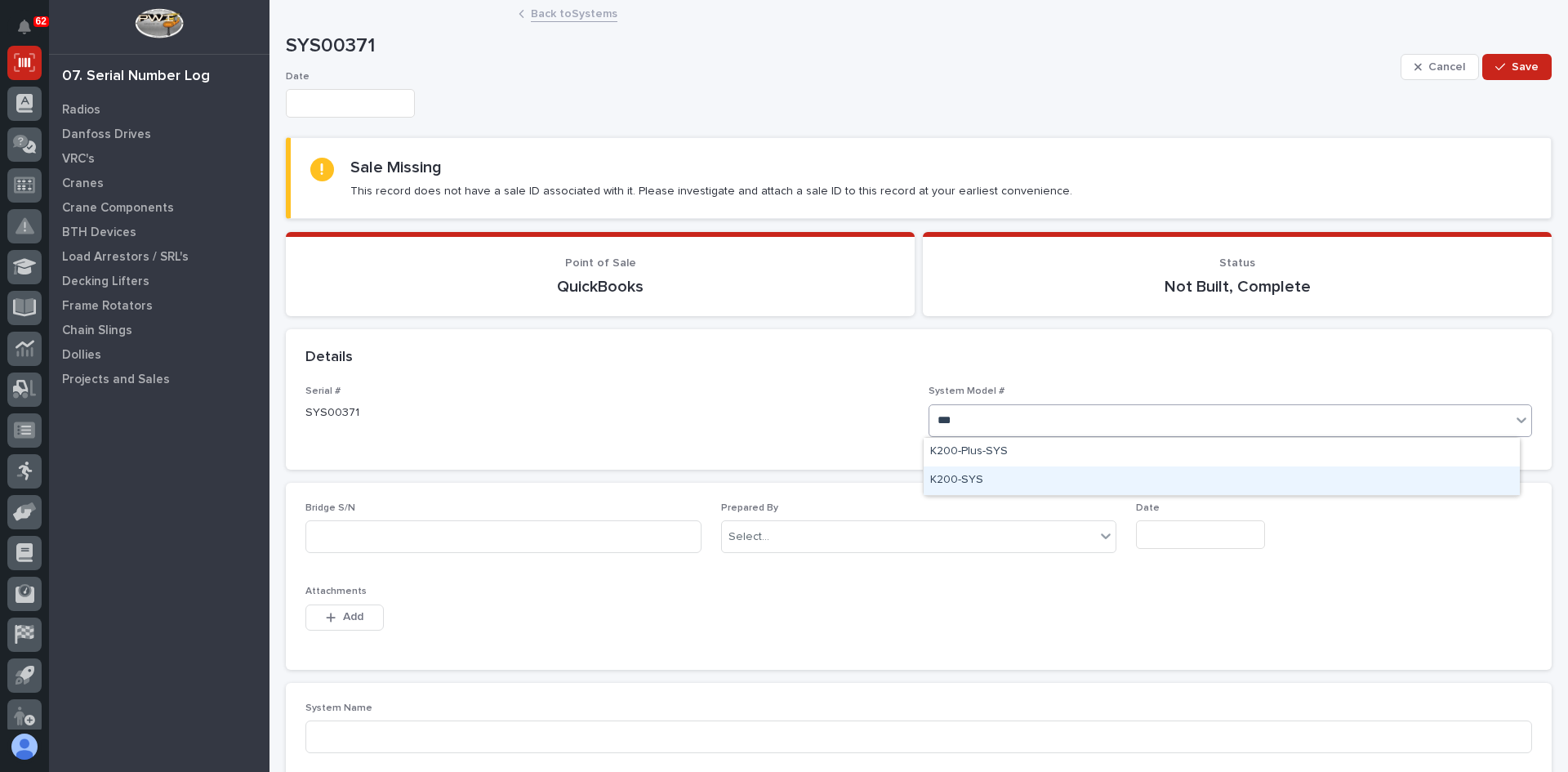
click at [965, 479] on div "K200-SYS" at bounding box center [1221, 480] width 596 height 28
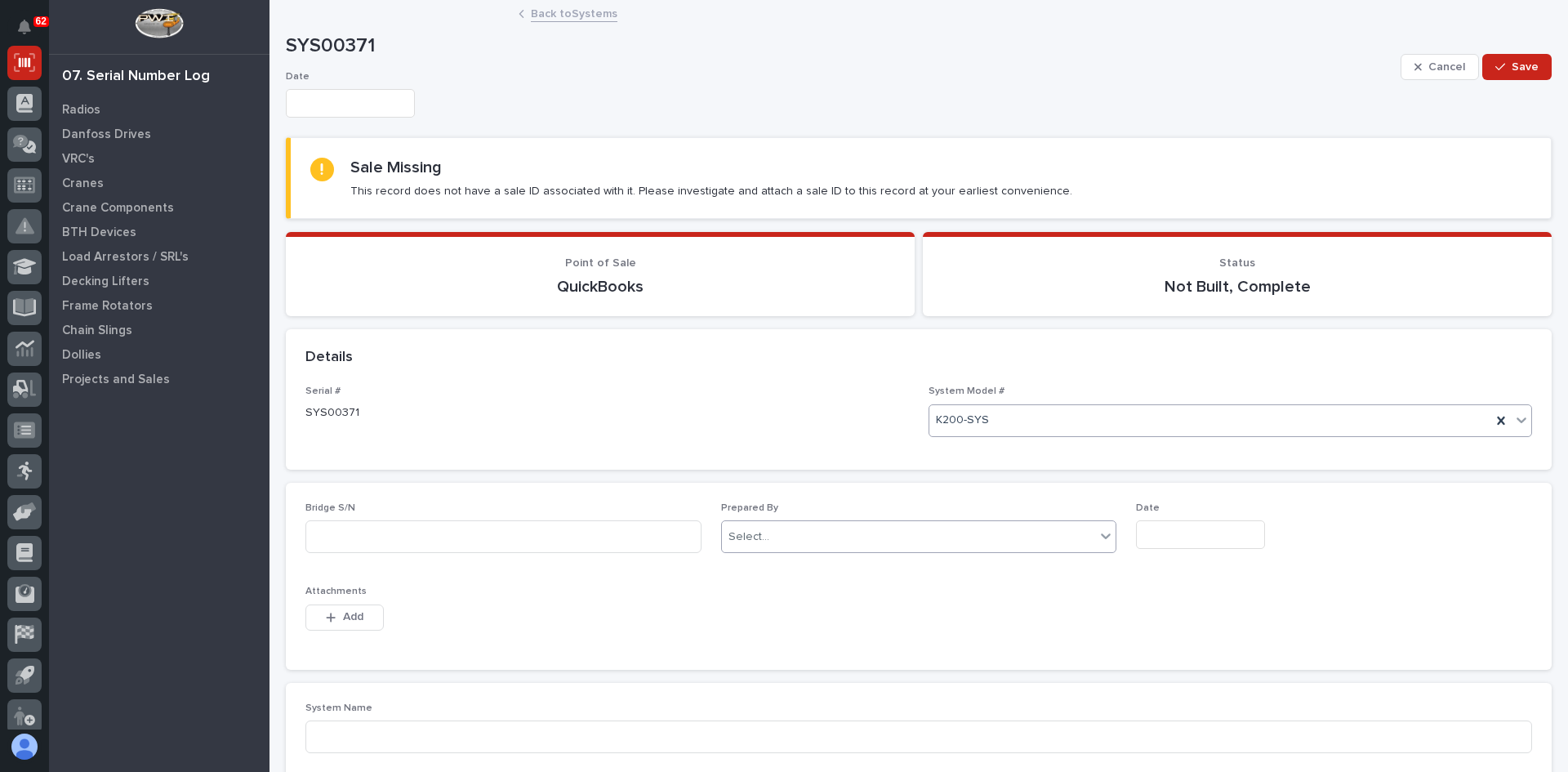
click at [780, 536] on div "Select..." at bounding box center [909, 537] width 374 height 27
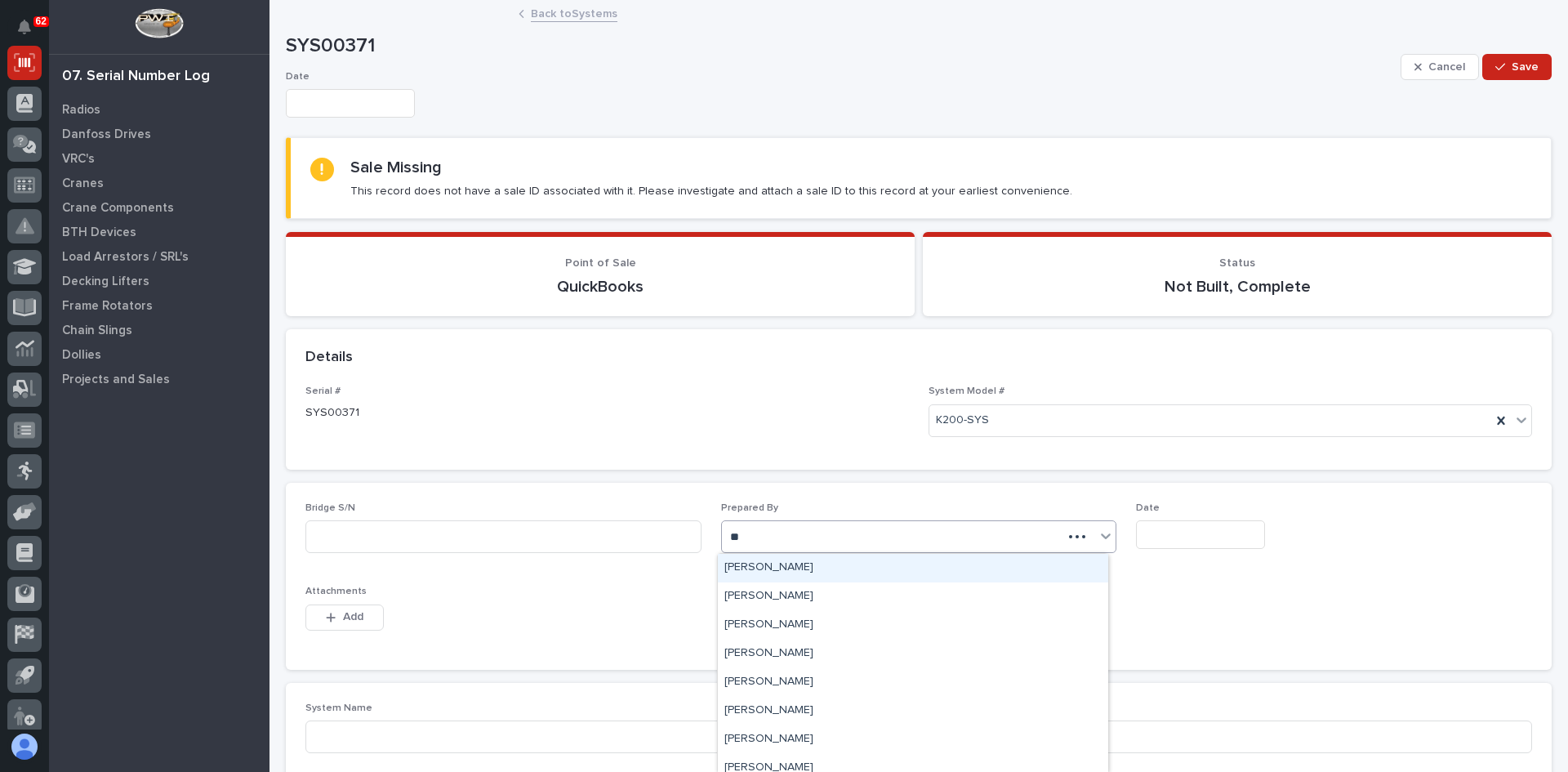
type input "***"
click at [767, 595] on div "[PERSON_NAME]" at bounding box center [912, 596] width 390 height 28
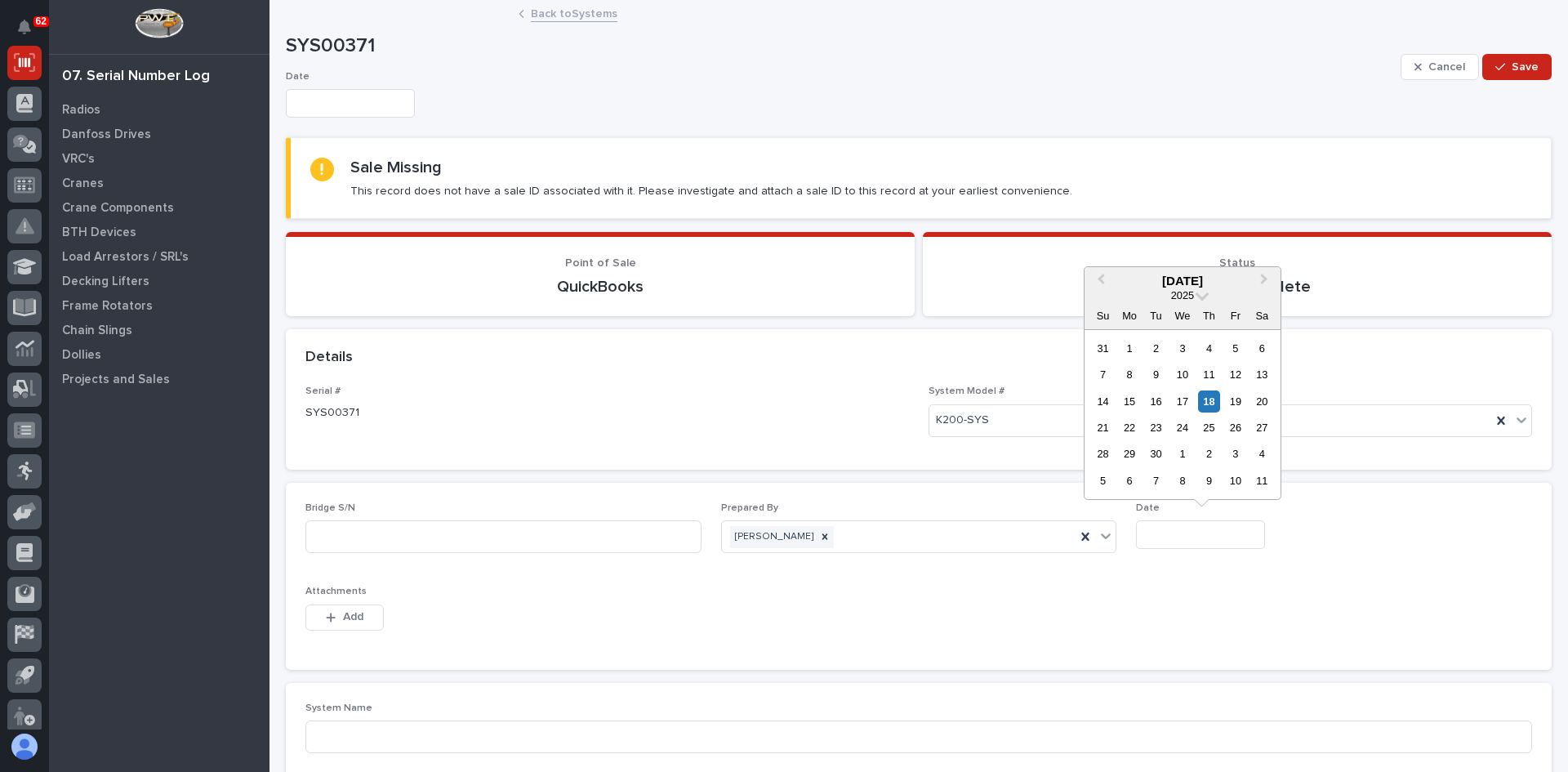
click at [1185, 537] on input "text" at bounding box center [1200, 534] width 129 height 28
click at [1183, 401] on div "17" at bounding box center [1182, 401] width 22 height 22
type input "**********"
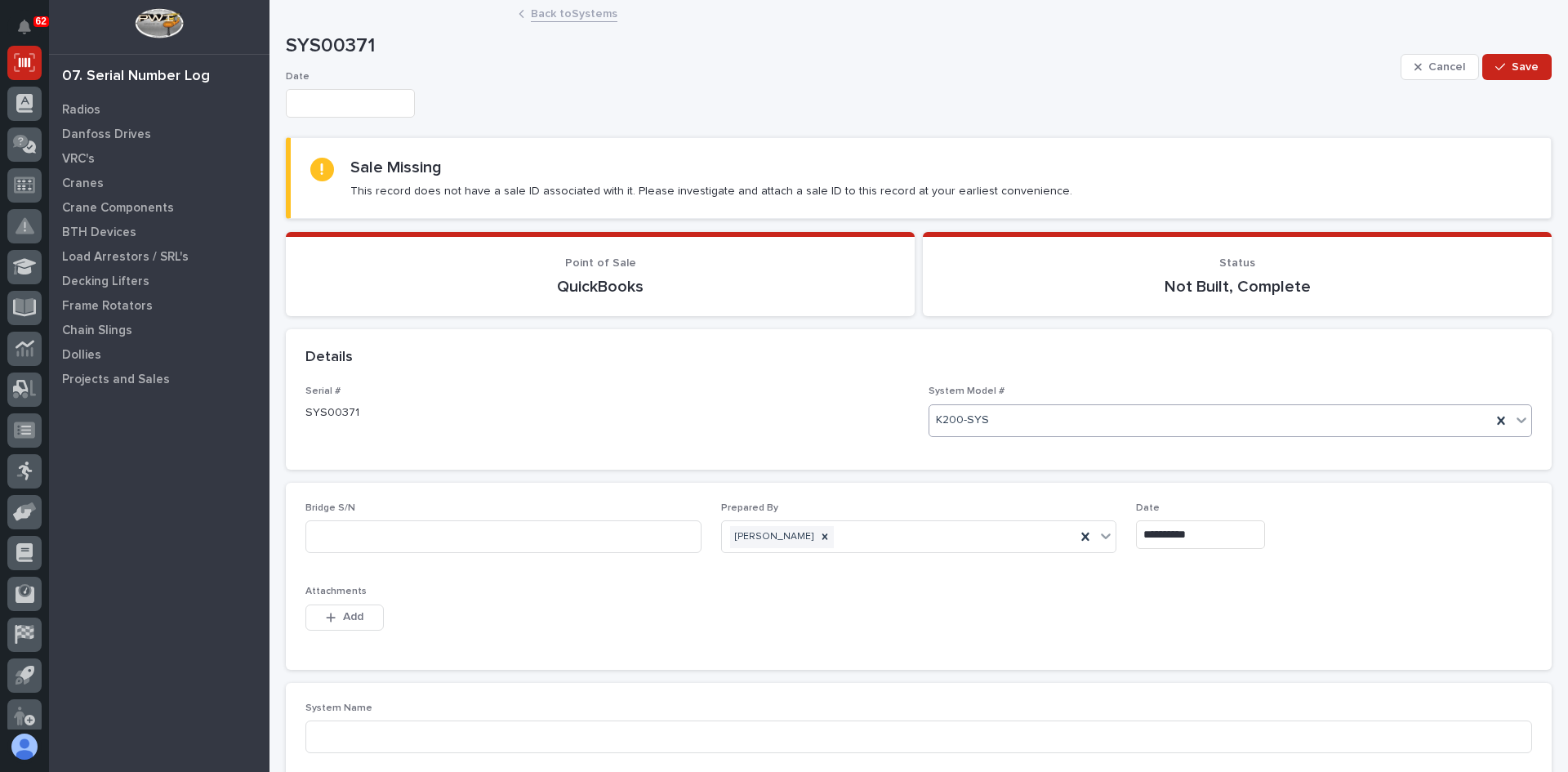
type input "**********"
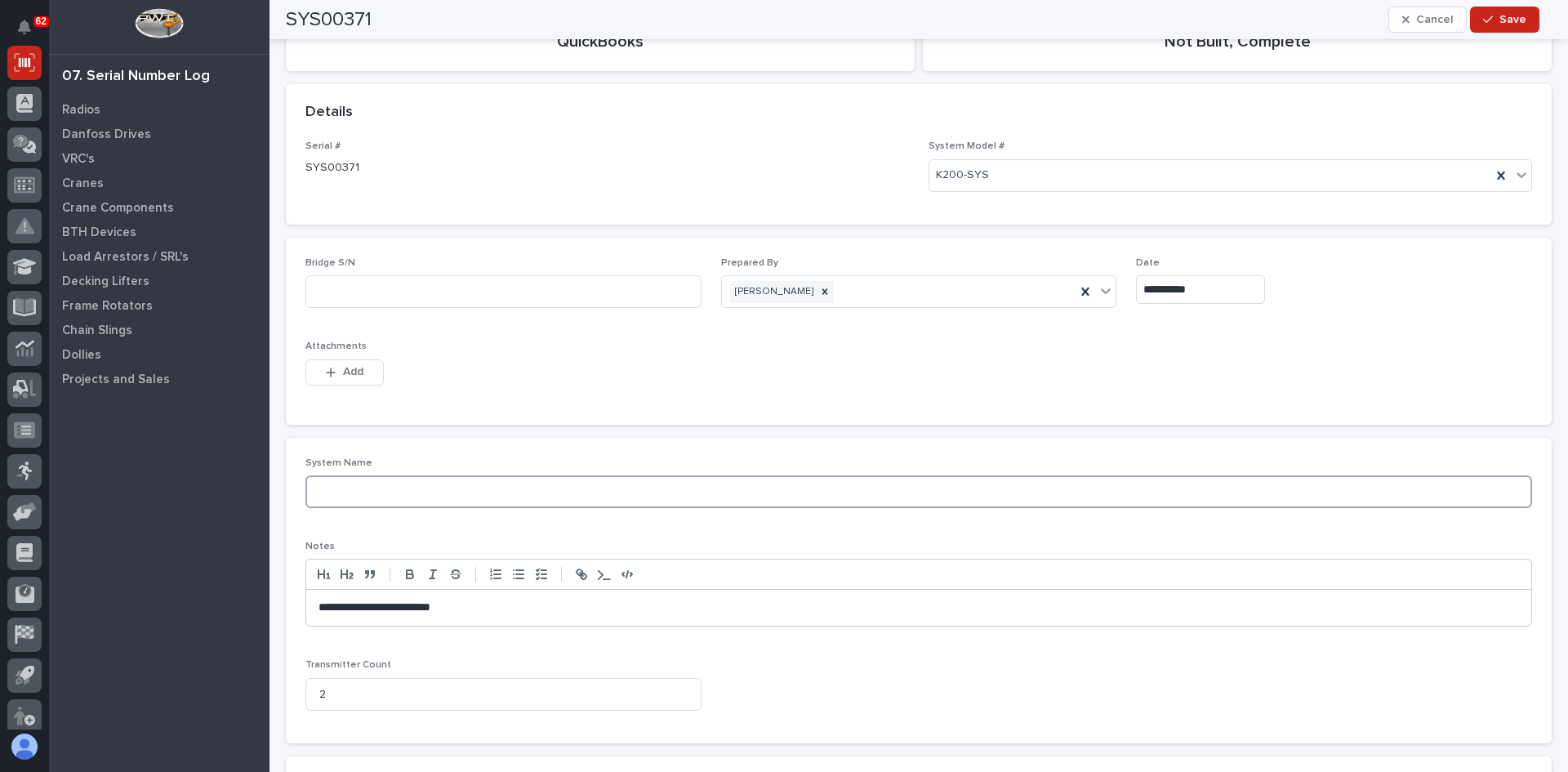
click at [349, 488] on input at bounding box center [919, 491] width 1226 height 32
type input "ROOF SET"
drag, startPoint x: 501, startPoint y: 610, endPoint x: 216, endPoint y: 615, distance: 285.0
click at [270, 614] on div "**********" at bounding box center [919, 732] width 1298 height 1954
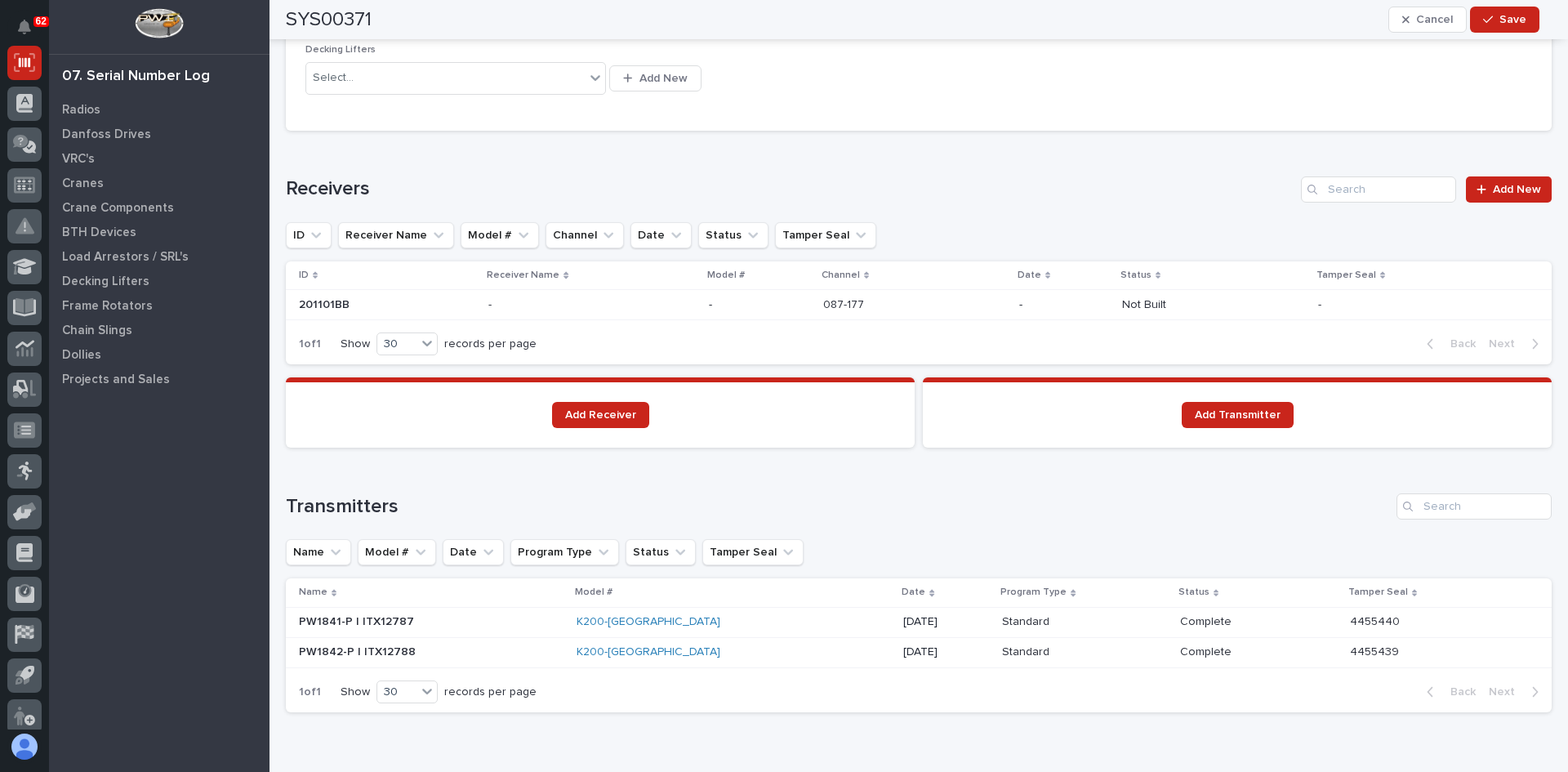
scroll to position [1183, 0]
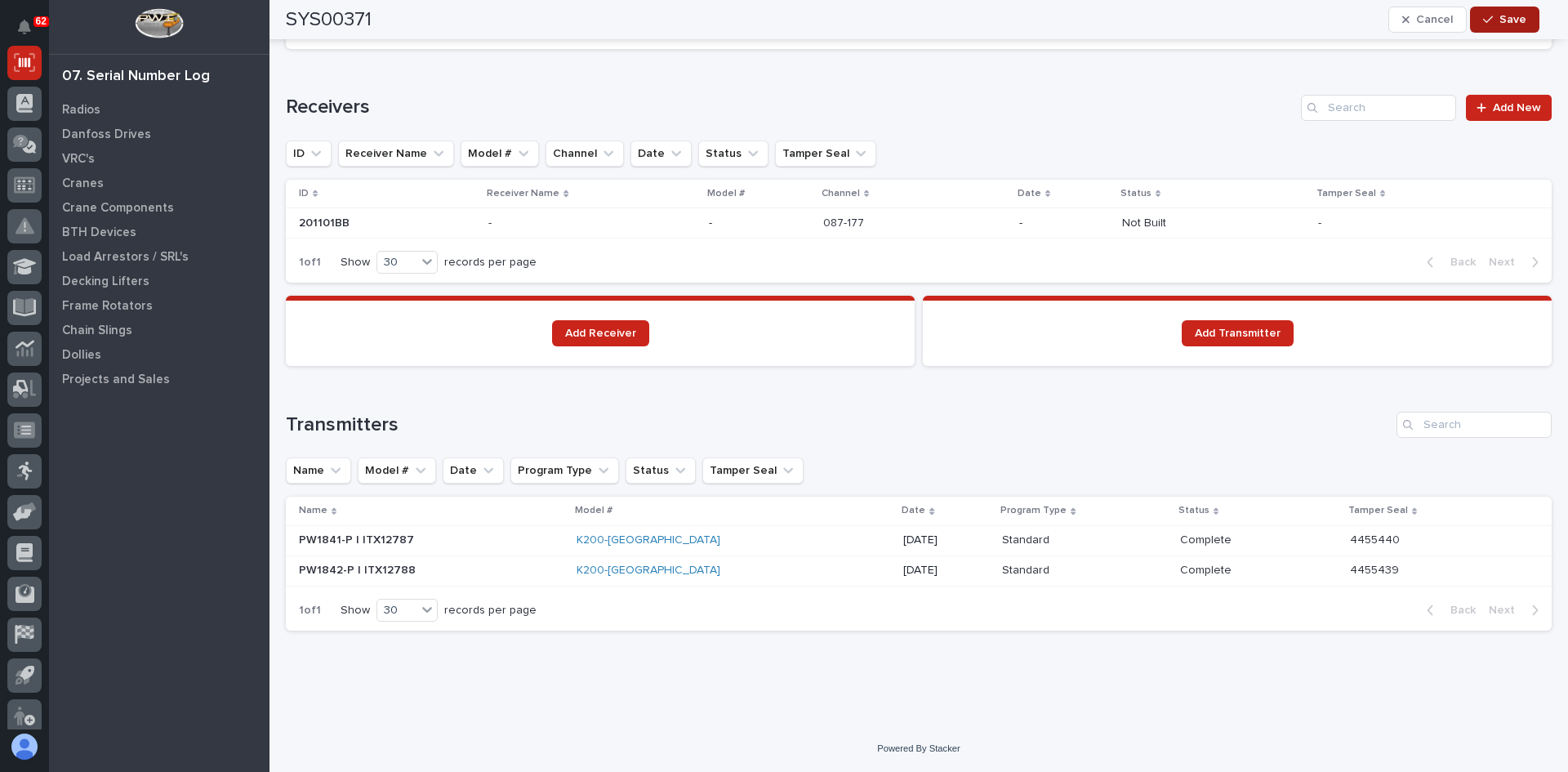
click at [1516, 19] on span "Save" at bounding box center [1513, 19] width 27 height 15
click at [458, 220] on p at bounding box center [387, 223] width 177 height 14
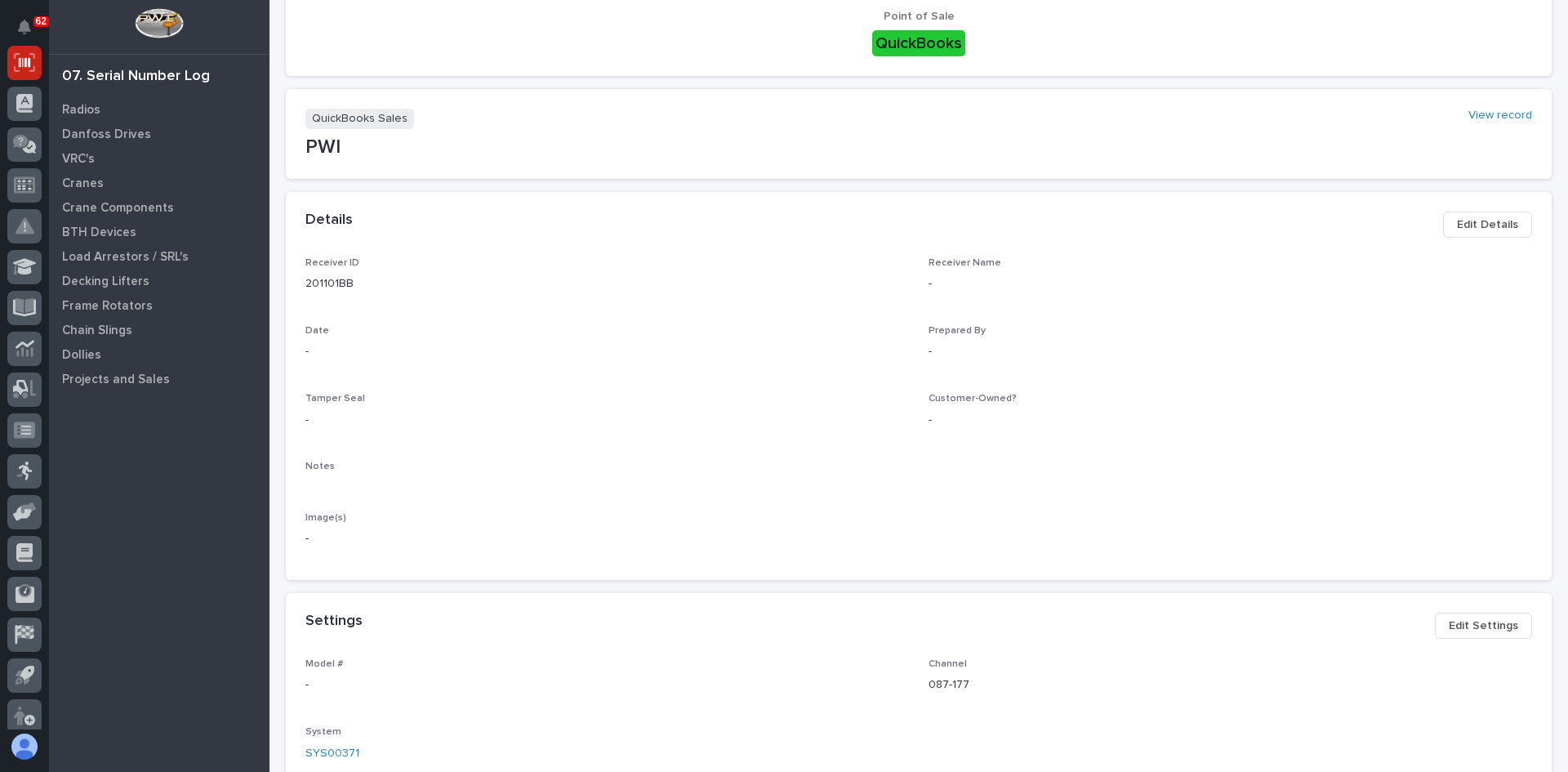
scroll to position [245, 0]
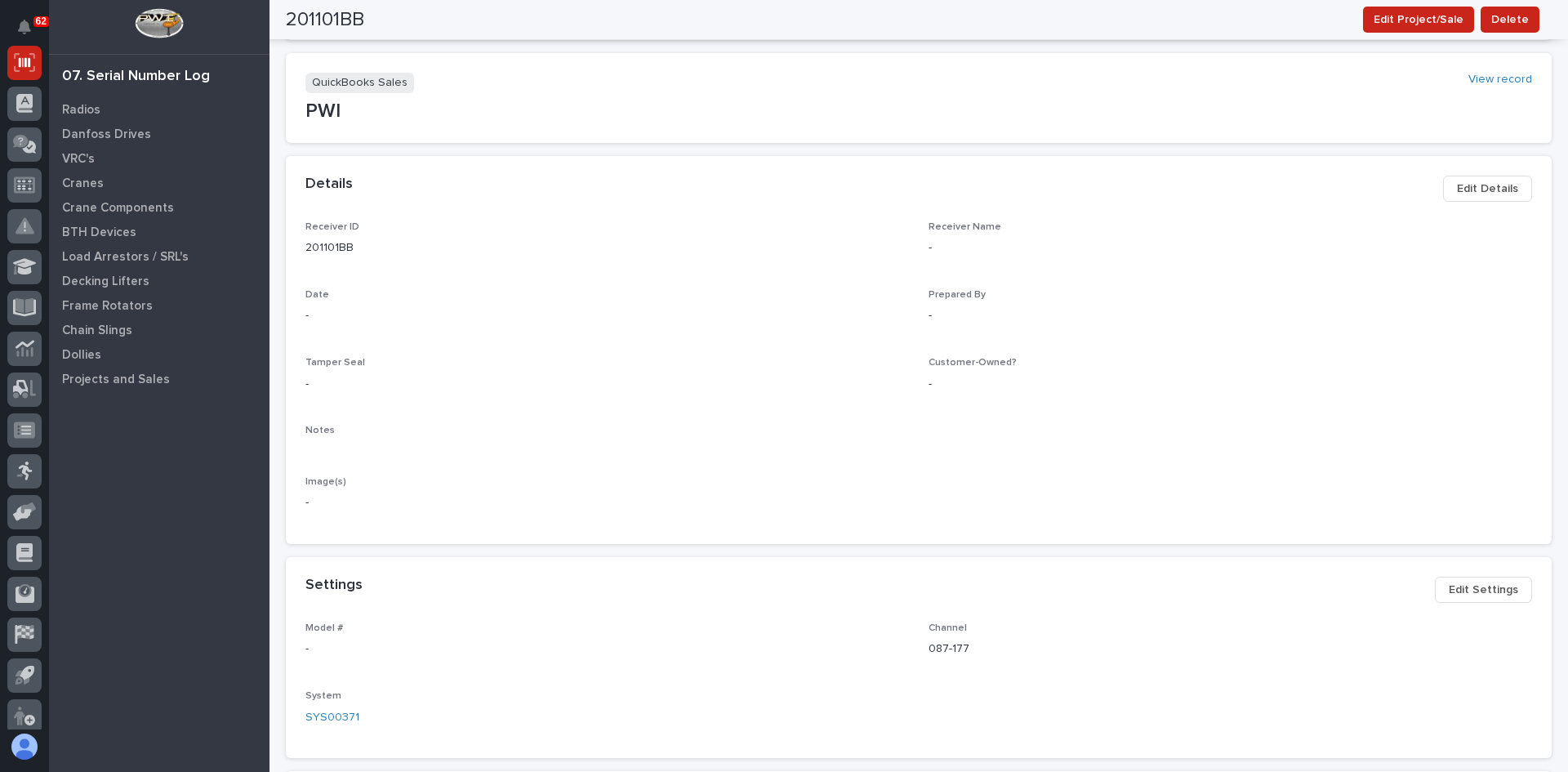
click at [1489, 189] on span "Edit Details" at bounding box center [1488, 188] width 61 height 20
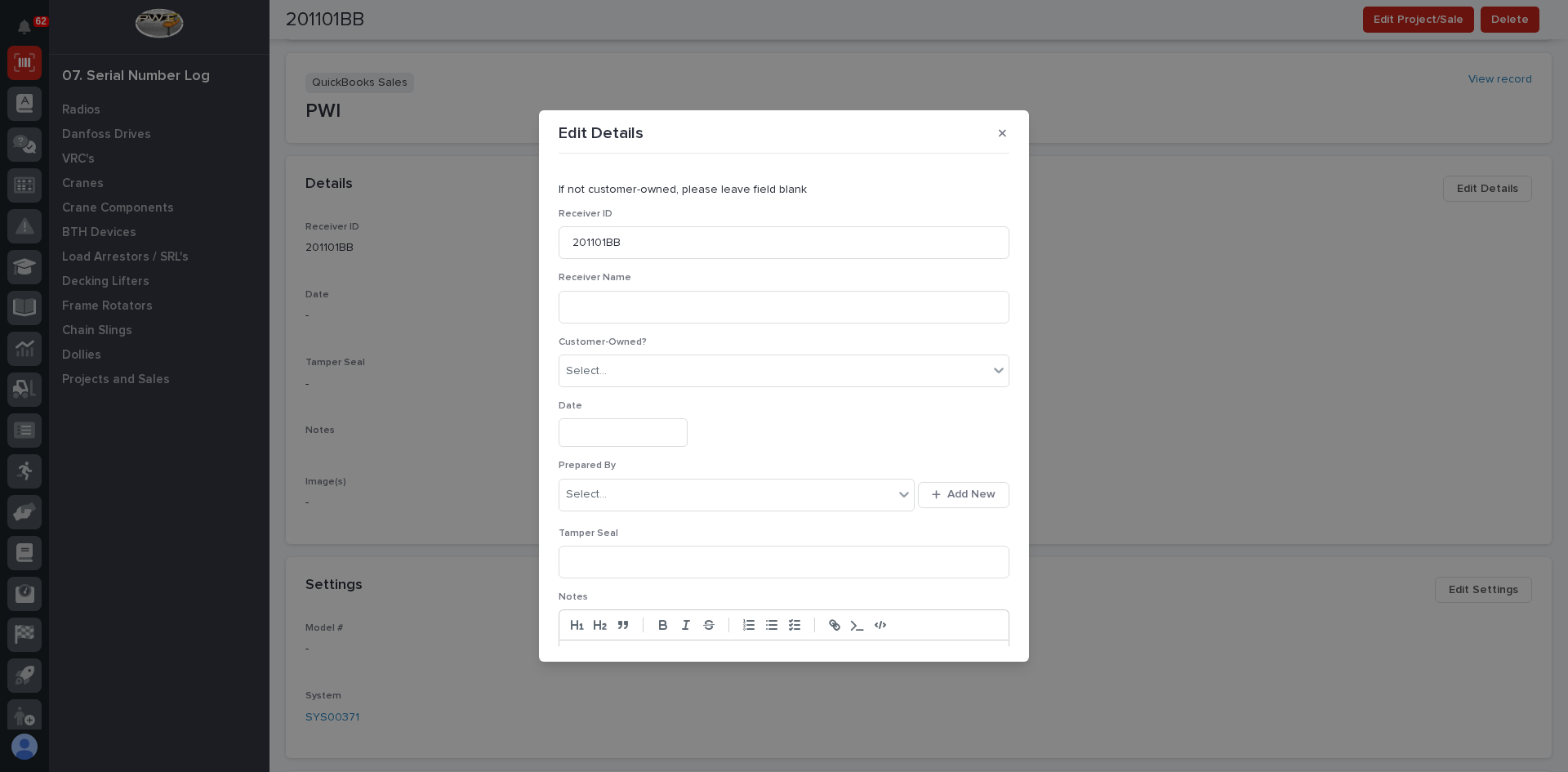
scroll to position [0, 0]
click at [633, 493] on div "Select..." at bounding box center [726, 496] width 334 height 27
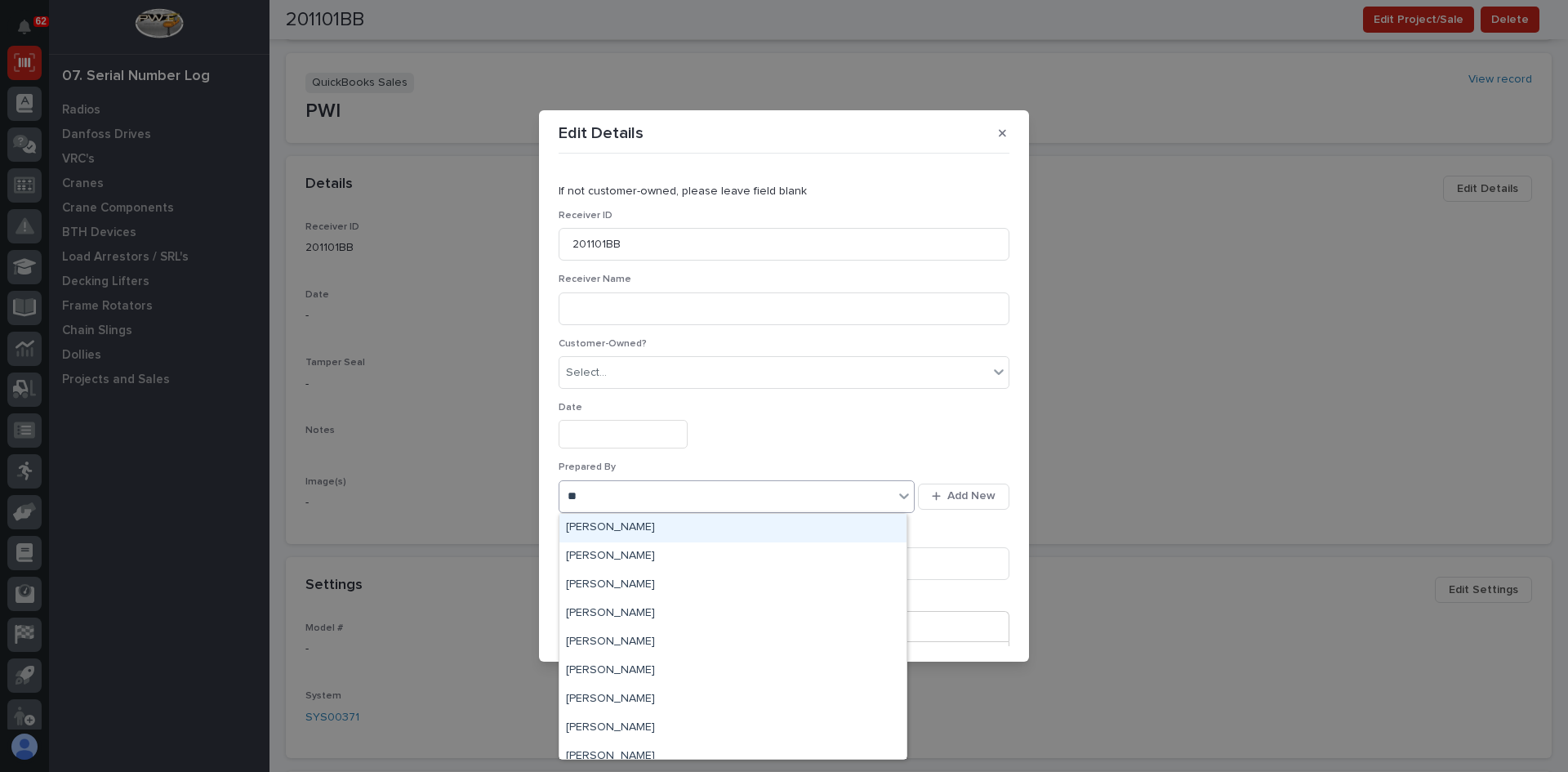
type input "***"
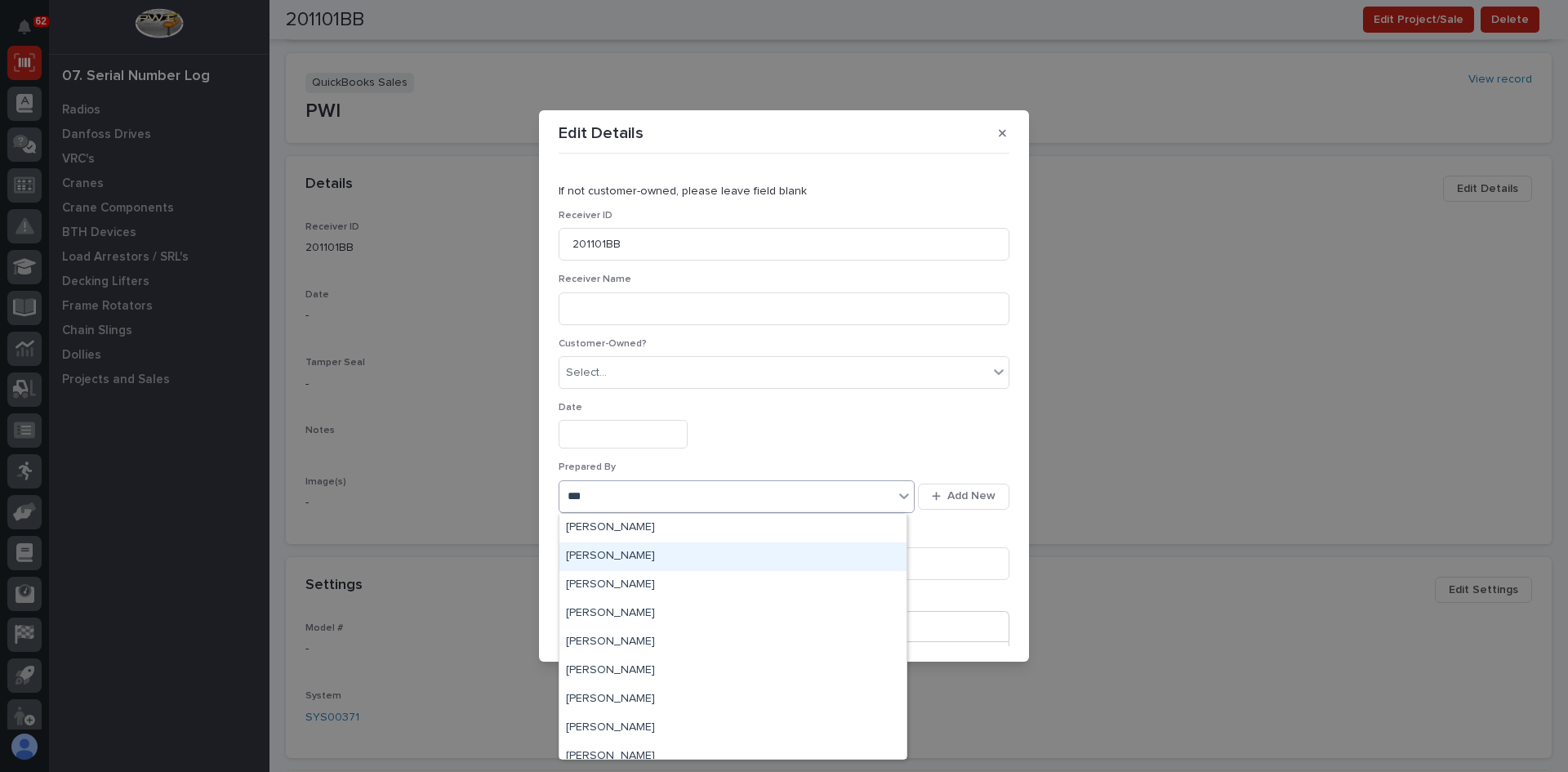
click at [634, 558] on div "[PERSON_NAME]" at bounding box center [733, 556] width 347 height 28
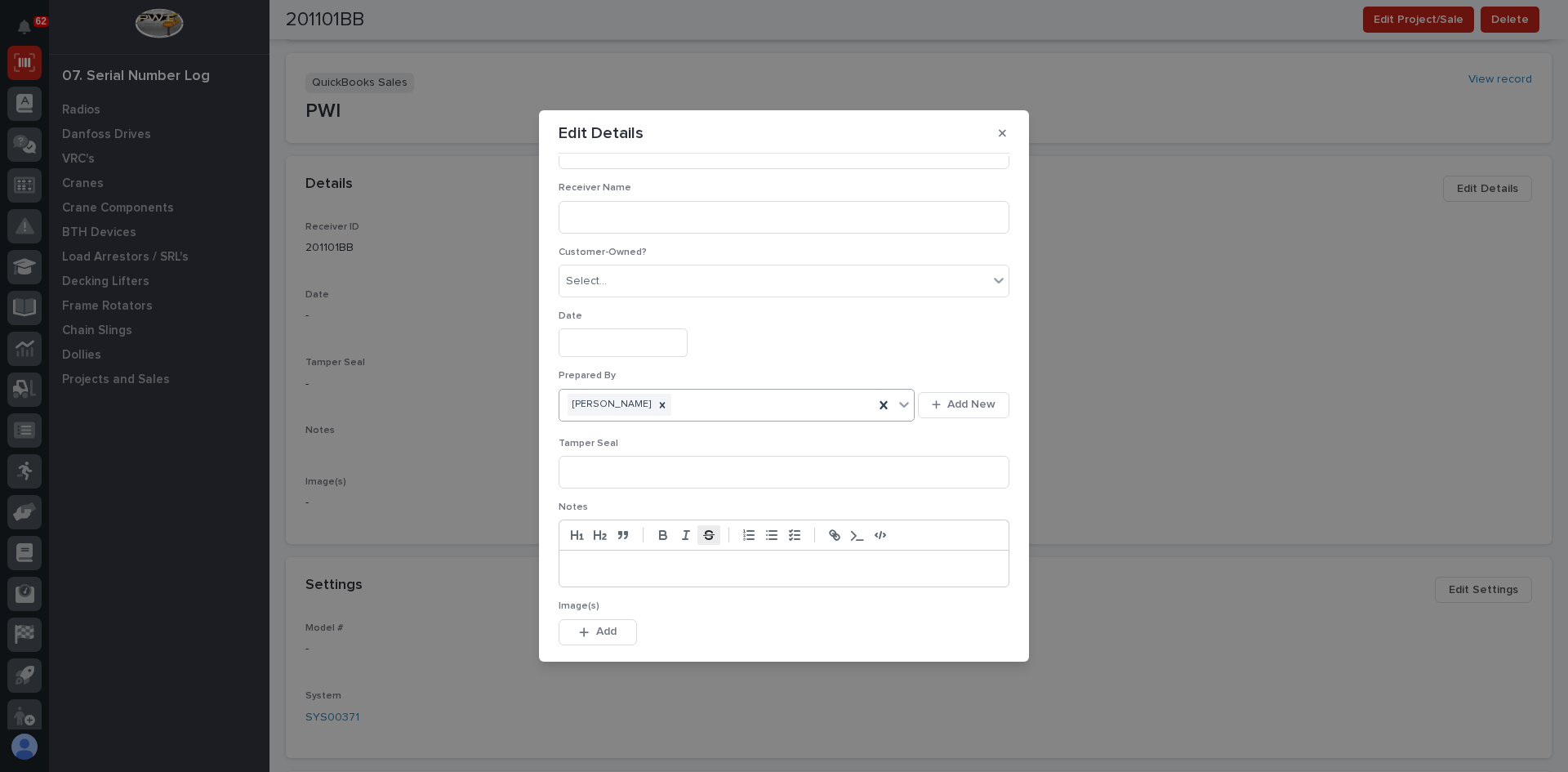
scroll to position [163, 0]
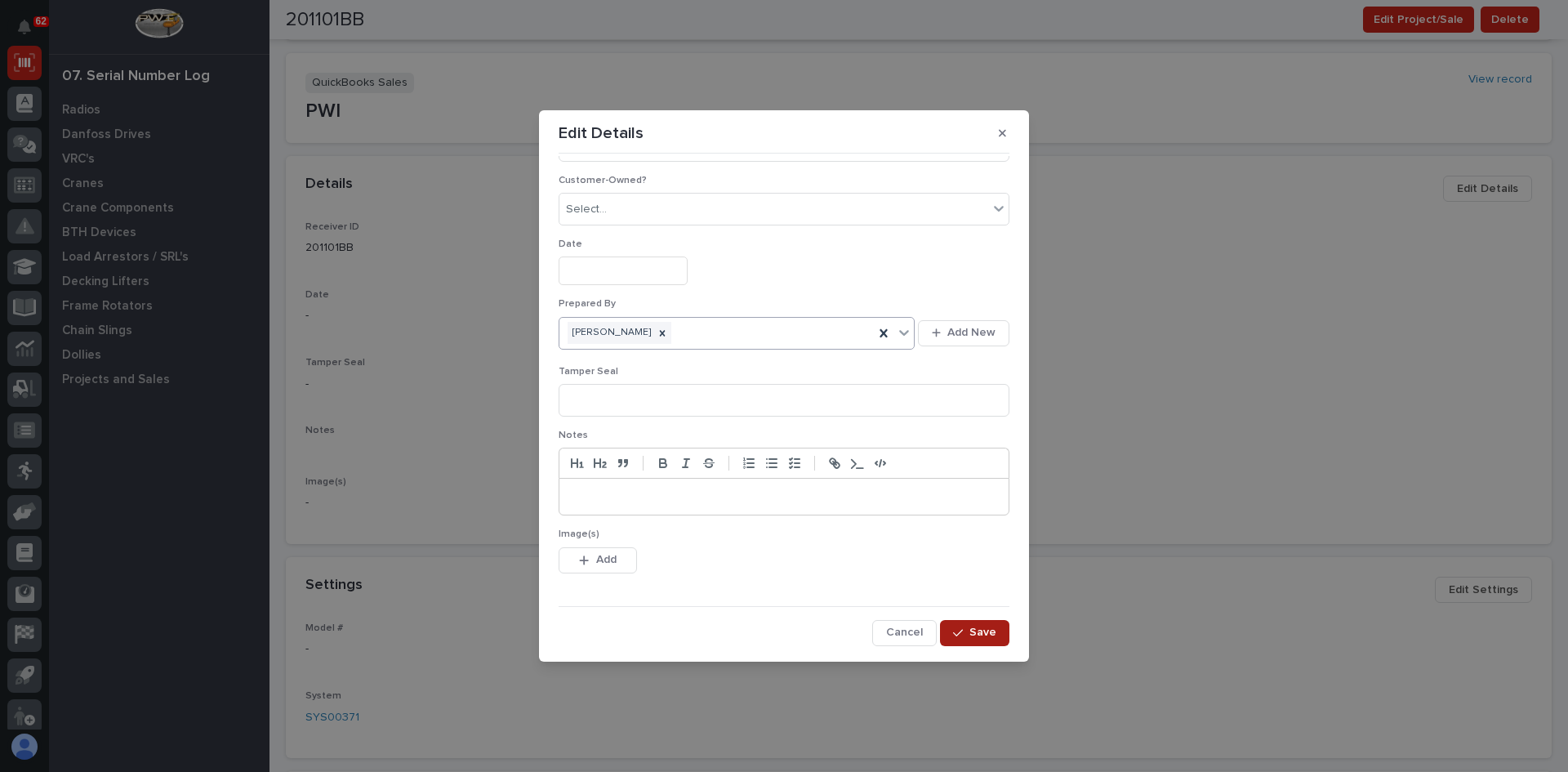
click at [978, 632] on span "Save" at bounding box center [983, 631] width 27 height 15
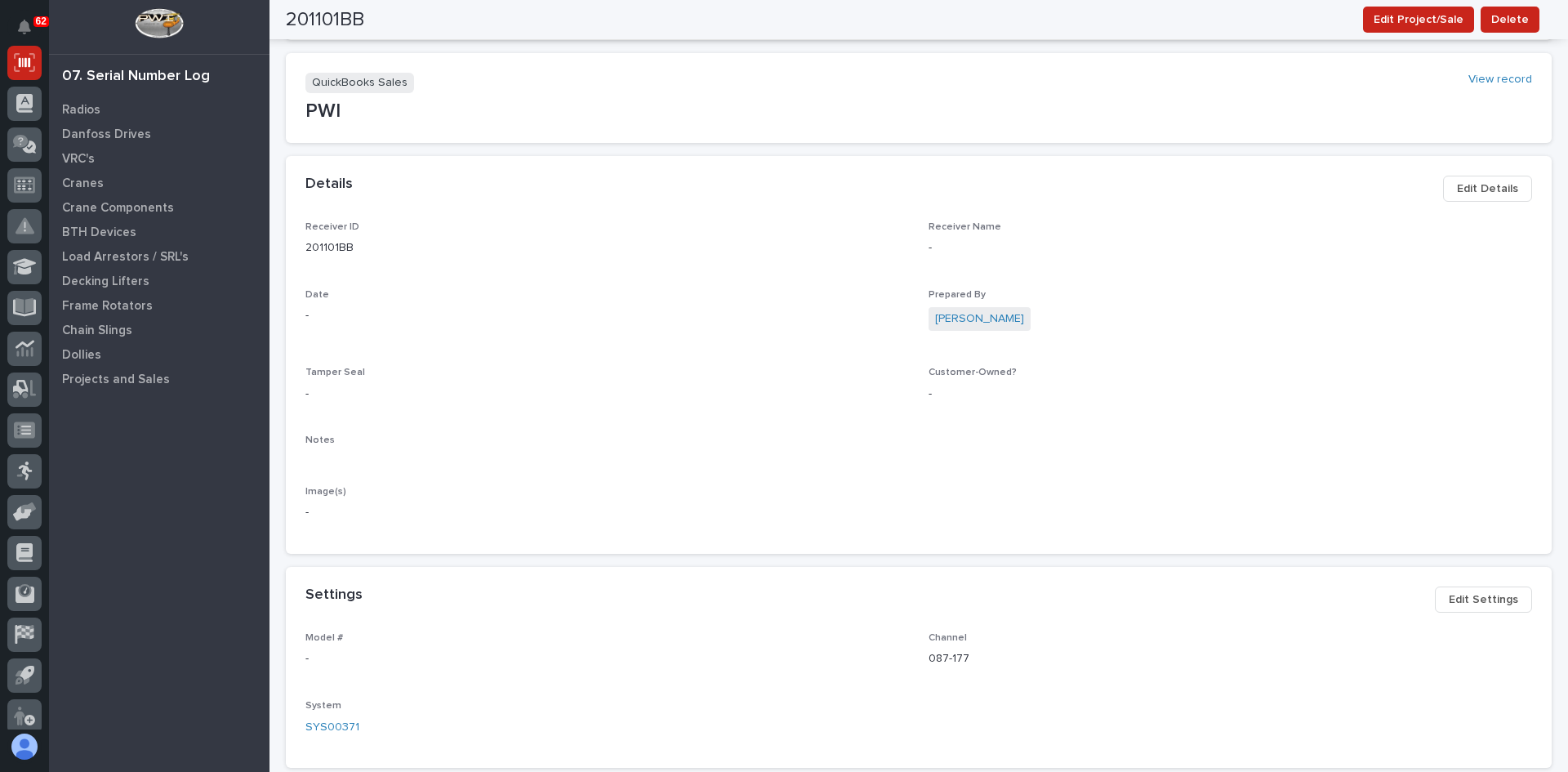
scroll to position [250, 0]
click at [1466, 182] on span "Edit Details" at bounding box center [1488, 184] width 61 height 20
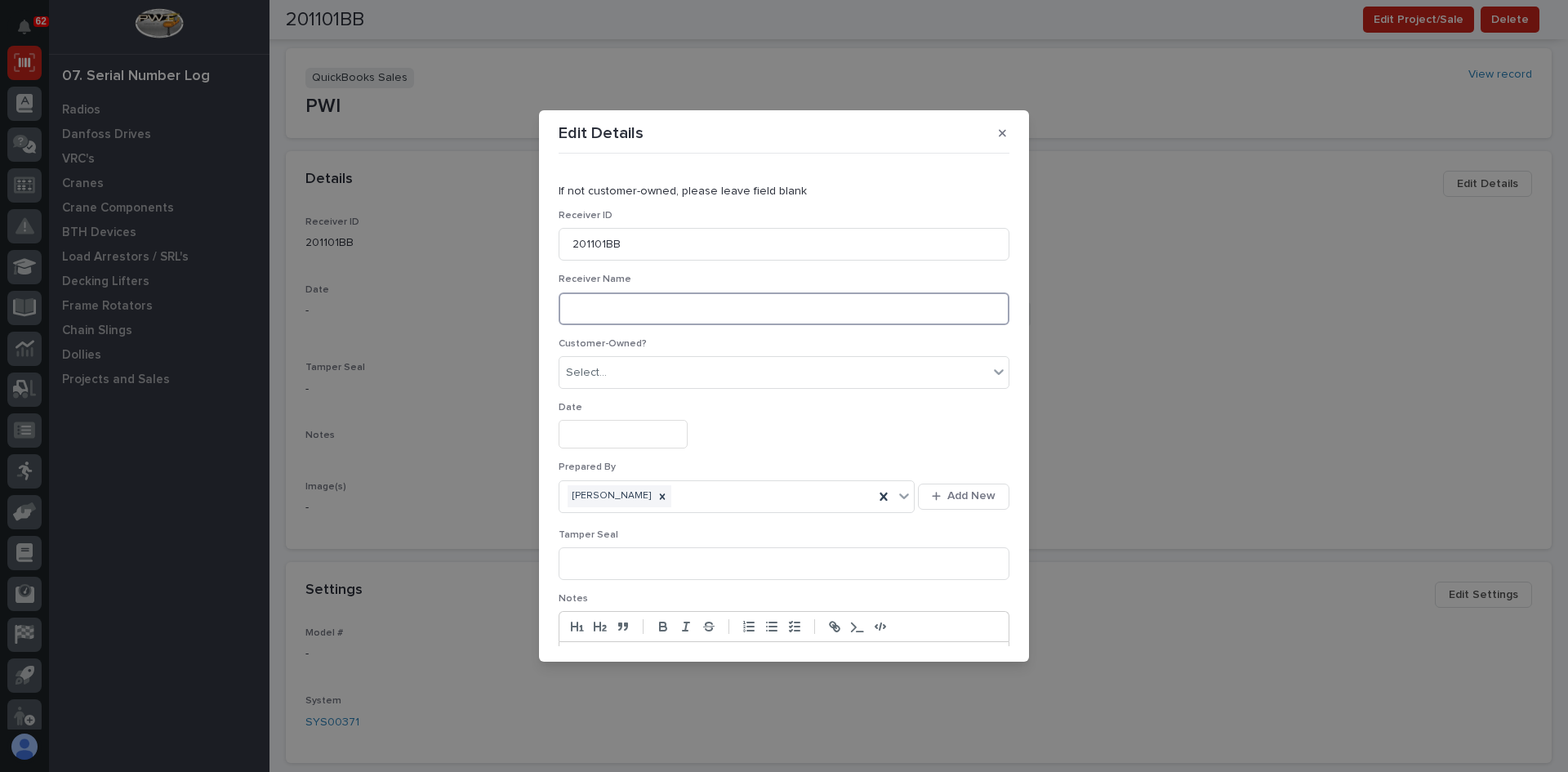
click at [588, 322] on input at bounding box center [784, 308] width 451 height 32
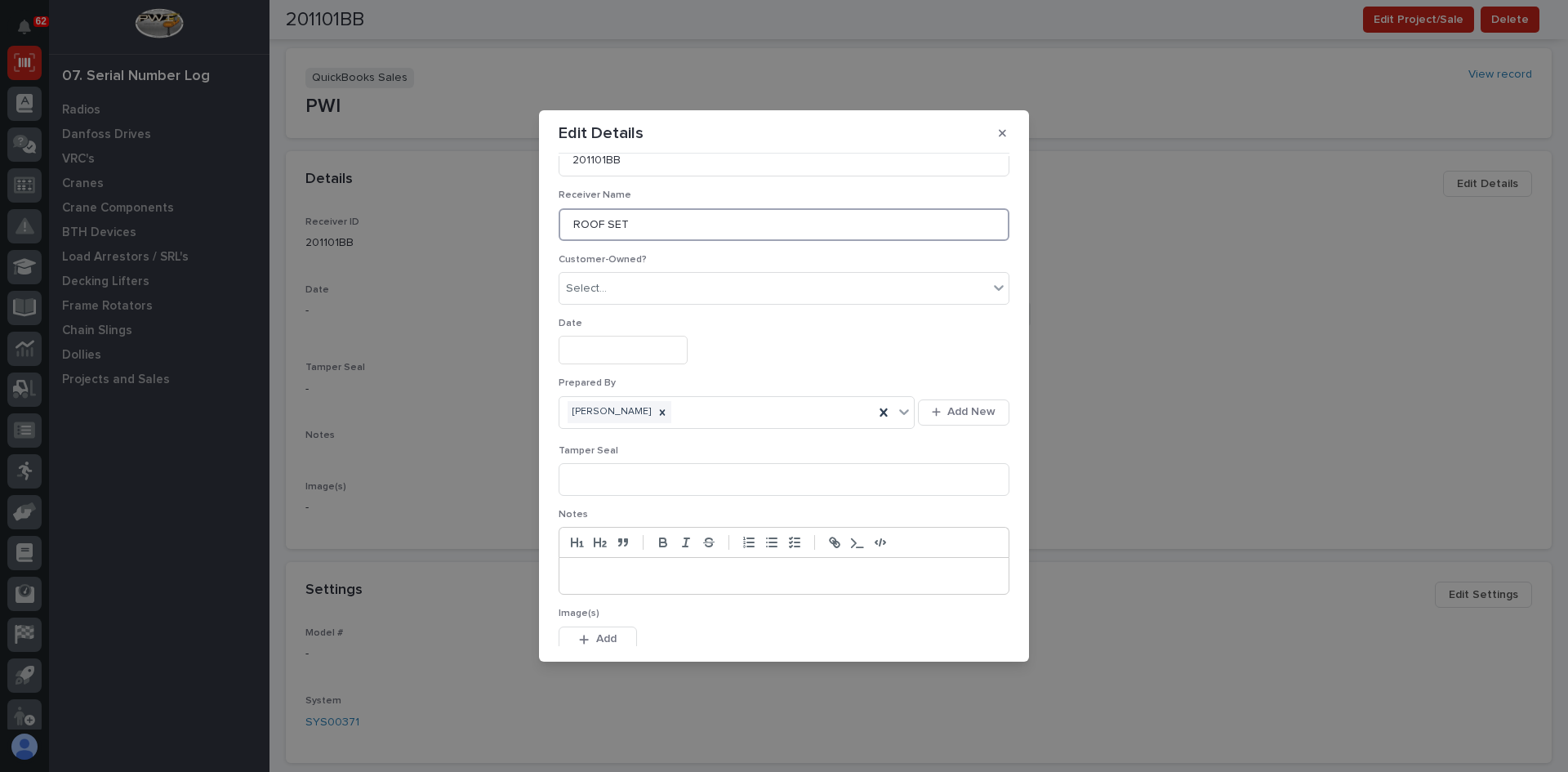
scroll to position [163, 0]
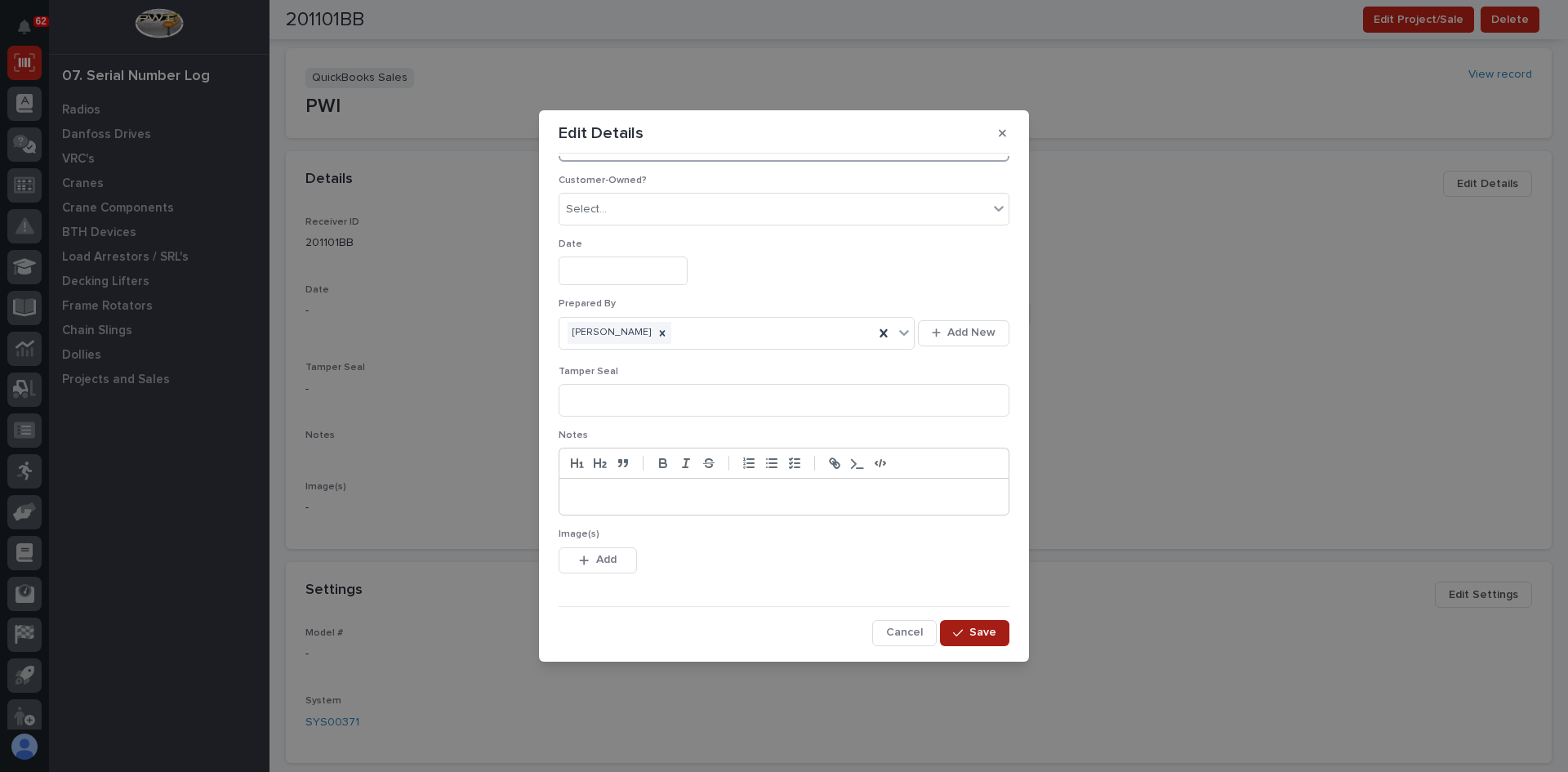
type input "ROOF SET"
click at [974, 633] on span "Save" at bounding box center [983, 631] width 27 height 15
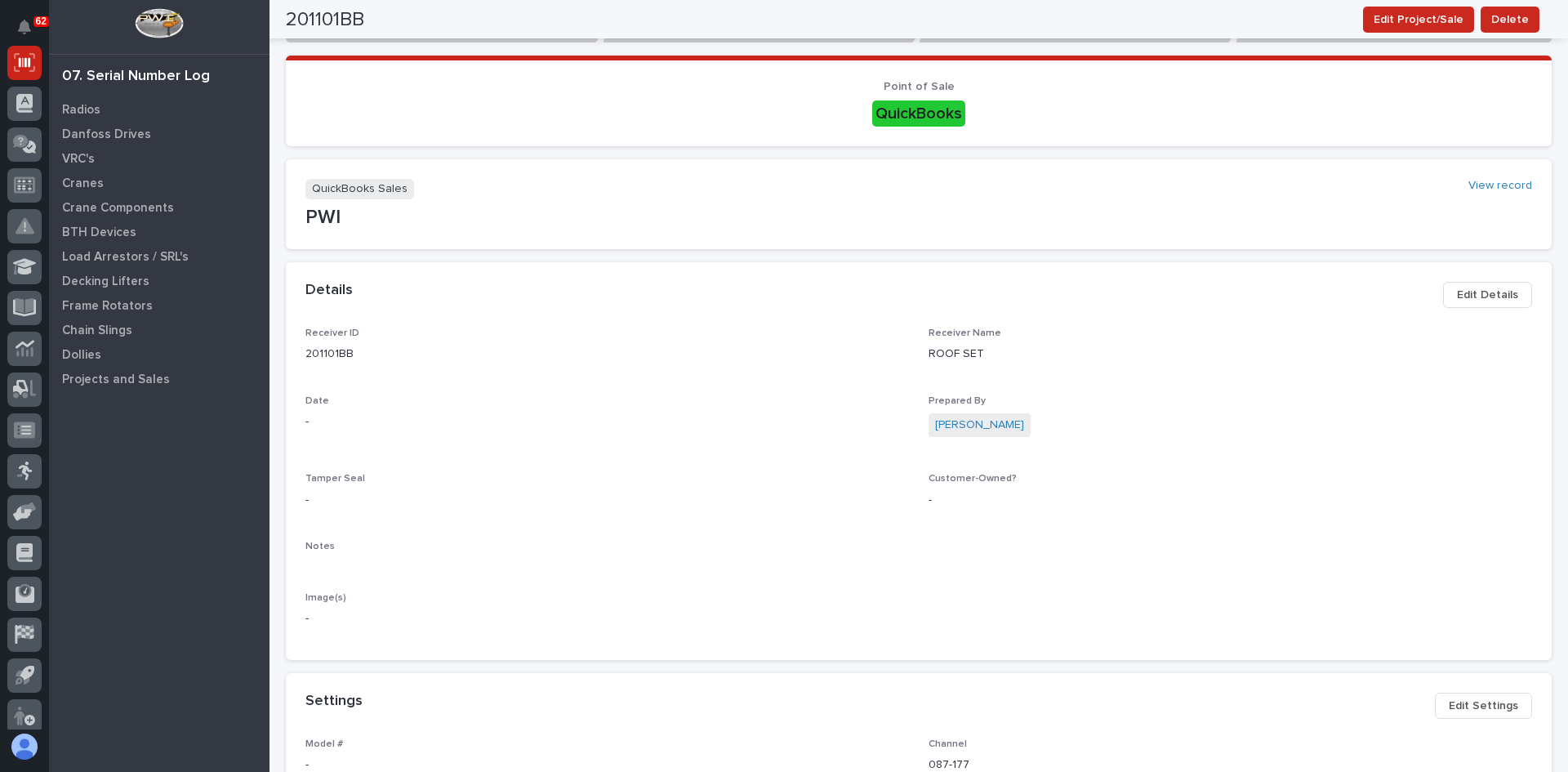
scroll to position [0, 0]
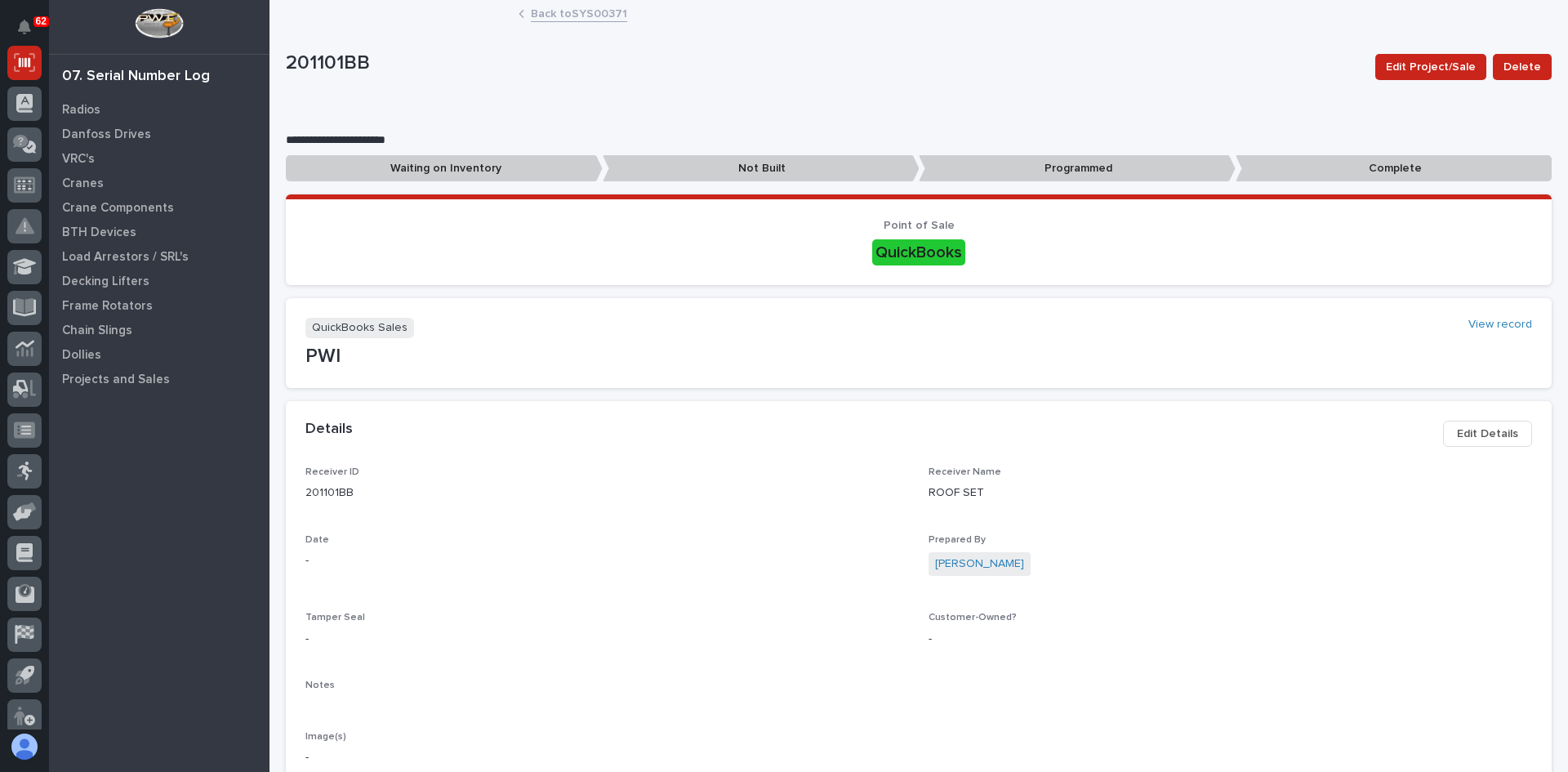
click at [570, 13] on link "Back to SYS00371" at bounding box center [579, 13] width 97 height 19
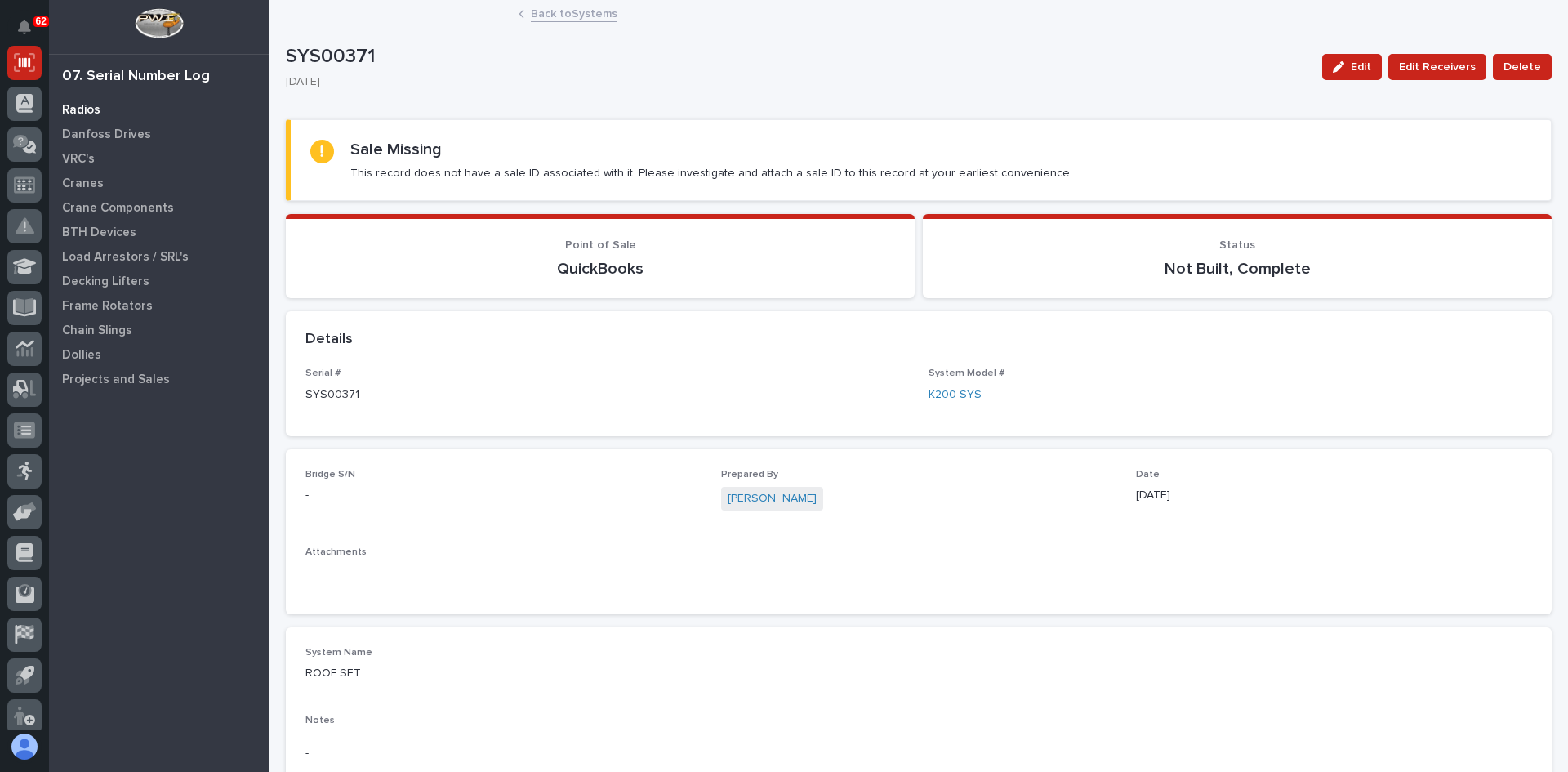
click at [68, 108] on p "Radios" at bounding box center [81, 109] width 38 height 15
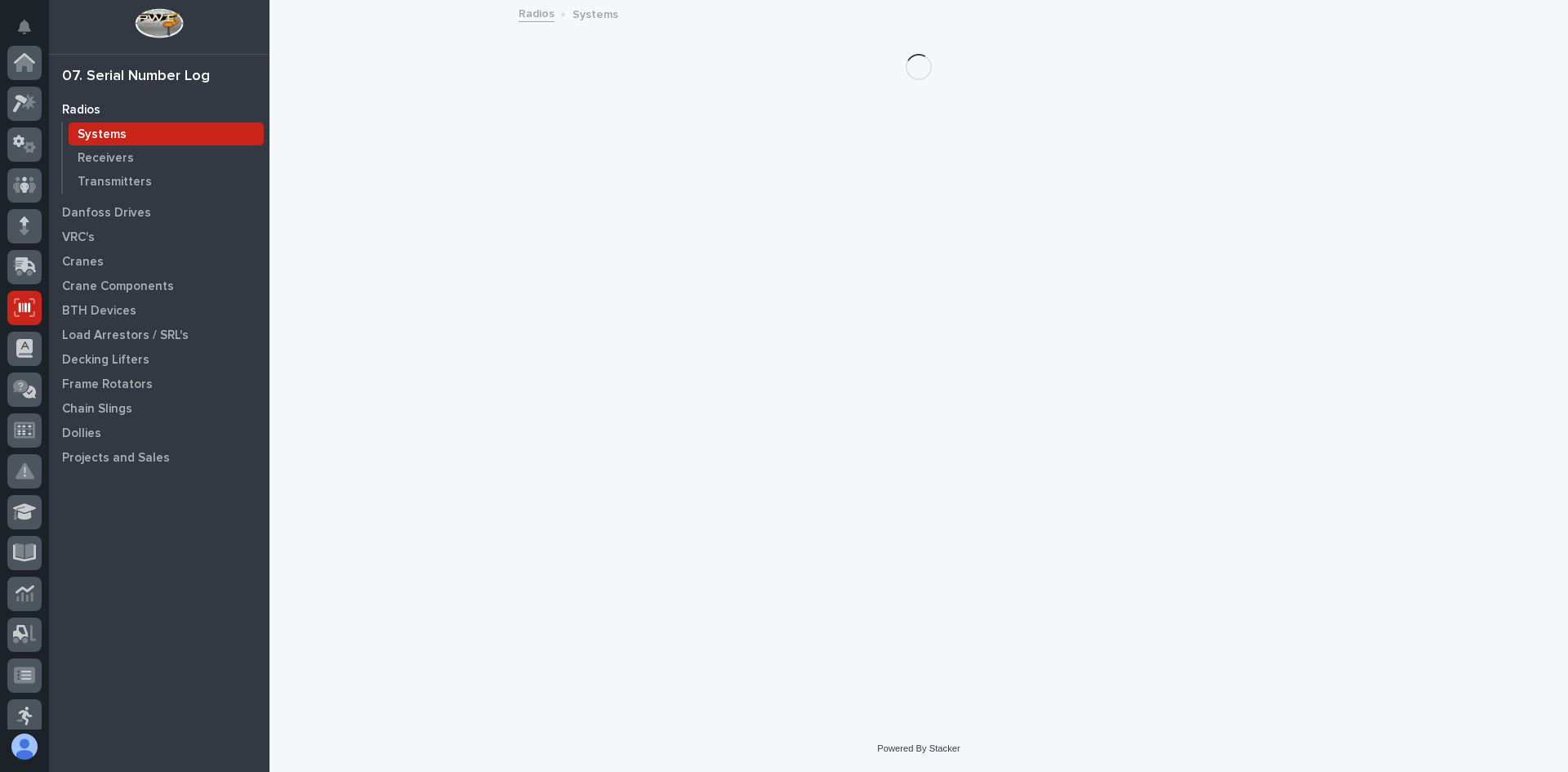
scroll to position [245, 0]
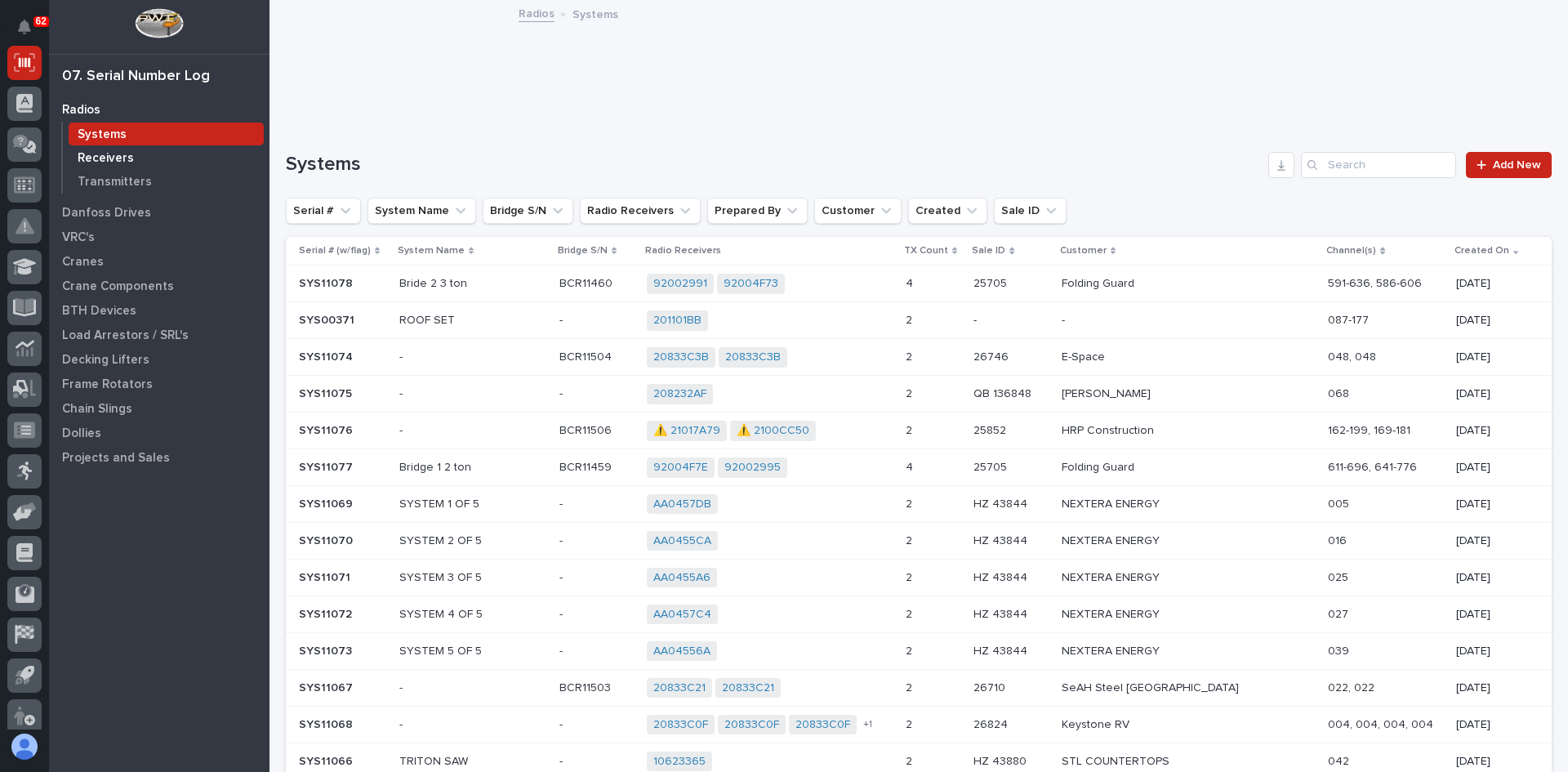
click at [91, 161] on p "Receivers" at bounding box center [106, 158] width 56 height 15
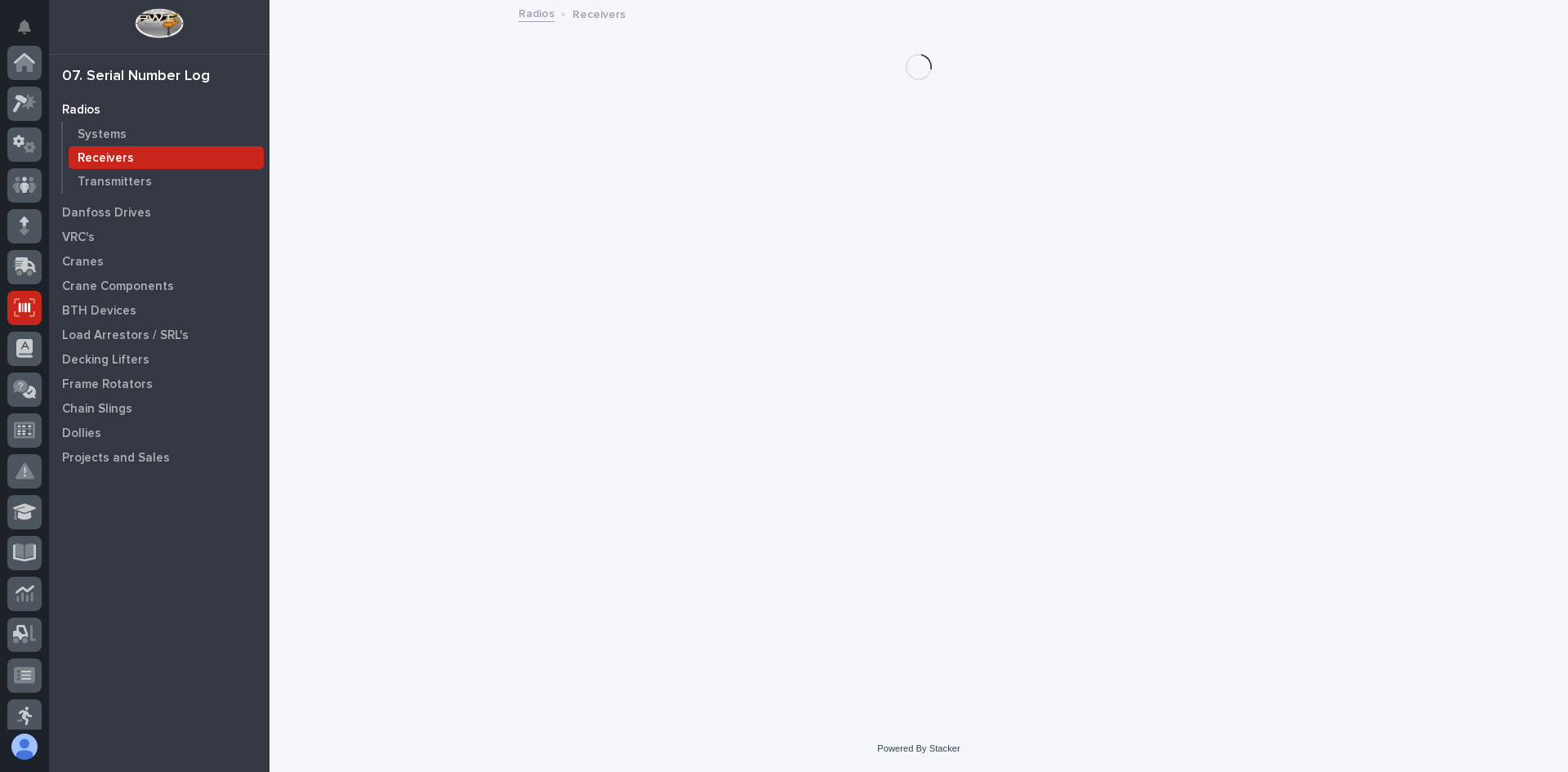
scroll to position [245, 0]
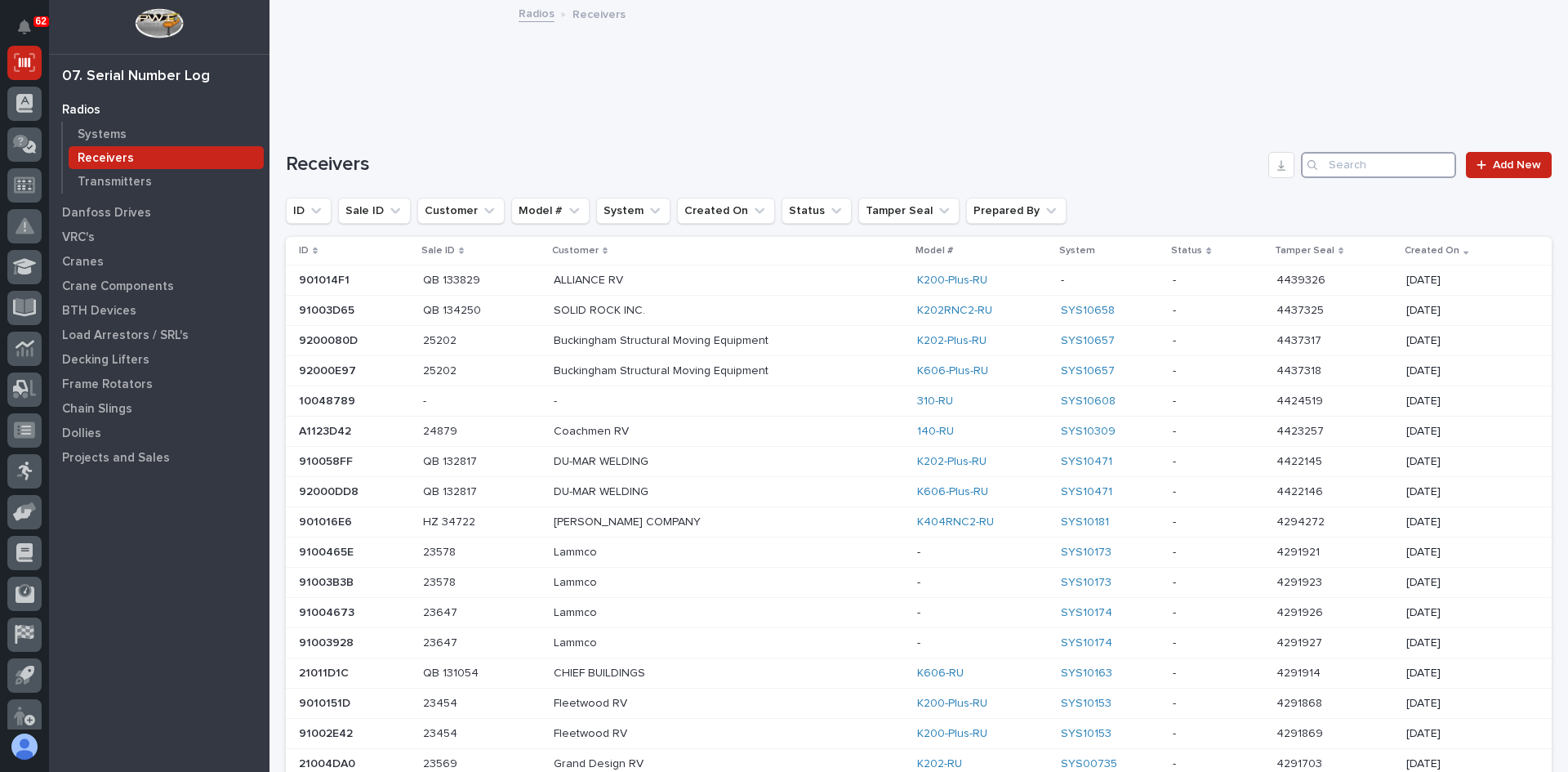
click at [1352, 164] on input "Search" at bounding box center [1378, 165] width 155 height 26
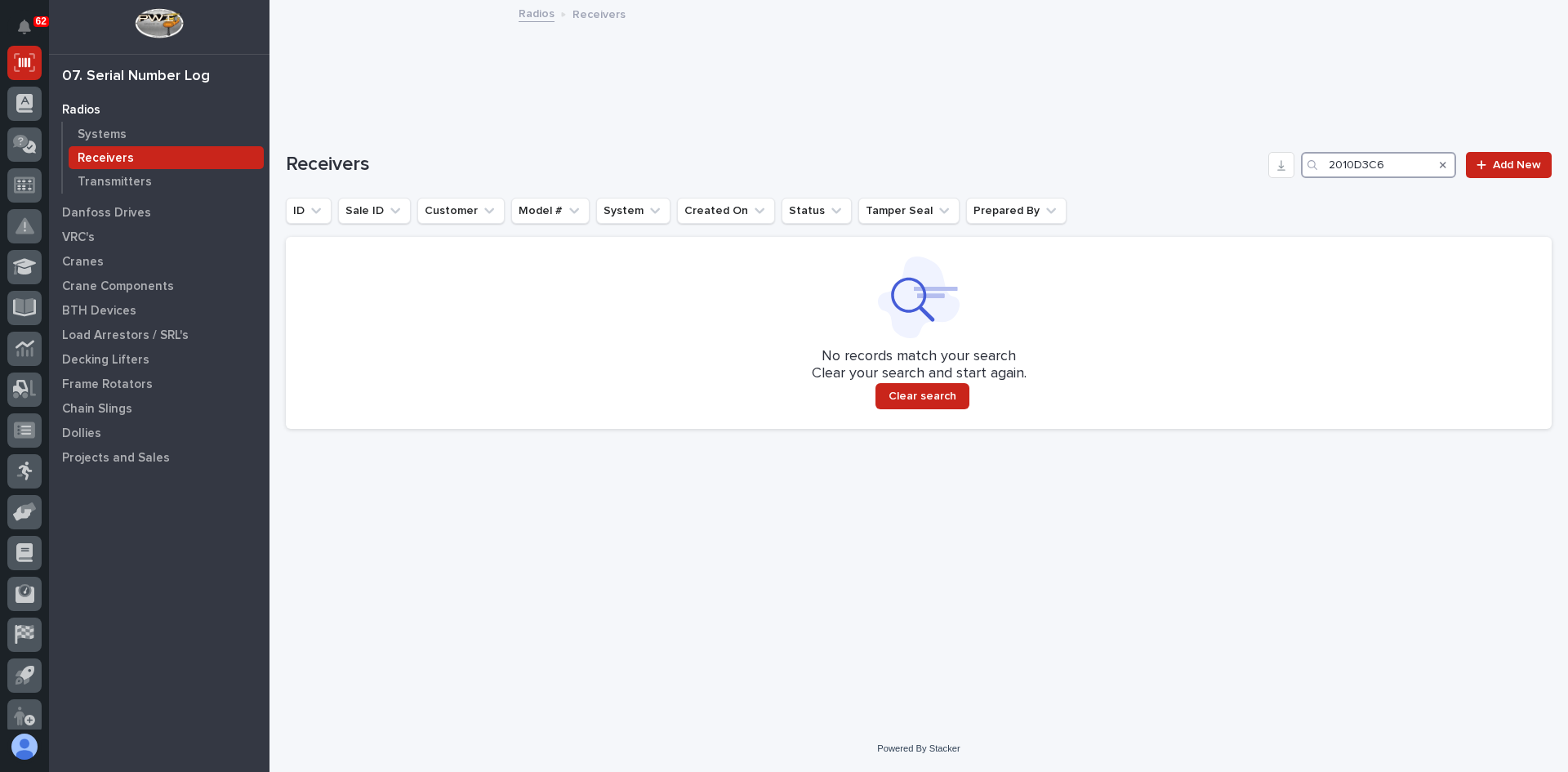
type input "2010D3C6"
click at [102, 129] on p "Systems" at bounding box center [102, 134] width 49 height 15
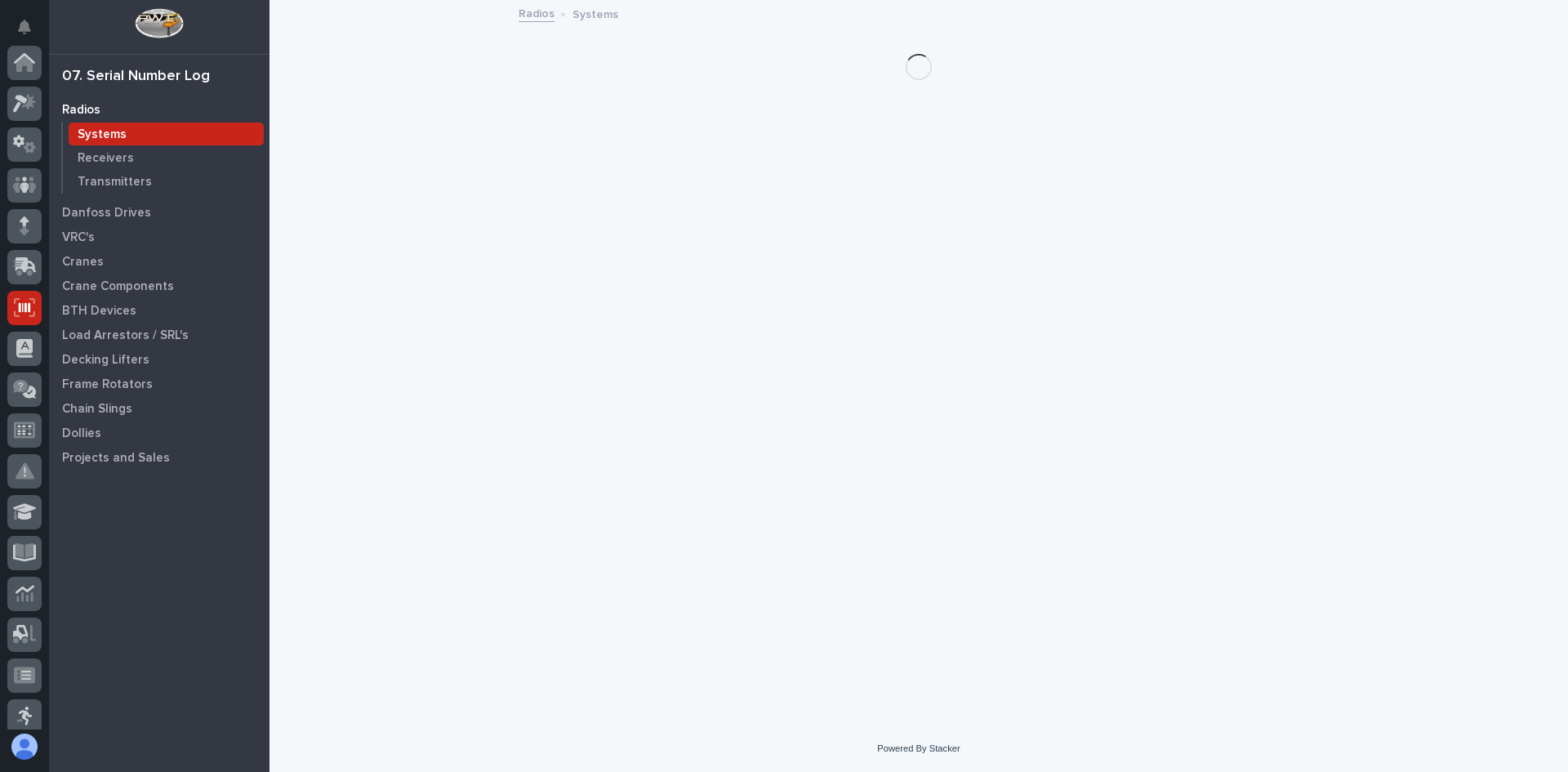
scroll to position [245, 0]
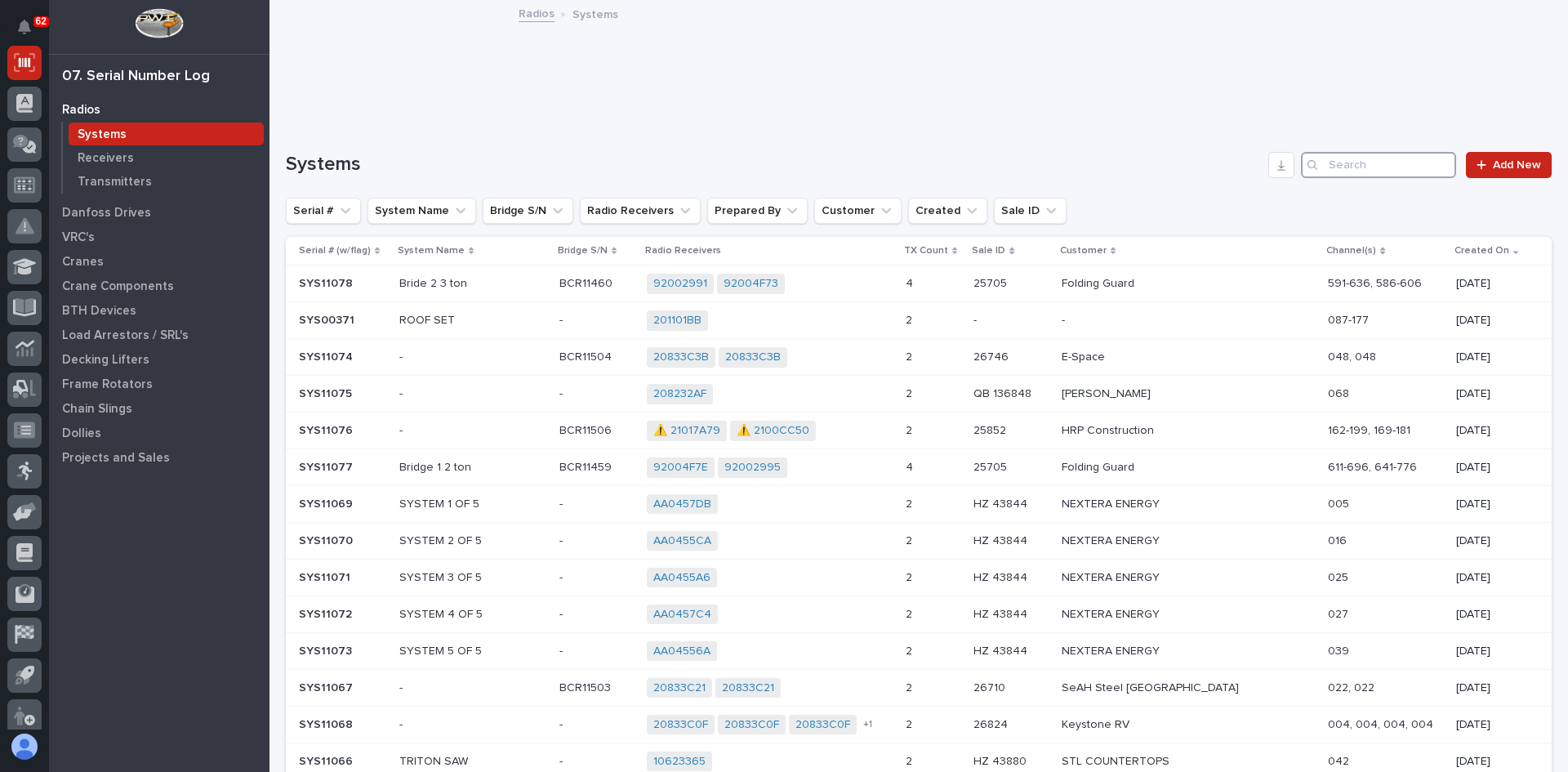
click at [1344, 161] on input "Search" at bounding box center [1378, 165] width 155 height 26
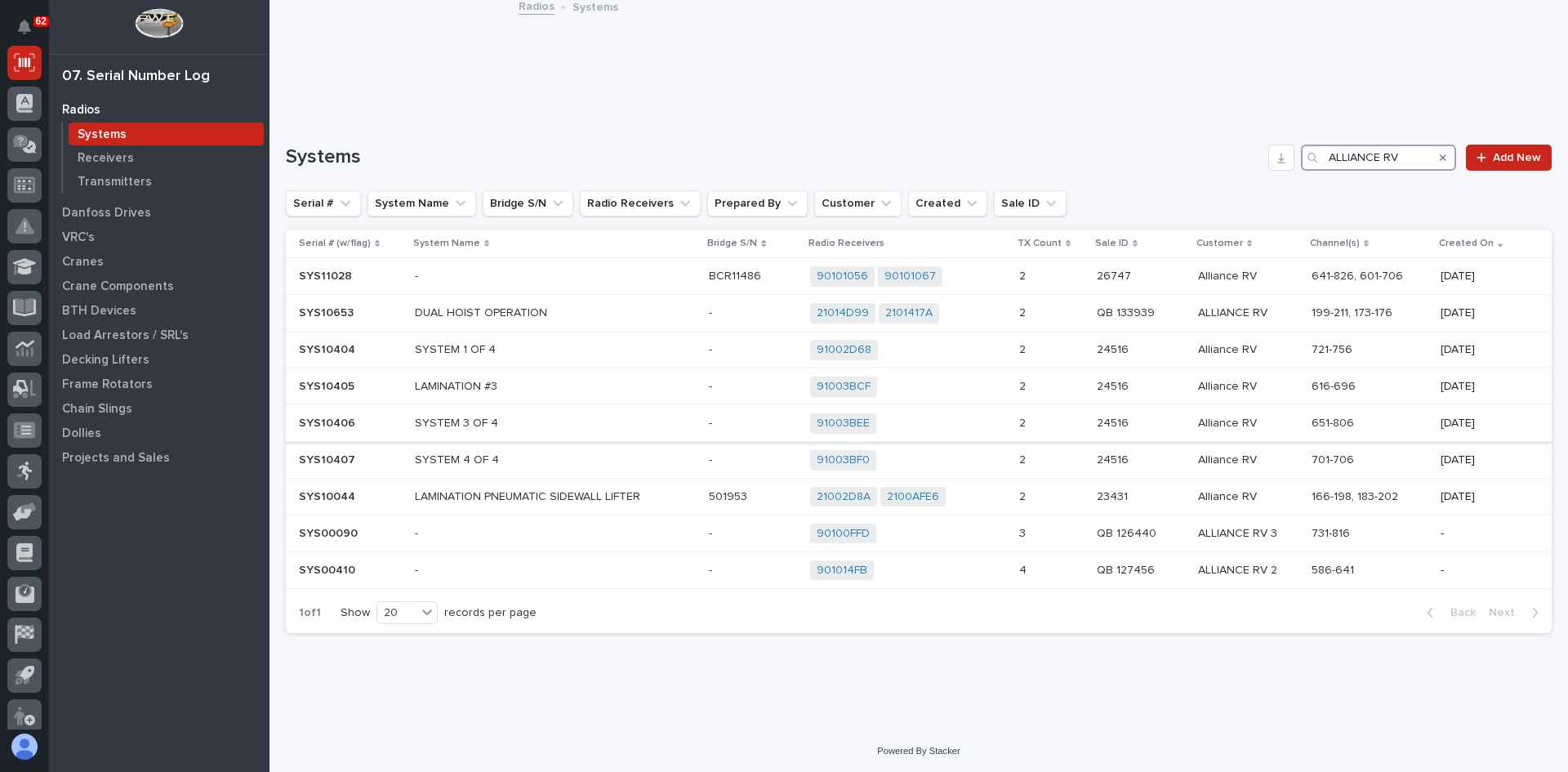
scroll to position [9, 0]
drag, startPoint x: 1394, startPoint y: 152, endPoint x: 1049, endPoint y: 192, distance: 347.3
click at [1049, 192] on div "Systems ALLIANCE RV Add New Serial # System Name Bridge S/N Radio Receivers Pre…" at bounding box center [919, 386] width 1266 height 488
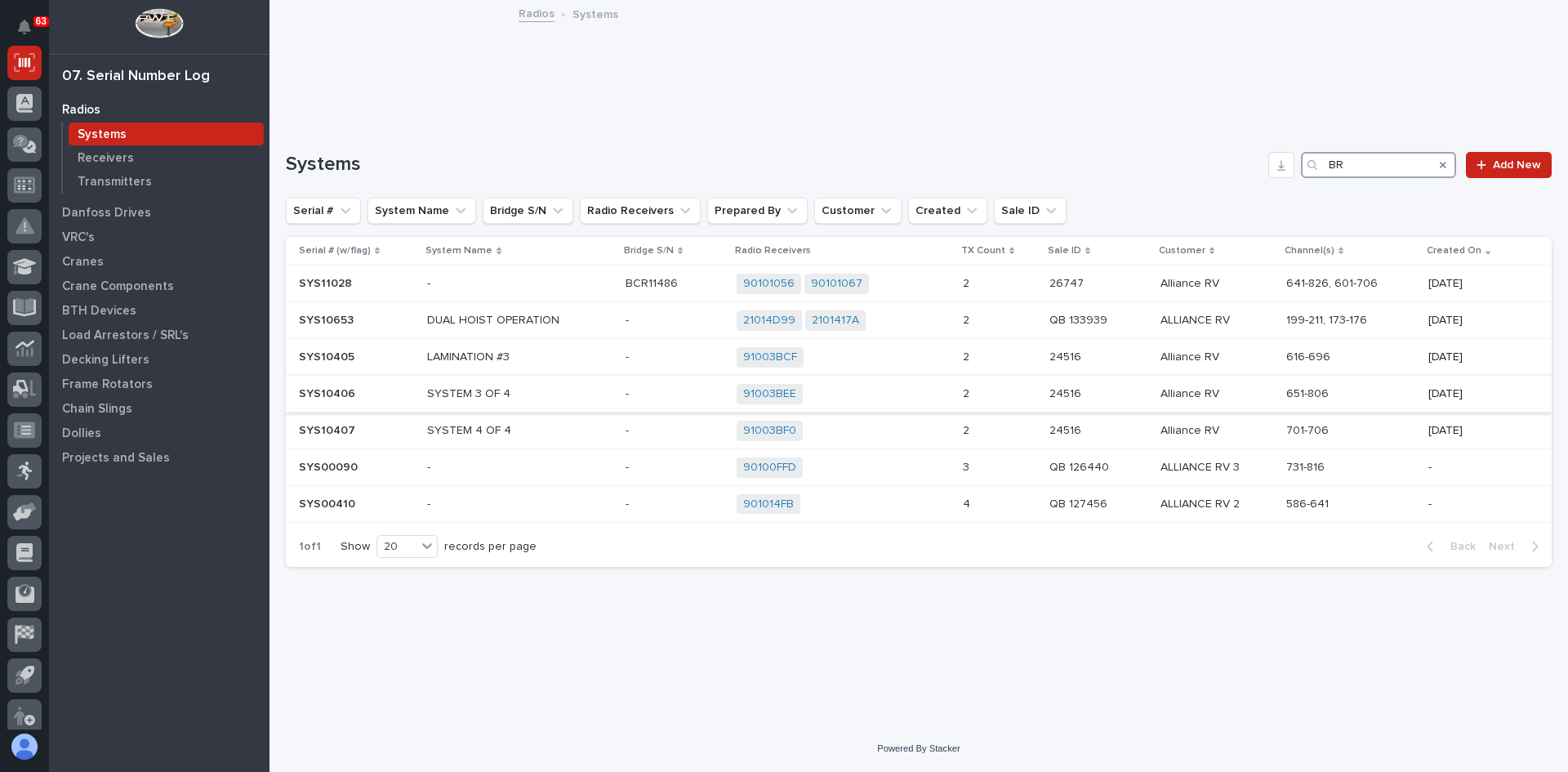
scroll to position [0, 0]
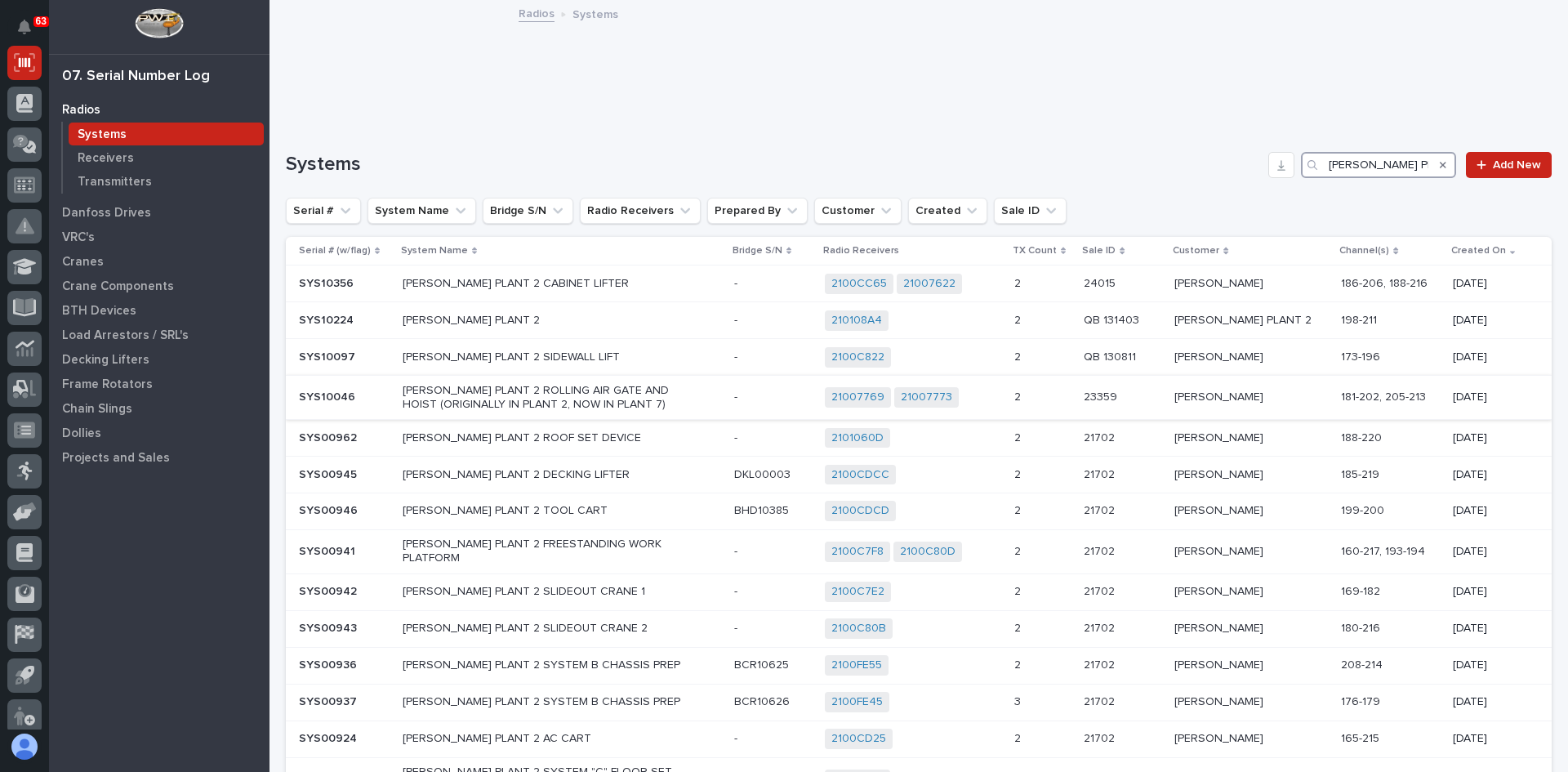
type input "[PERSON_NAME] PLANT 2"
click at [755, 396] on p at bounding box center [773, 397] width 78 height 14
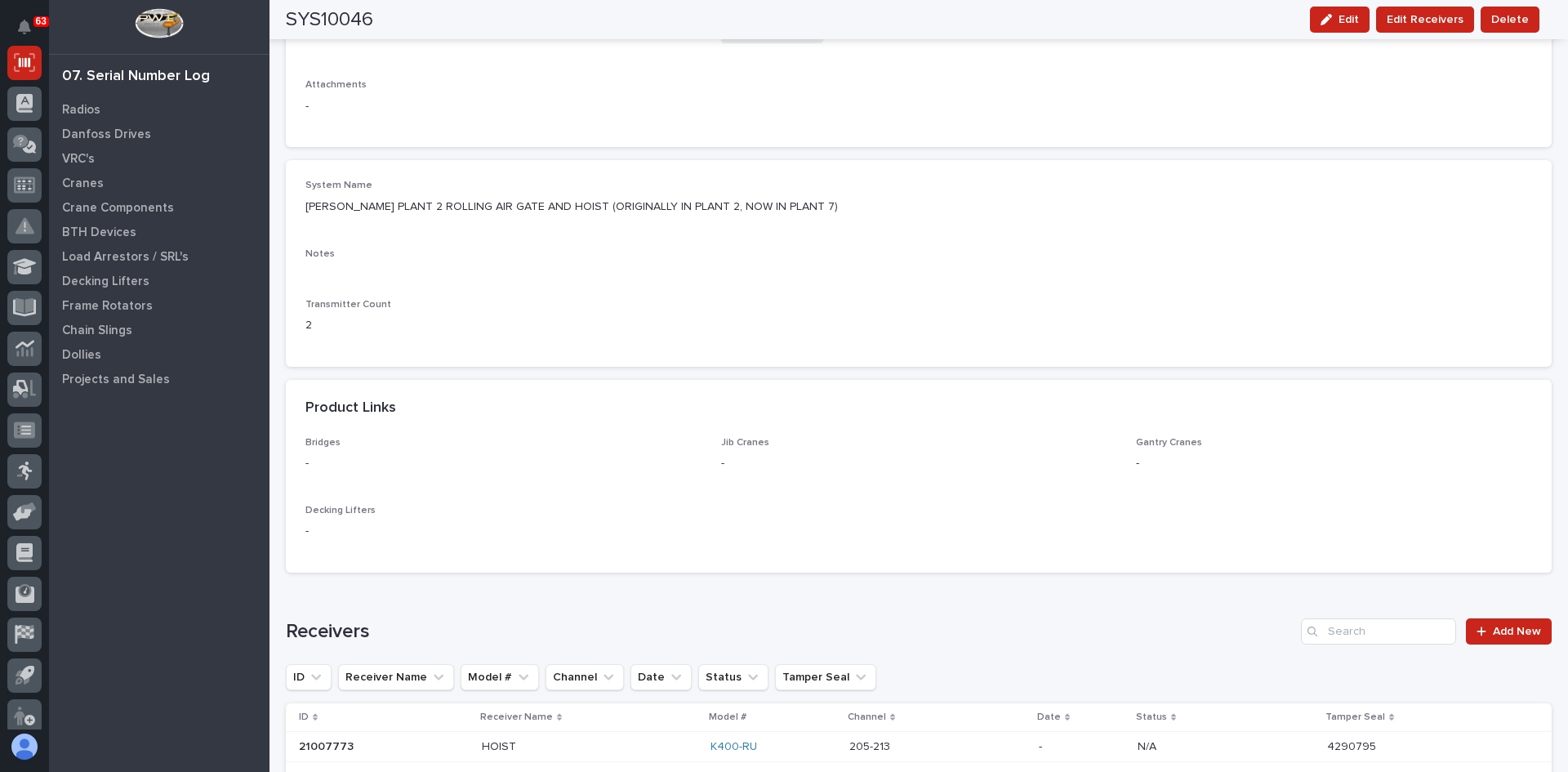
scroll to position [653, 0]
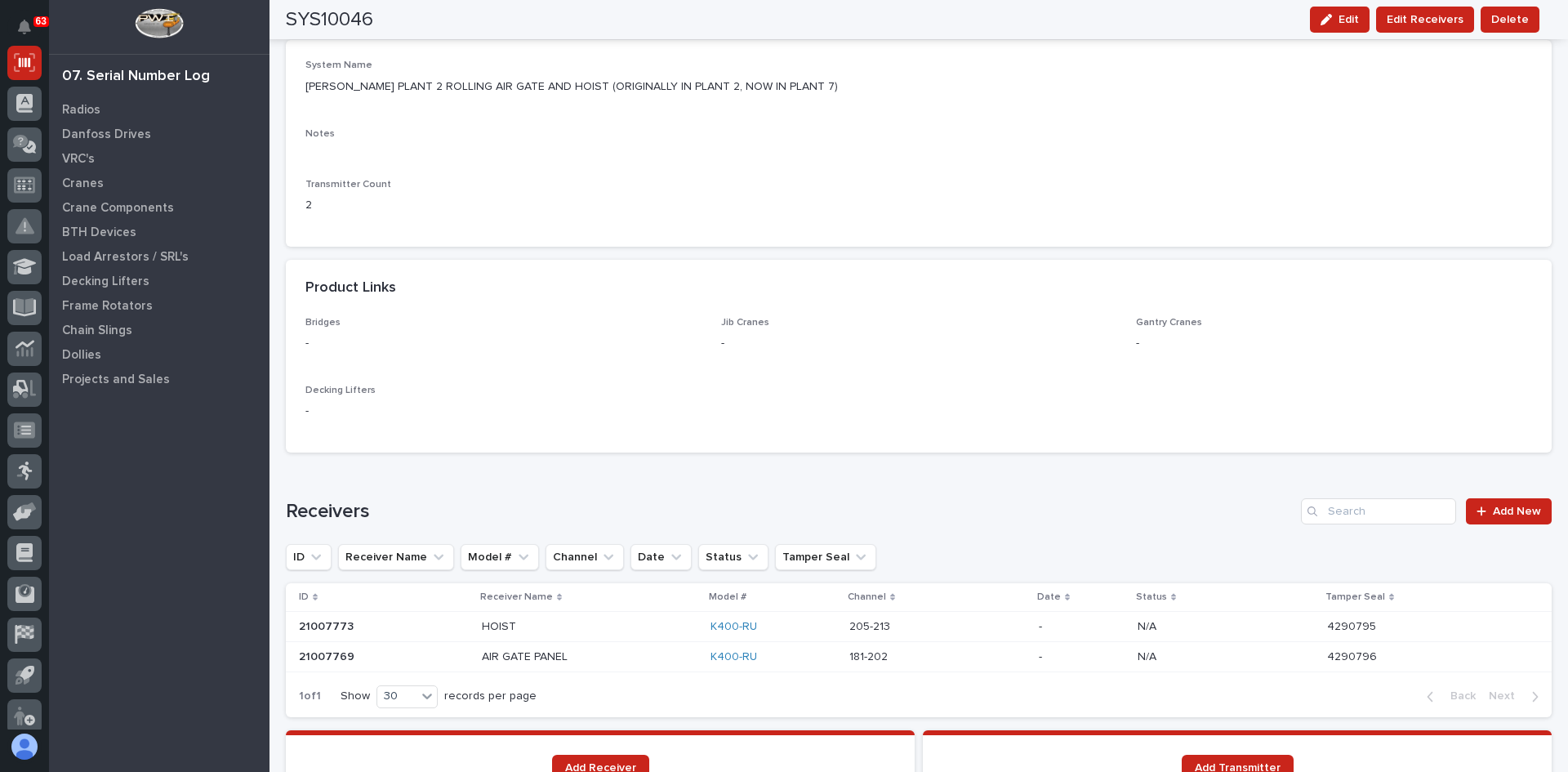
click at [574, 652] on p at bounding box center [589, 657] width 216 height 14
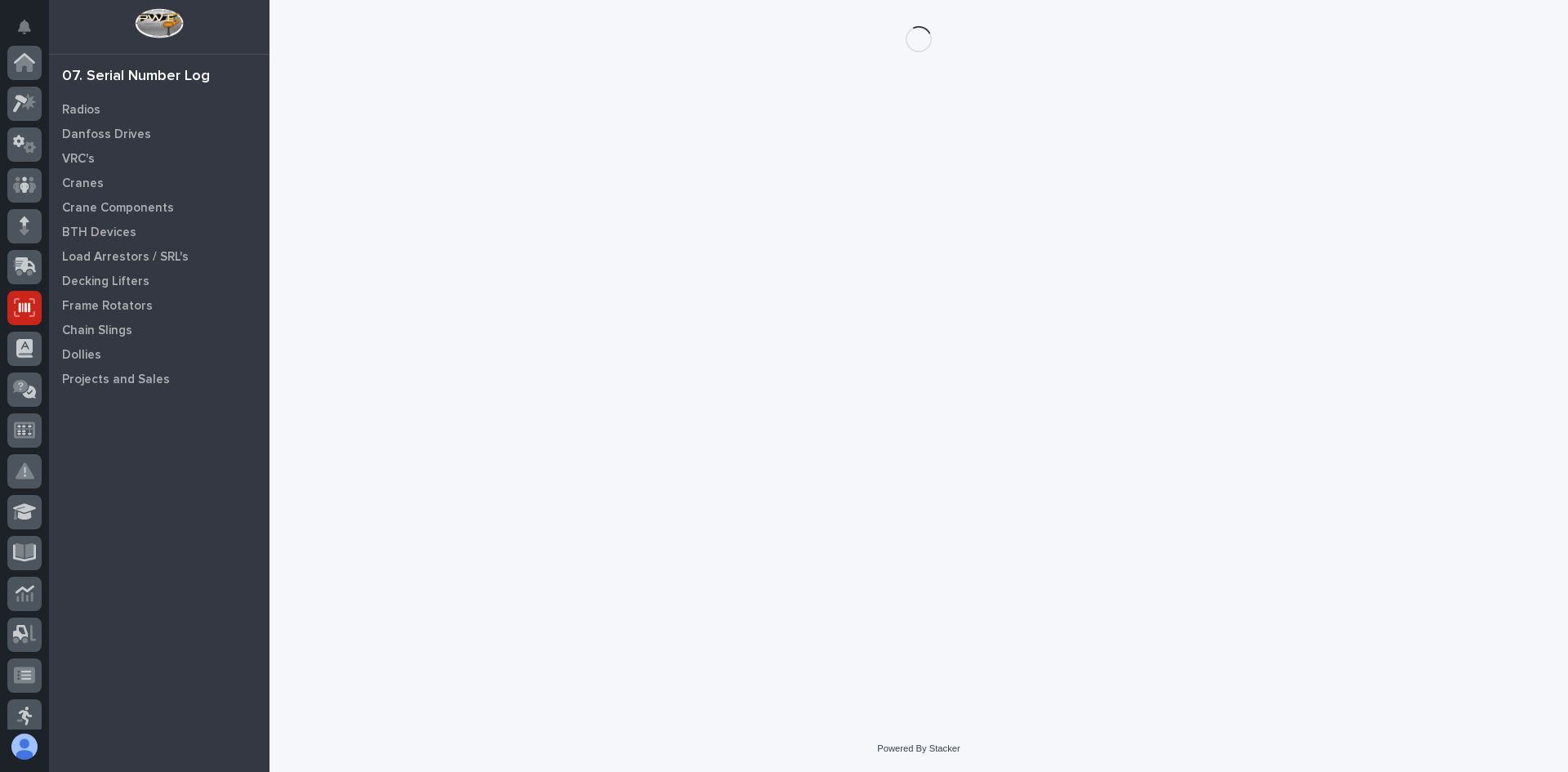
click at [574, 652] on div "Loading... Saving… Loading... Saving…" at bounding box center [918, 342] width 1282 height 684
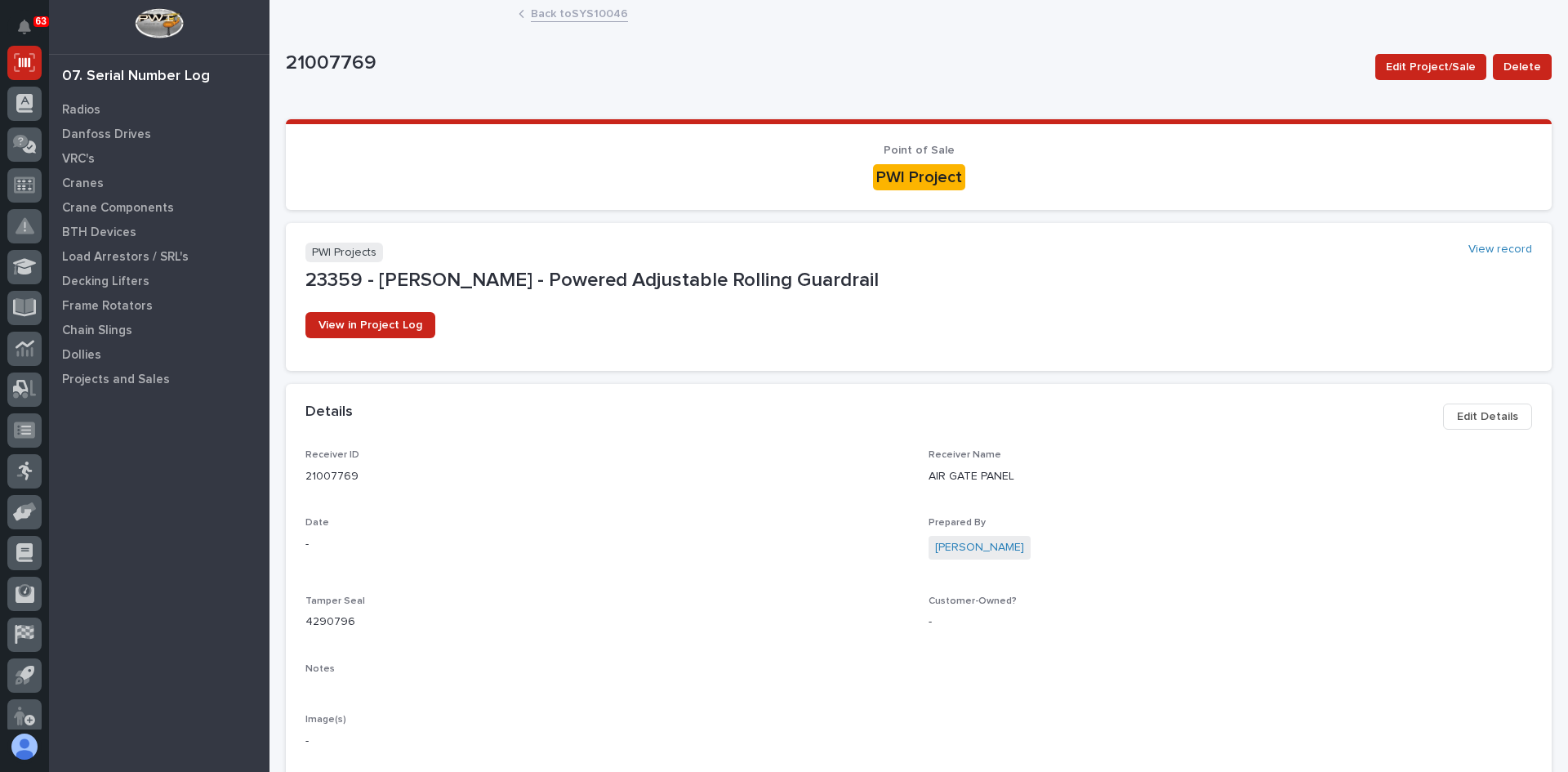
click at [694, 395] on div "Details Edit Details" at bounding box center [919, 416] width 1266 height 65
